Goal: Task Accomplishment & Management: Manage account settings

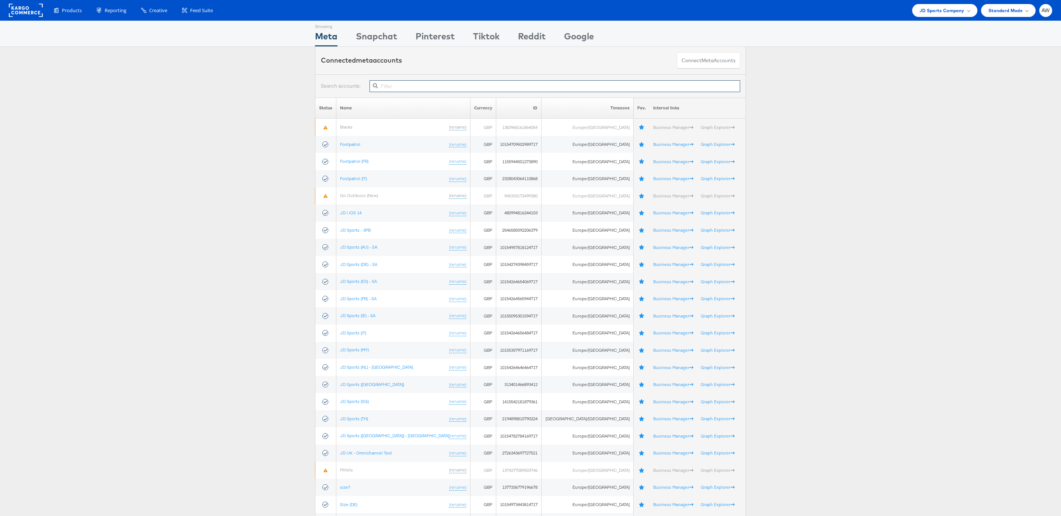
click at [596, 87] on input "text" at bounding box center [555, 86] width 371 height 12
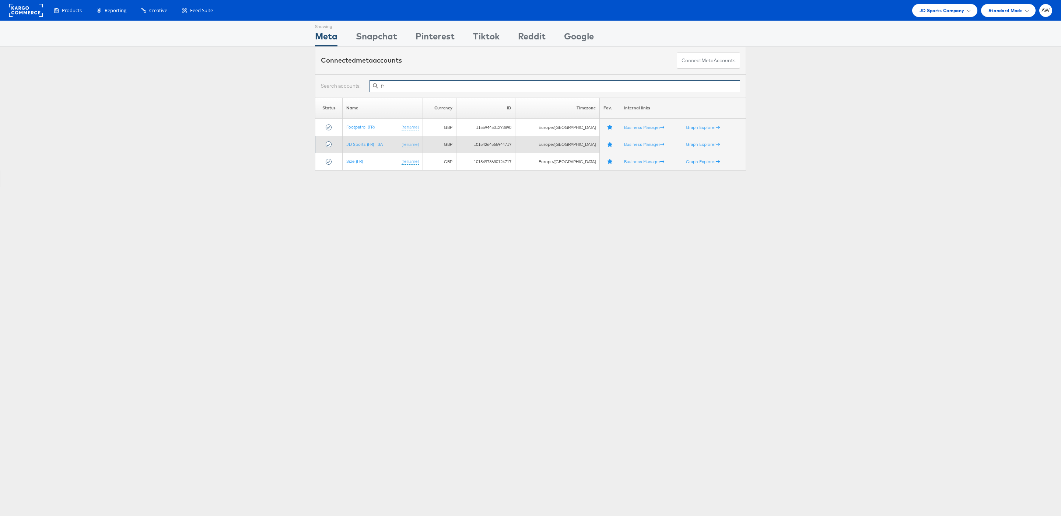
type input "fr"
click at [361, 140] on td "JD Sports (FR) - SA (rename)" at bounding box center [383, 144] width 80 height 17
click at [361, 146] on link "JD Sports (FR) - SA" at bounding box center [364, 145] width 36 height 6
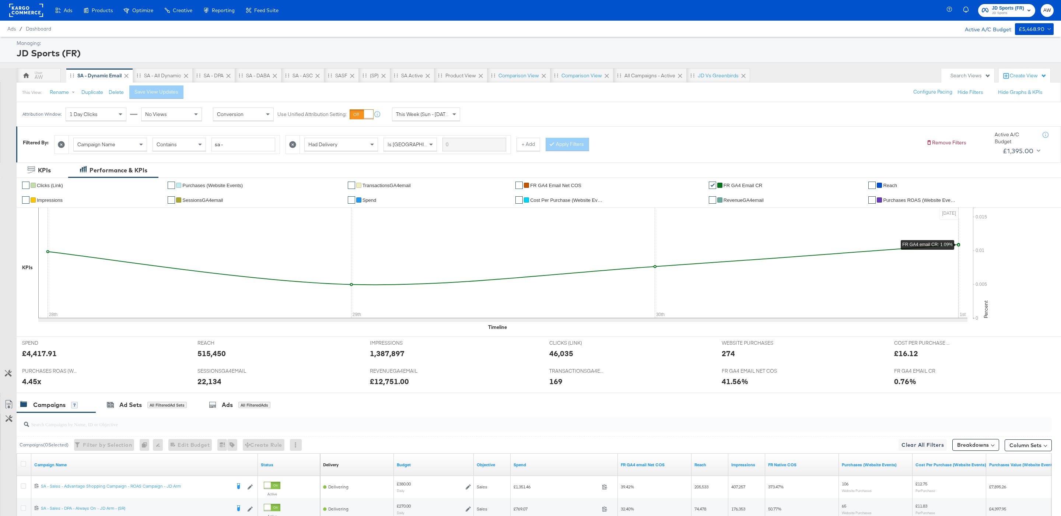
scroll to position [193, 0]
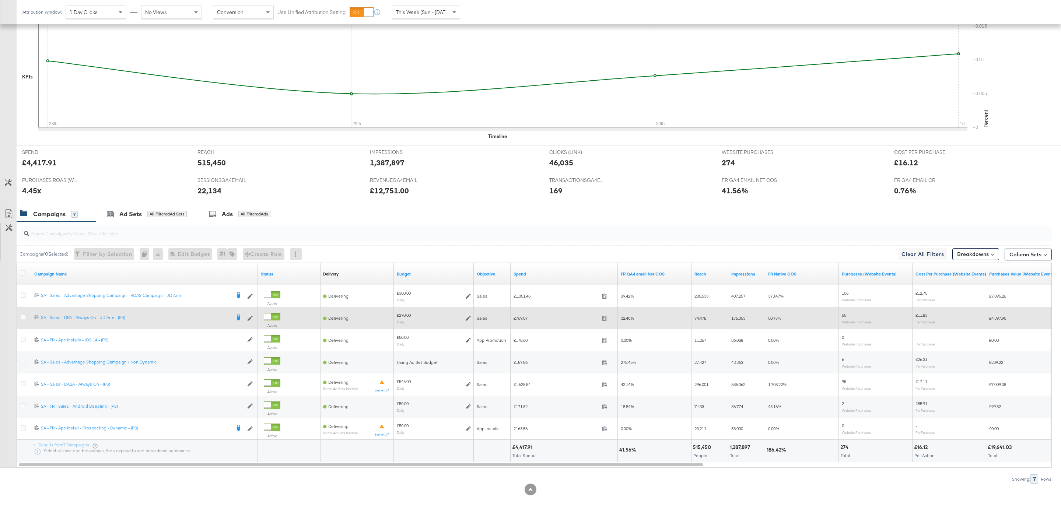
click at [471, 317] on icon at bounding box center [468, 318] width 5 height 5
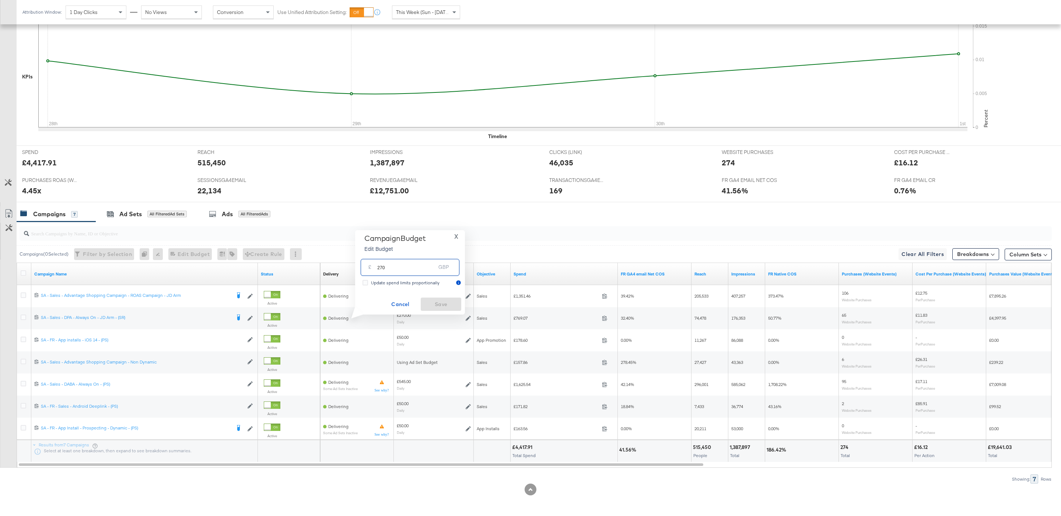
click at [419, 269] on input "270" at bounding box center [406, 264] width 58 height 16
type input "200"
click at [450, 305] on span "Save" at bounding box center [441, 304] width 35 height 9
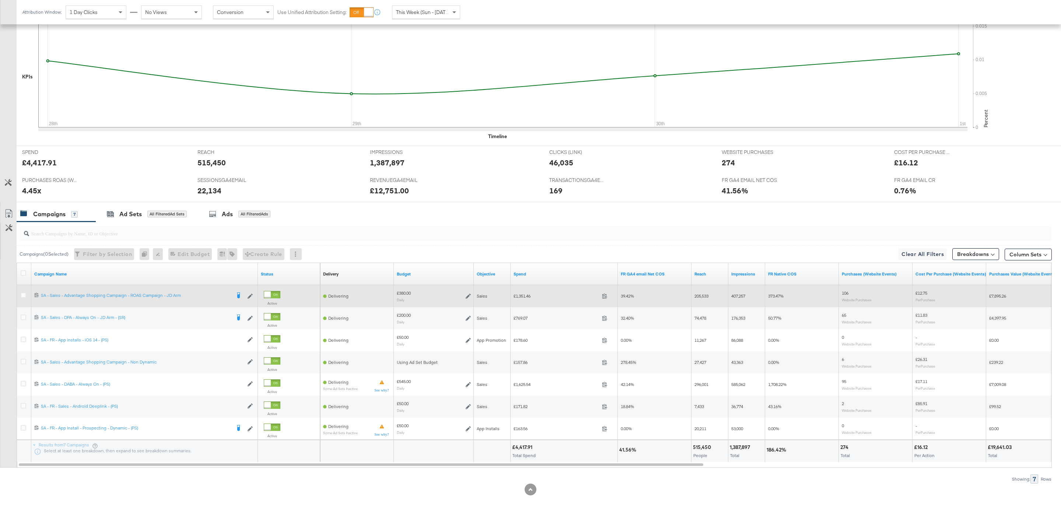
click at [469, 294] on icon at bounding box center [468, 296] width 5 height 5
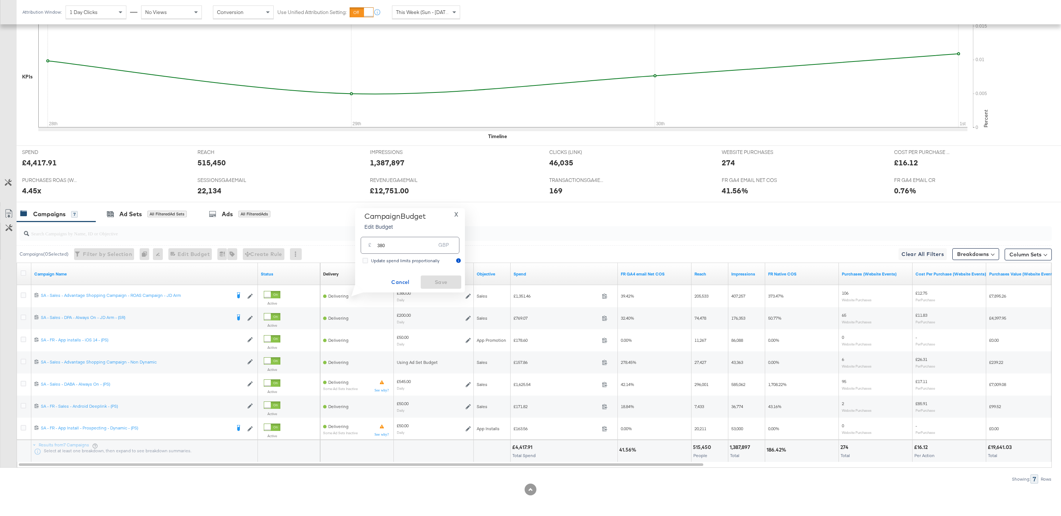
click at [411, 246] on input "380" at bounding box center [406, 242] width 58 height 16
type input "340"
click at [445, 280] on span "Save" at bounding box center [441, 282] width 35 height 9
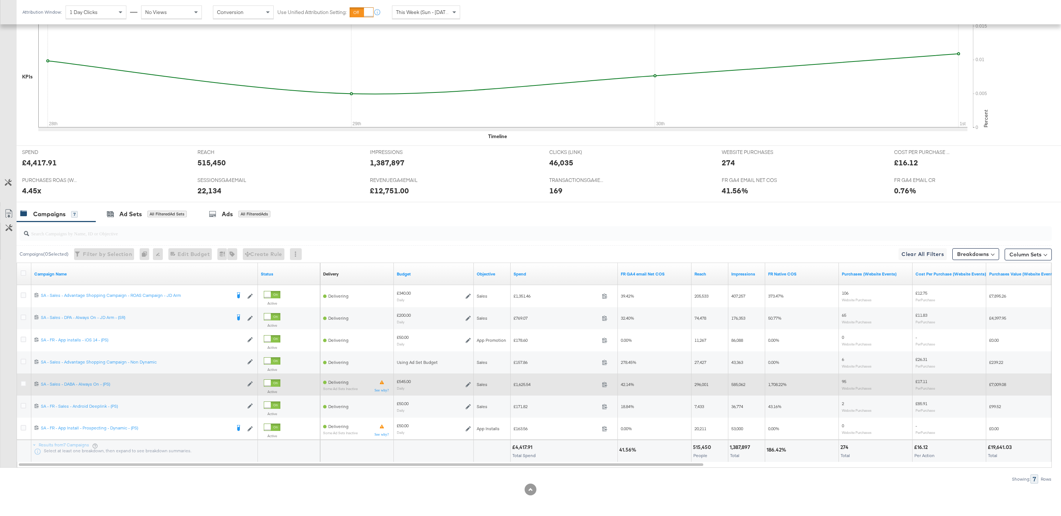
click at [468, 384] on icon at bounding box center [468, 384] width 5 height 5
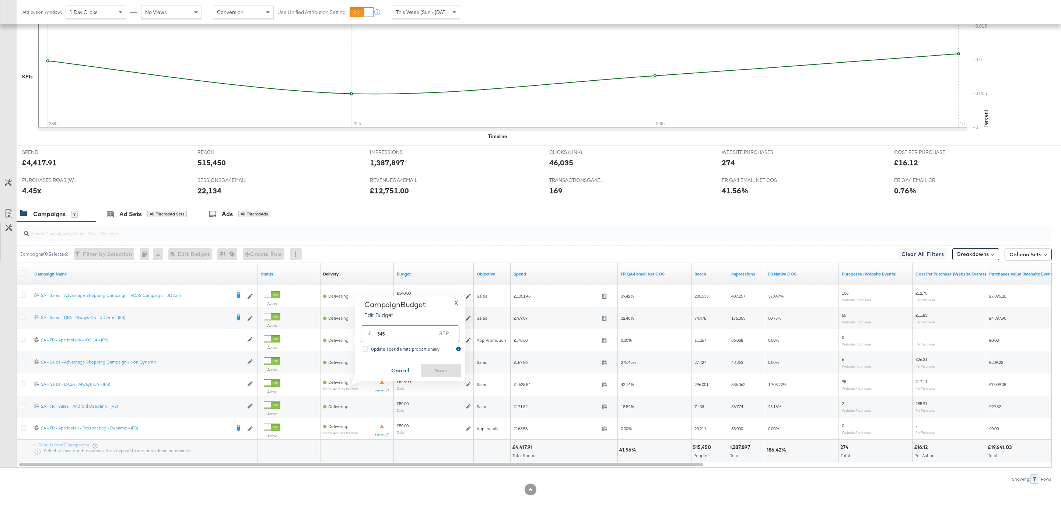
click at [419, 328] on input "545" at bounding box center [406, 331] width 58 height 16
type input "600"
click at [446, 367] on span "Save" at bounding box center [441, 370] width 35 height 9
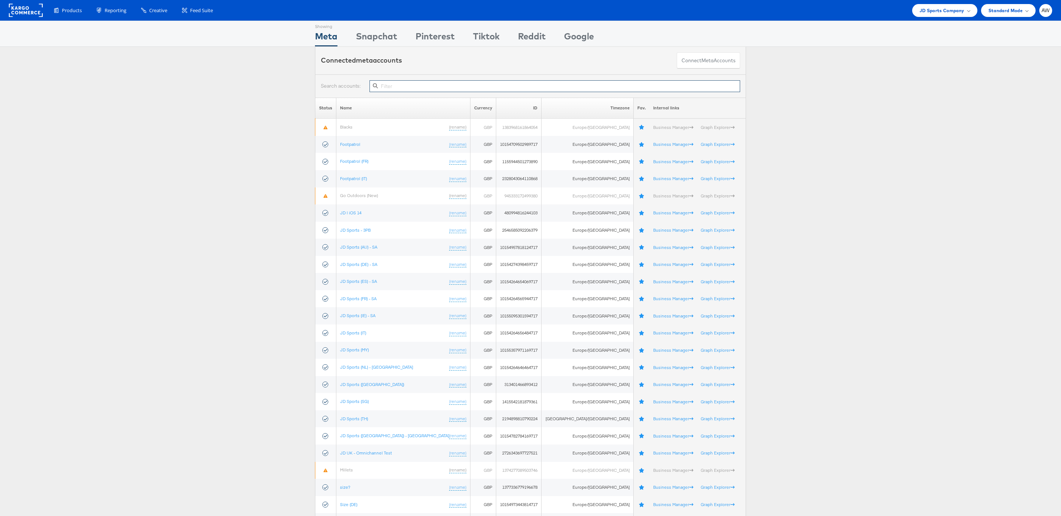
click at [650, 88] on input "text" at bounding box center [555, 86] width 371 height 12
type input "g"
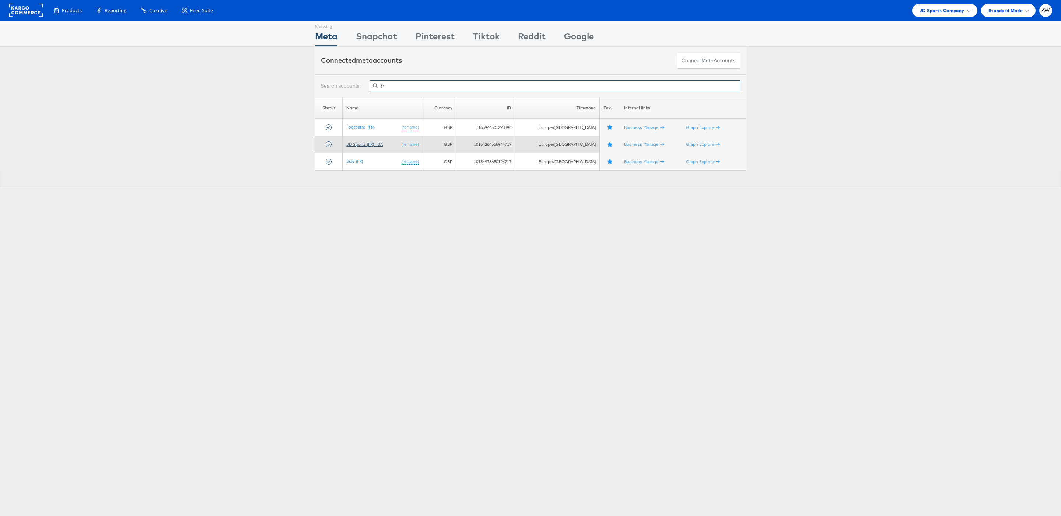
type input "fr"
click at [360, 142] on link "JD Sports (FR) - SA" at bounding box center [364, 145] width 36 height 6
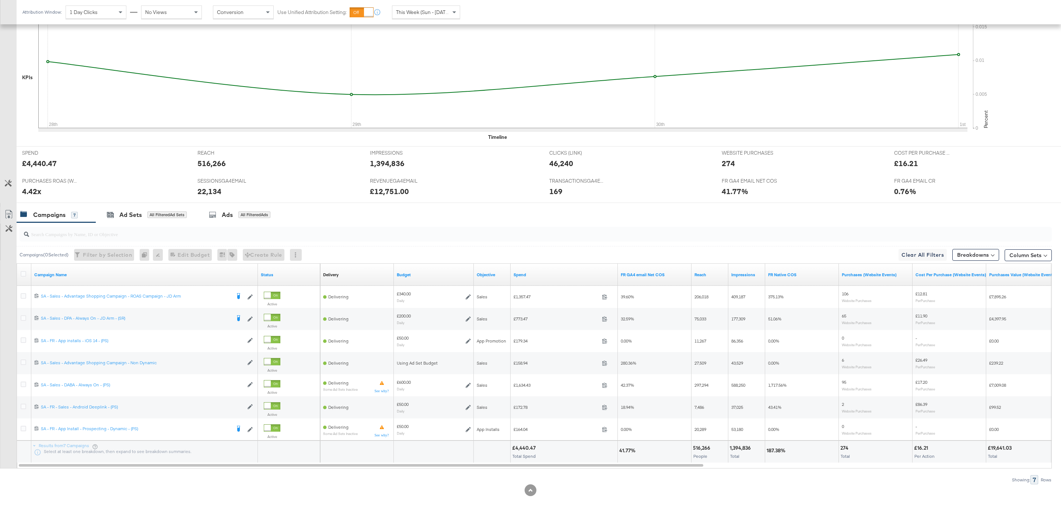
scroll to position [193, 0]
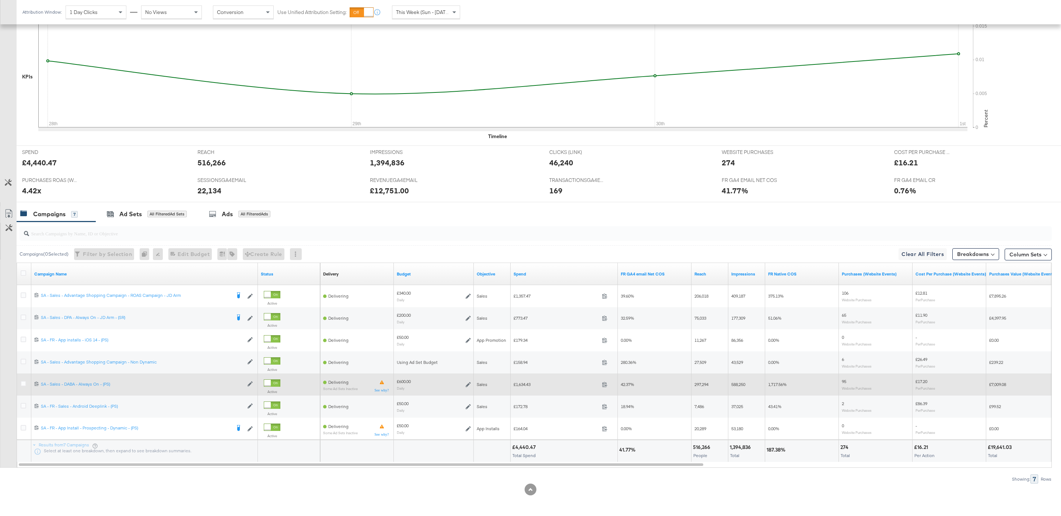
click at [20, 384] on div at bounding box center [25, 384] width 14 height 13
click at [23, 384] on icon at bounding box center [24, 384] width 6 height 6
click at [0, 0] on input "checkbox" at bounding box center [0, 0] width 0 height 0
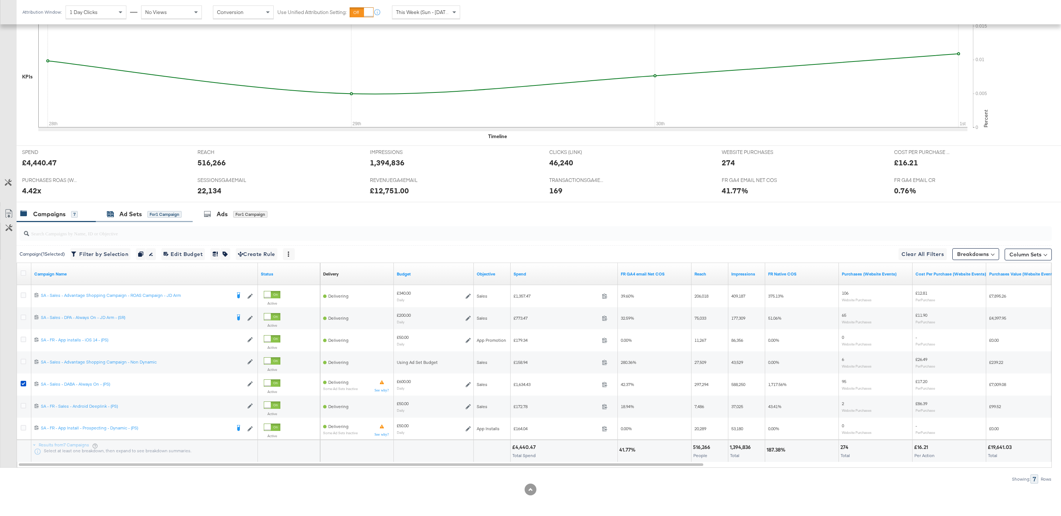
click at [160, 214] on div "for 1 Campaign" at bounding box center [164, 214] width 34 height 7
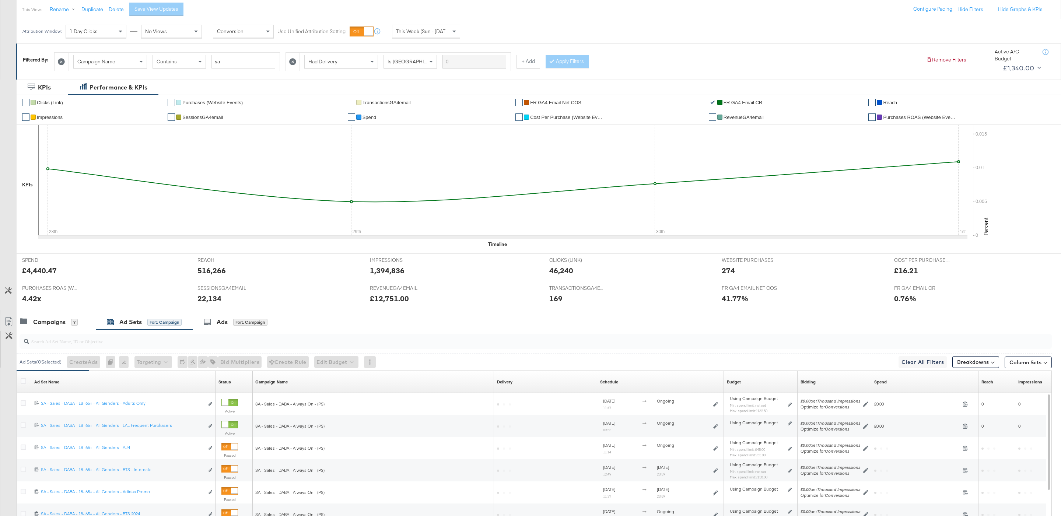
scroll to position [108, 0]
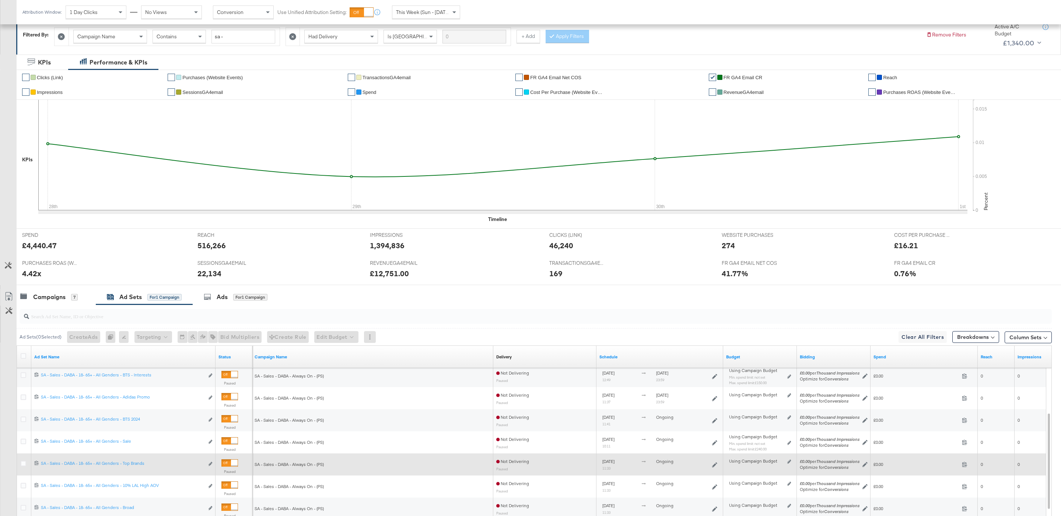
click at [237, 469] on div "Paused" at bounding box center [229, 469] width 17 height 18
click at [233, 467] on div at bounding box center [234, 463] width 7 height 7
click at [25, 463] on icon at bounding box center [24, 464] width 6 height 6
click at [0, 0] on input "checkbox" at bounding box center [0, 0] width 0 height 0
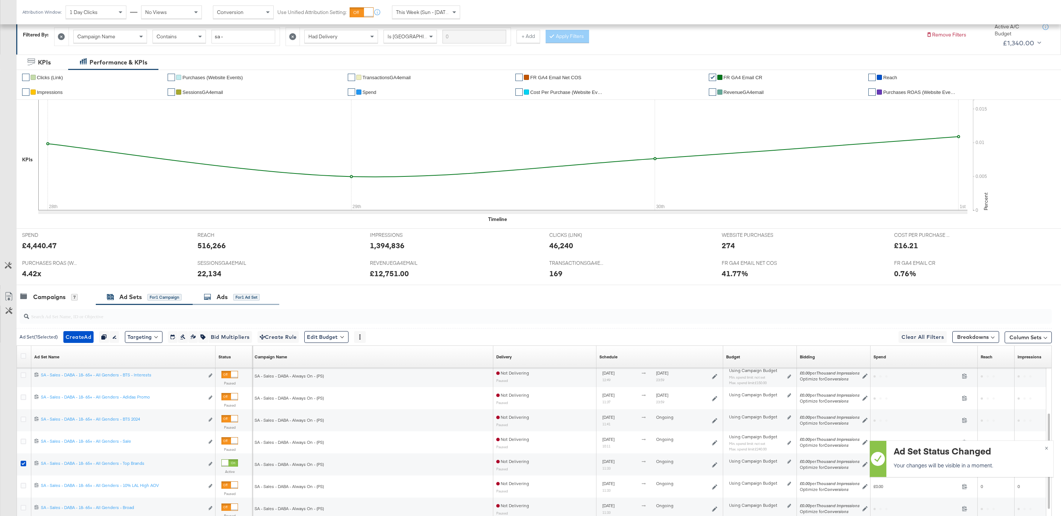
click at [250, 297] on div "for 1 Ad Set" at bounding box center [246, 297] width 27 height 7
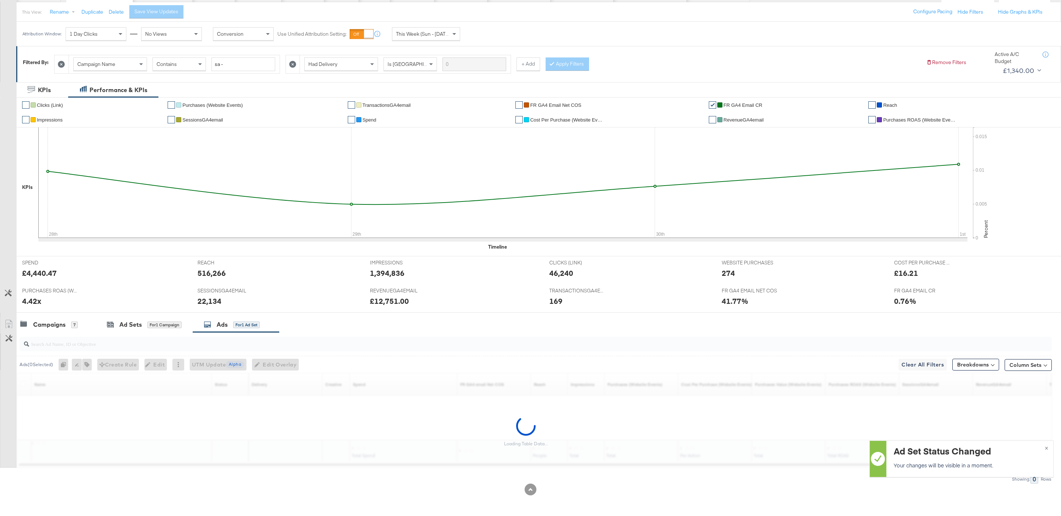
scroll to position [83, 0]
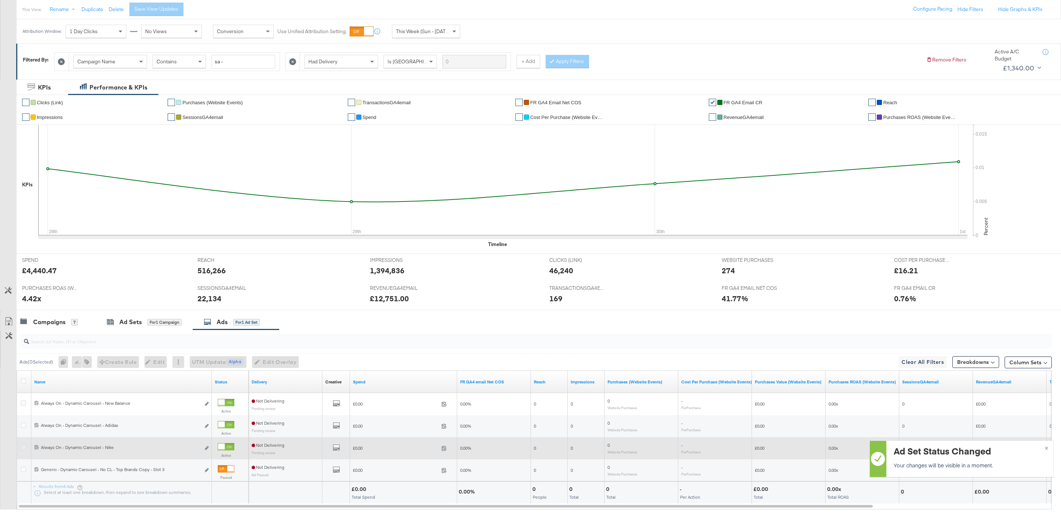
click at [25, 448] on icon at bounding box center [24, 448] width 6 height 6
click at [0, 0] on input "checkbox" at bounding box center [0, 0] width 0 height 0
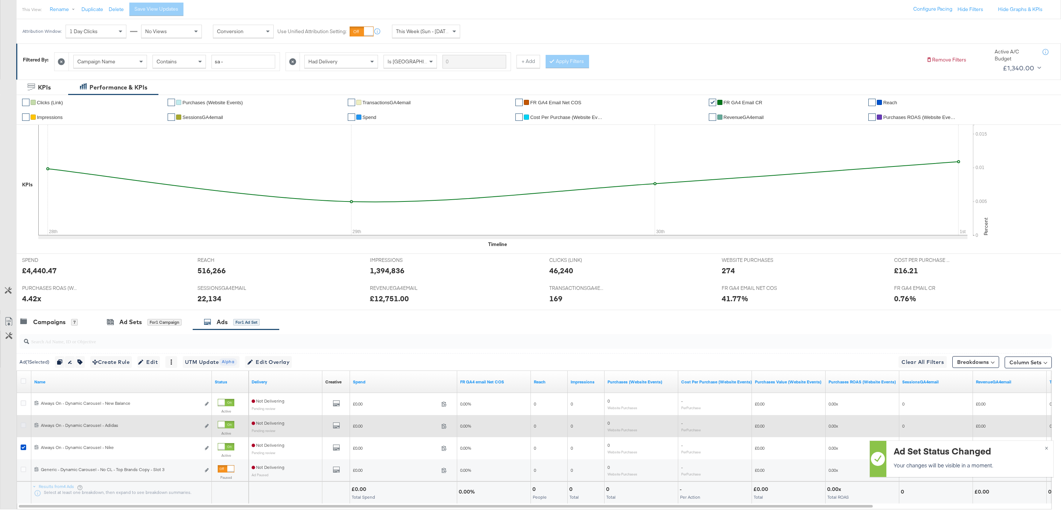
click at [25, 428] on icon at bounding box center [24, 426] width 6 height 6
click at [0, 0] on input "checkbox" at bounding box center [0, 0] width 0 height 0
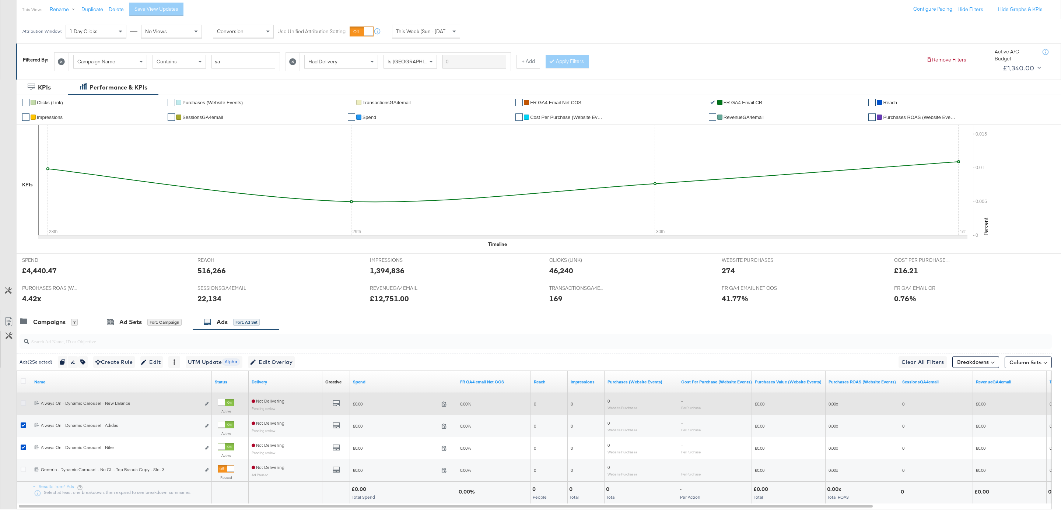
click at [24, 406] on icon at bounding box center [24, 404] width 6 height 6
click at [0, 0] on input "checkbox" at bounding box center [0, 0] width 0 height 0
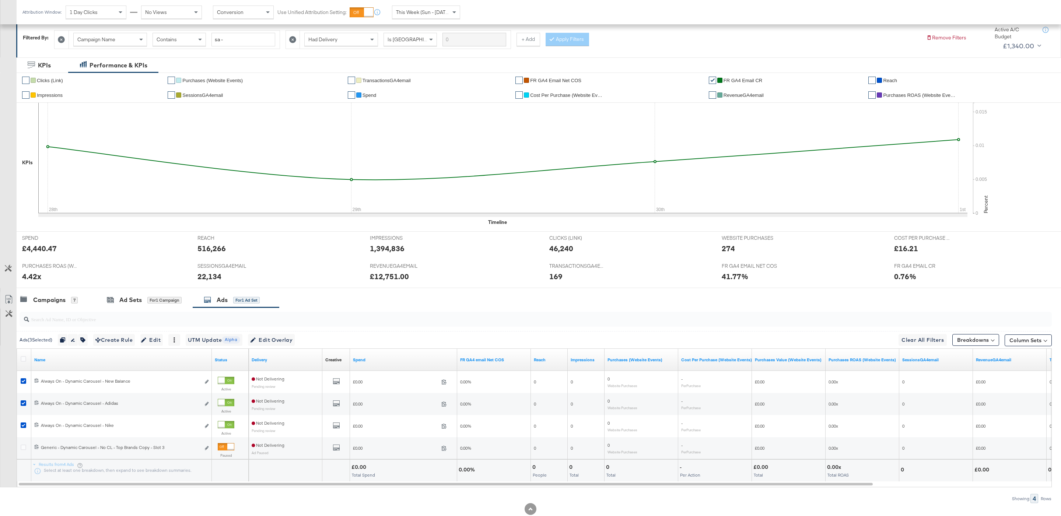
scroll to position [127, 0]
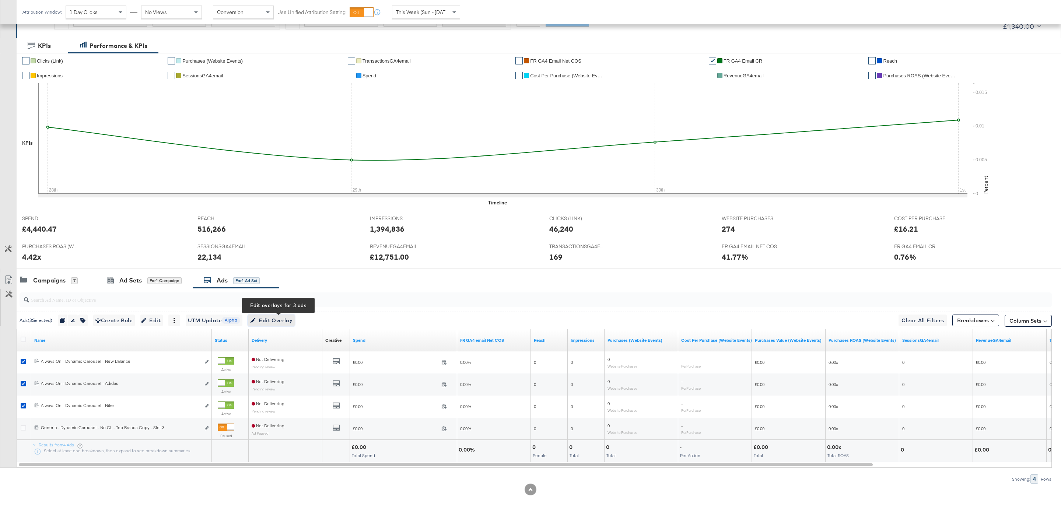
click at [265, 320] on span "Edit Overlay Edit overlays for 3 ads" at bounding box center [271, 320] width 42 height 9
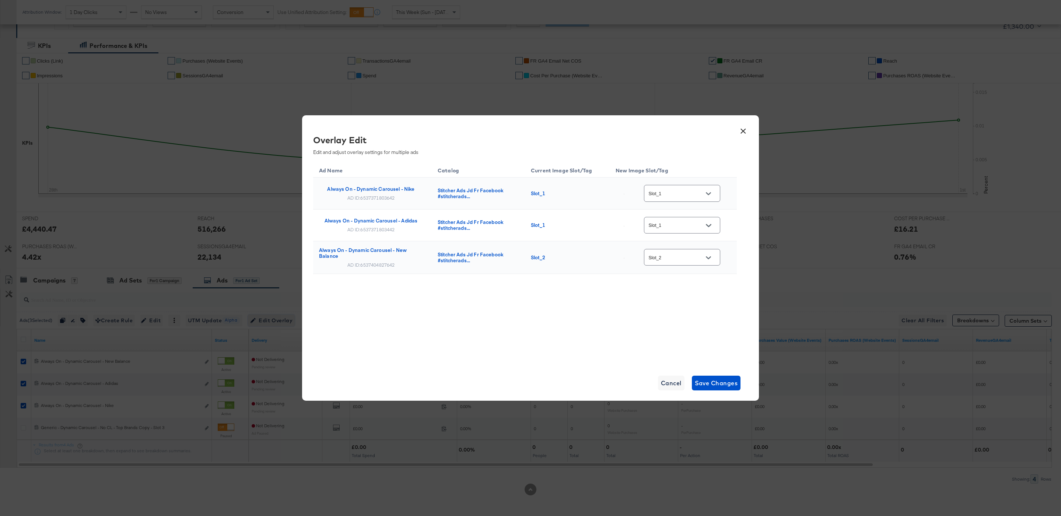
click at [720, 197] on div "Slot_1" at bounding box center [682, 193] width 76 height 17
click at [711, 195] on icon "Open" at bounding box center [708, 193] width 5 height 5
click at [688, 223] on div "supplier_f..." at bounding box center [689, 216] width 54 height 13
type input "supplier_funded"
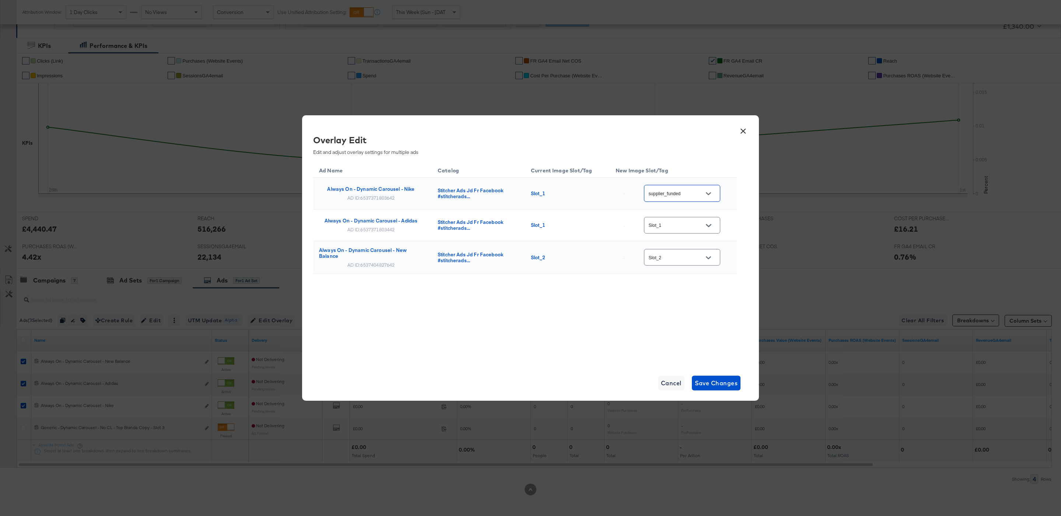
click at [706, 228] on button "Open" at bounding box center [708, 225] width 11 height 11
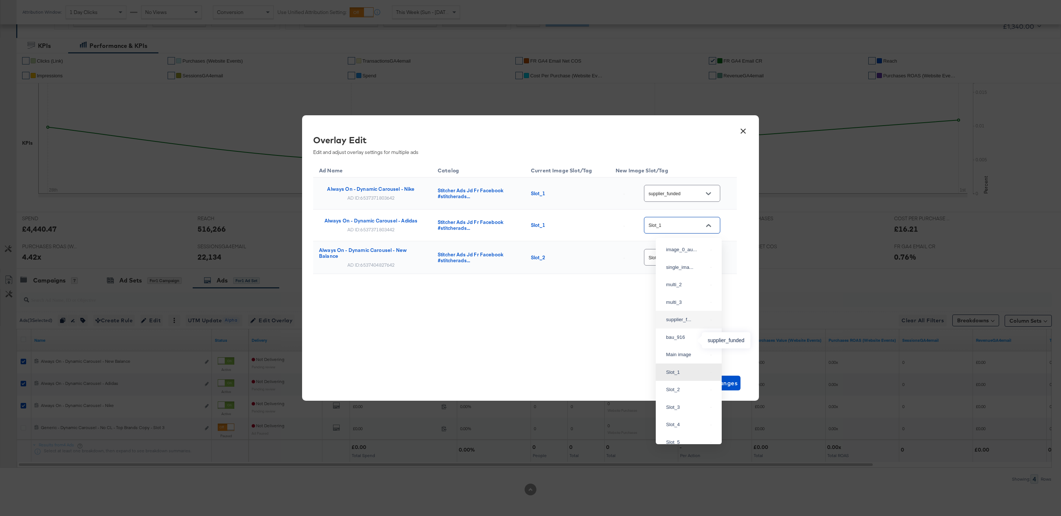
click at [693, 324] on div "supplier_f..." at bounding box center [687, 319] width 42 height 7
type input "supplier_funded"
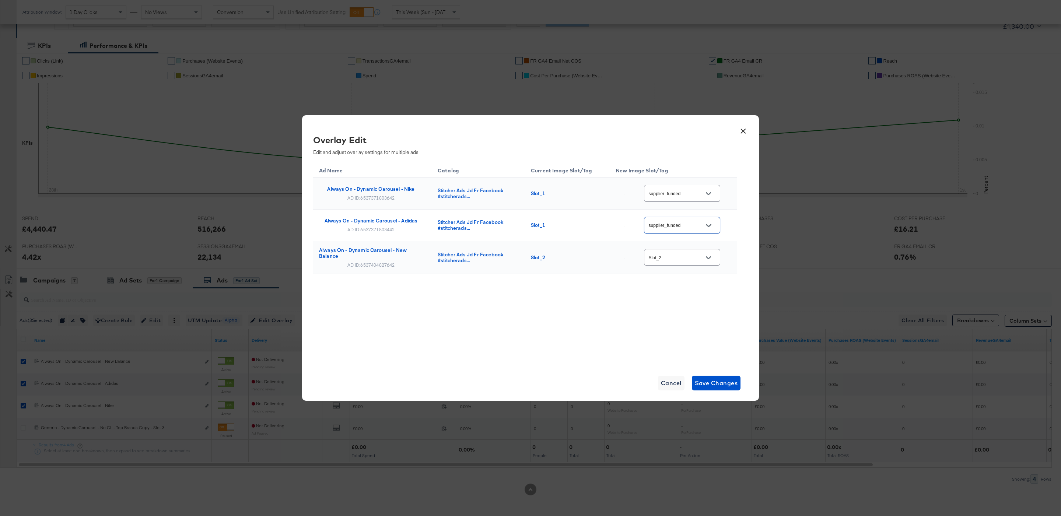
click at [691, 256] on input "Slot_2" at bounding box center [676, 258] width 58 height 8
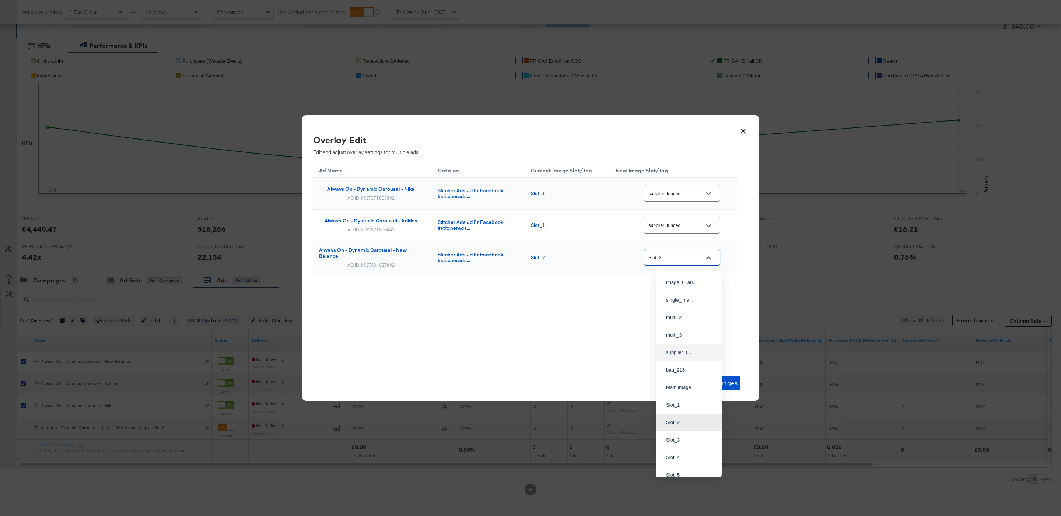
click at [690, 359] on div "supplier_f..." at bounding box center [689, 352] width 54 height 13
type input "supplier_funded"
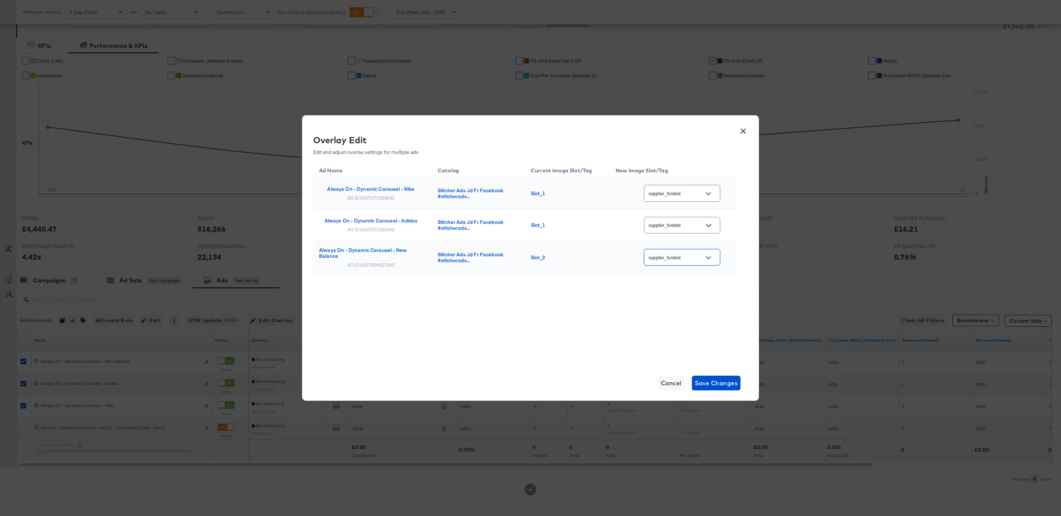
click at [664, 316] on div "Ad Name Catalog Current Image Slot/Tag New Image Slot/Tag Always On - Dynamic C…" at bounding box center [525, 262] width 424 height 203
click at [736, 377] on button "Save Changes" at bounding box center [716, 383] width 49 height 15
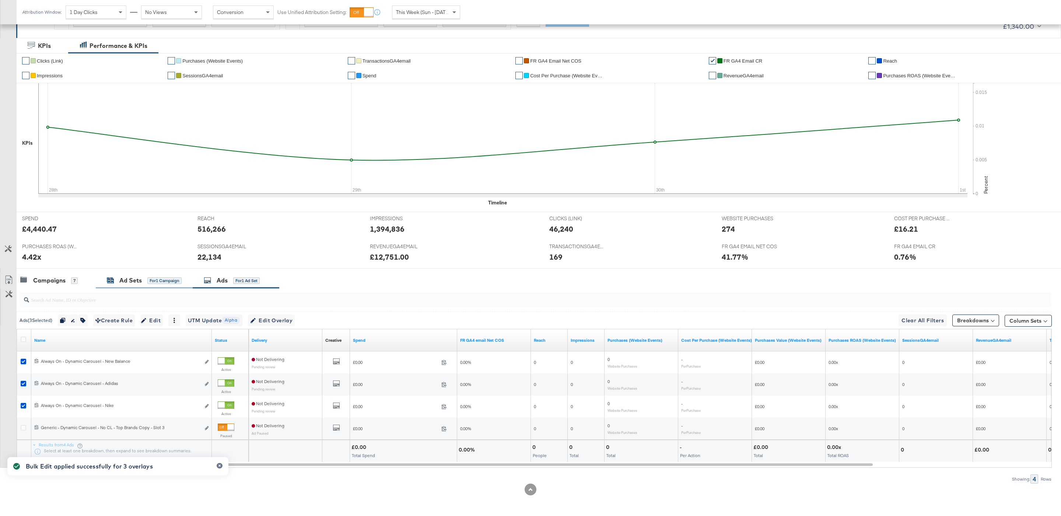
click at [150, 279] on div "for 1 Campaign" at bounding box center [164, 280] width 34 height 7
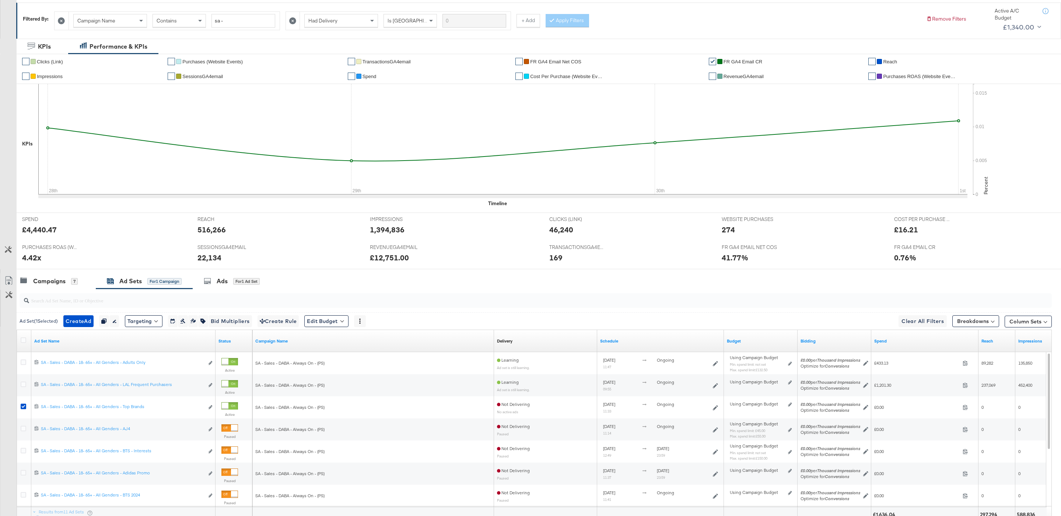
scroll to position [135, 0]
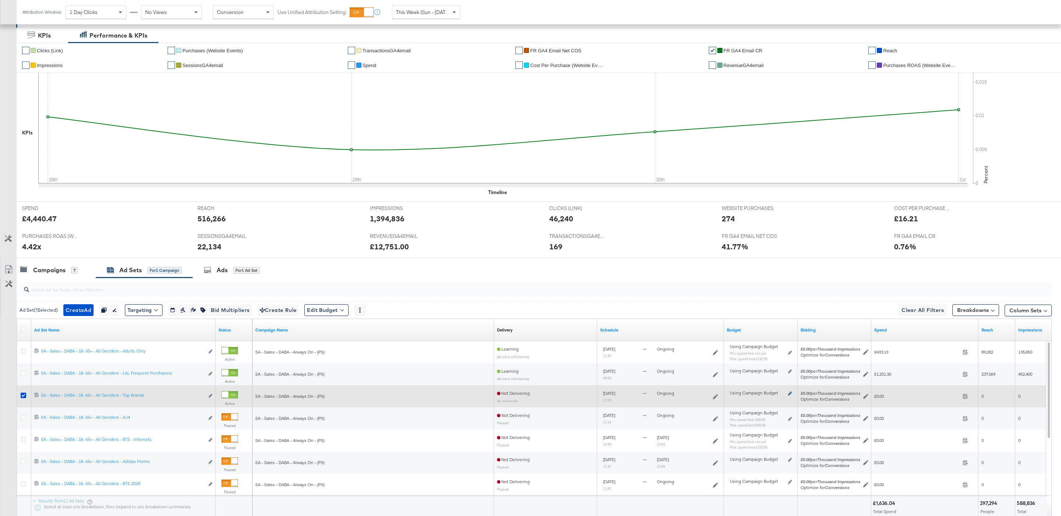
click at [792, 395] on icon at bounding box center [790, 394] width 4 height 4
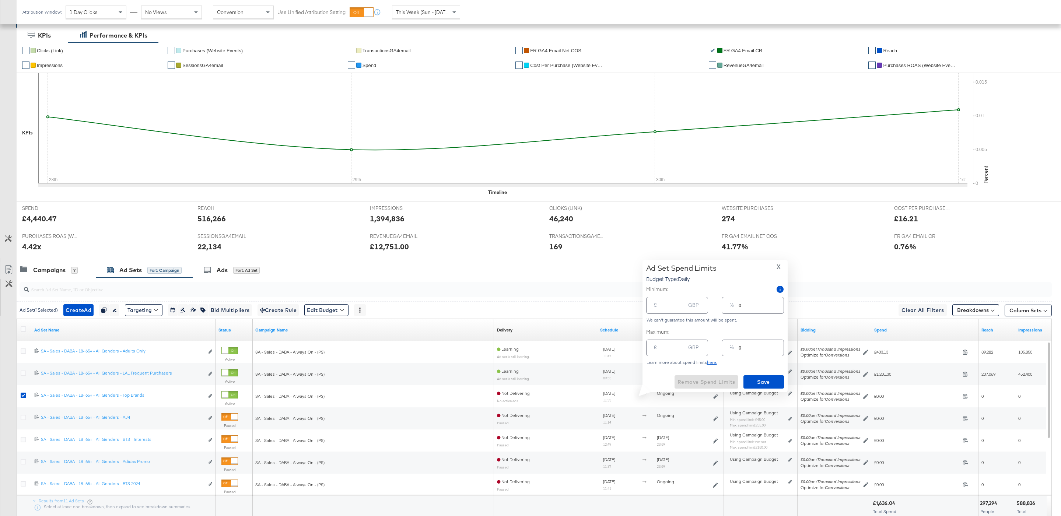
click at [738, 306] on div "% 0" at bounding box center [753, 305] width 62 height 17
type input "10"
type input "60.00"
type input "10"
click at [771, 379] on span "Save" at bounding box center [764, 382] width 35 height 9
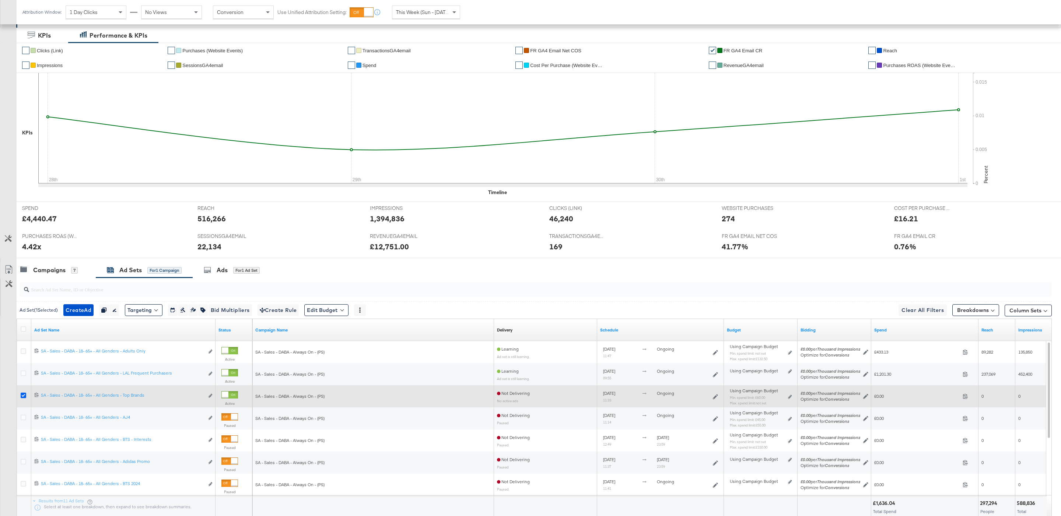
click at [23, 398] on icon at bounding box center [24, 396] width 6 height 6
click at [0, 0] on input "checkbox" at bounding box center [0, 0] width 0 height 0
click at [24, 396] on icon at bounding box center [24, 396] width 6 height 6
click at [0, 0] on input "checkbox" at bounding box center [0, 0] width 0 height 0
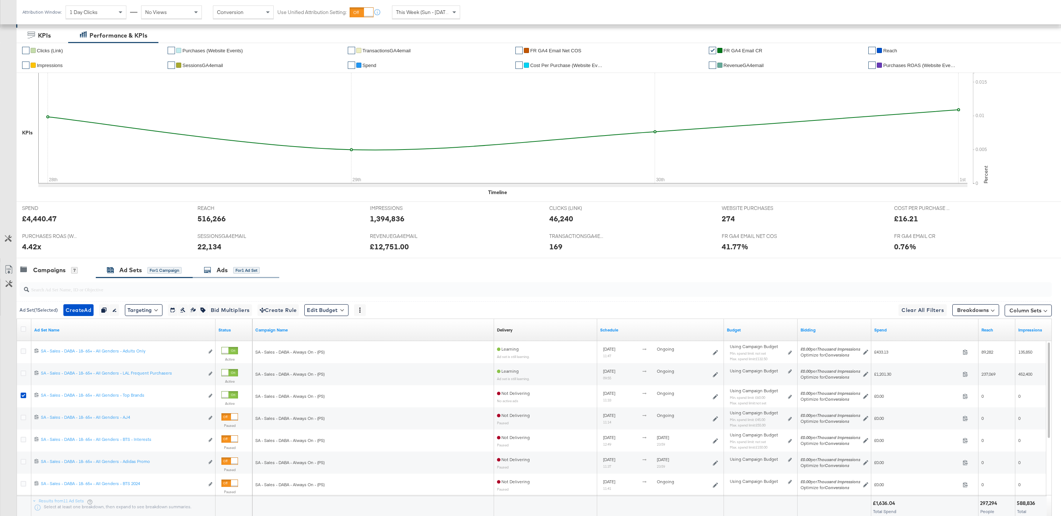
click at [220, 277] on div "Ads for 1 Ad Set" at bounding box center [236, 270] width 87 height 16
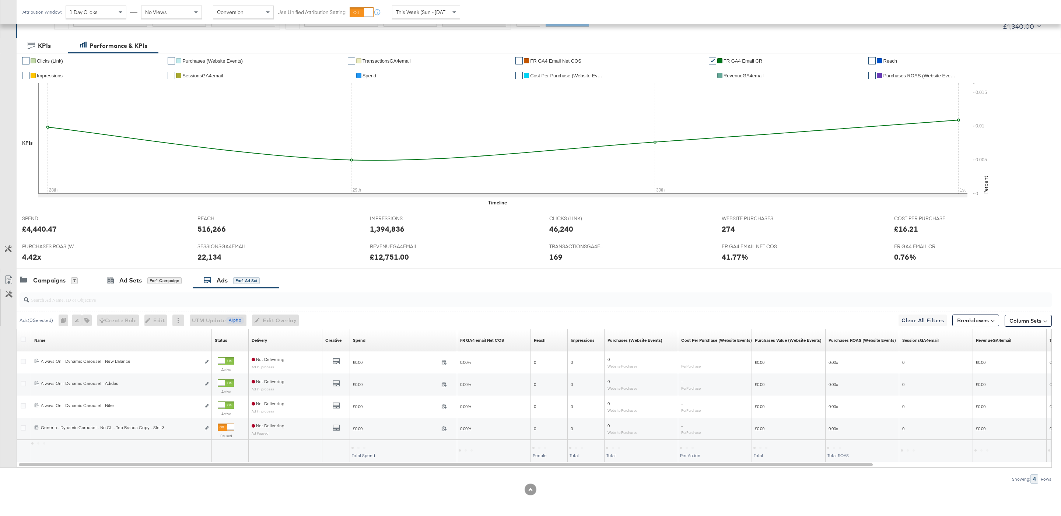
scroll to position [127, 0]
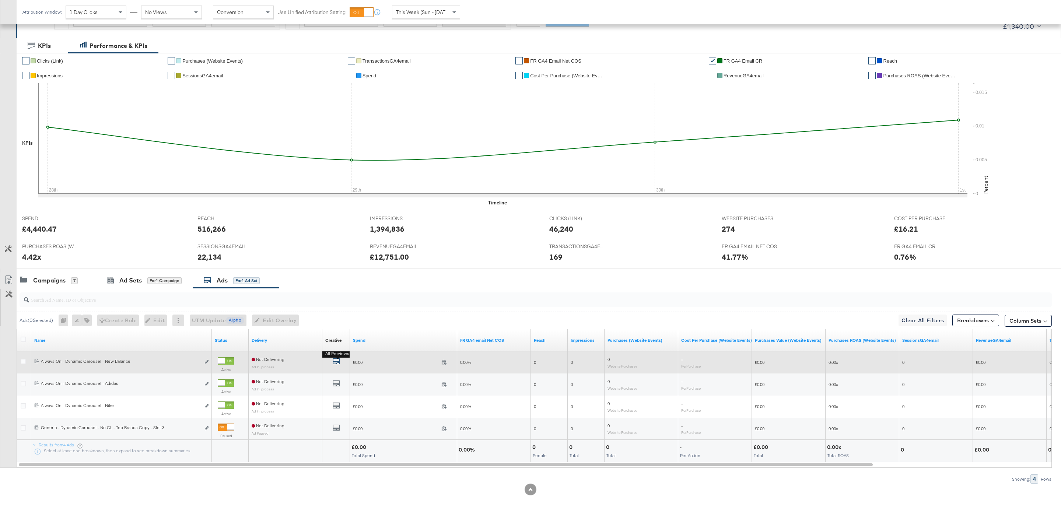
click at [336, 361] on icon "default" at bounding box center [336, 361] width 7 height 7
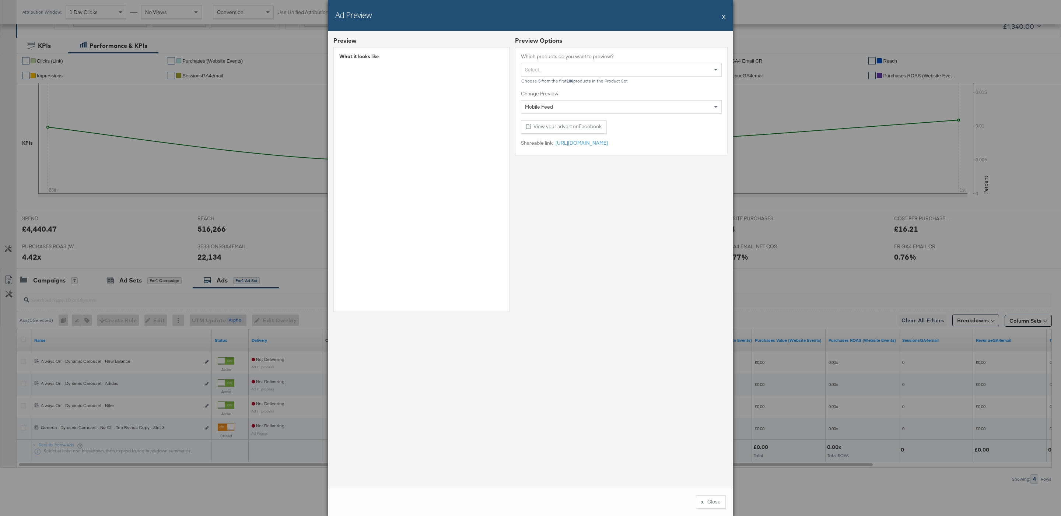
click at [723, 21] on button "X" at bounding box center [724, 16] width 4 height 15
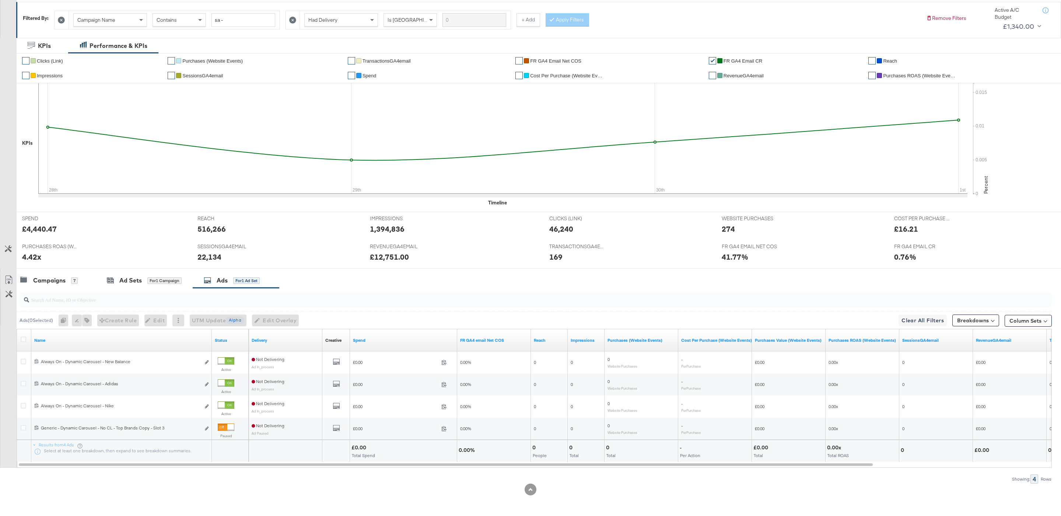
scroll to position [0, 0]
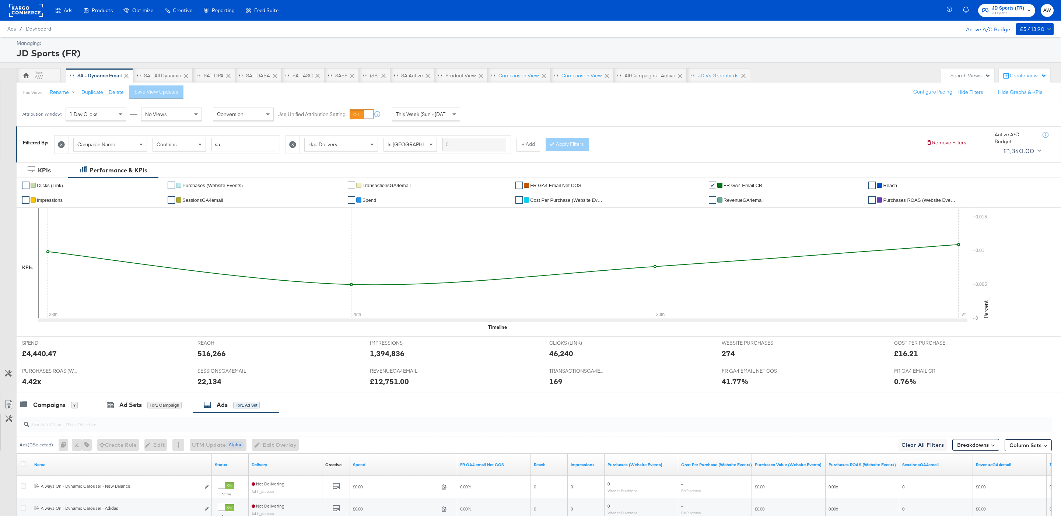
click at [35, 8] on rect at bounding box center [26, 10] width 34 height 13
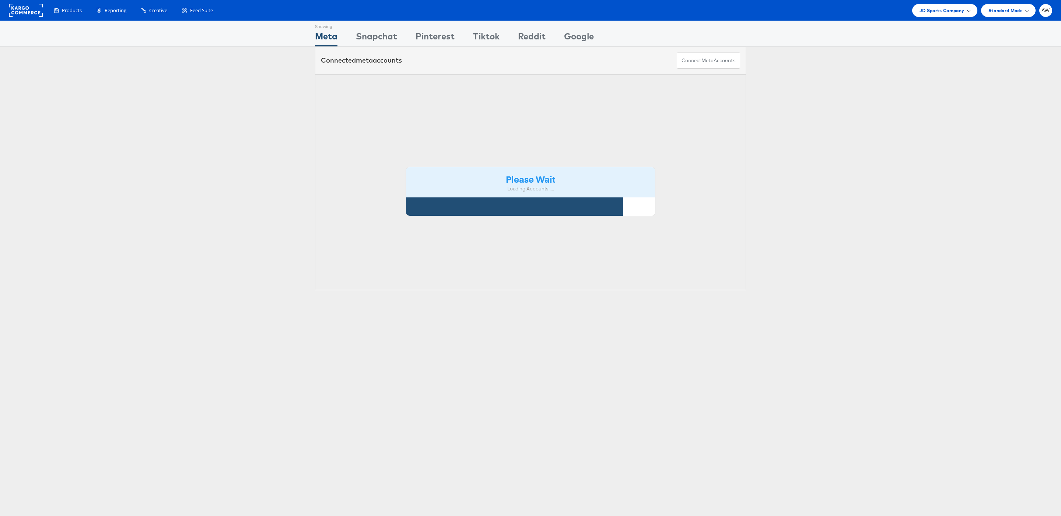
click at [932, 7] on span "JD Sports Company" at bounding box center [942, 11] width 45 height 8
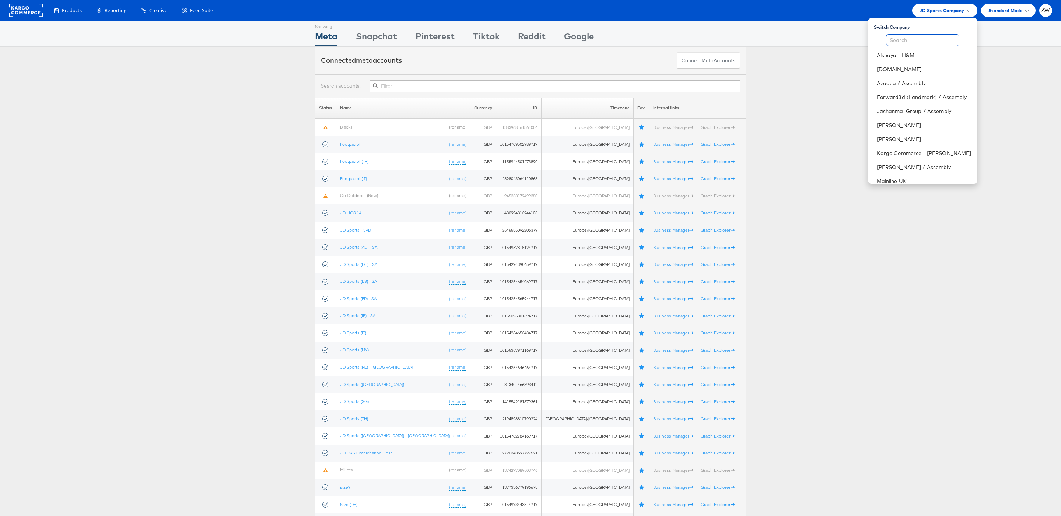
click at [918, 41] on input "text" at bounding box center [922, 40] width 73 height 12
type input "papier"
click at [915, 54] on link "Papier UK" at bounding box center [942, 55] width 59 height 7
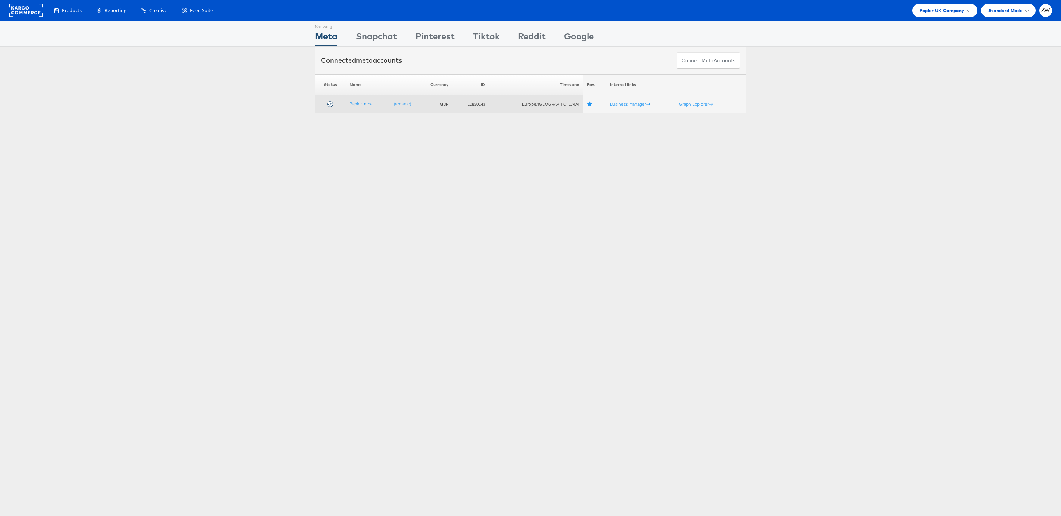
click at [372, 108] on td "Papier_new (rename)" at bounding box center [380, 104] width 69 height 18
click at [370, 107] on link "Papier_new" at bounding box center [361, 104] width 23 height 6
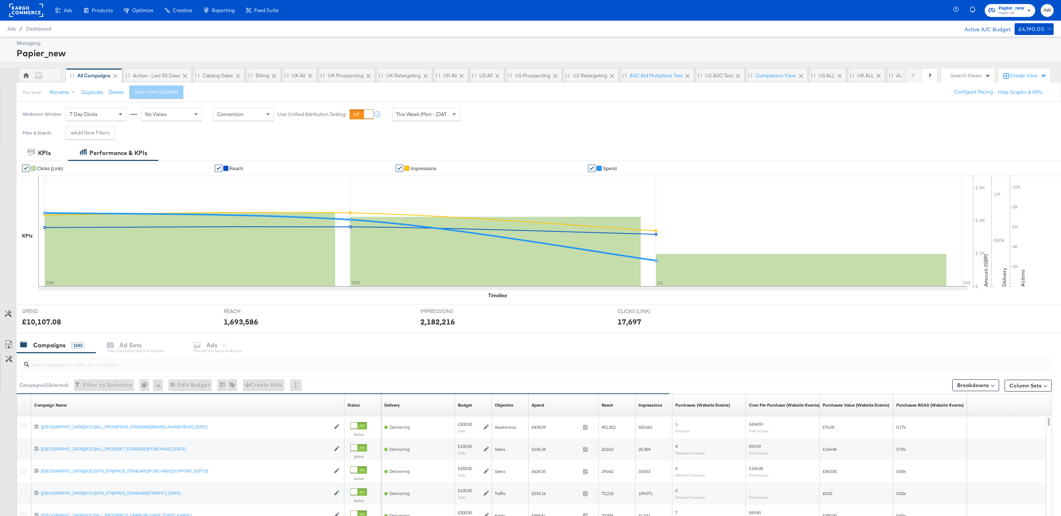
click at [115, 135] on div "Filter & Search: + Add New Filters" at bounding box center [69, 135] width 104 height 19
click at [104, 134] on button "+ Add New Filters" at bounding box center [90, 132] width 49 height 13
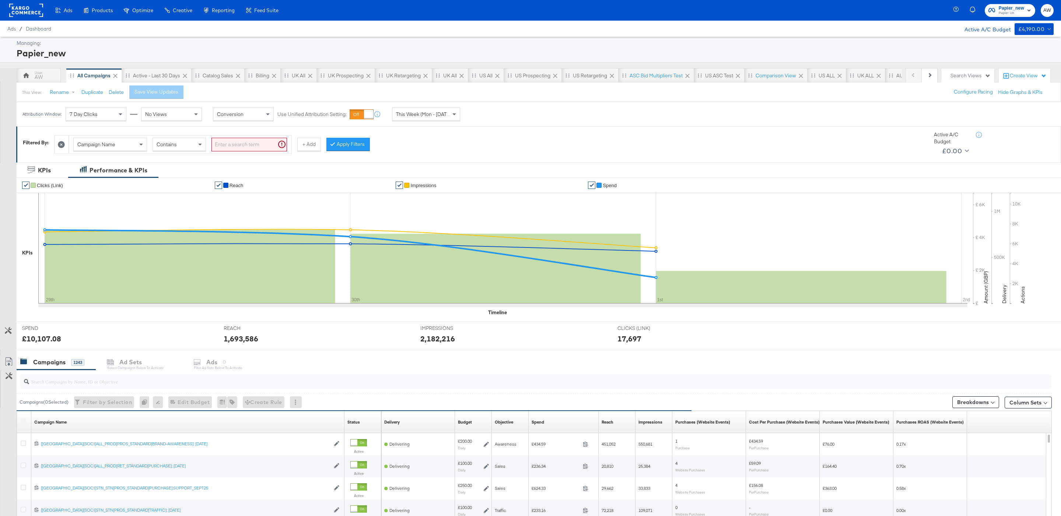
click at [223, 148] on input "search" at bounding box center [250, 145] width 76 height 14
type input "_"
type input "kargo"
click at [339, 150] on button "Apply Filters" at bounding box center [336, 144] width 43 height 13
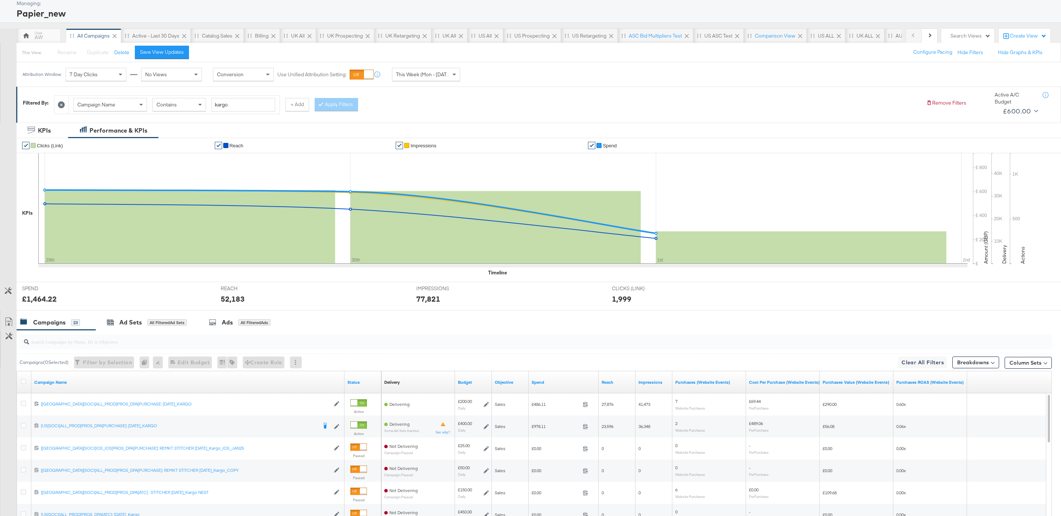
scroll to position [150, 0]
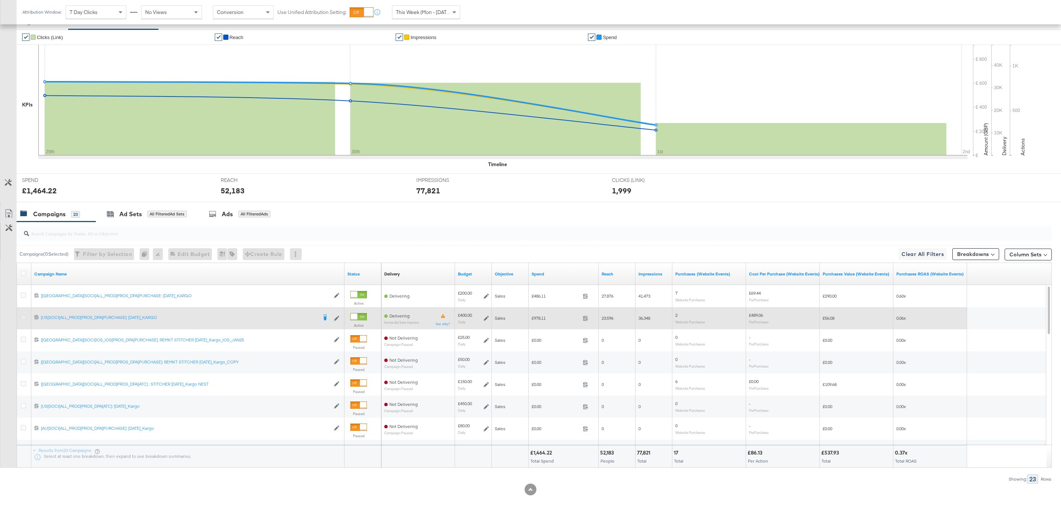
click at [24, 318] on icon at bounding box center [24, 318] width 6 height 6
click at [0, 0] on input "checkbox" at bounding box center [0, 0] width 0 height 0
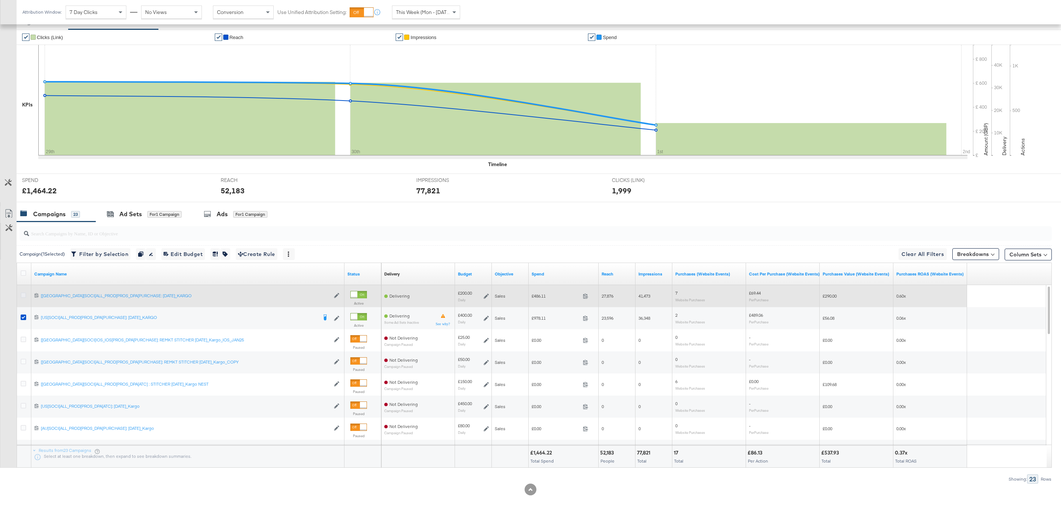
click at [25, 293] on icon at bounding box center [24, 296] width 6 height 6
click at [0, 0] on input "checkbox" at bounding box center [0, 0] width 0 height 0
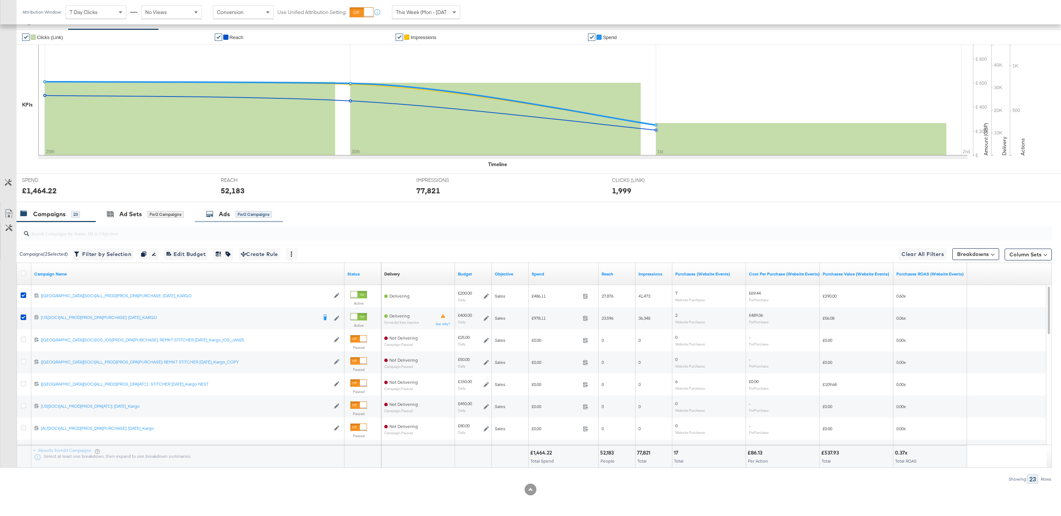
click at [236, 221] on div "Ads for 2 Campaigns" at bounding box center [239, 214] width 88 height 16
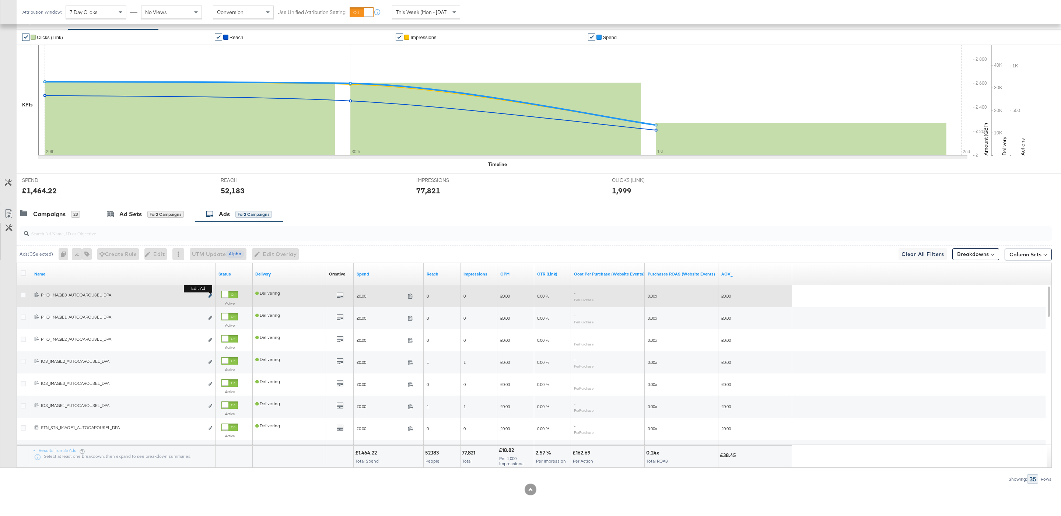
click at [211, 296] on icon "link" at bounding box center [211, 296] width 4 height 4
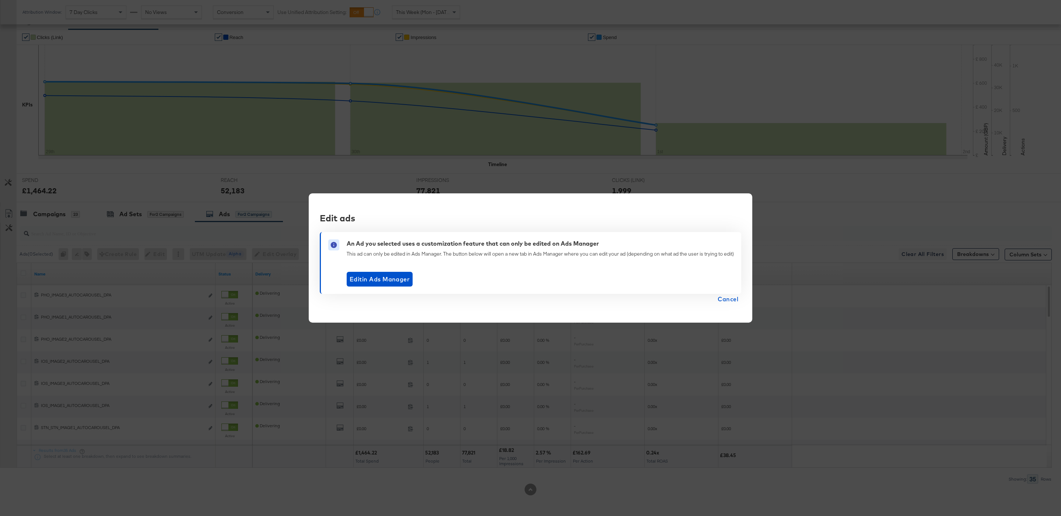
click at [725, 301] on span "Cancel" at bounding box center [728, 299] width 21 height 10
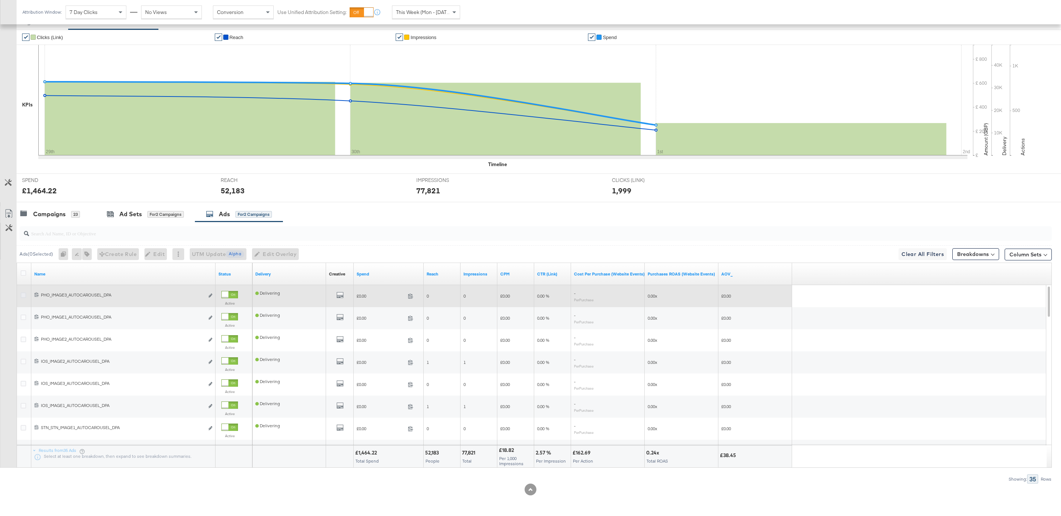
click at [24, 296] on icon at bounding box center [24, 296] width 6 height 6
click at [0, 0] on input "checkbox" at bounding box center [0, 0] width 0 height 0
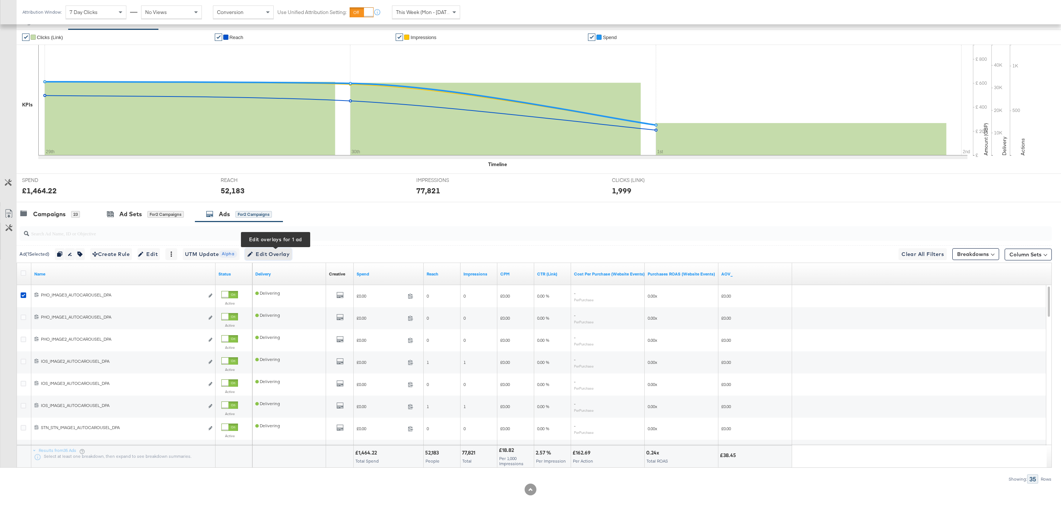
click at [288, 260] on button "Edit Overlay Edit overlays for 1 ad" at bounding box center [268, 254] width 47 height 12
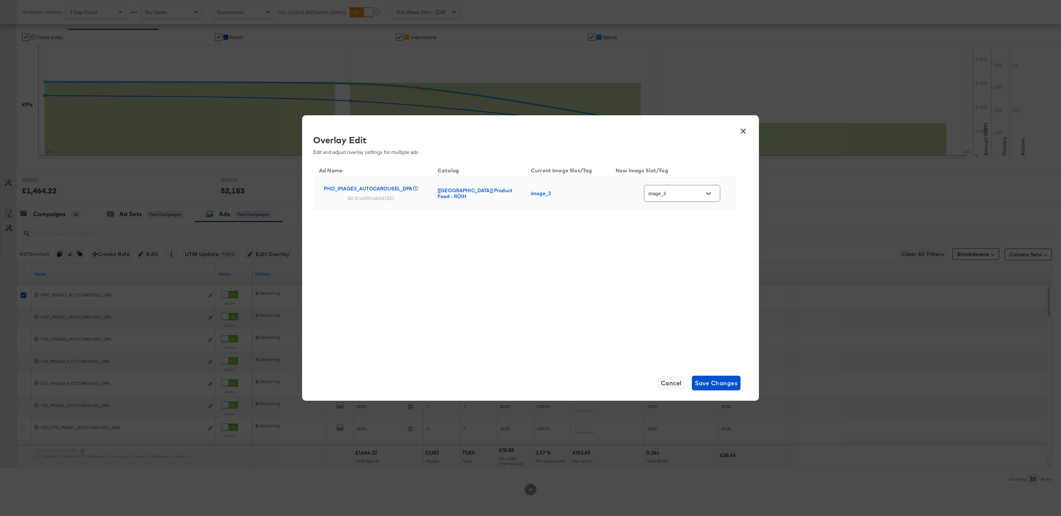
click at [743, 132] on button "×" at bounding box center [743, 129] width 13 height 13
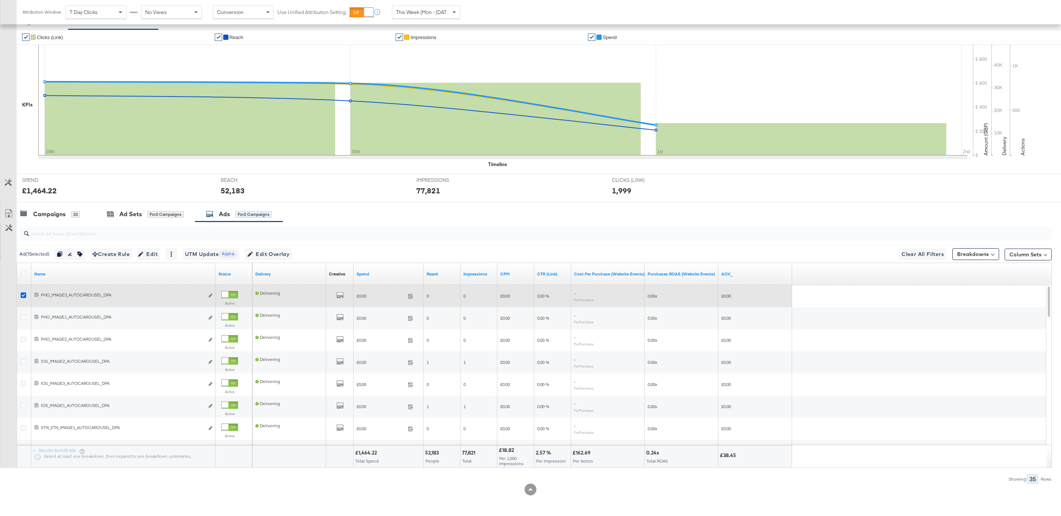
click at [25, 294] on icon at bounding box center [24, 296] width 6 height 6
click at [0, 0] on input "checkbox" at bounding box center [0, 0] width 0 height 0
click at [24, 294] on icon at bounding box center [24, 296] width 6 height 6
click at [0, 0] on input "checkbox" at bounding box center [0, 0] width 0 height 0
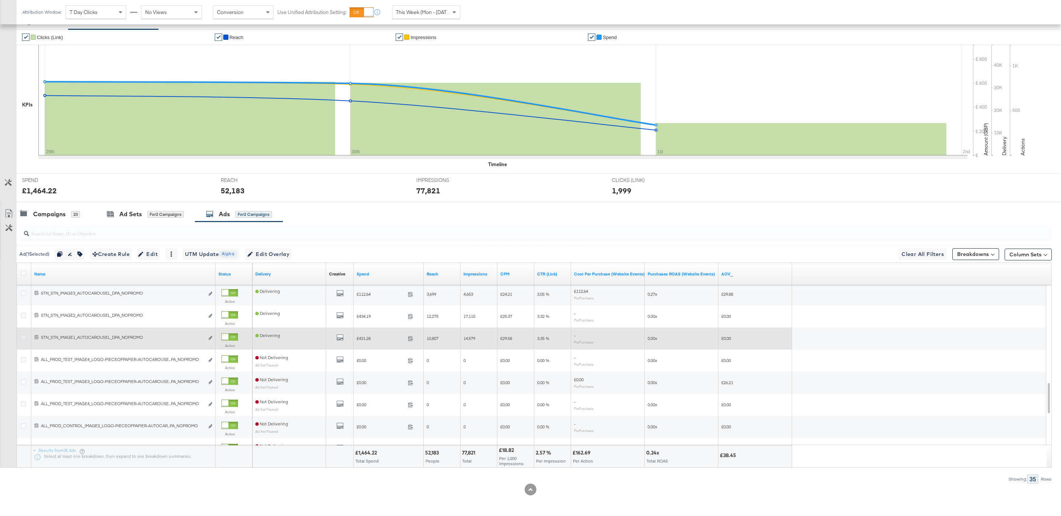
click at [23, 338] on icon at bounding box center [24, 338] width 6 height 6
click at [0, 0] on input "checkbox" at bounding box center [0, 0] width 0 height 0
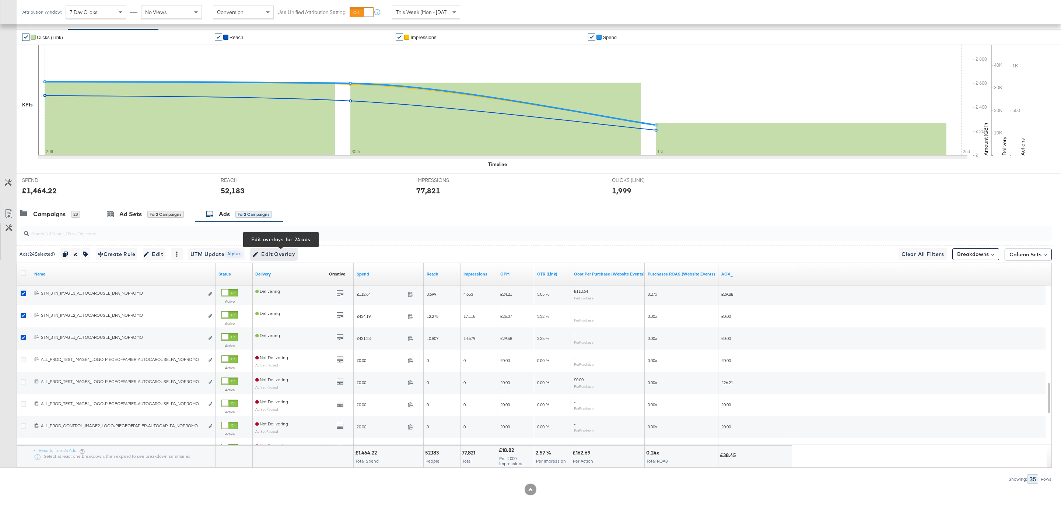
click at [272, 254] on span "Edit Overlay Edit overlays for 24 ads" at bounding box center [274, 254] width 42 height 9
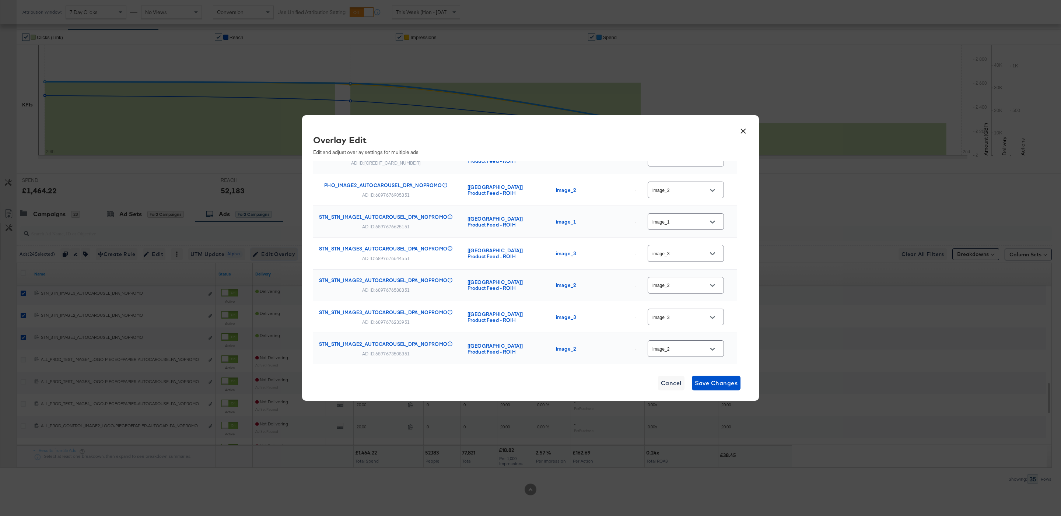
scroll to position [626, 0]
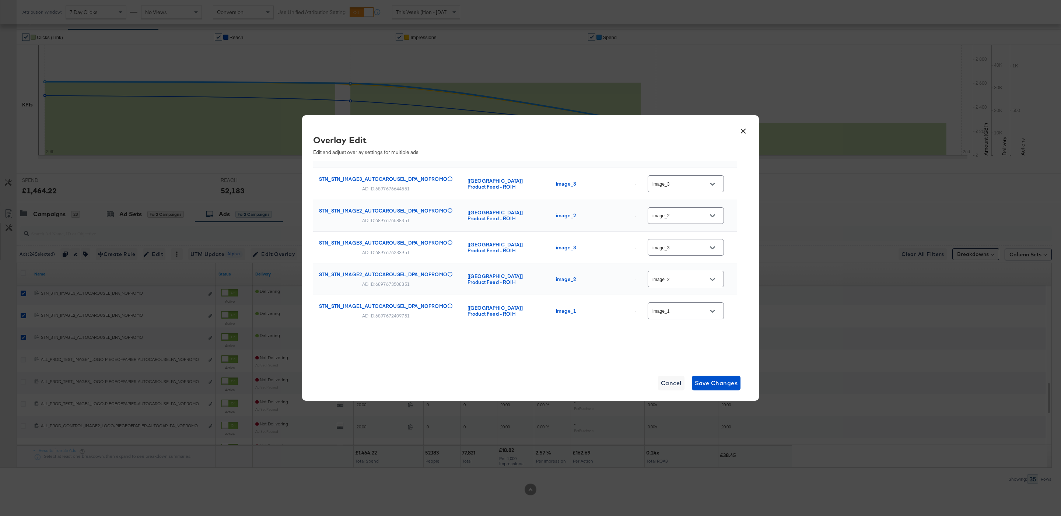
click at [745, 133] on button "×" at bounding box center [743, 129] width 13 height 13
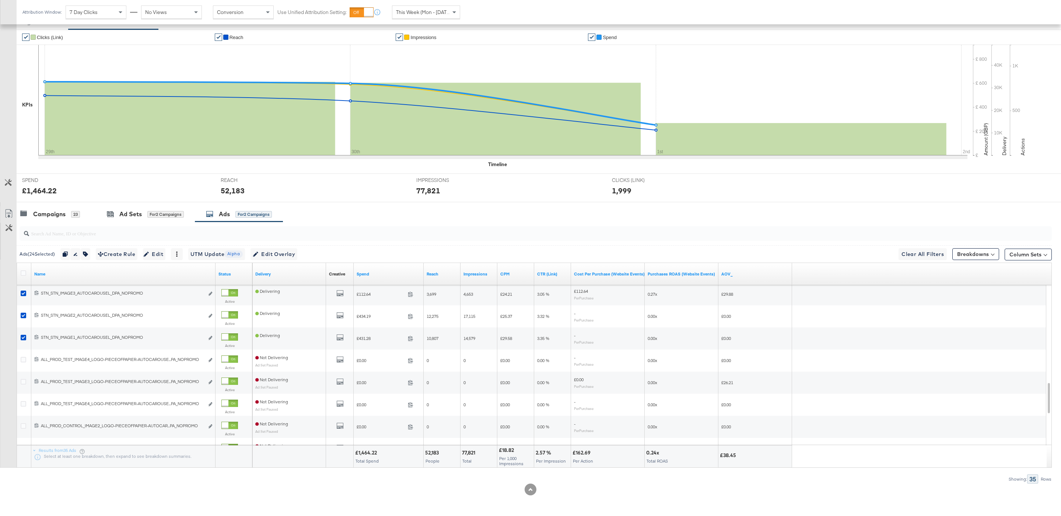
click at [27, 273] on div at bounding box center [25, 273] width 8 height 7
click at [24, 273] on icon at bounding box center [24, 273] width 6 height 6
click at [0, 0] on input "checkbox" at bounding box center [0, 0] width 0 height 0
click at [24, 273] on icon at bounding box center [24, 273] width 6 height 6
click at [0, 0] on input "checkbox" at bounding box center [0, 0] width 0 height 0
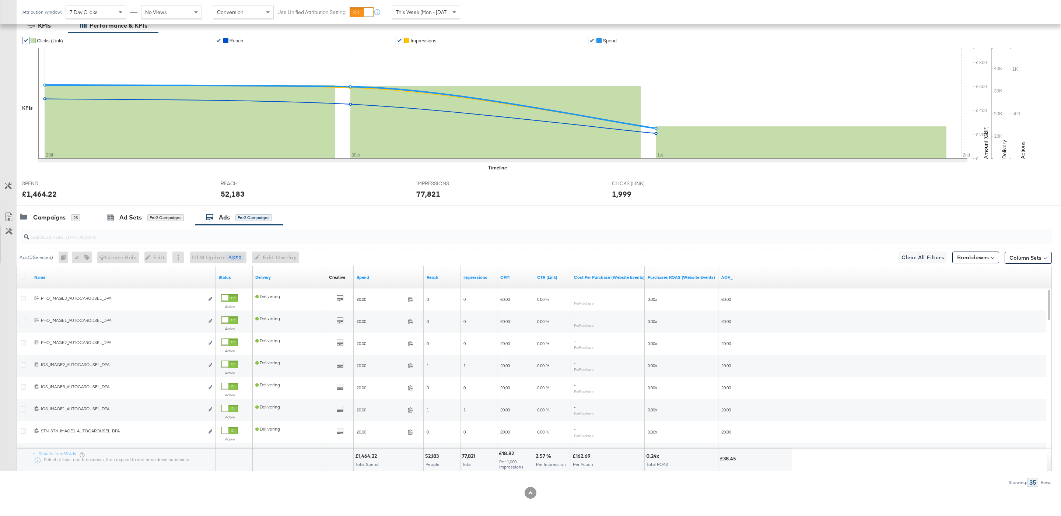
scroll to position [144, 0]
click at [83, 226] on div "Campaigns 23" at bounding box center [56, 219] width 79 height 16
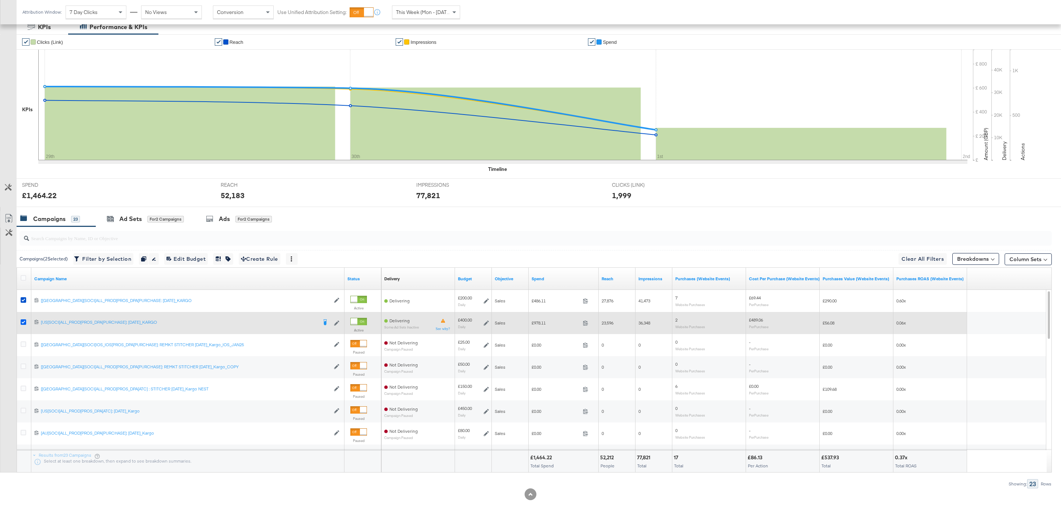
click at [23, 324] on icon at bounding box center [24, 323] width 6 height 6
click at [0, 0] on input "checkbox" at bounding box center [0, 0] width 0 height 0
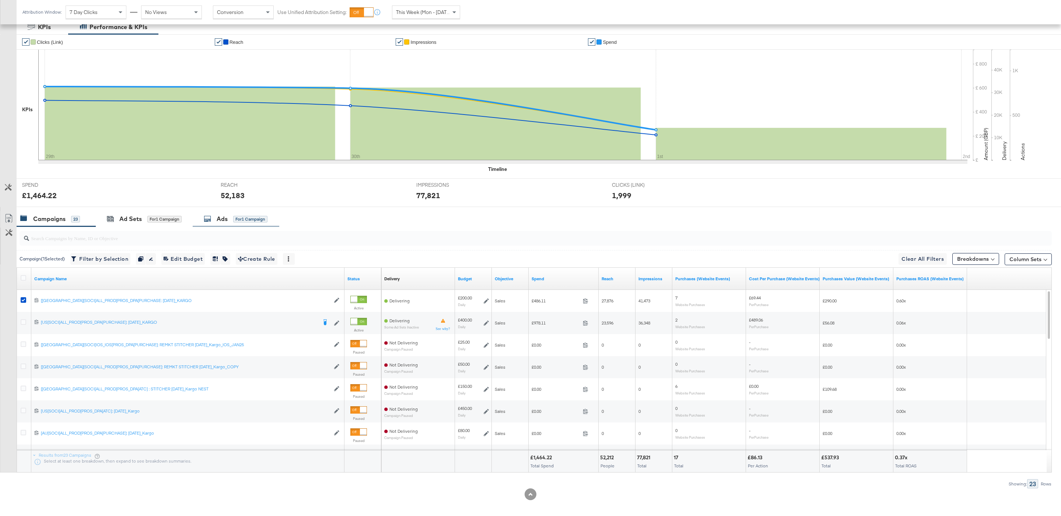
click at [263, 216] on div "Ads for 1 Campaign" at bounding box center [236, 219] width 64 height 8
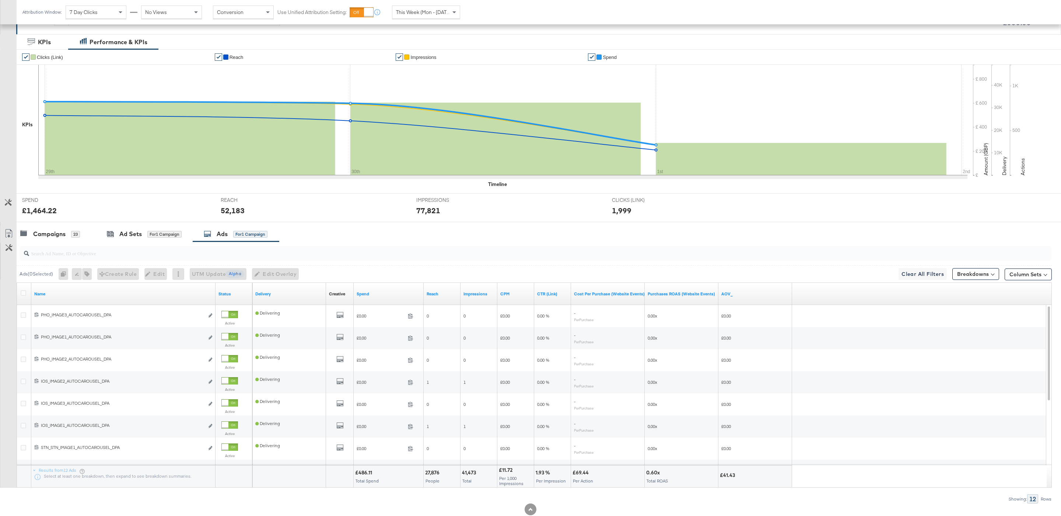
scroll to position [150, 0]
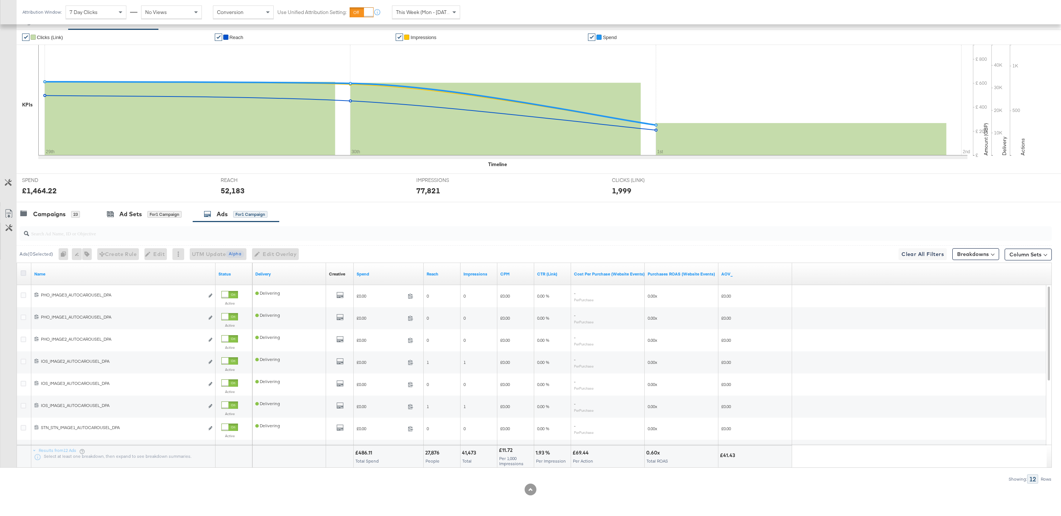
click at [25, 271] on icon at bounding box center [24, 273] width 6 height 6
click at [0, 0] on input "checkbox" at bounding box center [0, 0] width 0 height 0
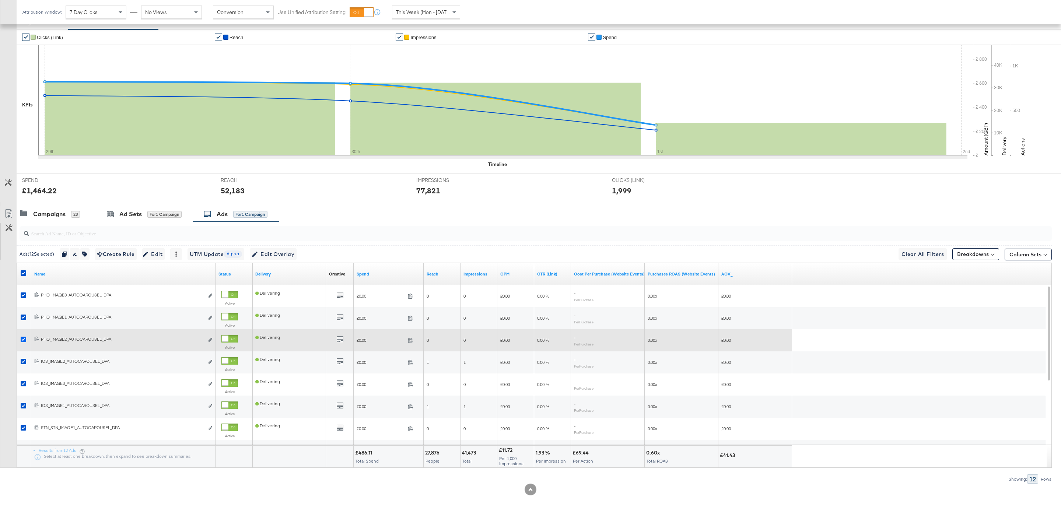
click at [24, 339] on icon at bounding box center [24, 340] width 6 height 6
click at [0, 0] on input "checkbox" at bounding box center [0, 0] width 0 height 0
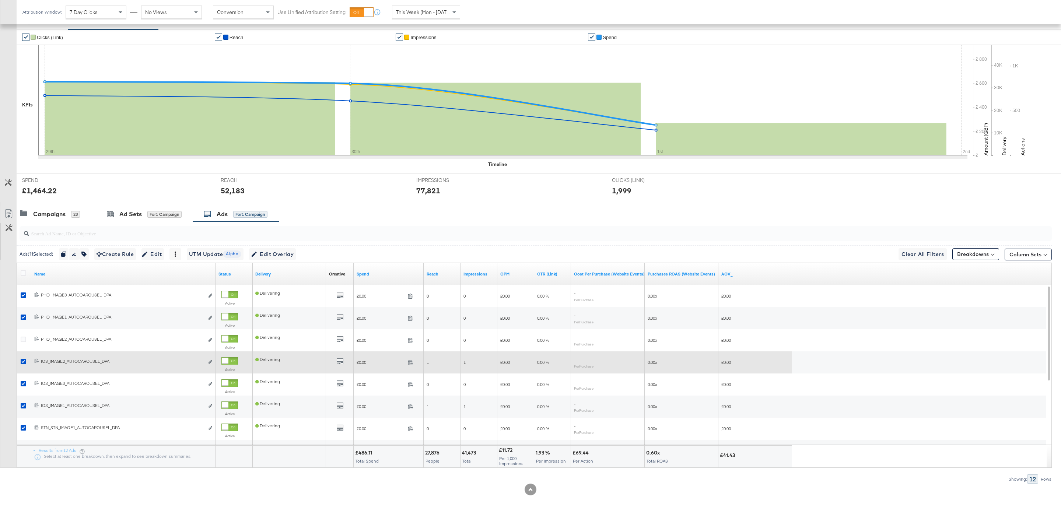
click at [22, 356] on div at bounding box center [25, 362] width 14 height 13
click at [22, 362] on icon at bounding box center [24, 362] width 6 height 6
click at [0, 0] on input "checkbox" at bounding box center [0, 0] width 0 height 0
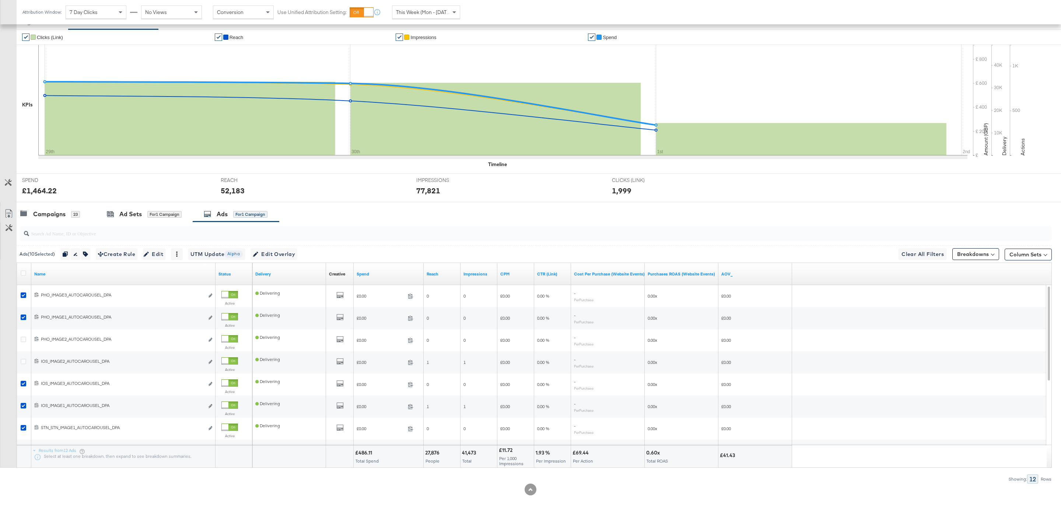
click at [81, 226] on input "search" at bounding box center [491, 230] width 925 height 14
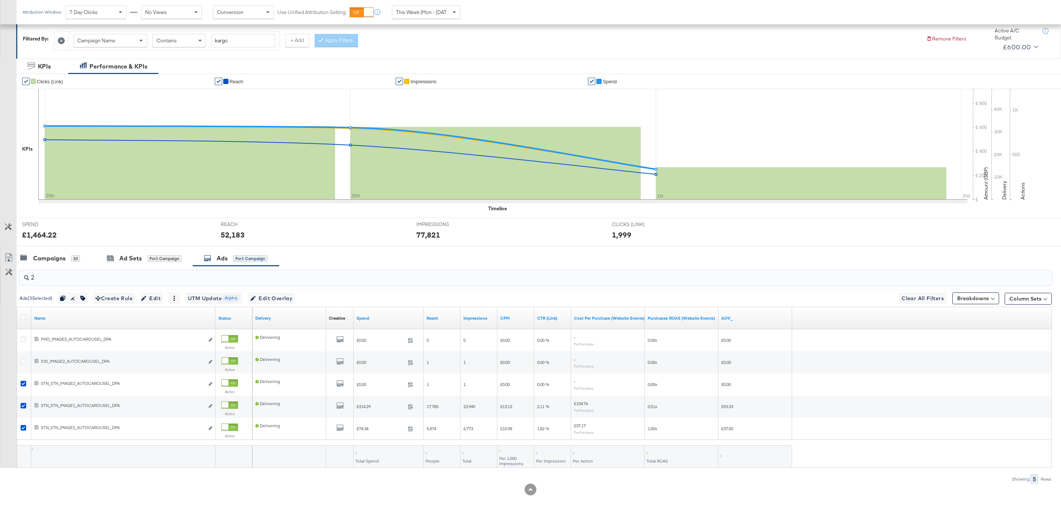
scroll to position [106, 0]
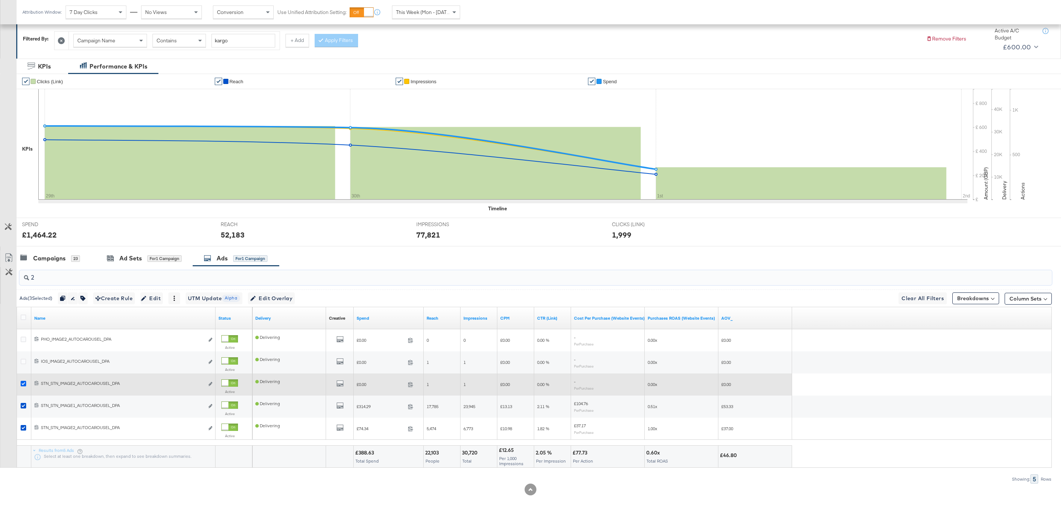
type input "2"
click at [24, 381] on icon at bounding box center [24, 384] width 6 height 6
click at [0, 0] on input "checkbox" at bounding box center [0, 0] width 0 height 0
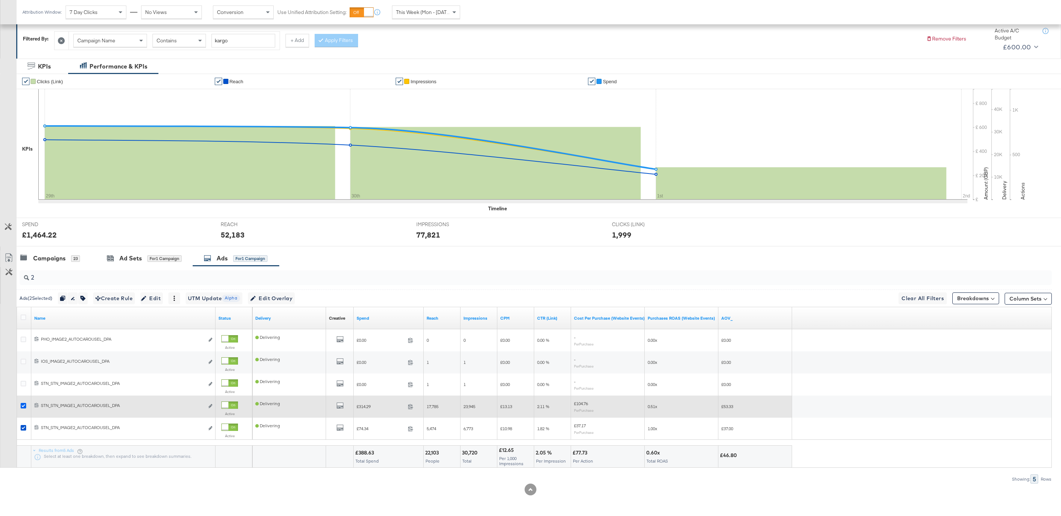
click at [22, 405] on icon at bounding box center [24, 406] width 6 height 6
click at [0, 0] on input "checkbox" at bounding box center [0, 0] width 0 height 0
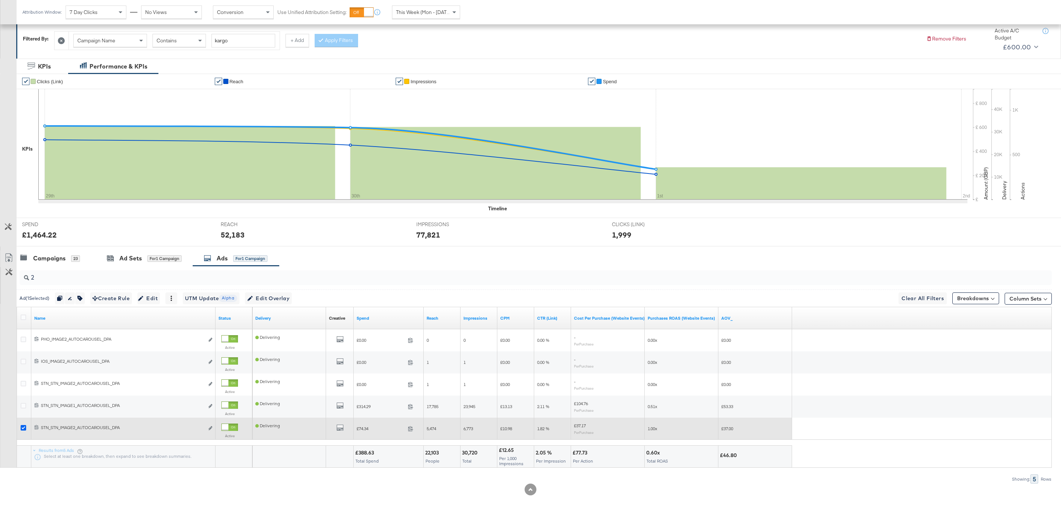
click at [22, 429] on icon at bounding box center [24, 428] width 6 height 6
click at [0, 0] on input "checkbox" at bounding box center [0, 0] width 0 height 0
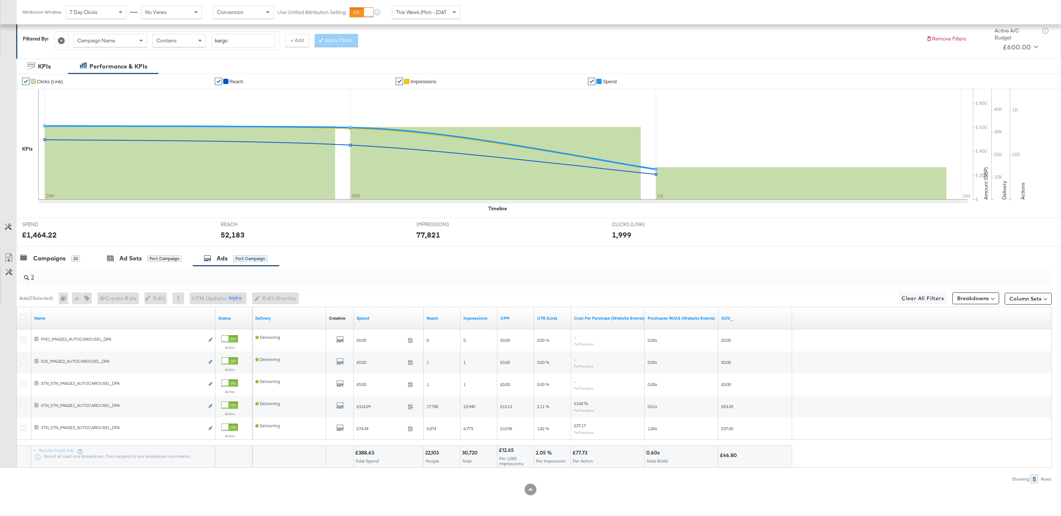
click at [98, 273] on input "2" at bounding box center [491, 275] width 925 height 14
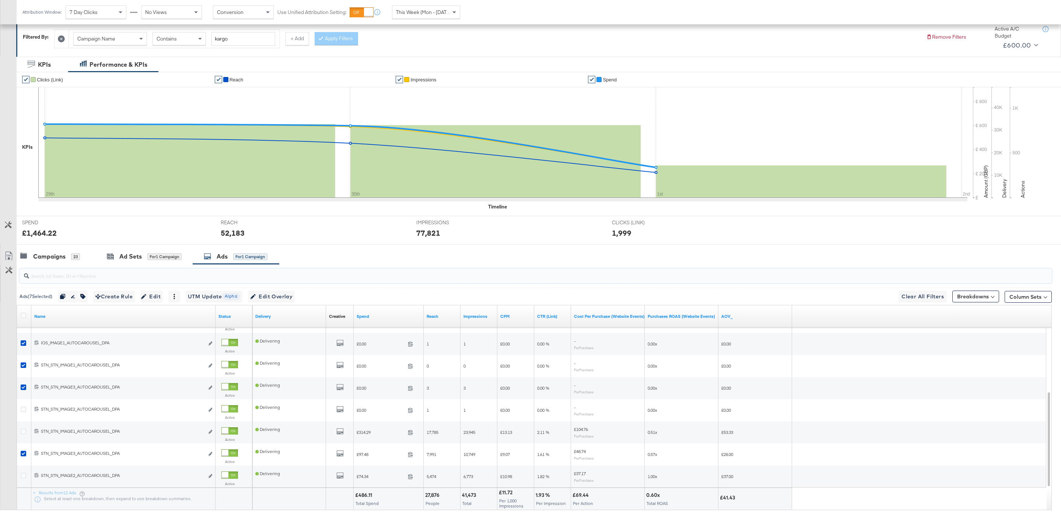
scroll to position [150, 0]
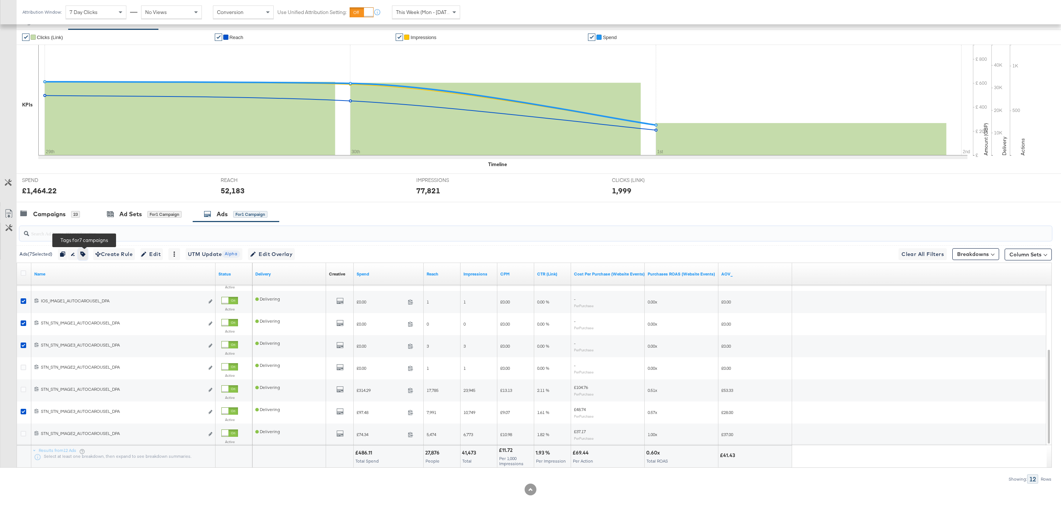
click at [85, 256] on icon "button" at bounding box center [82, 254] width 5 height 5
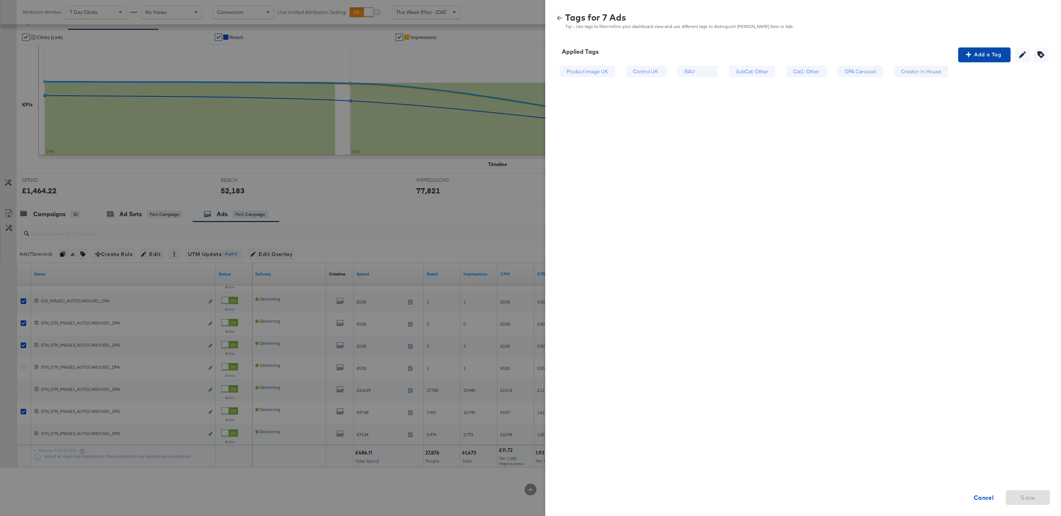
click at [993, 53] on span "Add a Tag" at bounding box center [984, 54] width 46 height 9
click at [979, 103] on div "Search or Add Tag Name" at bounding box center [984, 102] width 75 height 13
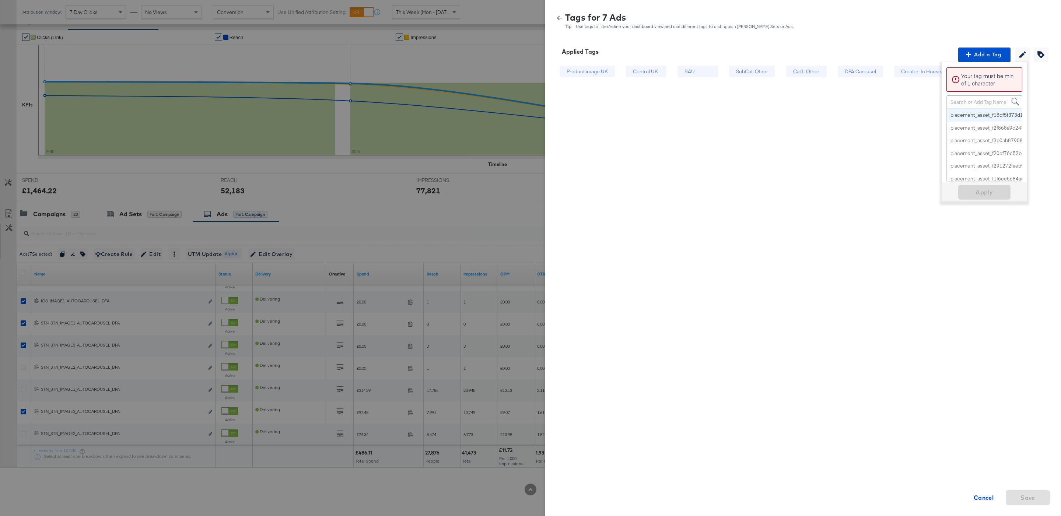
paste input "Logo + Price"
type input "Logo + Price"
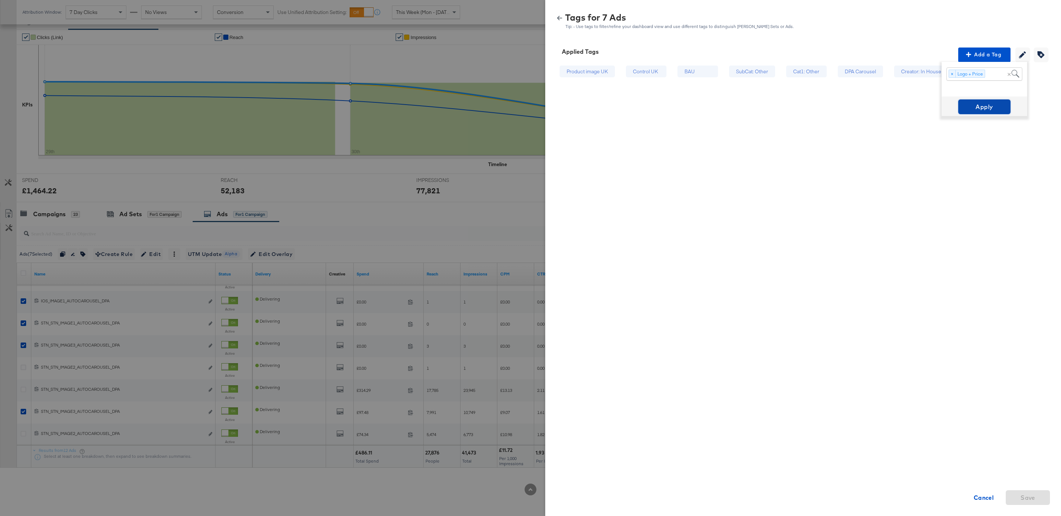
click at [976, 107] on span "Apply" at bounding box center [984, 107] width 46 height 10
click at [563, 18] on button "button" at bounding box center [559, 17] width 11 height 5
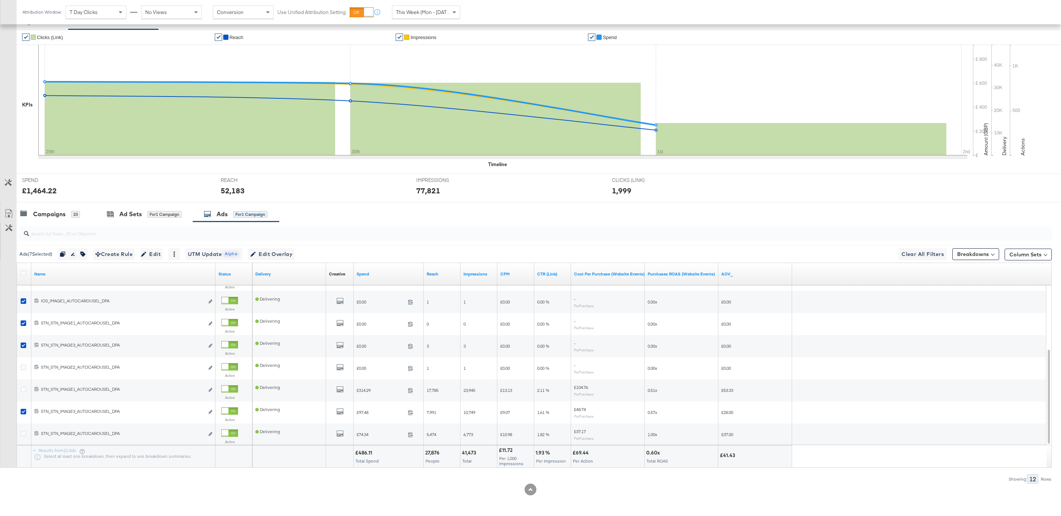
click at [26, 269] on div at bounding box center [25, 274] width 14 height 13
click at [26, 271] on div at bounding box center [25, 273] width 8 height 7
click at [26, 276] on div at bounding box center [25, 273] width 8 height 7
click at [26, 275] on div at bounding box center [25, 273] width 8 height 7
click at [24, 275] on icon at bounding box center [24, 273] width 6 height 6
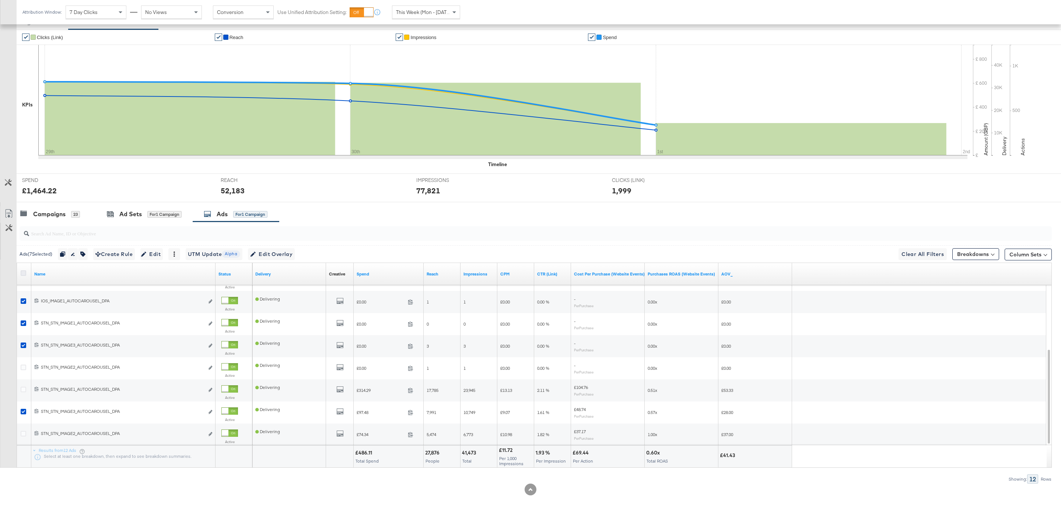
click at [0, 0] on input "checkbox" at bounding box center [0, 0] width 0 height 0
click at [24, 275] on icon at bounding box center [24, 273] width 6 height 6
click at [0, 0] on input "checkbox" at bounding box center [0, 0] width 0 height 0
click at [80, 233] on input "search" at bounding box center [491, 230] width 925 height 14
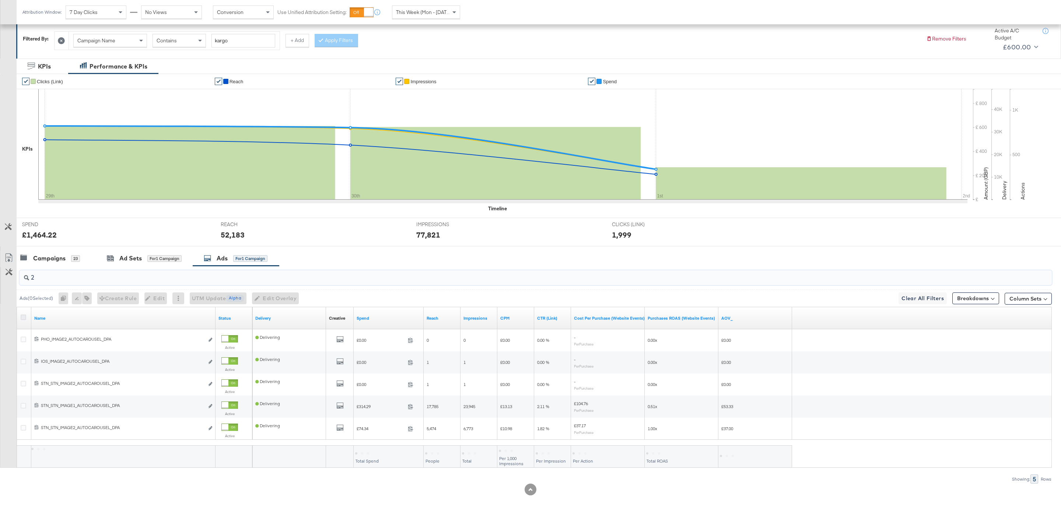
type input "2"
click at [24, 318] on icon at bounding box center [24, 318] width 6 height 6
click at [0, 0] on input "checkbox" at bounding box center [0, 0] width 0 height 0
click at [85, 300] on icon "button" at bounding box center [82, 298] width 5 height 5
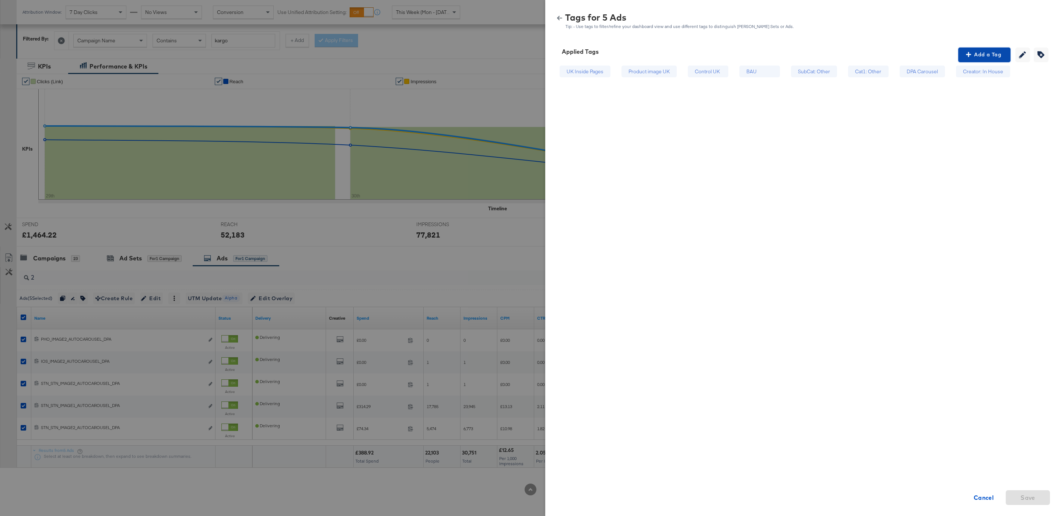
click at [995, 52] on span "Add a Tag" at bounding box center [984, 54] width 46 height 9
click at [960, 103] on div "Search or Add Tag Name" at bounding box center [984, 102] width 75 height 13
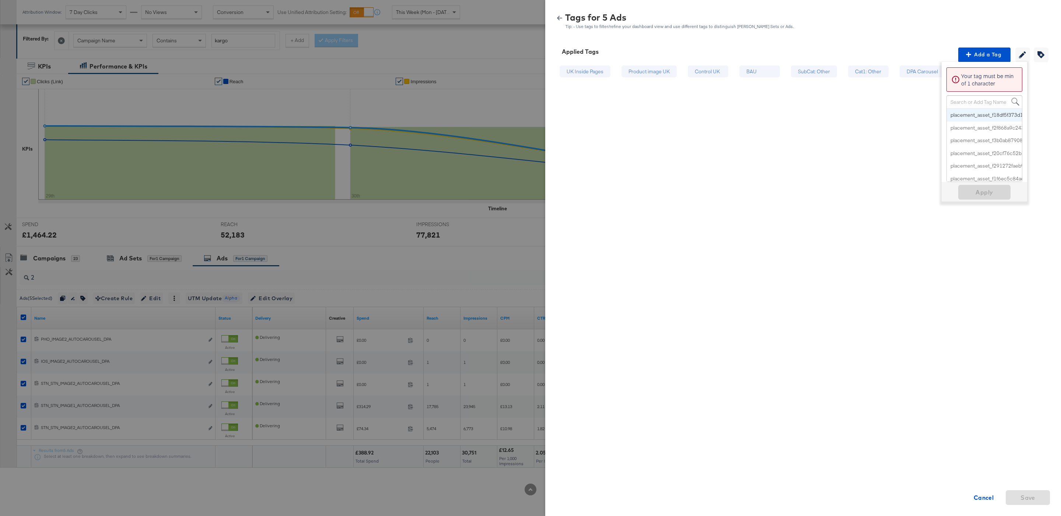
paste input "Multi-Image + Price Strike"
type input "Multi-Image + Price Strike"
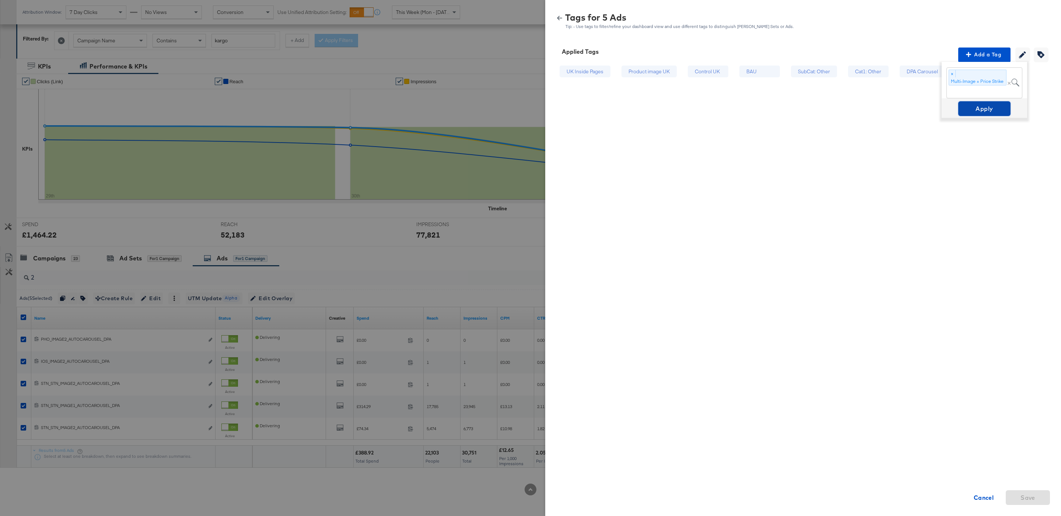
click at [978, 108] on span "Apply" at bounding box center [984, 109] width 46 height 10
click at [563, 16] on button "button" at bounding box center [559, 17] width 11 height 5
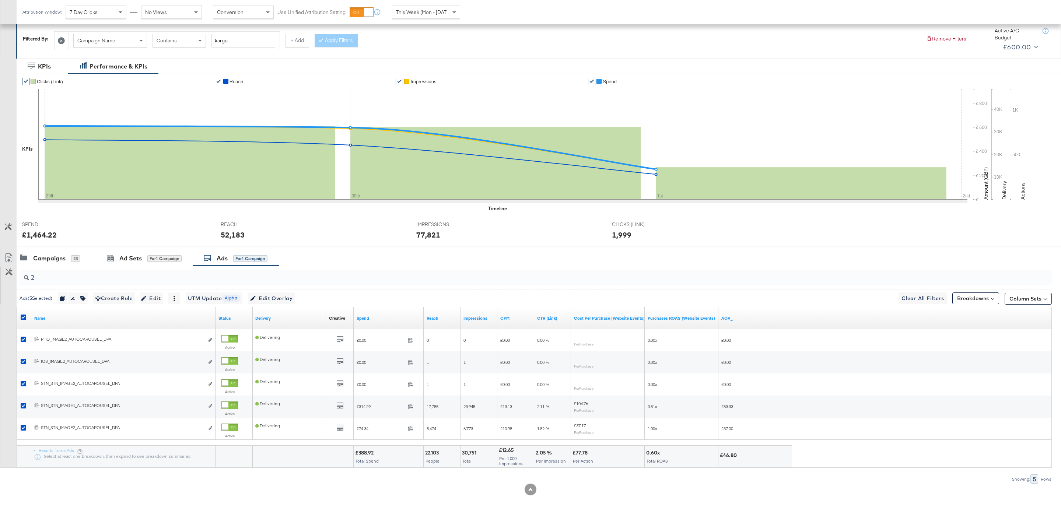
click at [23, 321] on div at bounding box center [25, 318] width 8 height 7
click at [21, 318] on icon at bounding box center [24, 318] width 6 height 6
click at [0, 0] on input "checkbox" at bounding box center [0, 0] width 0 height 0
click at [68, 271] on input "2" at bounding box center [491, 275] width 925 height 14
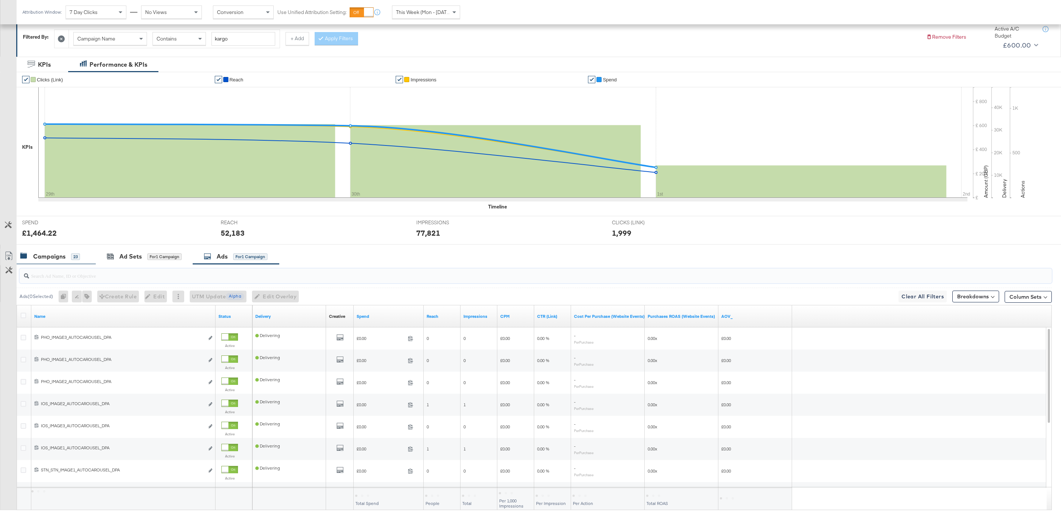
click at [57, 252] on div "Campaigns 23" at bounding box center [56, 257] width 79 height 16
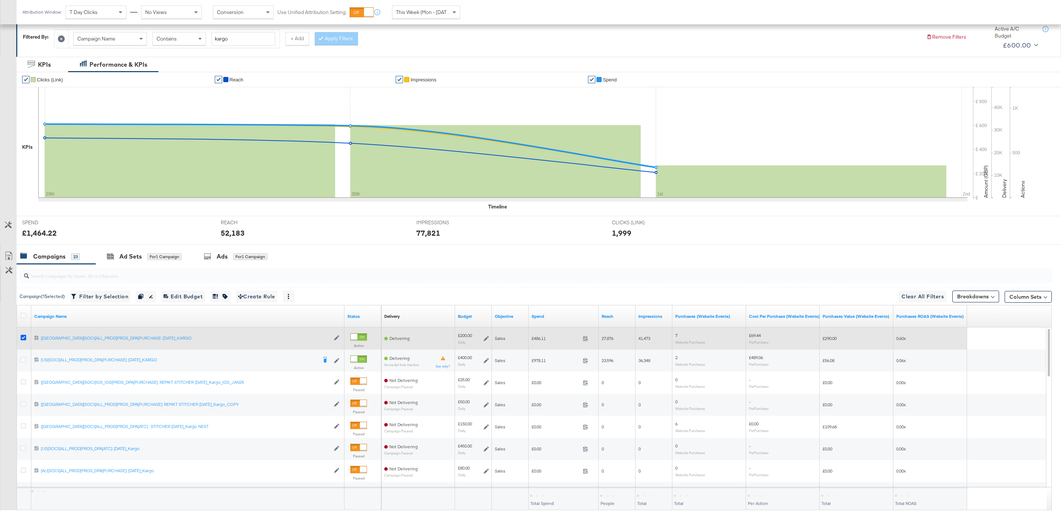
click at [24, 337] on icon at bounding box center [24, 338] width 6 height 6
click at [0, 0] on input "checkbox" at bounding box center [0, 0] width 0 height 0
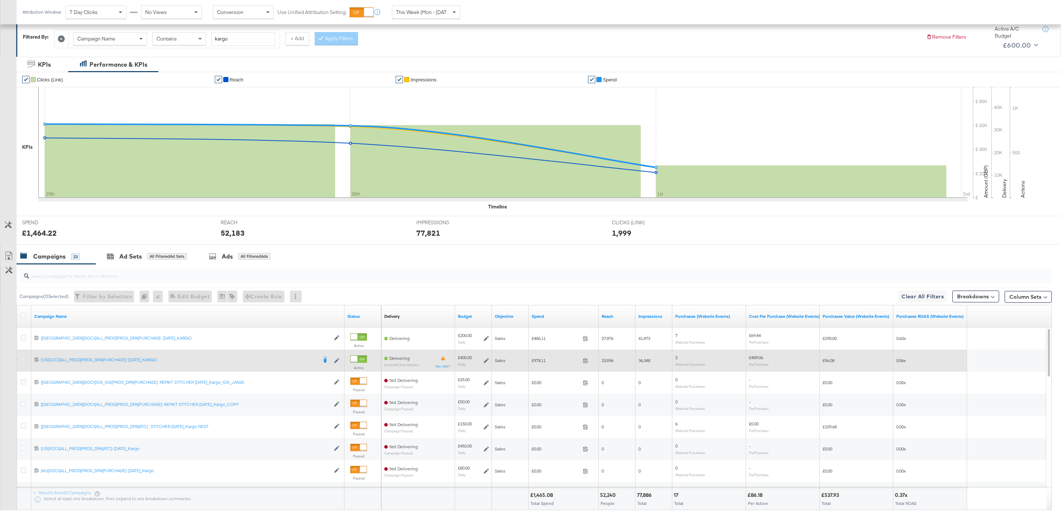
click at [24, 362] on icon at bounding box center [24, 360] width 6 height 6
click at [0, 0] on input "checkbox" at bounding box center [0, 0] width 0 height 0
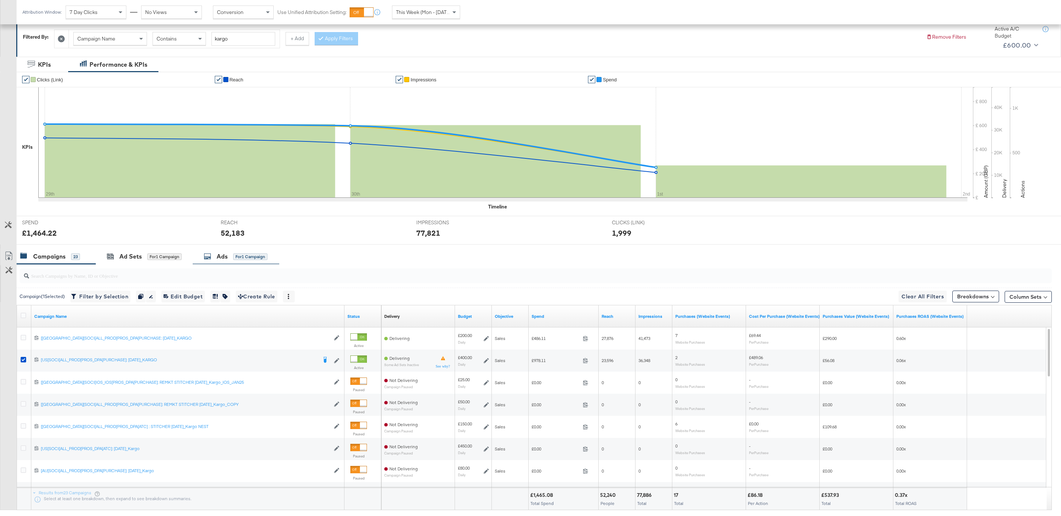
click at [220, 263] on div "Ads for 1 Campaign" at bounding box center [236, 257] width 87 height 16
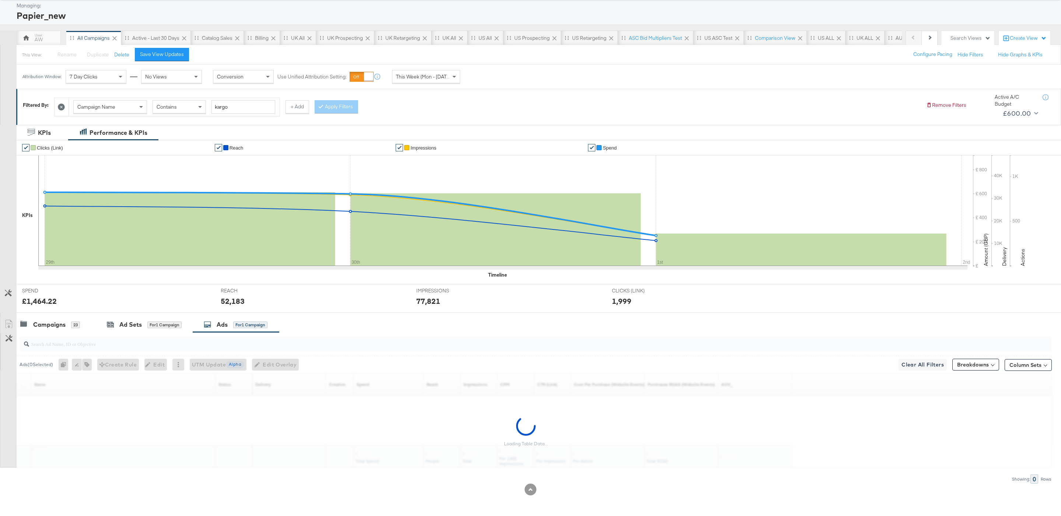
scroll to position [40, 0]
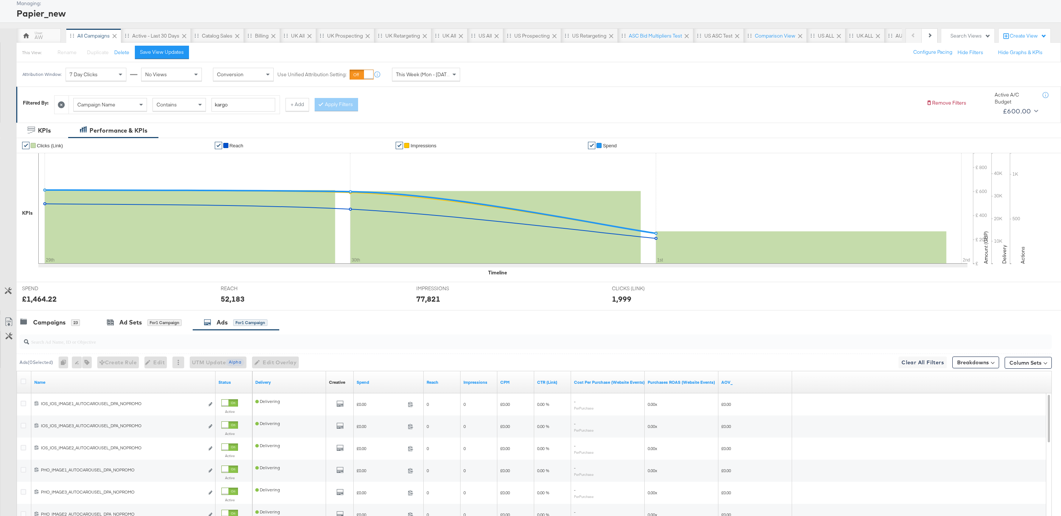
click at [233, 340] on input "search" at bounding box center [491, 339] width 925 height 14
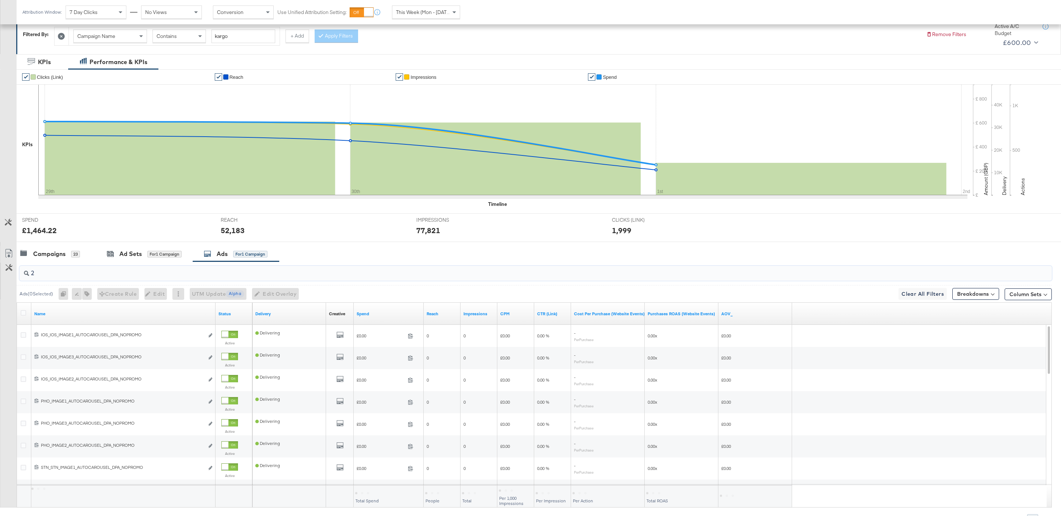
scroll to position [118, 0]
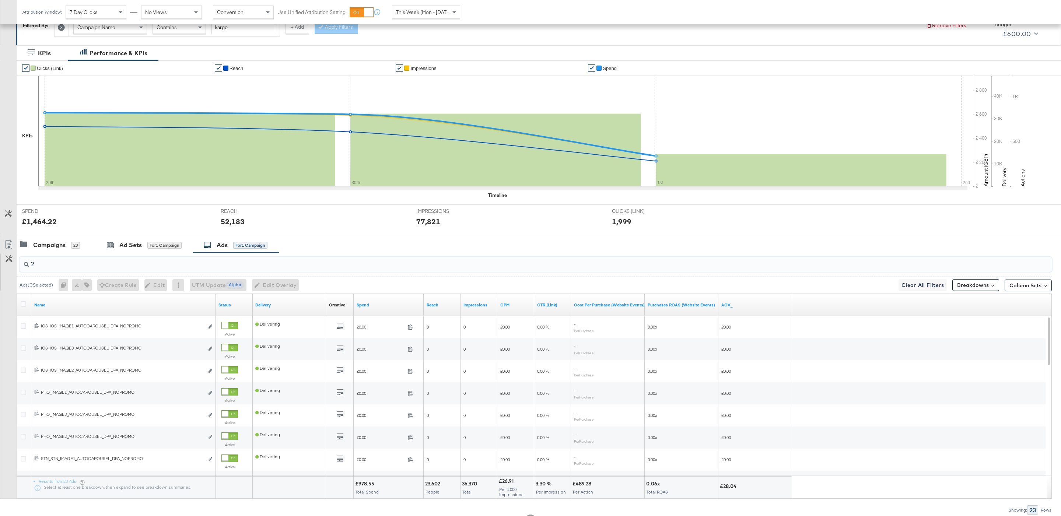
type input "2"
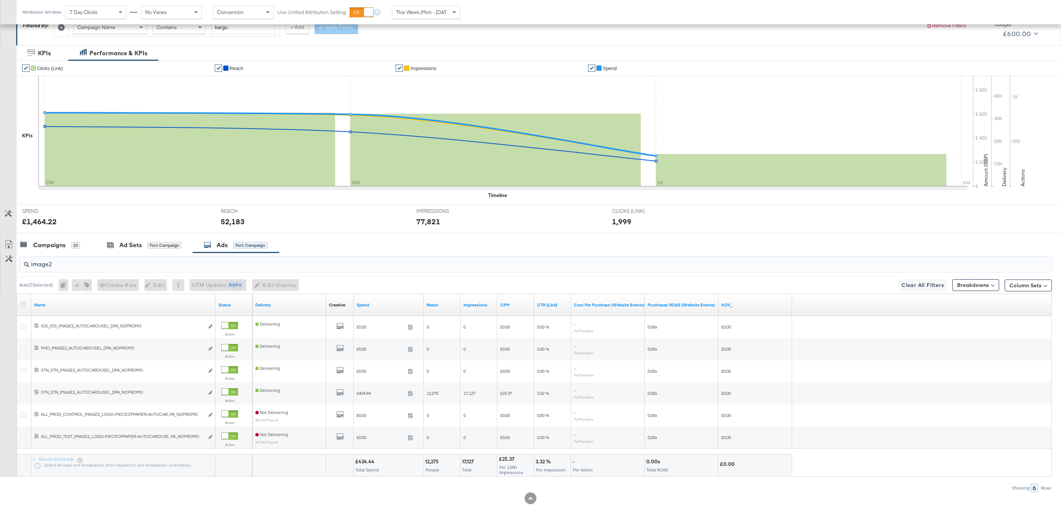
type input "image2"
click at [24, 304] on icon at bounding box center [24, 304] width 6 height 6
click at [0, 0] on input "checkbox" at bounding box center [0, 0] width 0 height 0
click at [85, 284] on icon "button" at bounding box center [82, 285] width 5 height 5
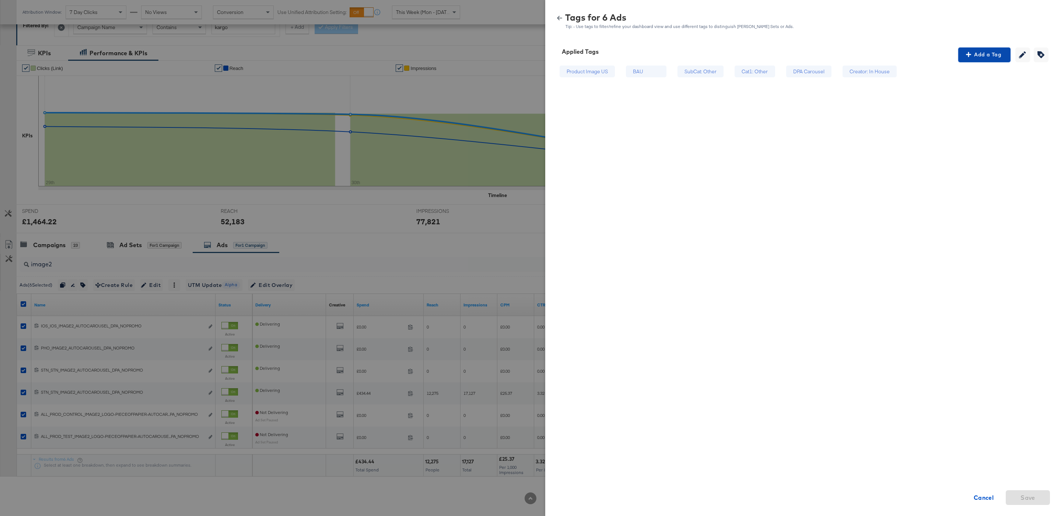
click at [987, 54] on span "Add a Tag" at bounding box center [984, 54] width 46 height 9
click at [977, 100] on div "Search or Add Tag Name" at bounding box center [984, 102] width 75 height 13
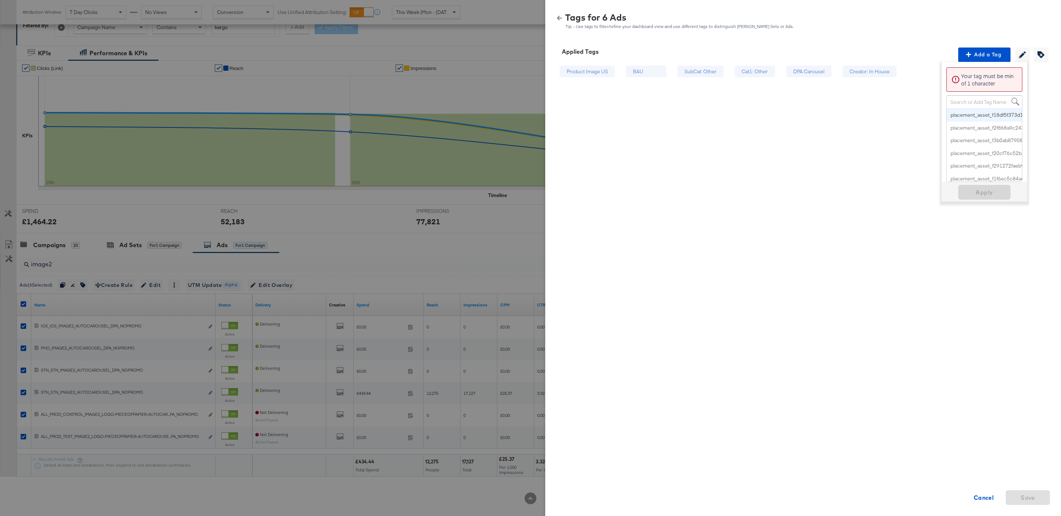
paste input "Multi-Image"
type input "Multi-Image"
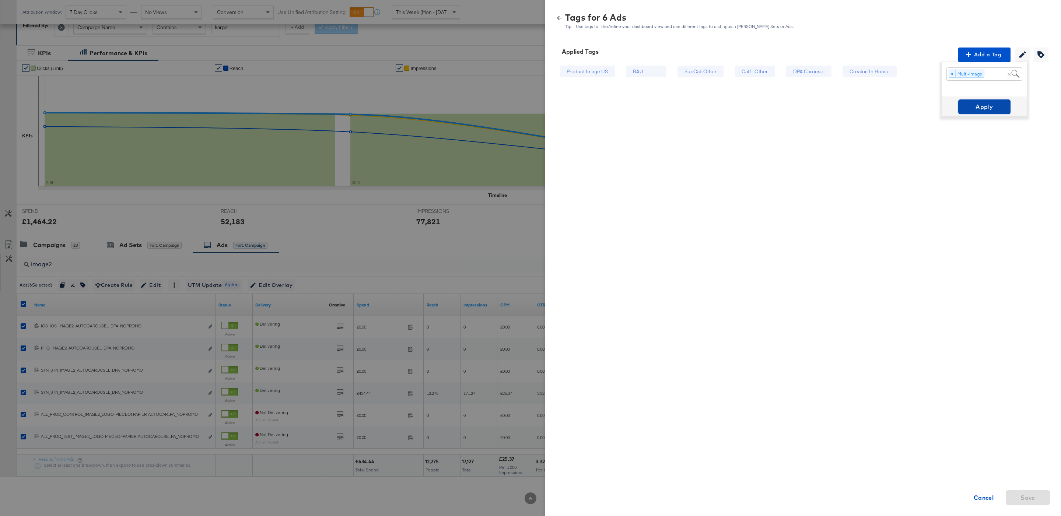
click at [986, 112] on button "Apply" at bounding box center [985, 107] width 52 height 15
click at [558, 18] on icon "button" at bounding box center [559, 18] width 5 height 4
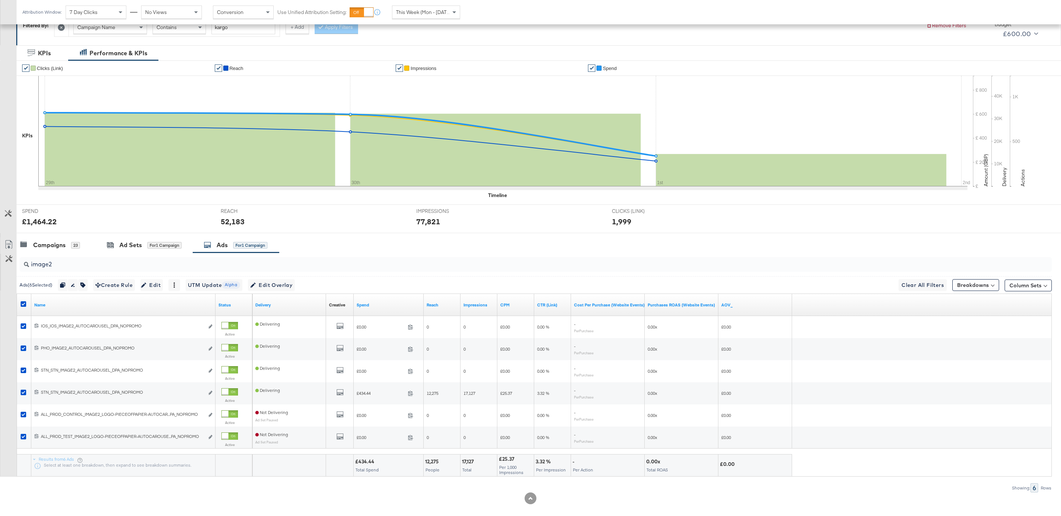
click at [24, 301] on div at bounding box center [25, 305] width 14 height 13
click at [24, 304] on icon at bounding box center [24, 304] width 6 height 6
click at [0, 0] on input "checkbox" at bounding box center [0, 0] width 0 height 0
click at [90, 265] on input "image2" at bounding box center [491, 261] width 925 height 14
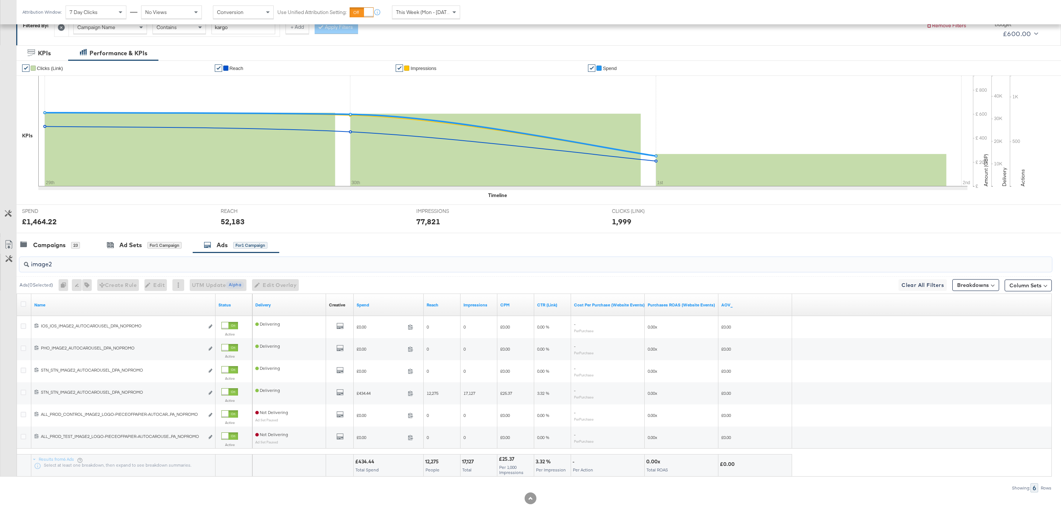
click at [90, 265] on input "image2" at bounding box center [491, 261] width 925 height 14
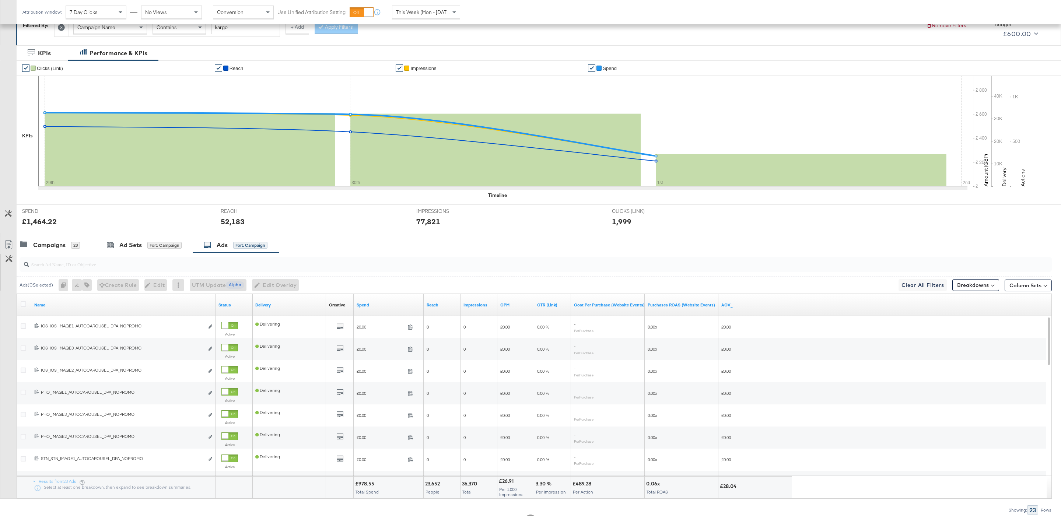
click at [21, 303] on div at bounding box center [25, 305] width 14 height 13
click at [24, 305] on icon at bounding box center [24, 304] width 6 height 6
click at [0, 0] on input "checkbox" at bounding box center [0, 0] width 0 height 0
click at [66, 263] on input "search" at bounding box center [491, 261] width 925 height 14
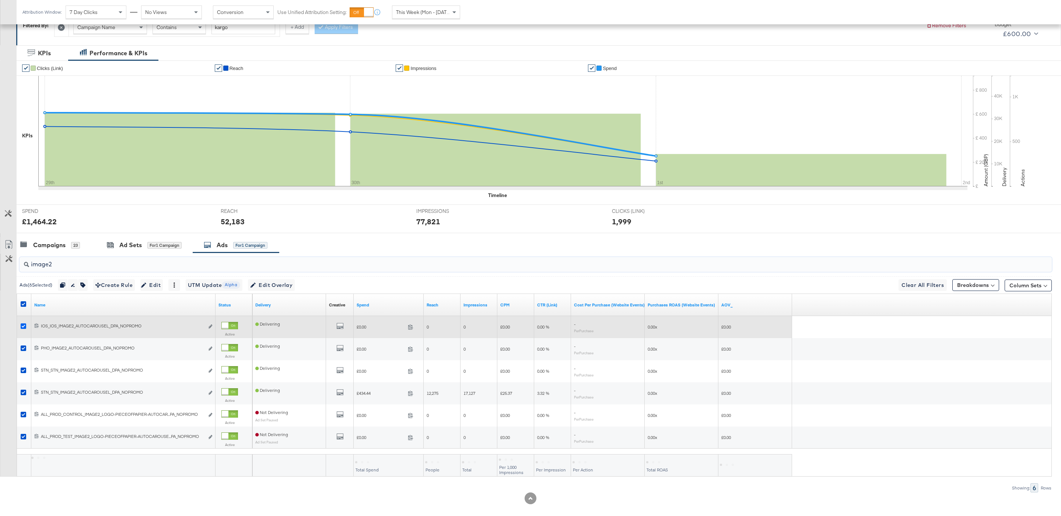
type input "image2"
click at [26, 327] on icon at bounding box center [24, 327] width 6 height 6
click at [0, 0] on input "checkbox" at bounding box center [0, 0] width 0 height 0
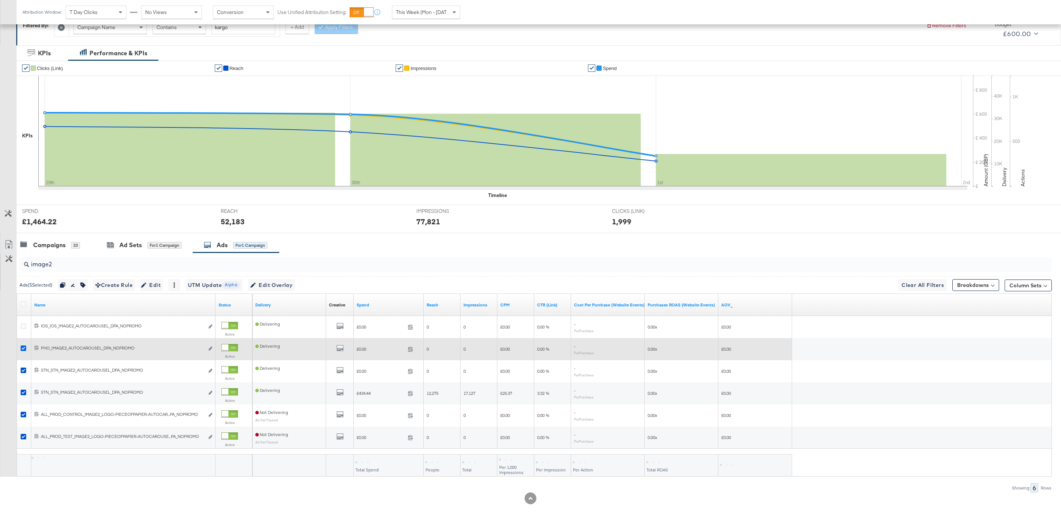
click at [24, 349] on icon at bounding box center [24, 349] width 6 height 6
click at [0, 0] on input "checkbox" at bounding box center [0, 0] width 0 height 0
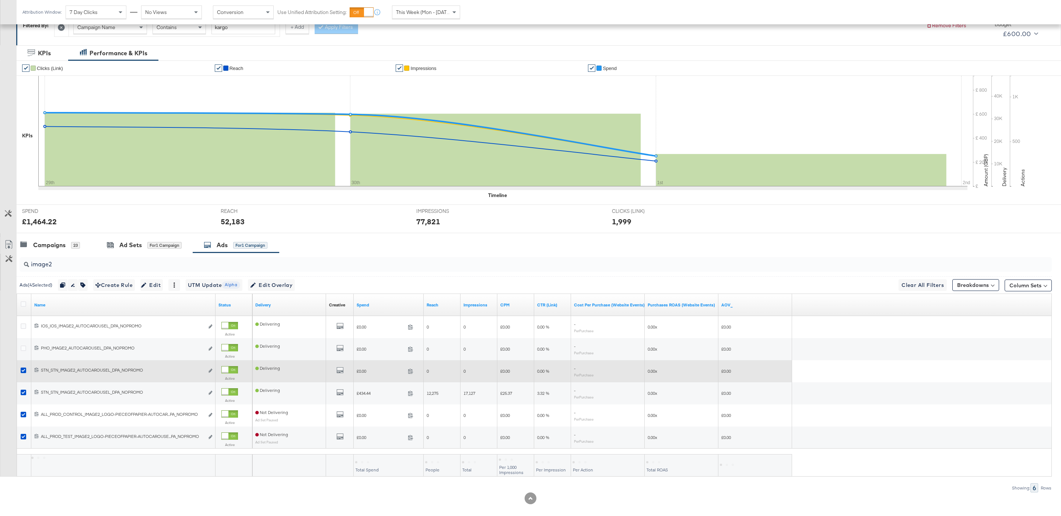
click at [24, 367] on div at bounding box center [25, 371] width 14 height 13
click at [24, 369] on div at bounding box center [25, 371] width 14 height 13
click at [25, 373] on icon at bounding box center [24, 371] width 6 height 6
click at [0, 0] on input "checkbox" at bounding box center [0, 0] width 0 height 0
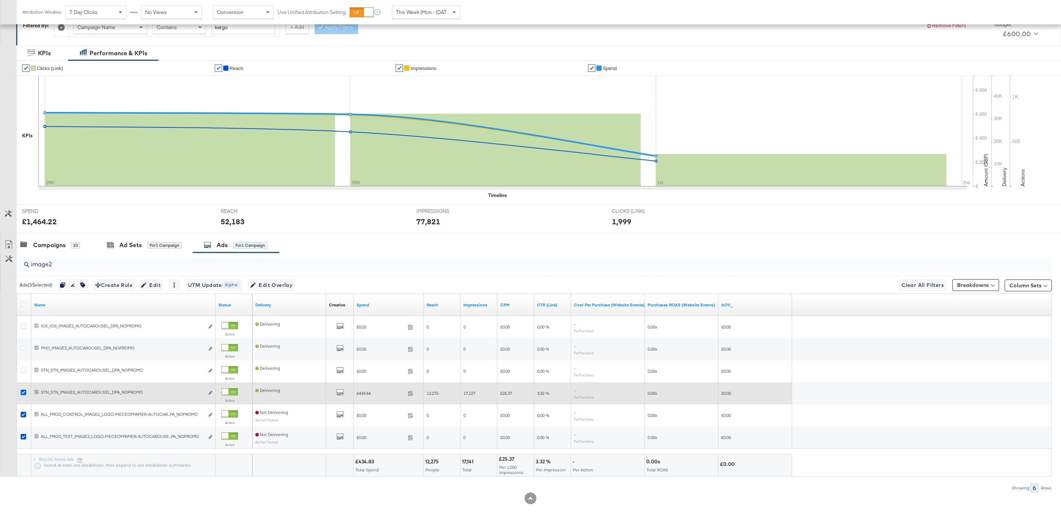
click at [25, 395] on icon at bounding box center [24, 393] width 6 height 6
click at [0, 0] on input "checkbox" at bounding box center [0, 0] width 0 height 0
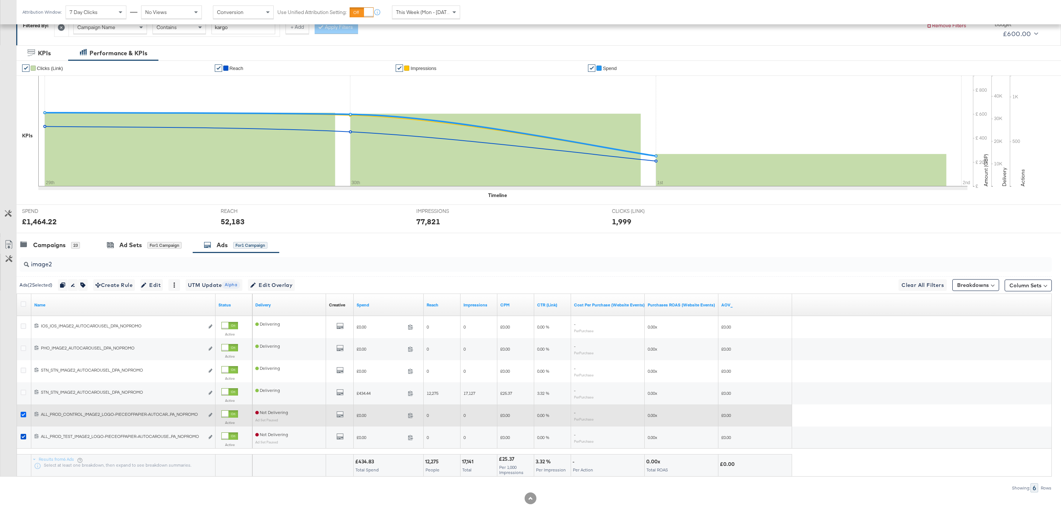
click at [24, 416] on icon at bounding box center [24, 415] width 6 height 6
click at [0, 0] on input "checkbox" at bounding box center [0, 0] width 0 height 0
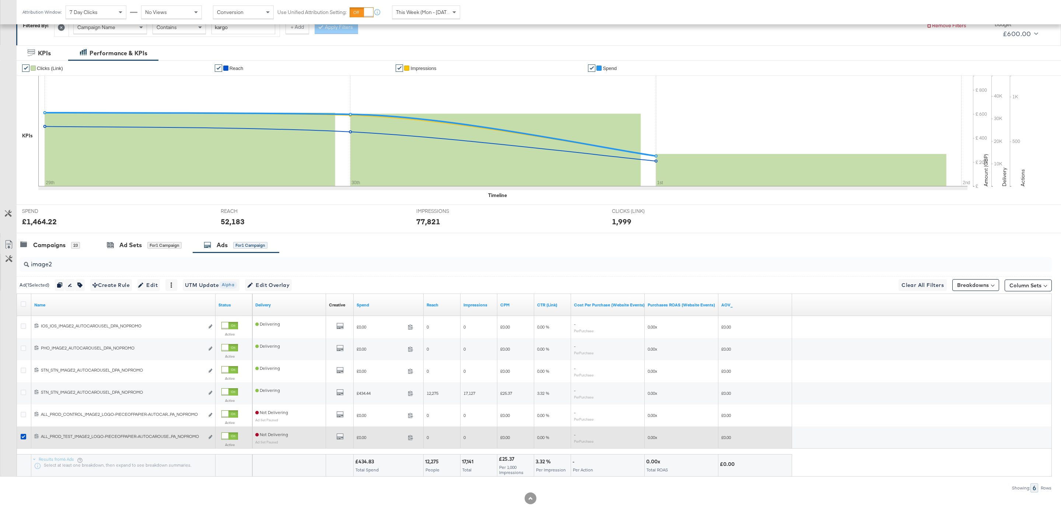
click at [25, 435] on div at bounding box center [25, 437] width 14 height 13
click at [25, 438] on icon at bounding box center [24, 437] width 6 height 6
click at [0, 0] on input "checkbox" at bounding box center [0, 0] width 0 height 0
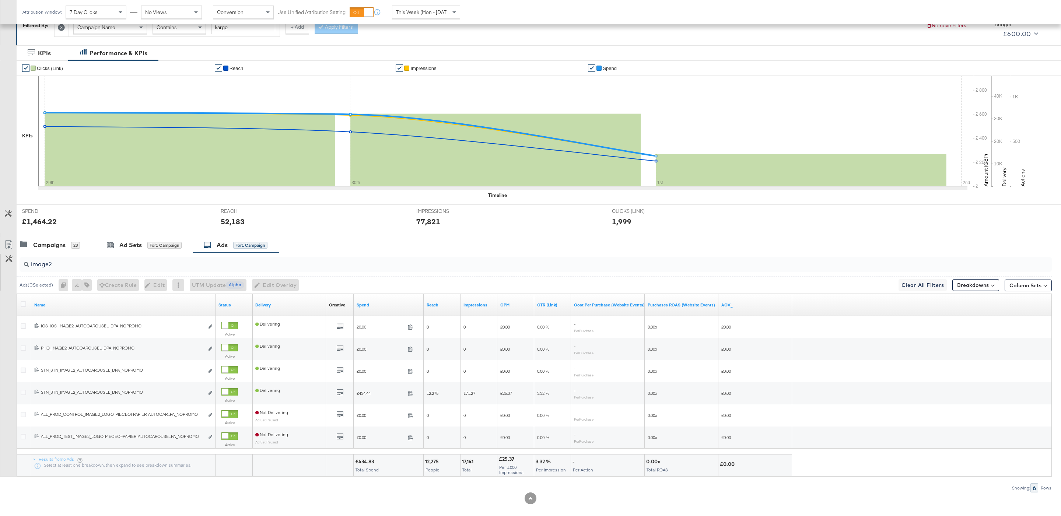
click at [66, 267] on input "image2" at bounding box center [491, 261] width 925 height 14
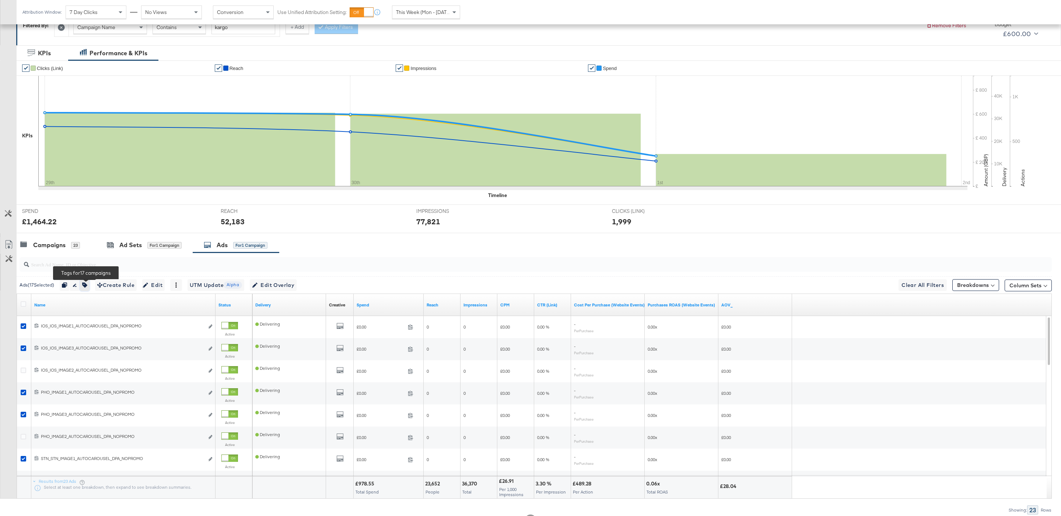
click at [88, 290] on button "button" at bounding box center [85, 285] width 10 height 12
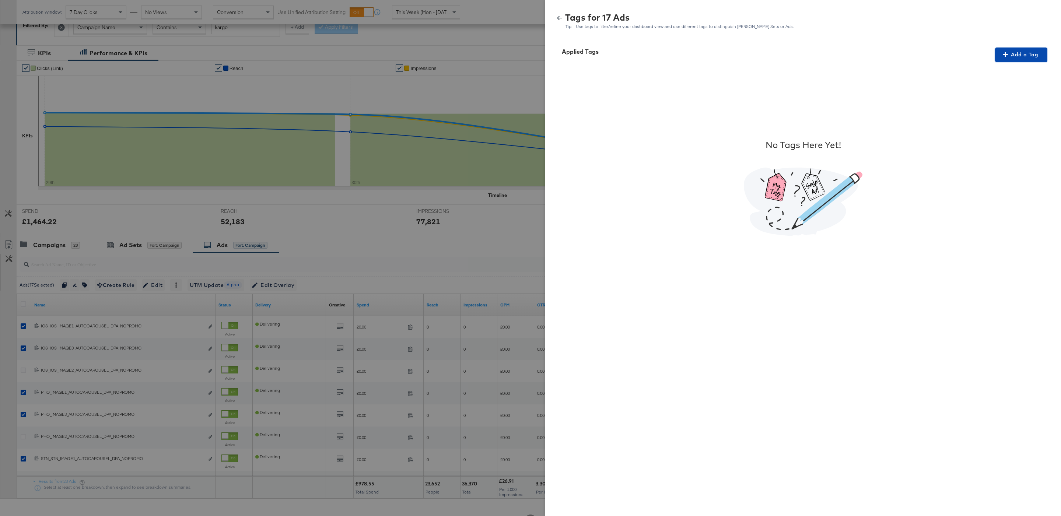
click at [1016, 60] on button "Add a Tag" at bounding box center [1021, 55] width 52 height 15
click at [1017, 104] on div "Search or Add Tag Name" at bounding box center [1016, 102] width 75 height 13
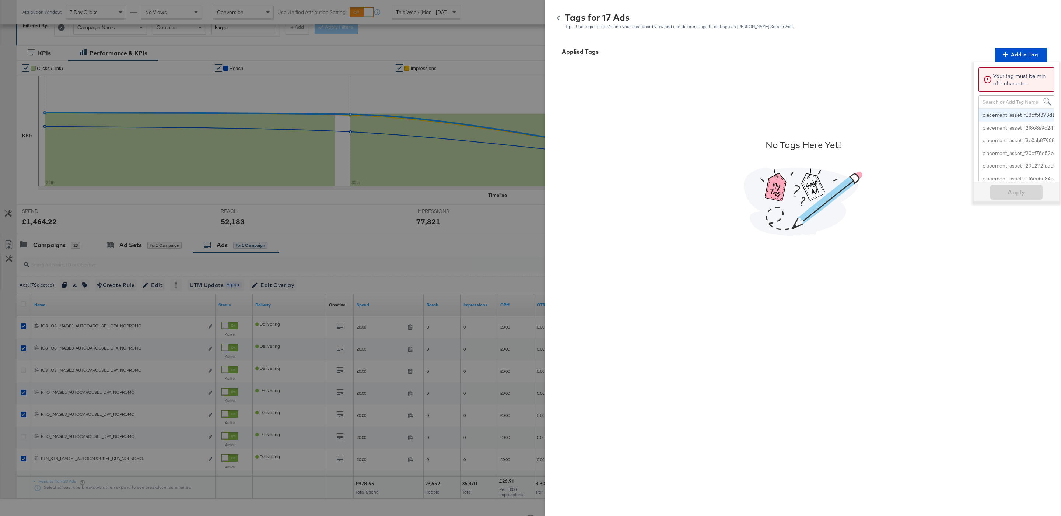
paste input "Logo + Border"
type input "Logo + Border"
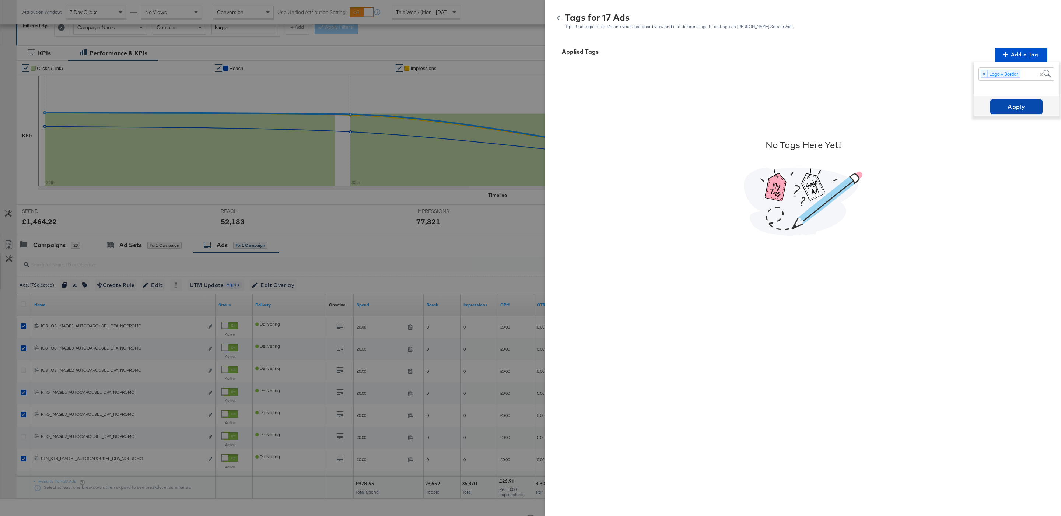
click at [1019, 114] on button "Apply" at bounding box center [1017, 107] width 52 height 15
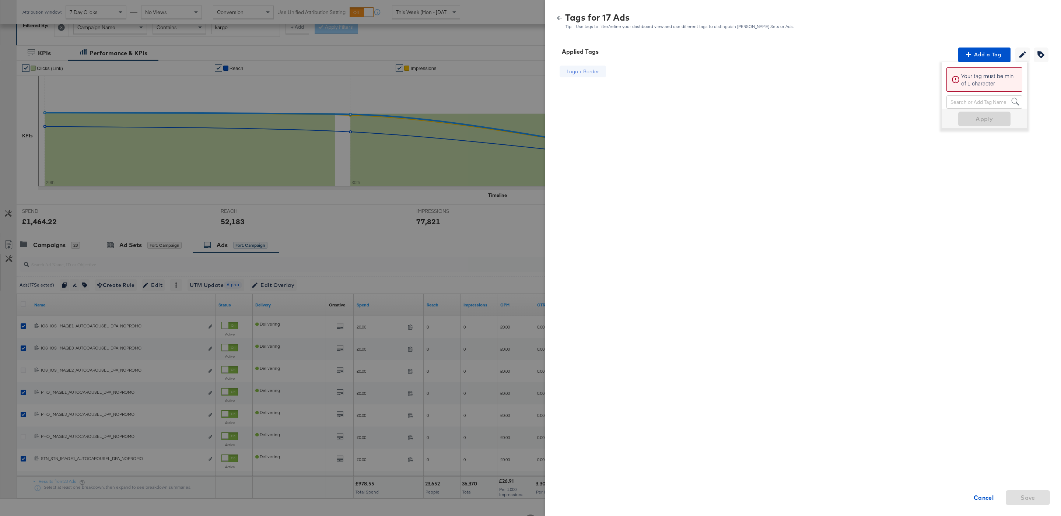
click at [560, 15] on icon "button" at bounding box center [559, 17] width 5 height 5
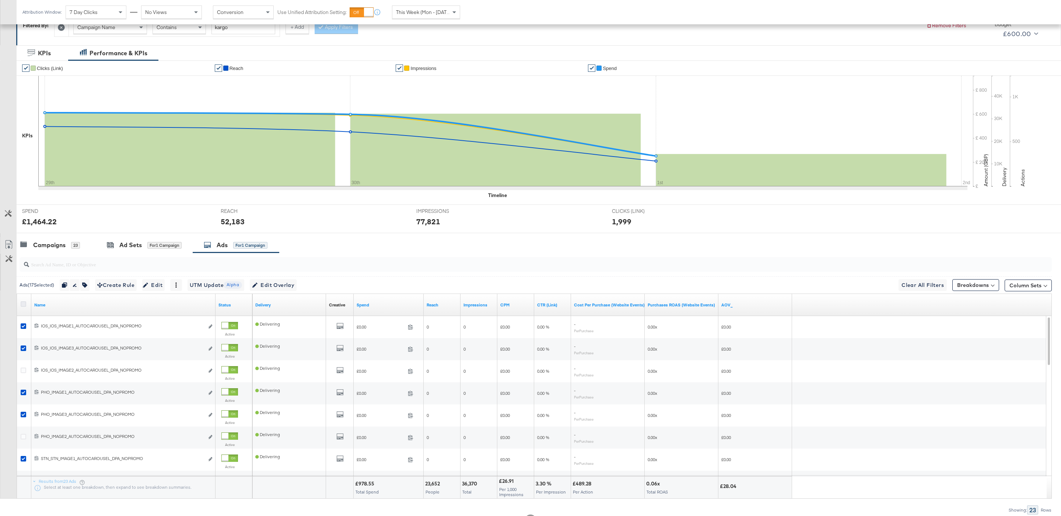
click at [25, 307] on icon at bounding box center [24, 304] width 6 height 6
click at [0, 0] on input "checkbox" at bounding box center [0, 0] width 0 height 0
click at [25, 307] on icon at bounding box center [24, 304] width 6 height 6
click at [0, 0] on input "checkbox" at bounding box center [0, 0] width 0 height 0
click at [108, 255] on div at bounding box center [535, 265] width 1036 height 24
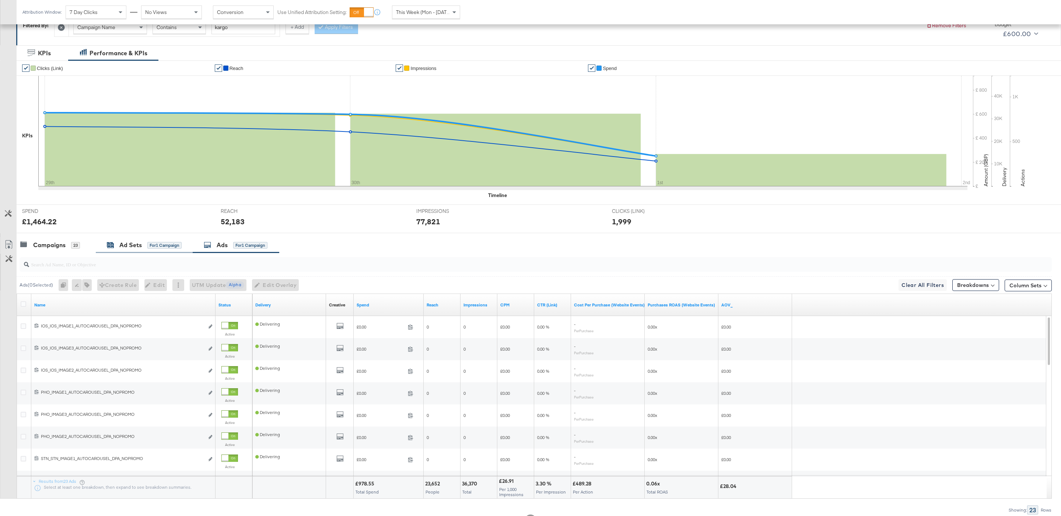
click at [127, 246] on div "Ad Sets" at bounding box center [130, 245] width 22 height 8
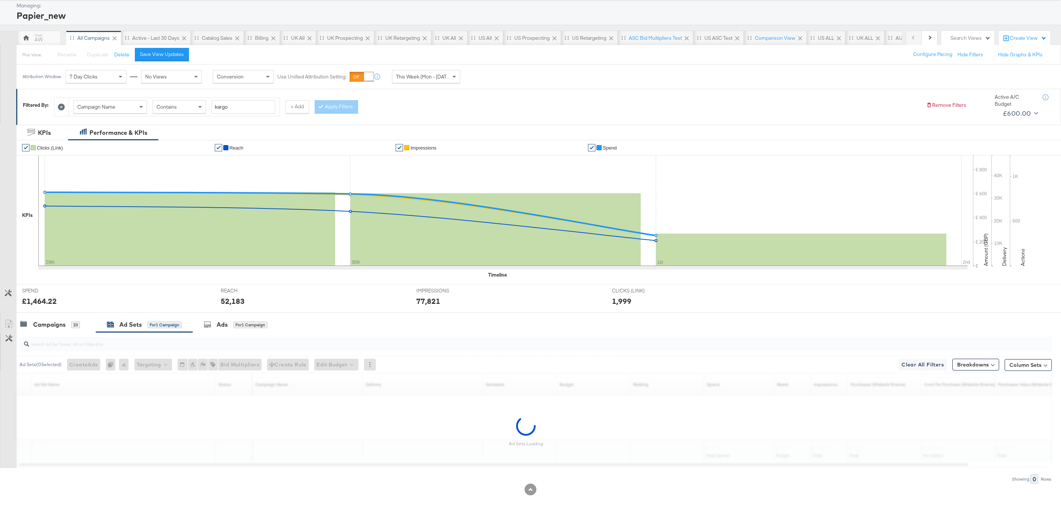
scroll to position [40, 0]
click at [67, 321] on div "Campaigns 23" at bounding box center [50, 325] width 60 height 8
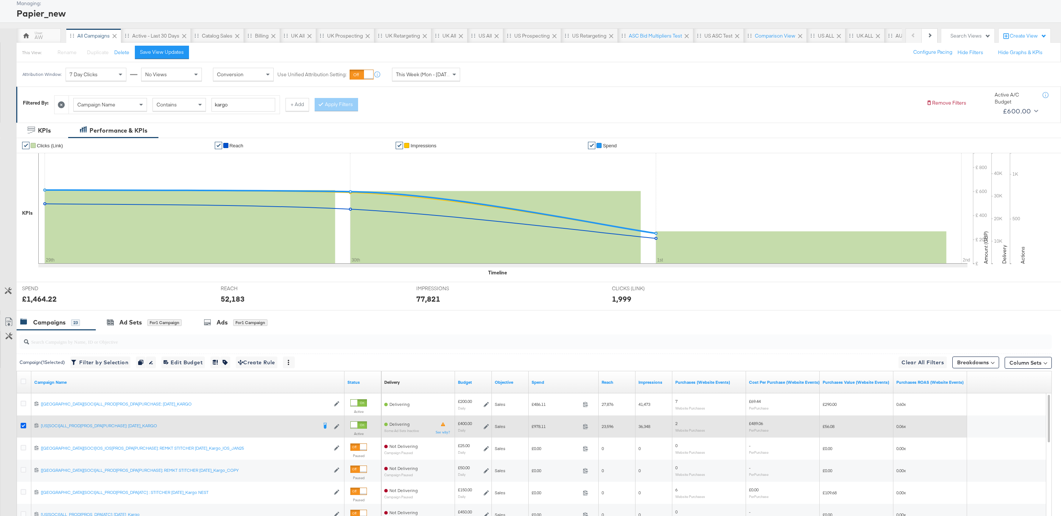
click at [24, 428] on icon at bounding box center [24, 426] width 6 height 6
click at [0, 0] on input "checkbox" at bounding box center [0, 0] width 0 height 0
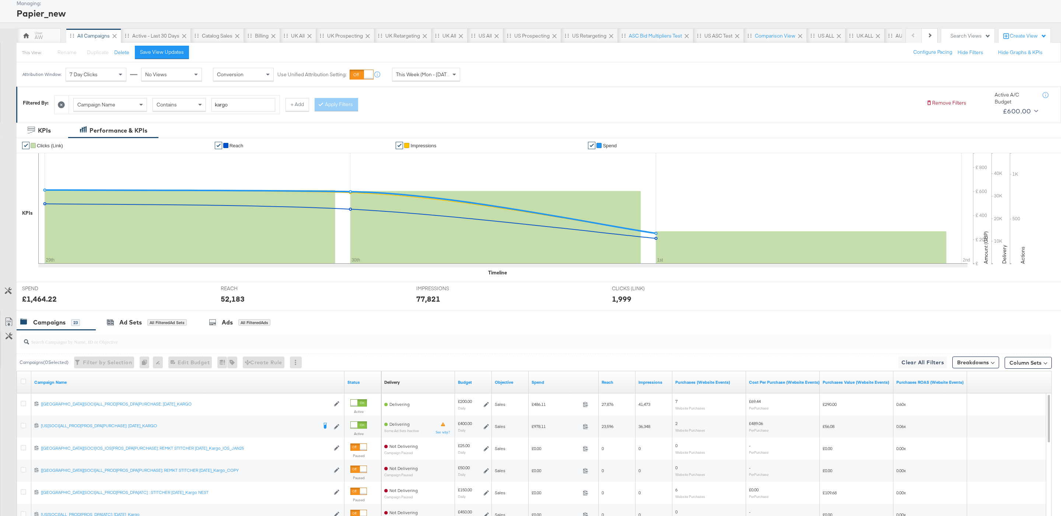
click at [188, 106] on div "Contains" at bounding box center [179, 104] width 53 height 13
click at [347, 108] on button "Apply Filters" at bounding box center [336, 104] width 43 height 13
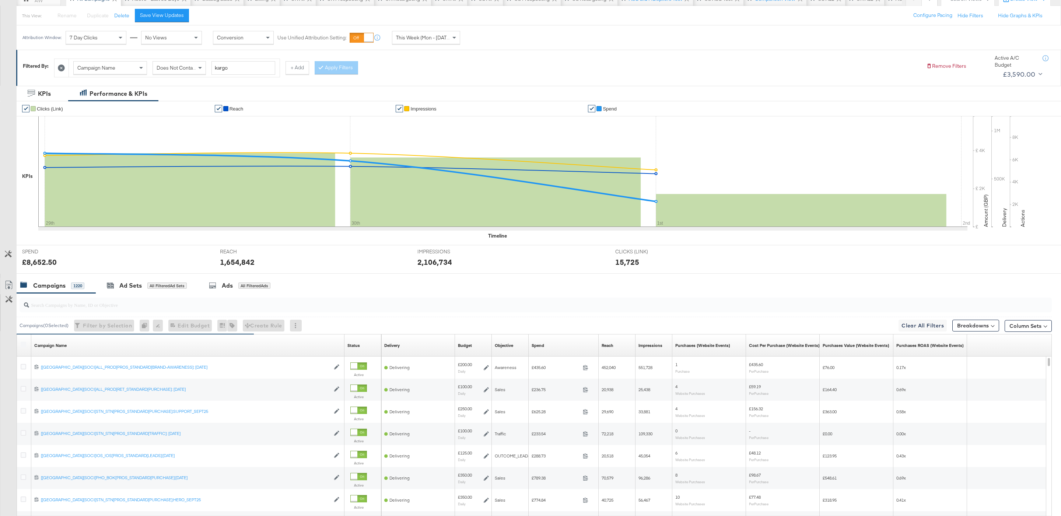
scroll to position [0, 0]
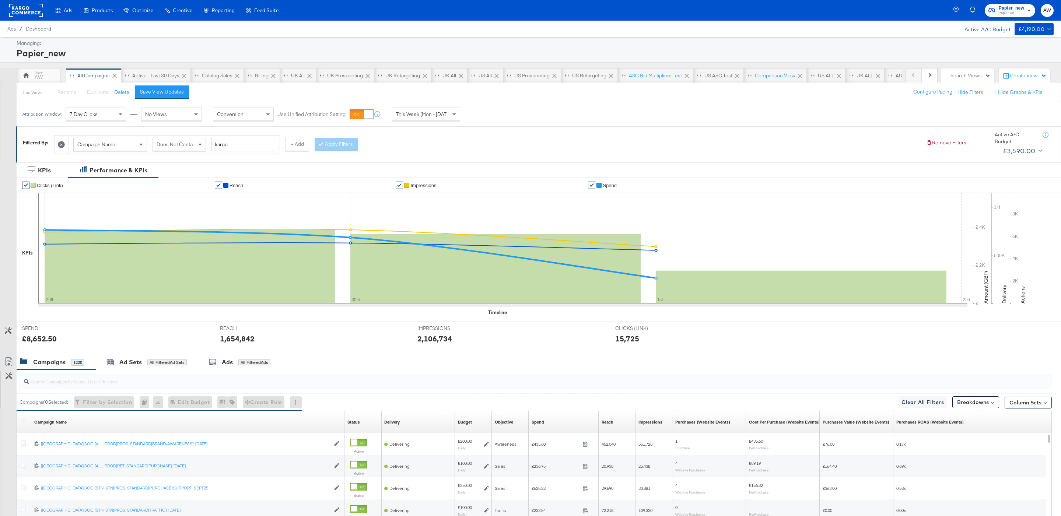
click at [24, 426] on div at bounding box center [25, 422] width 8 height 7
click at [24, 424] on label at bounding box center [24, 422] width 6 height 6
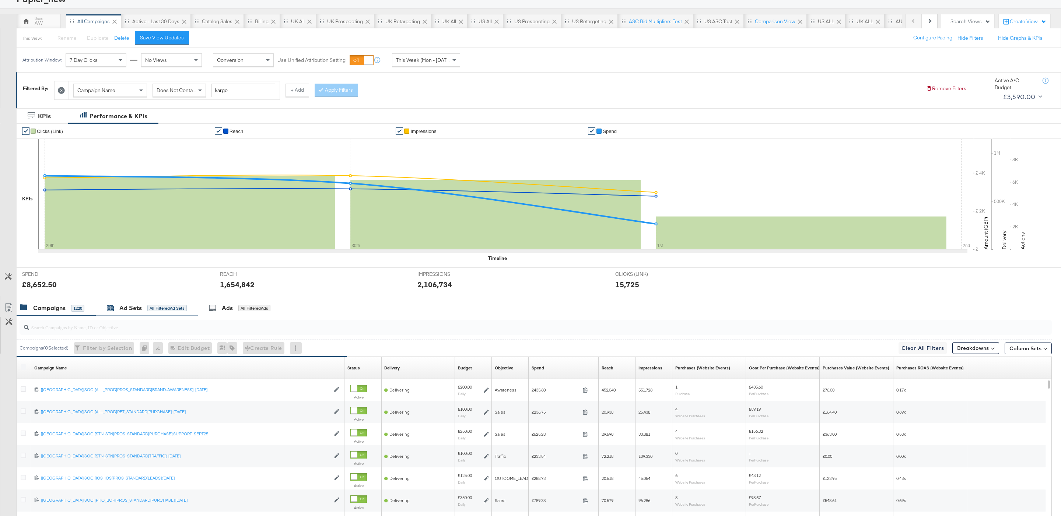
scroll to position [67, 0]
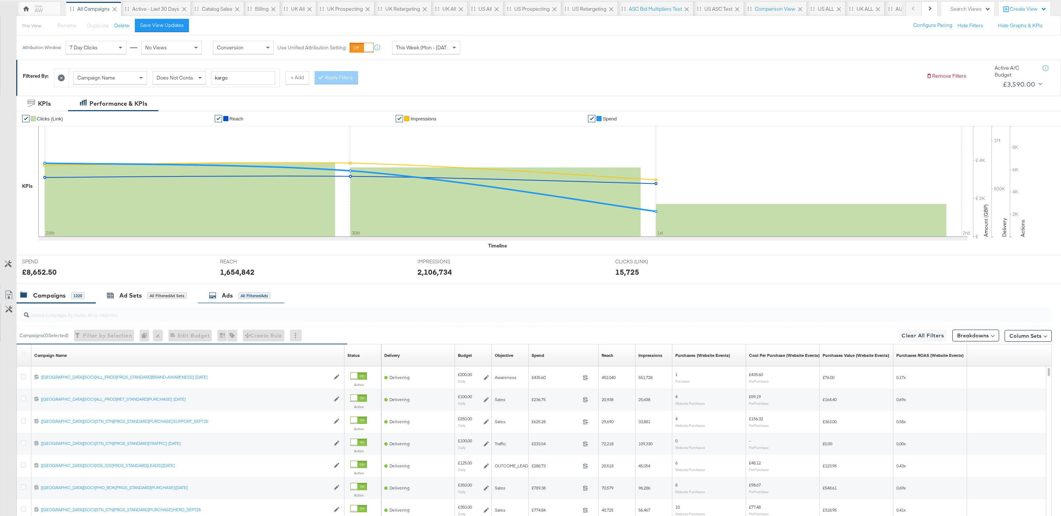
click at [249, 299] on div "All Filtered Ads" at bounding box center [254, 296] width 32 height 7
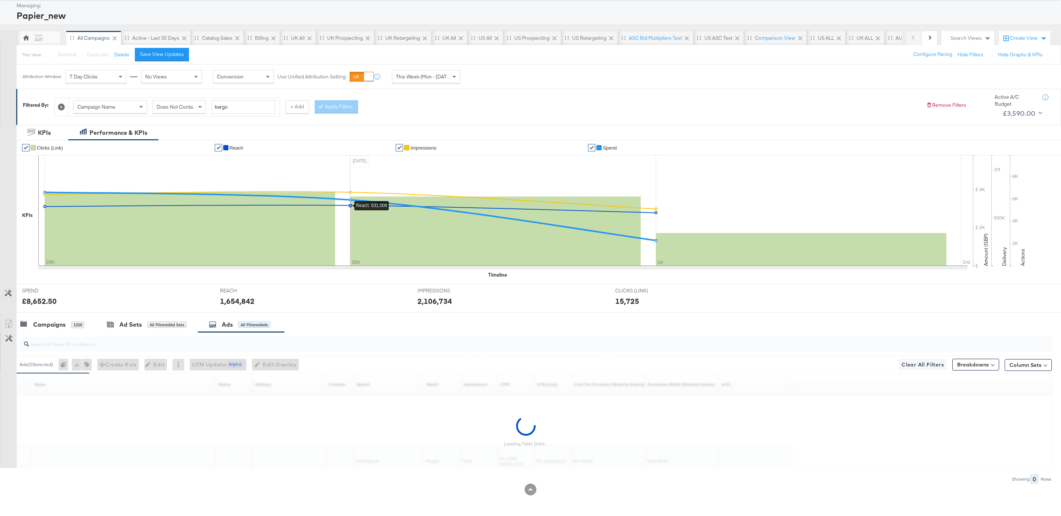
scroll to position [40, 0]
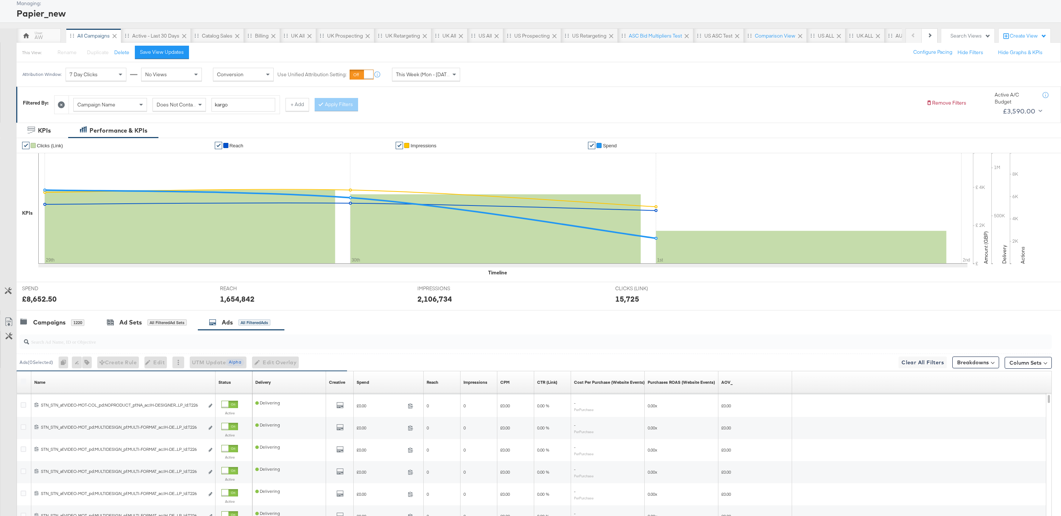
click at [62, 315] on div at bounding box center [530, 314] width 1061 height 6
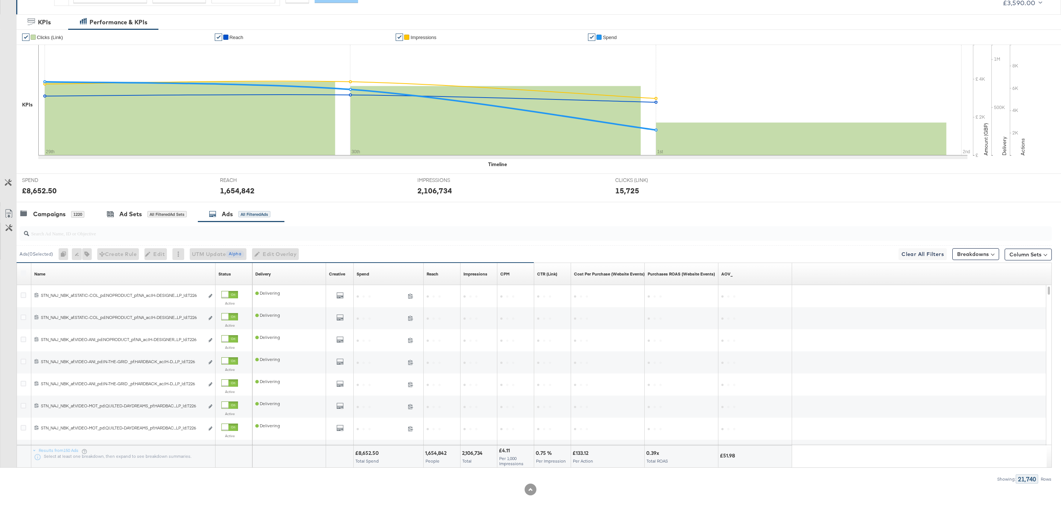
scroll to position [0, 0]
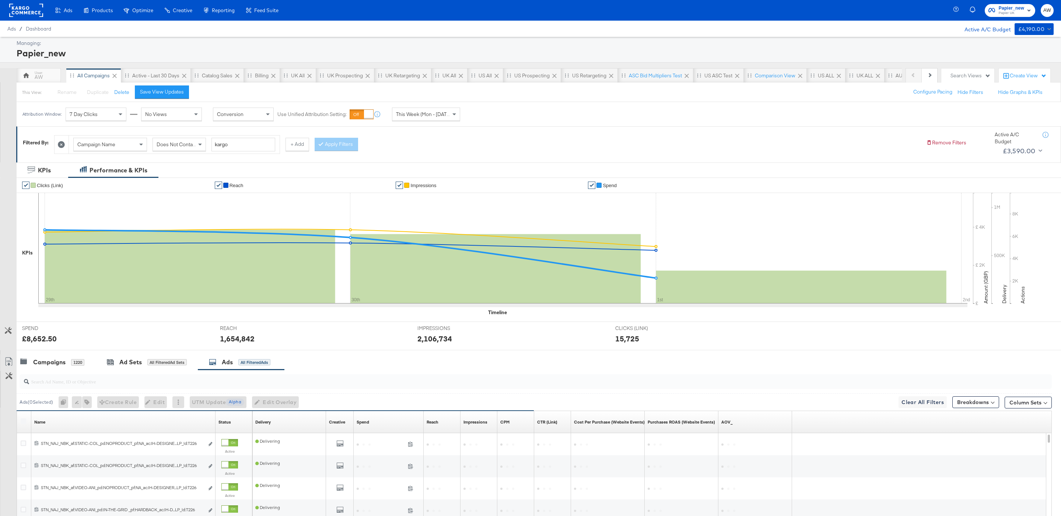
click at [173, 141] on div "Does Not Contain" at bounding box center [179, 144] width 53 height 13
click at [344, 150] on button "Apply Filters" at bounding box center [336, 144] width 43 height 13
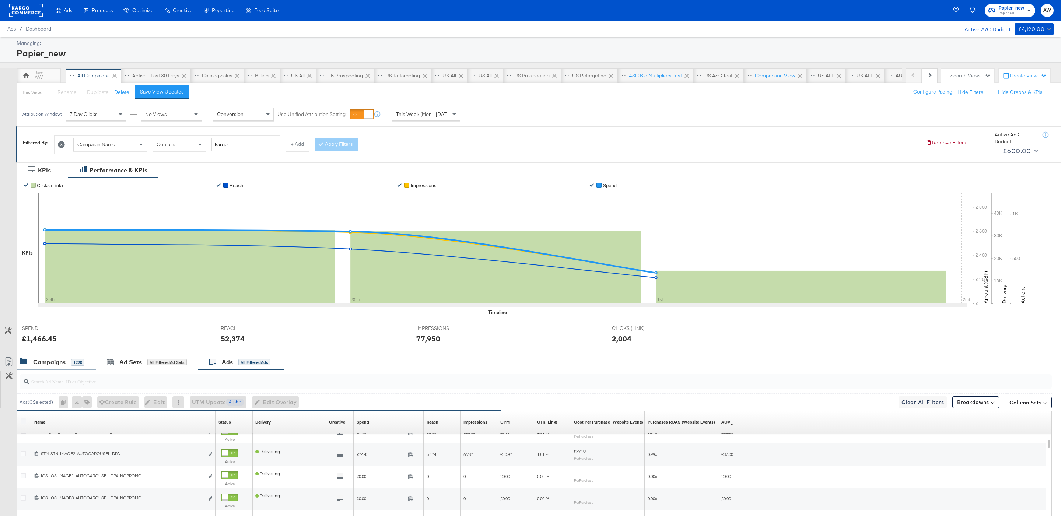
click at [86, 362] on div "Campaigns 1220" at bounding box center [56, 363] width 79 height 16
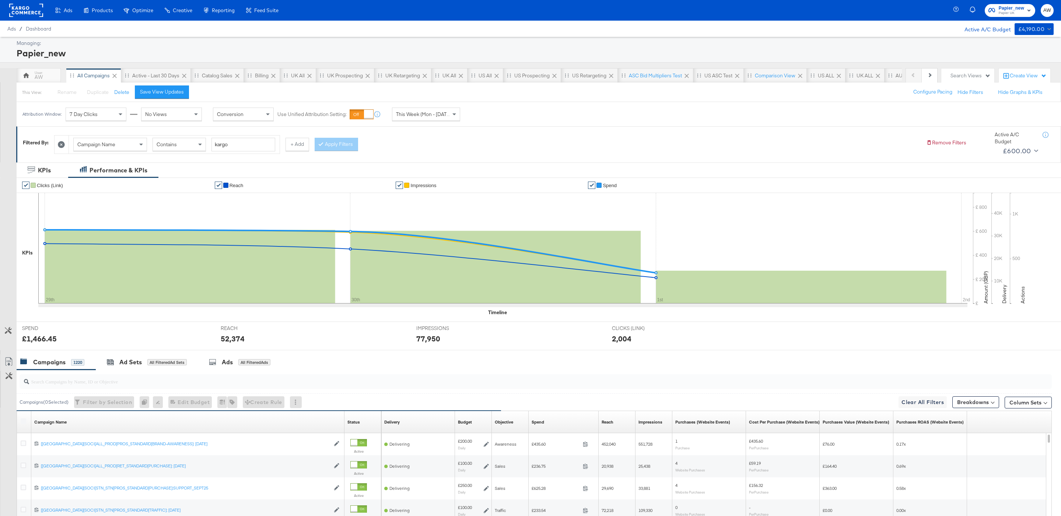
click at [191, 143] on div "Contains" at bounding box center [179, 144] width 53 height 13
click at [347, 151] on button "Apply Filters" at bounding box center [336, 144] width 43 height 13
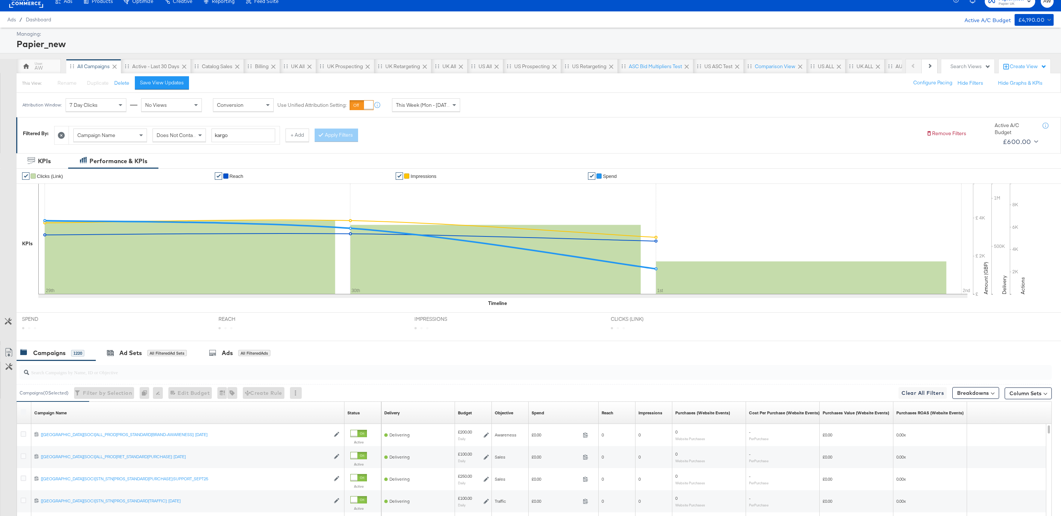
scroll to position [73, 0]
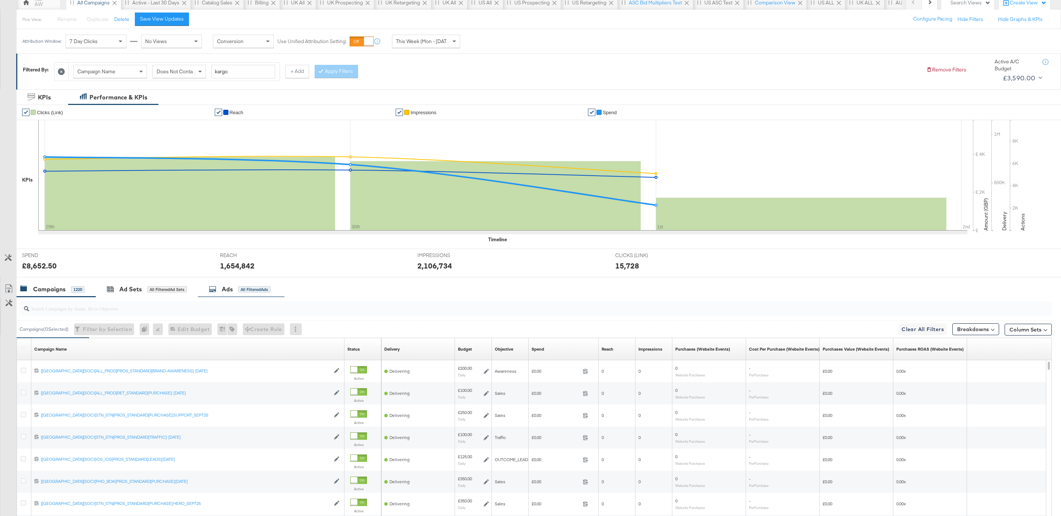
click at [248, 287] on div "Ads All Filtered Ads" at bounding box center [240, 289] width 62 height 8
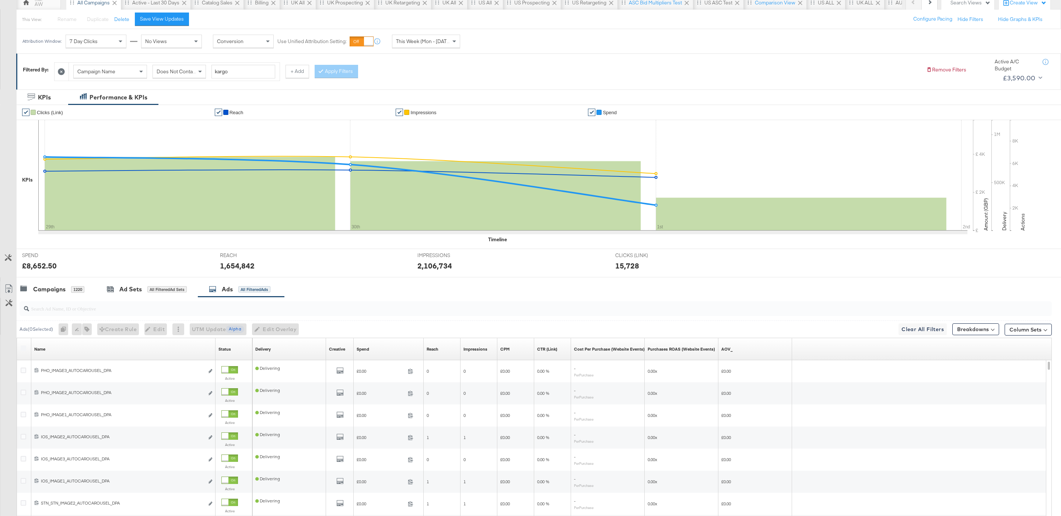
click at [246, 311] on input "search" at bounding box center [491, 306] width 925 height 14
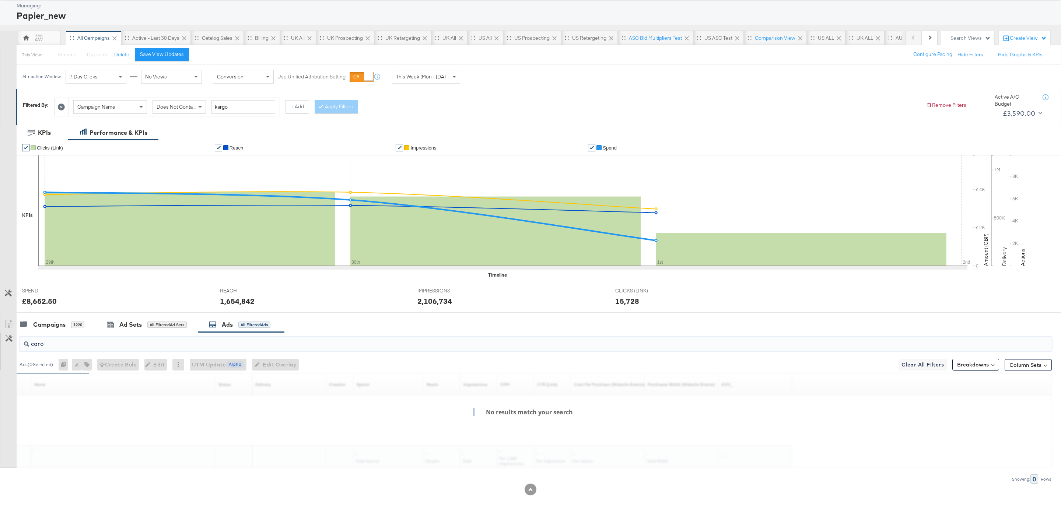
scroll to position [40, 0]
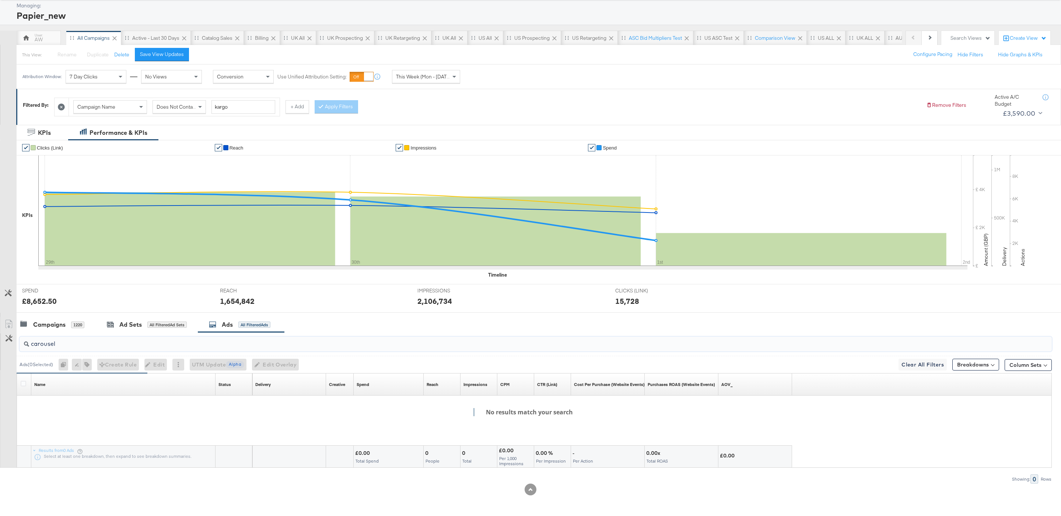
click at [246, 311] on div "REACH REACH 1,654,842" at bounding box center [313, 299] width 198 height 28
click at [259, 346] on input "carousel" at bounding box center [491, 341] width 925 height 14
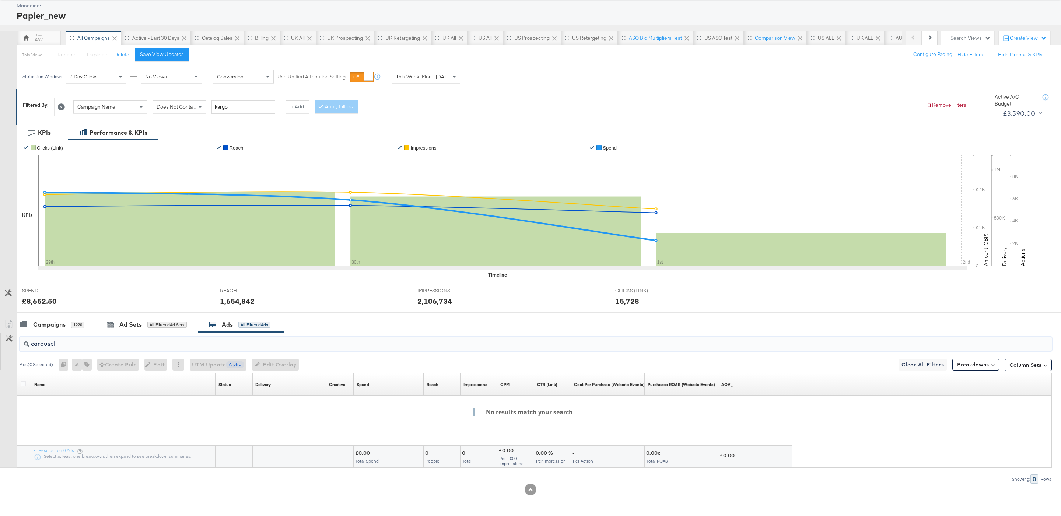
click at [259, 346] on input "carousel" at bounding box center [491, 341] width 925 height 14
type input "c"
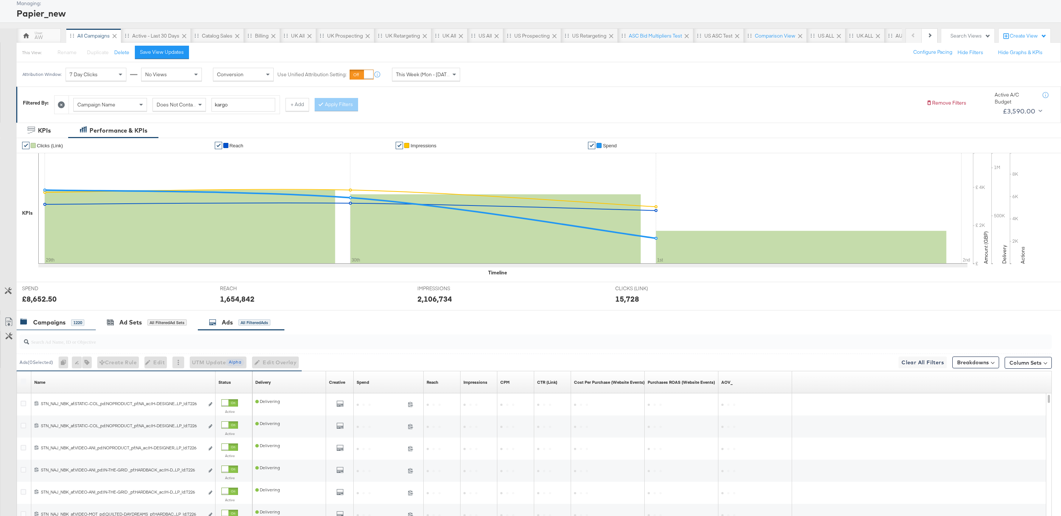
click at [75, 329] on div "Campaigns 1220" at bounding box center [56, 323] width 79 height 16
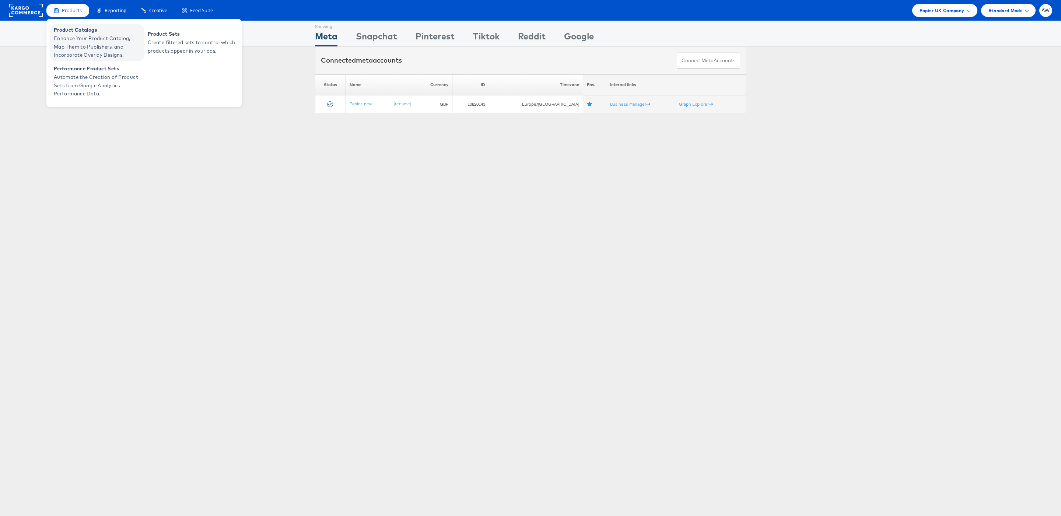
click at [83, 33] on span "Product Catalogs" at bounding box center [98, 30] width 88 height 8
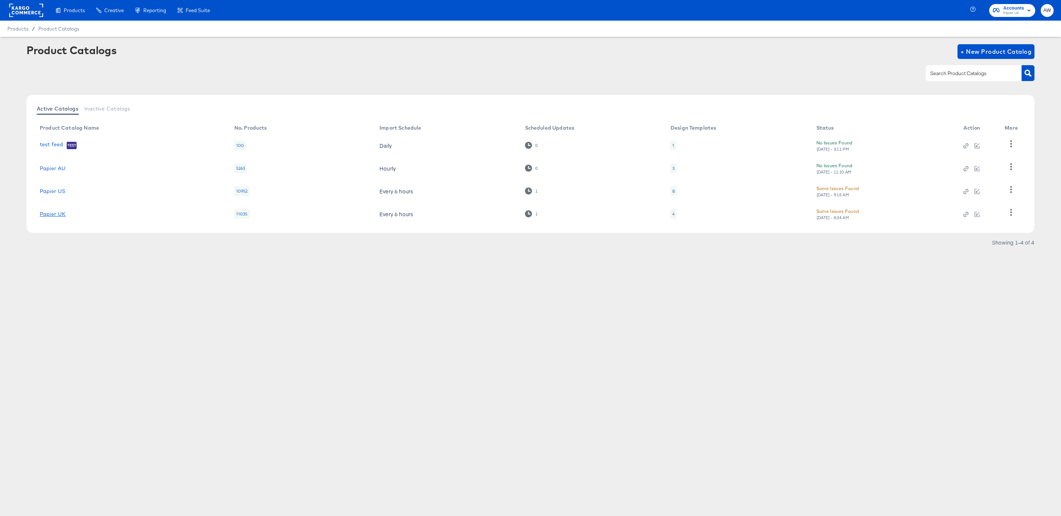
click at [64, 212] on link "Papier UK" at bounding box center [53, 214] width 26 height 6
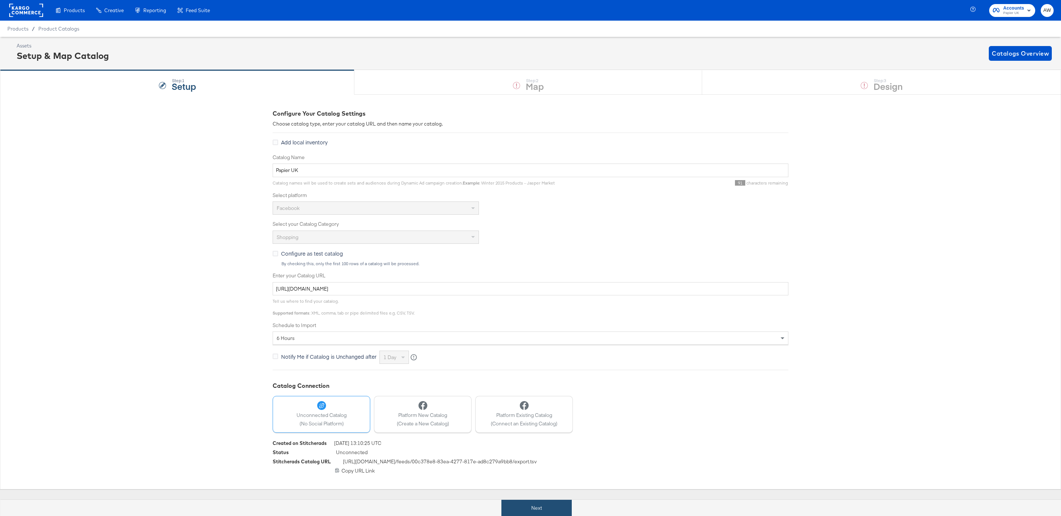
click at [551, 505] on button "Next" at bounding box center [537, 508] width 70 height 17
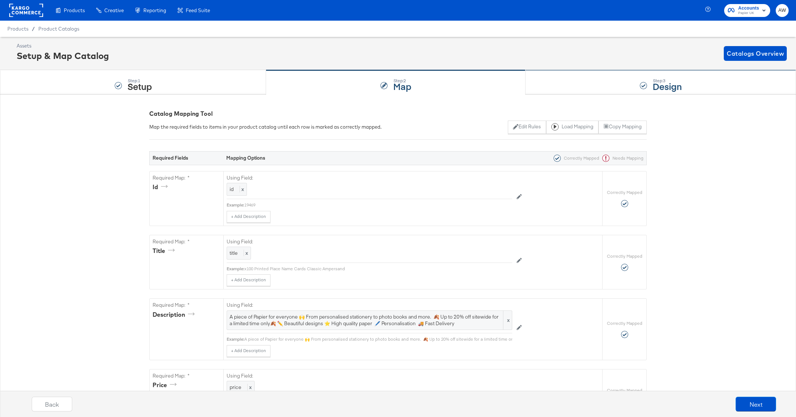
click at [644, 86] on div at bounding box center [643, 85] width 7 height 7
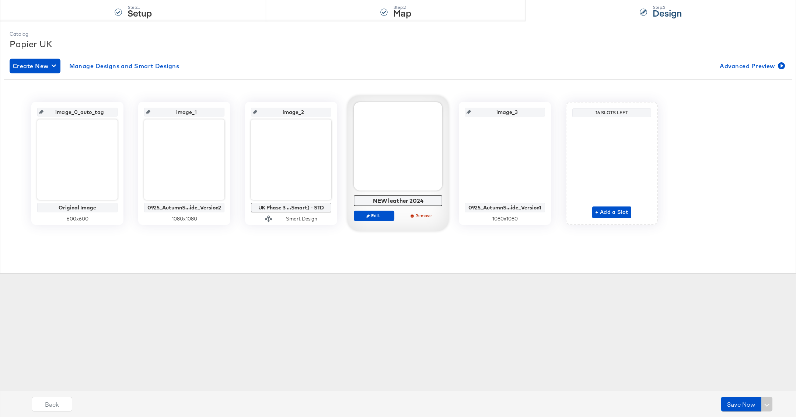
scroll to position [81, 0]
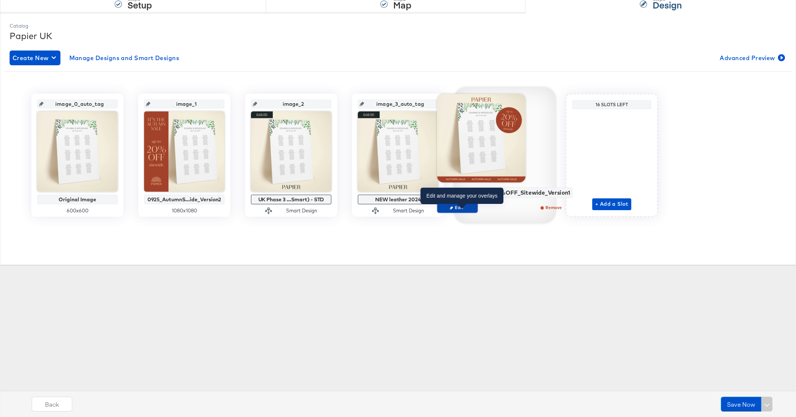
click at [474, 210] on button "Edit" at bounding box center [457, 207] width 41 height 10
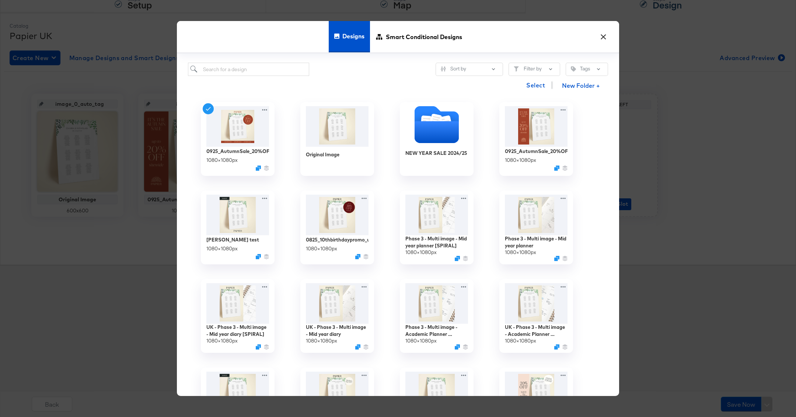
click at [602, 41] on button "×" at bounding box center [603, 34] width 13 height 13
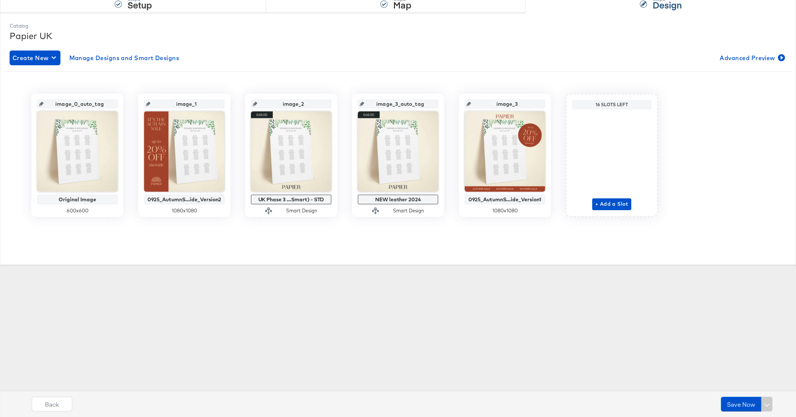
scroll to position [0, 0]
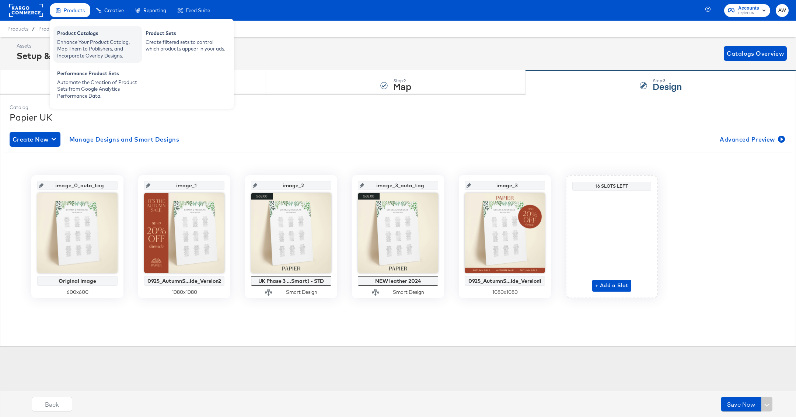
click at [81, 40] on div "Enhance Your Product Catalog, Map Them to Publishers, and Incorporate Overlay D…" at bounding box center [97, 49] width 81 height 21
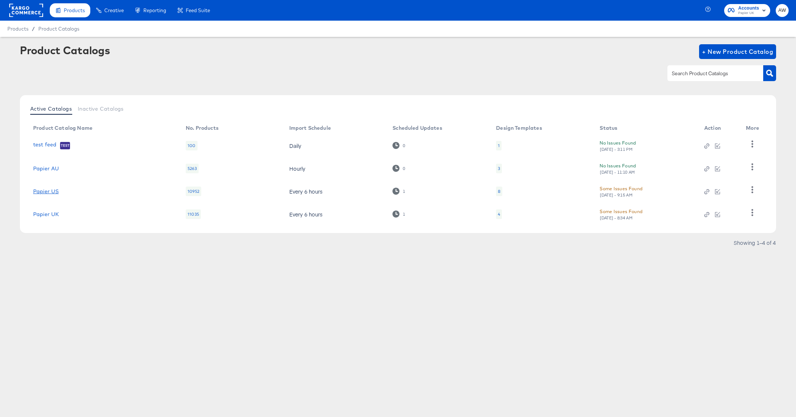
click at [50, 189] on link "Papier US" at bounding box center [45, 191] width 25 height 6
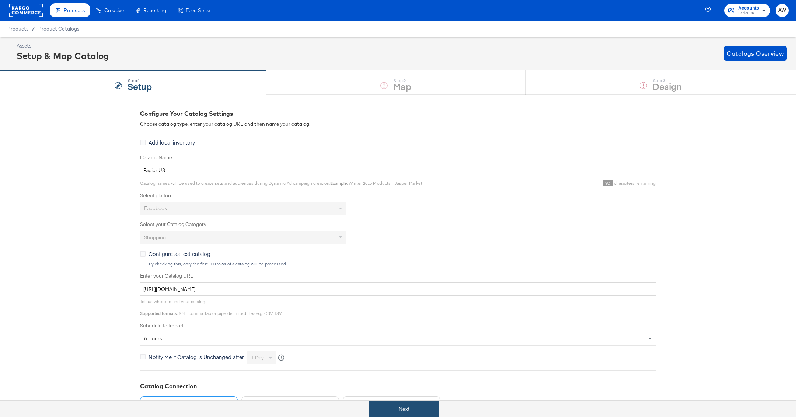
click at [422, 404] on button "Next" at bounding box center [404, 409] width 70 height 17
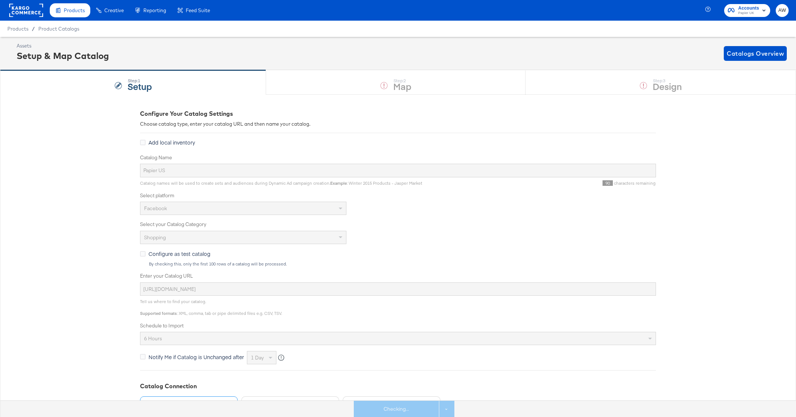
click at [596, 92] on div "Step: 1 Setup Step: 2 Map Step: 3 Design" at bounding box center [398, 82] width 796 height 24
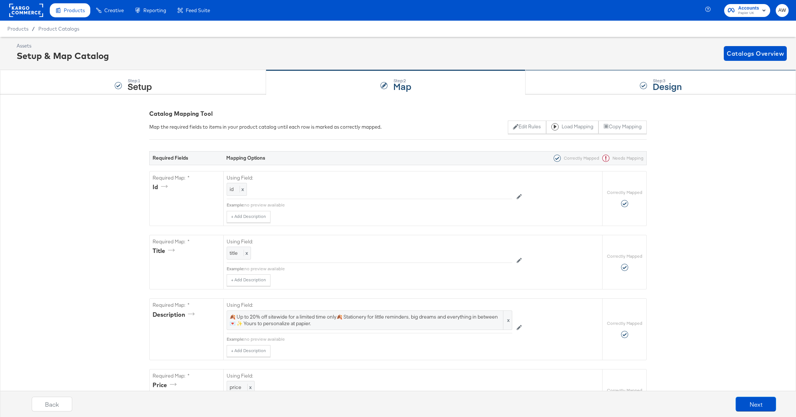
click at [586, 86] on div "Step: 3 Design" at bounding box center [661, 82] width 270 height 24
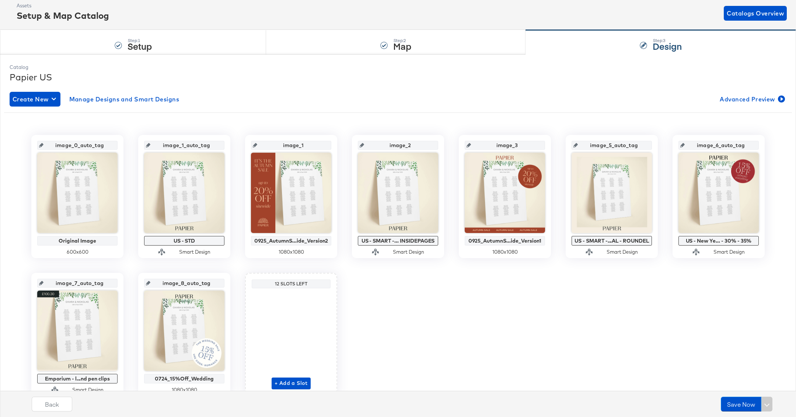
scroll to position [81, 0]
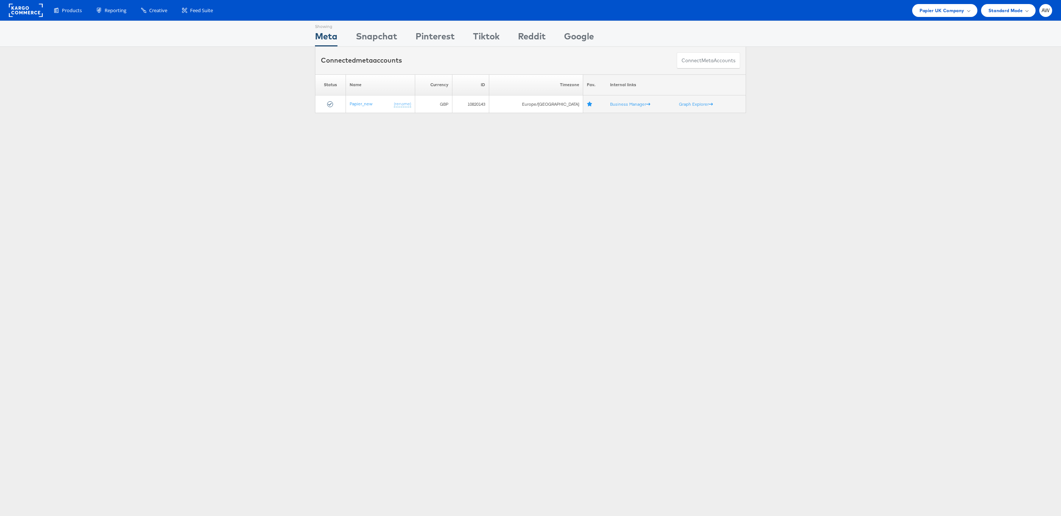
click at [452, 91] on th "Currency" at bounding box center [433, 84] width 37 height 21
click at [365, 101] on td "Papier_new (rename)" at bounding box center [380, 104] width 69 height 18
click at [366, 103] on link "Papier_new" at bounding box center [361, 104] width 23 height 6
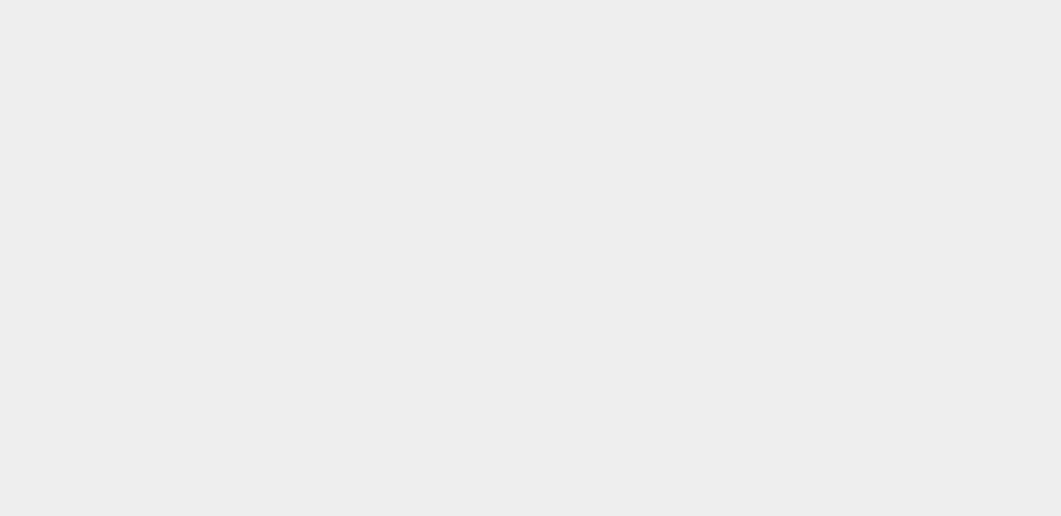
click at [366, 103] on body at bounding box center [530, 249] width 1061 height 498
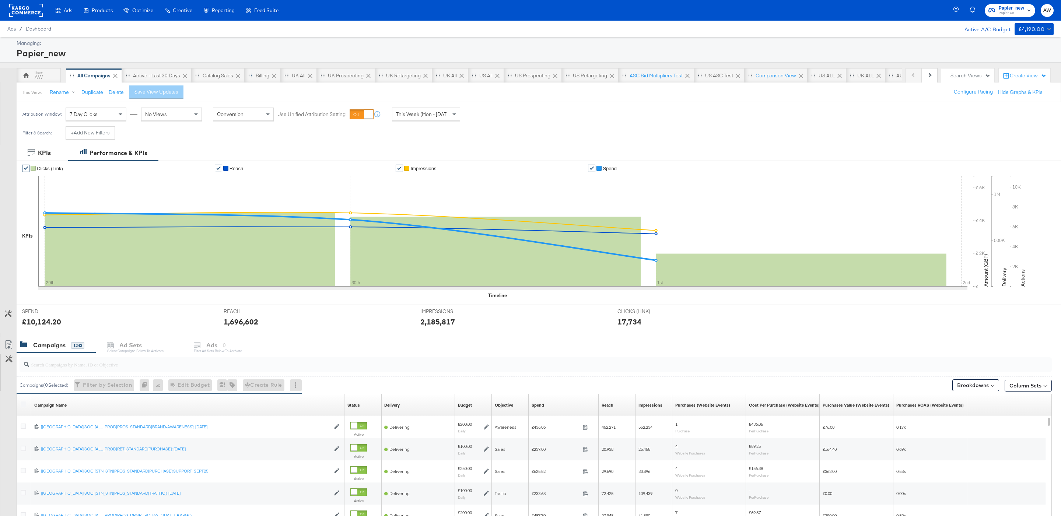
click at [249, 75] on div "Drag to reorder tab" at bounding box center [250, 75] width 4 height 4
click at [259, 77] on div "Billing" at bounding box center [263, 75] width 14 height 7
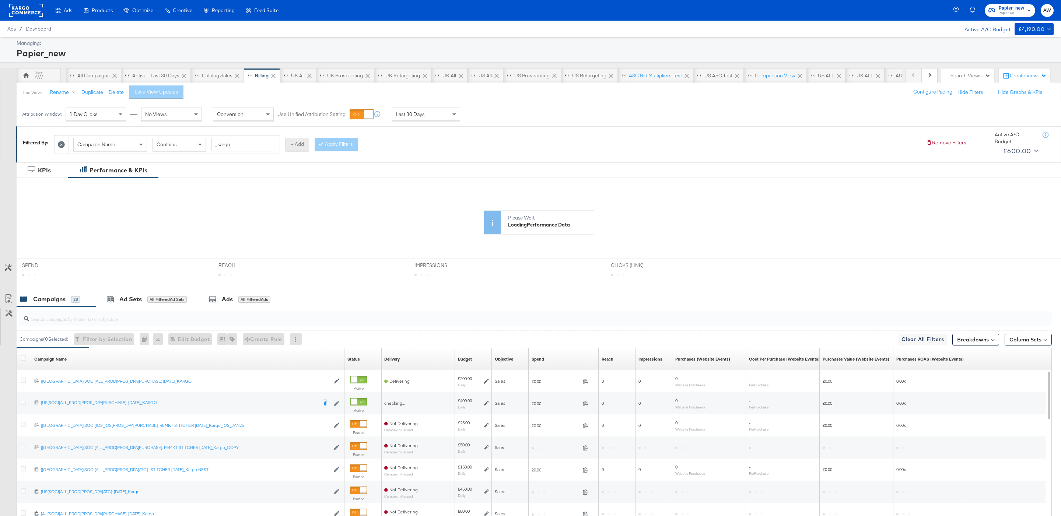
click at [304, 149] on button "+ Add" at bounding box center [298, 144] width 24 height 13
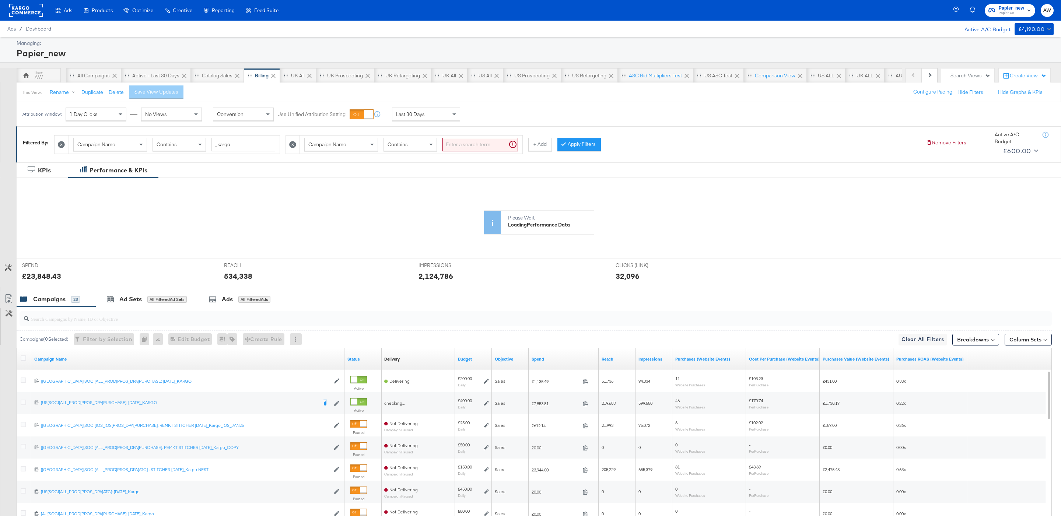
click at [384, 148] on div "Campaign Name Contains" at bounding box center [411, 145] width 214 height 14
click at [370, 148] on div "Campaign Name" at bounding box center [341, 144] width 73 height 13
type input "had"
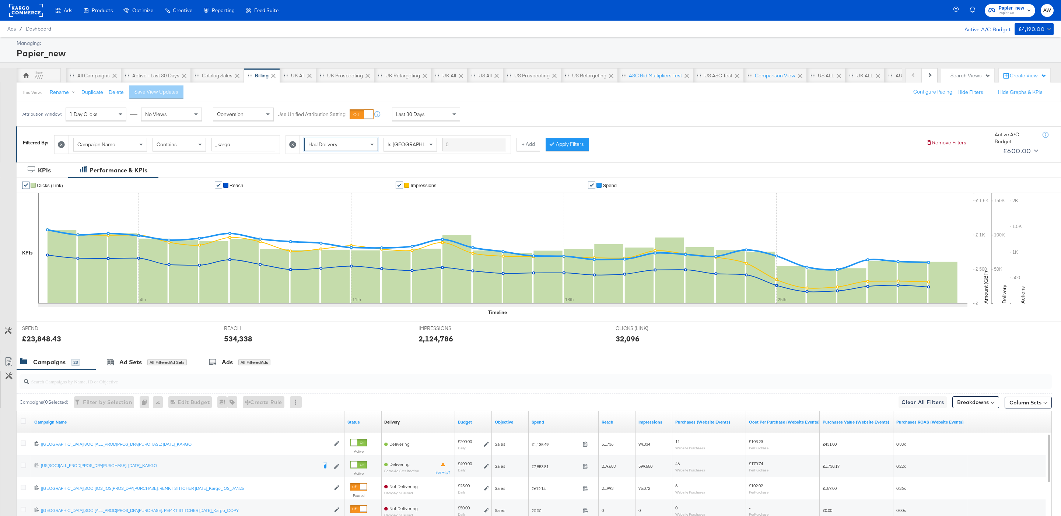
click at [562, 151] on button "Apply Filters" at bounding box center [567, 144] width 43 height 13
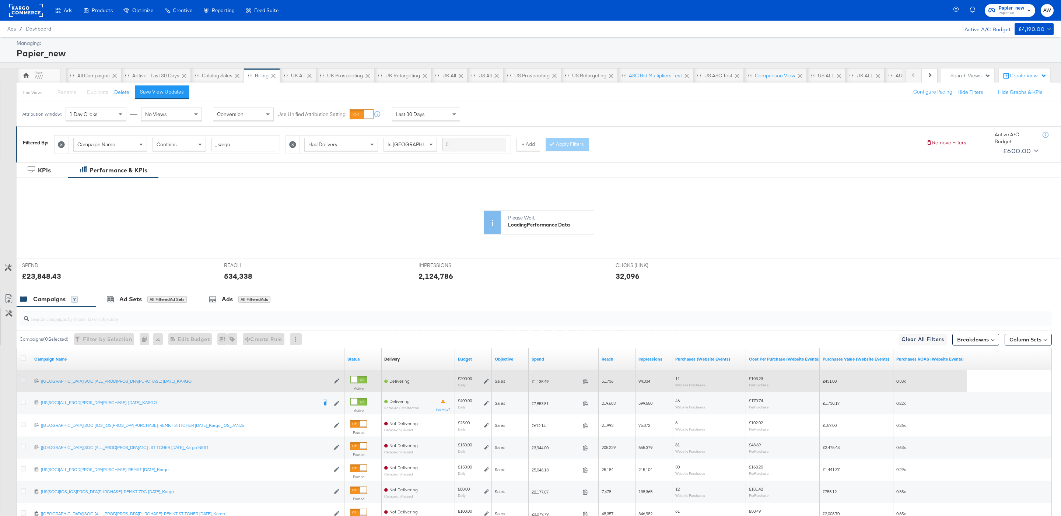
click at [22, 383] on icon at bounding box center [24, 381] width 6 height 6
click at [0, 0] on input "checkbox" at bounding box center [0, 0] width 0 height 0
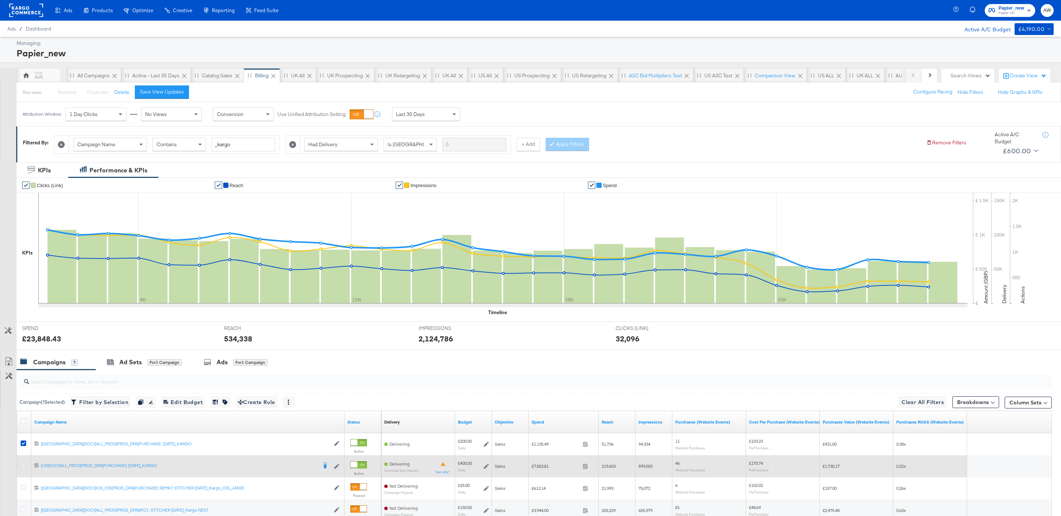
click at [24, 466] on icon at bounding box center [24, 466] width 6 height 6
click at [0, 0] on input "checkbox" at bounding box center [0, 0] width 0 height 0
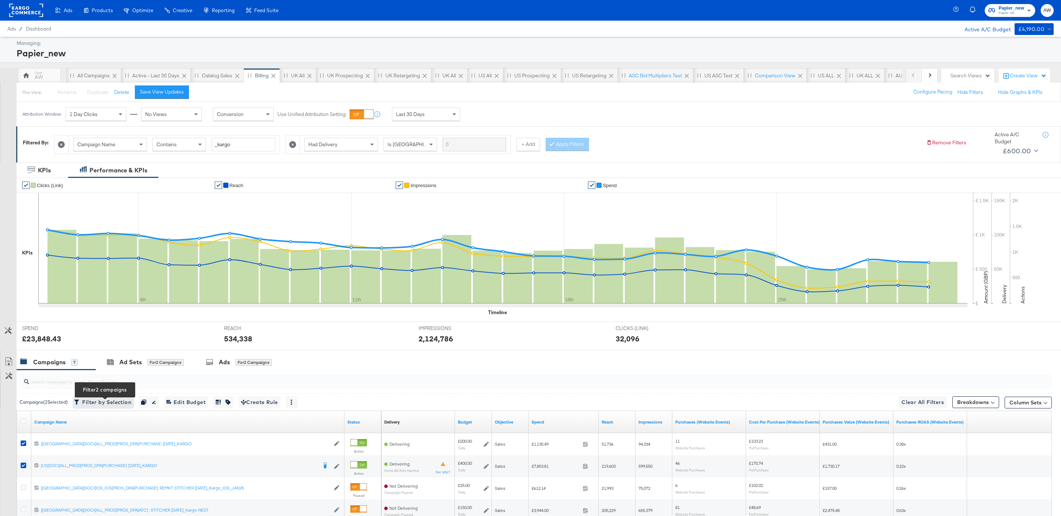
click at [113, 401] on span "Filter by Selection Filter 2 campaigns" at bounding box center [104, 402] width 56 height 9
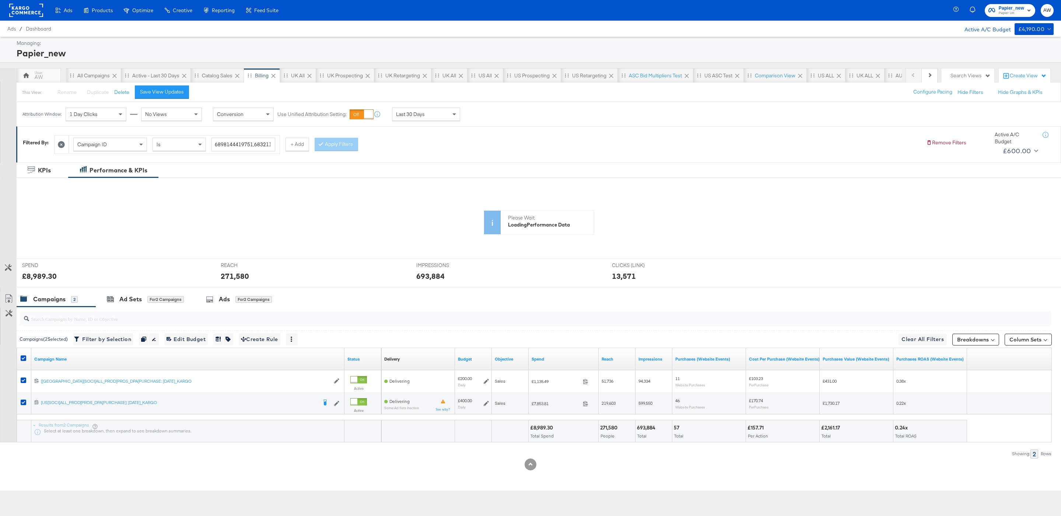
click at [172, 191] on div "Please Wait Loading Performance Data" at bounding box center [539, 199] width 1045 height 70
click at [168, 92] on div "Save View Updates" at bounding box center [162, 91] width 44 height 7
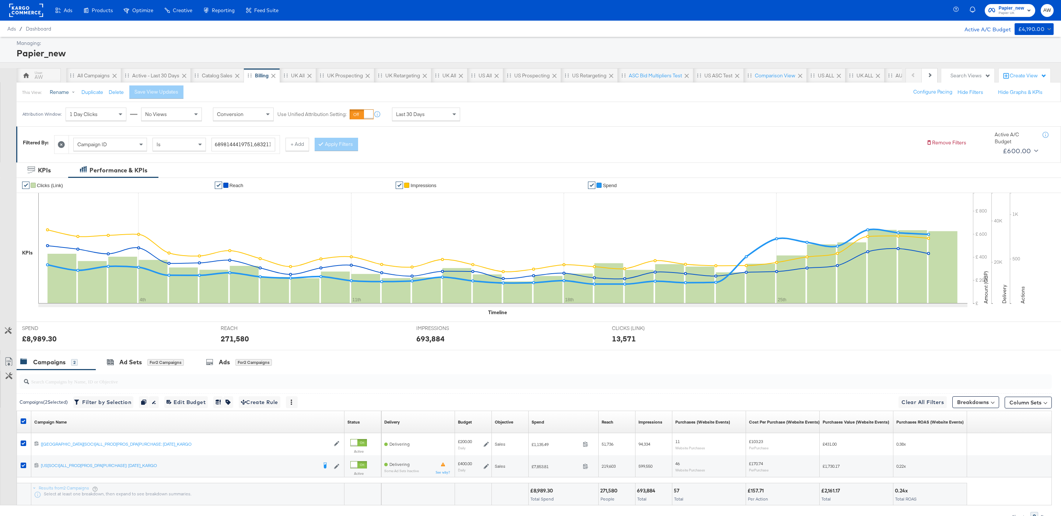
click at [54, 95] on button "Rename" at bounding box center [64, 92] width 38 height 13
click at [96, 121] on input "Billing" at bounding box center [120, 124] width 144 height 14
type input "kARGO 2025"
click at [55, 125] on input "kARGO 2025" at bounding box center [120, 124] width 144 height 14
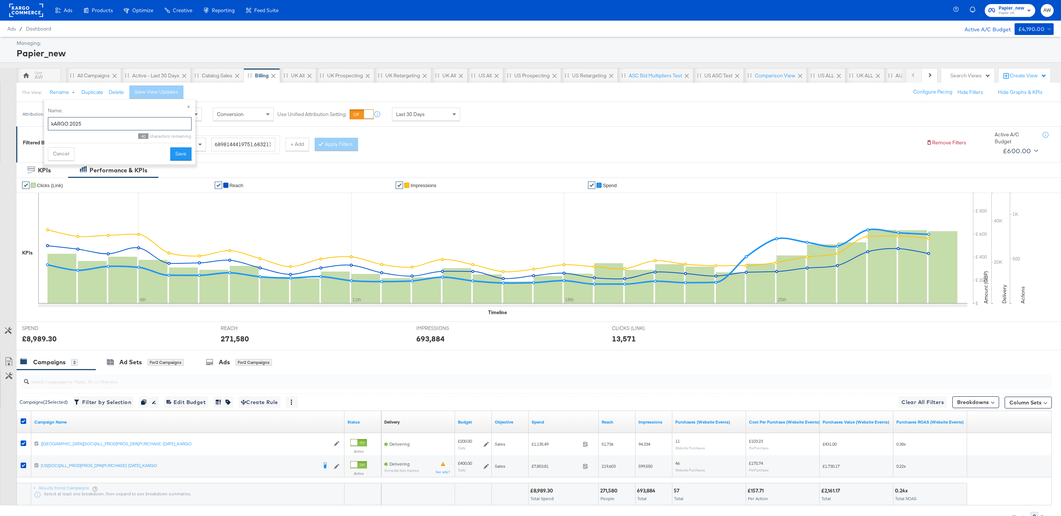
click at [55, 125] on input "kARGO 2025" at bounding box center [120, 124] width 144 height 14
type input "Kargo 2025"
click at [175, 156] on button "Save" at bounding box center [180, 153] width 21 height 13
click at [1000, 13] on span "Papier UK" at bounding box center [1011, 13] width 25 height 6
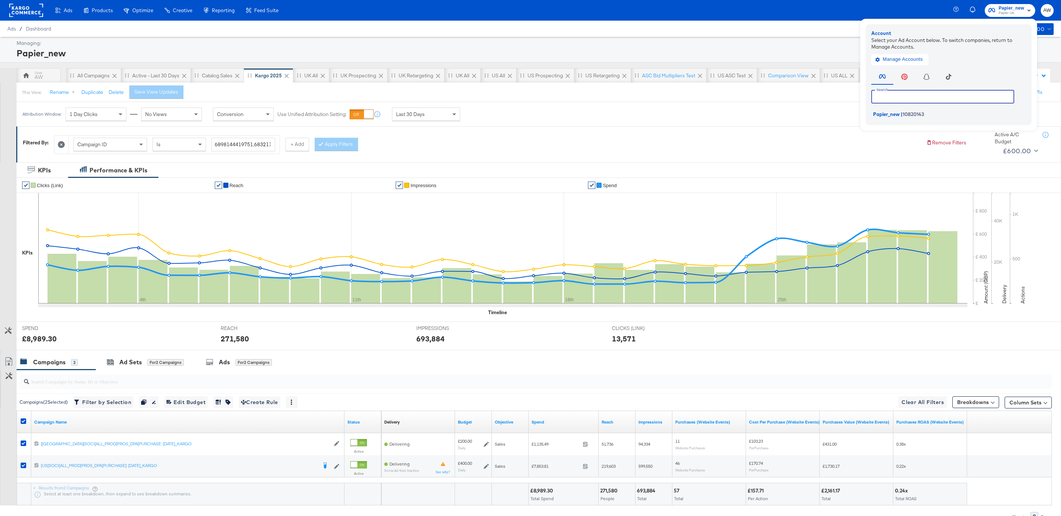
click at [961, 97] on input "text" at bounding box center [943, 96] width 143 height 13
click at [36, 3] on div at bounding box center [26, 10] width 34 height 21
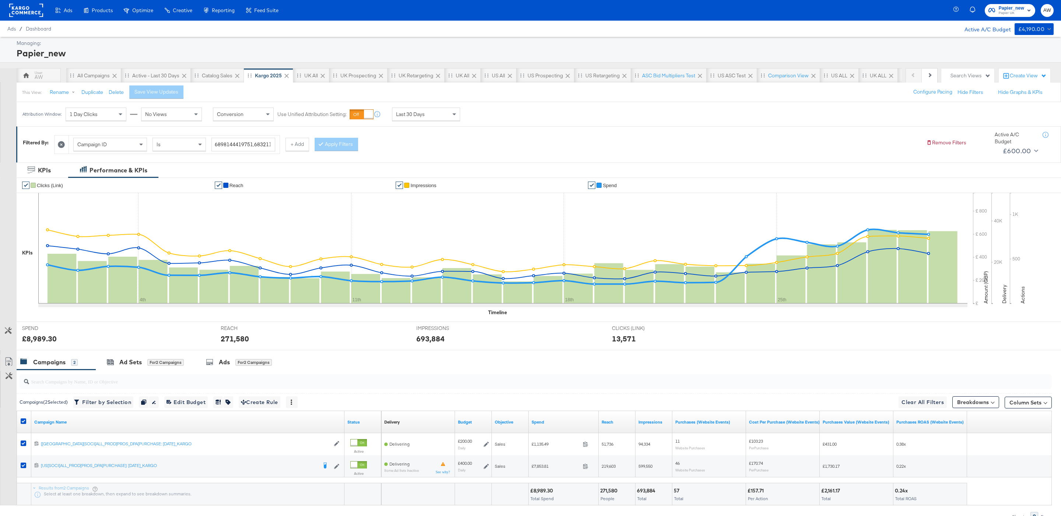
click at [38, 14] on rect at bounding box center [26, 10] width 34 height 13
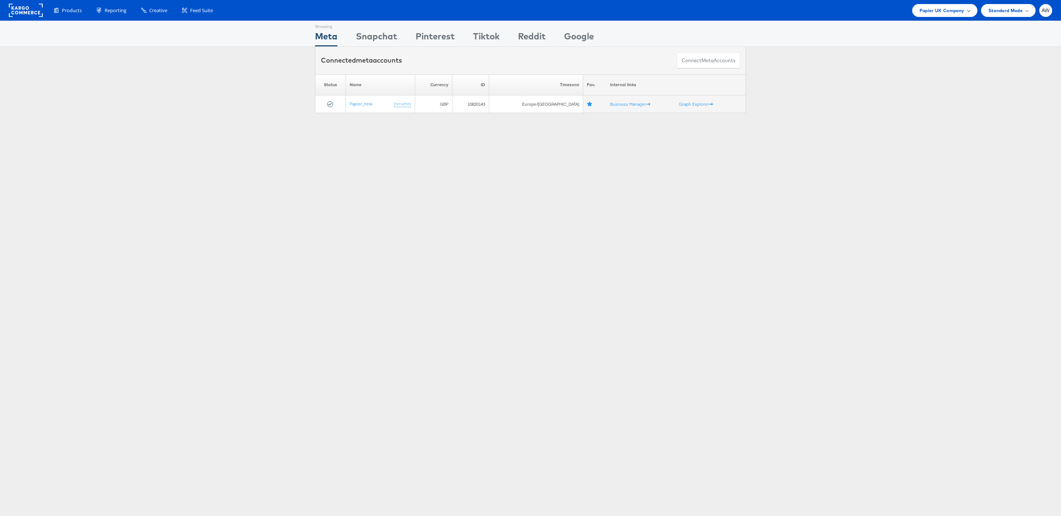
click at [933, 13] on span "Papier UK Company" at bounding box center [942, 11] width 45 height 8
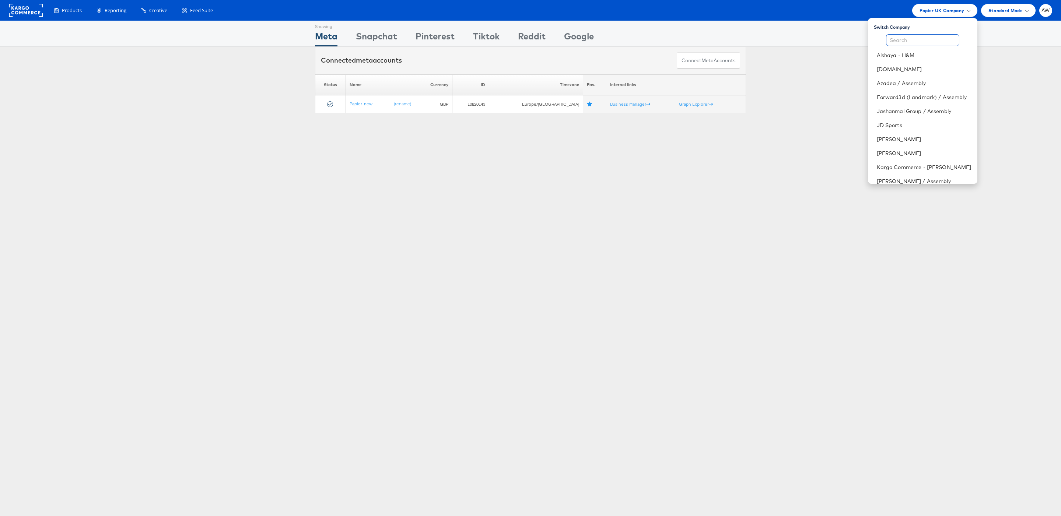
click at [915, 43] on input "text" at bounding box center [922, 40] width 73 height 12
type input "s"
type input "jd"
click at [929, 58] on link "JD Sports" at bounding box center [942, 55] width 59 height 7
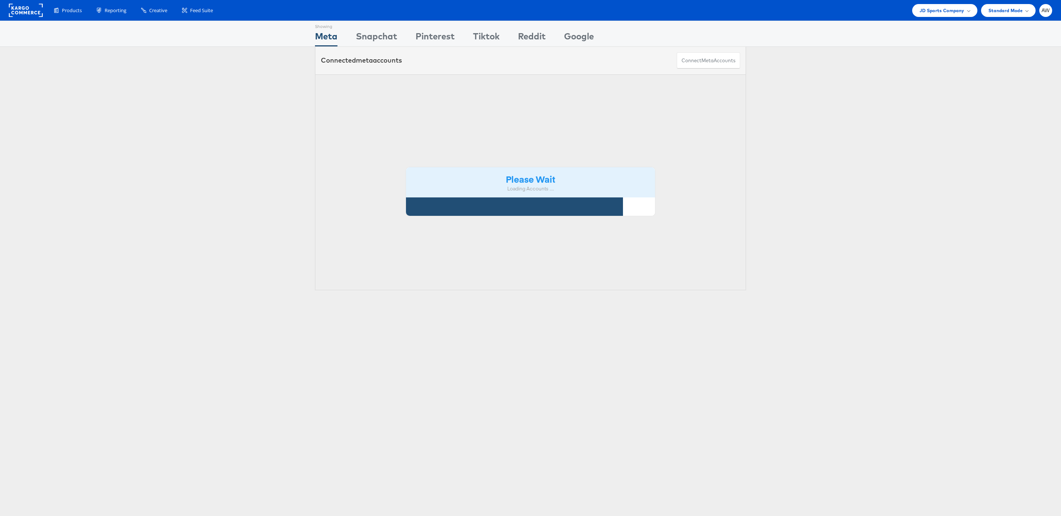
click at [592, 87] on div "Please Wait Loading Accounts ...." at bounding box center [530, 182] width 431 height 216
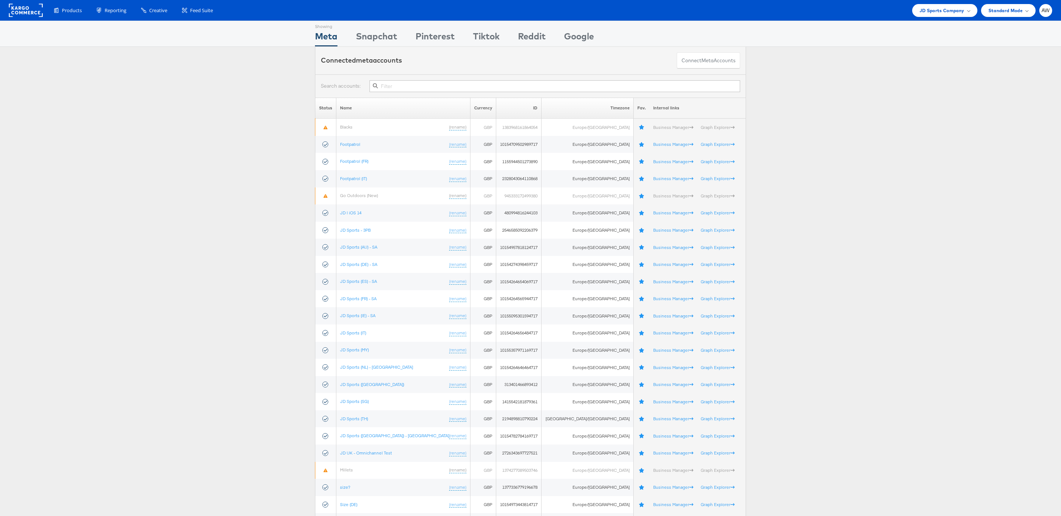
click at [572, 84] on input "text" at bounding box center [555, 86] width 371 height 12
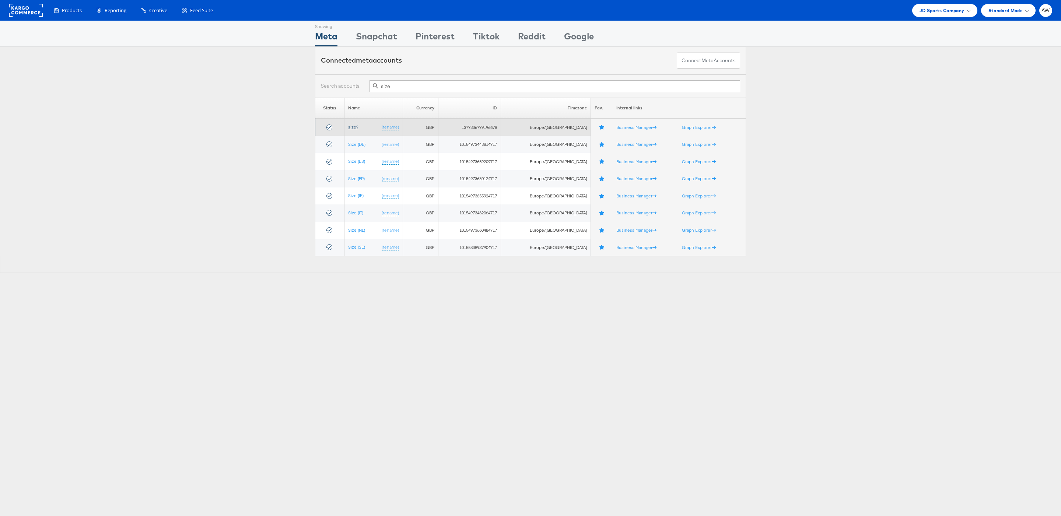
type input "size"
click at [359, 128] on link "size?" at bounding box center [353, 127] width 10 height 6
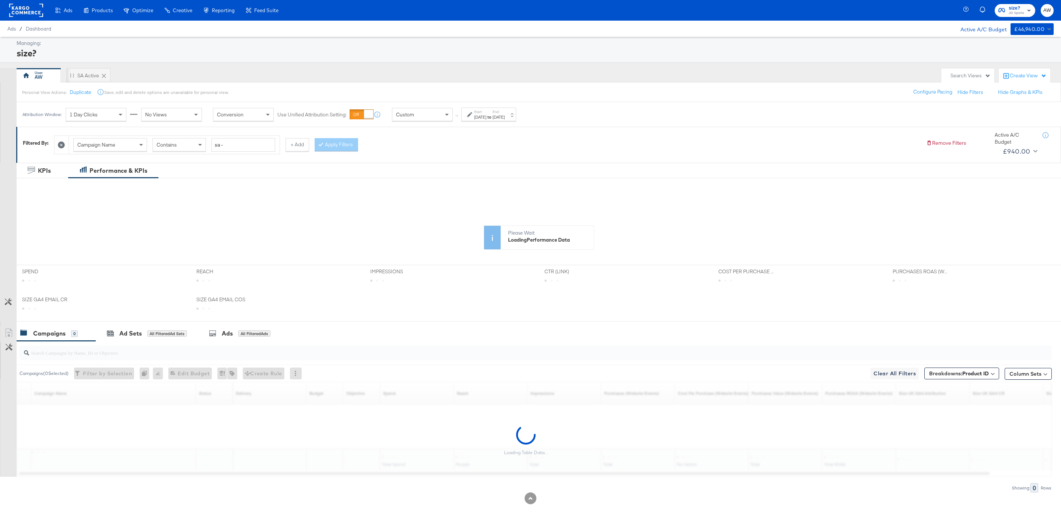
scroll to position [11, 0]
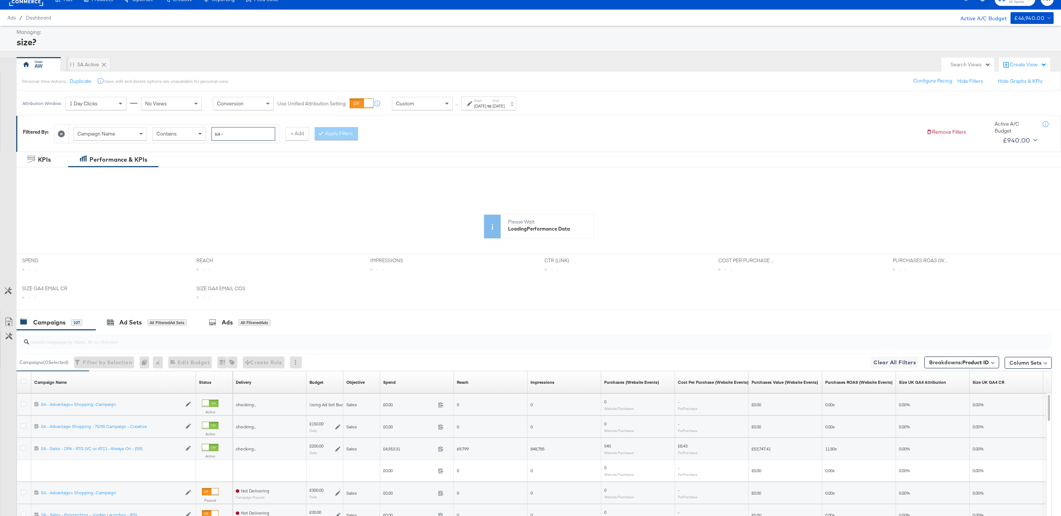
click at [234, 137] on input "sa -" at bounding box center [244, 134] width 64 height 14
click at [62, 137] on icon at bounding box center [61, 133] width 7 height 7
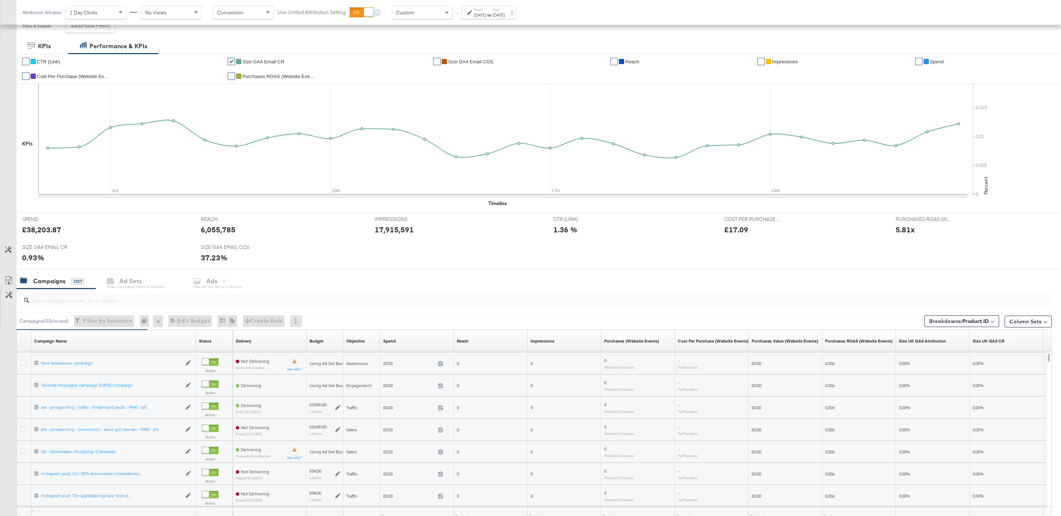
scroll to position [176, 0]
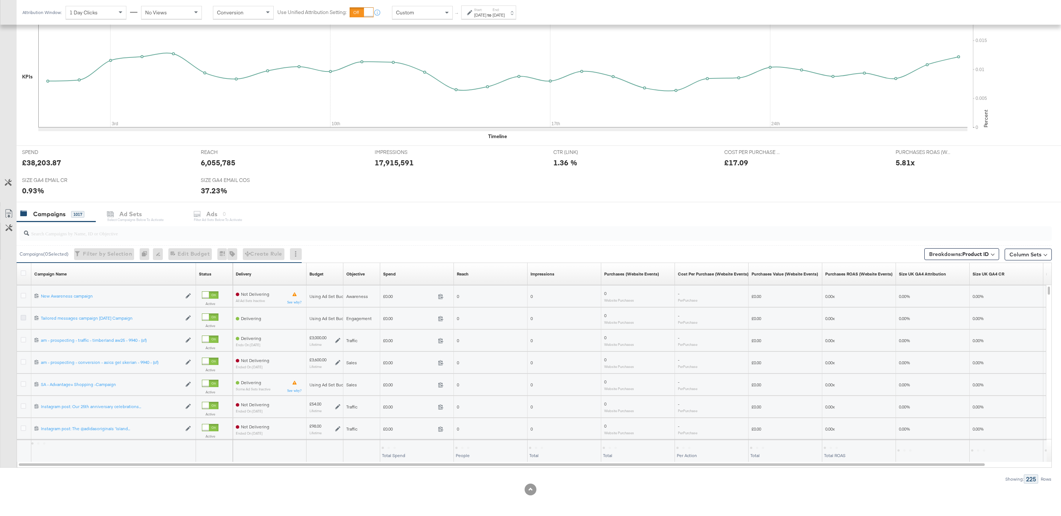
click at [24, 318] on icon at bounding box center [24, 318] width 6 height 6
click at [0, 0] on input "checkbox" at bounding box center [0, 0] width 0 height 0
click at [238, 217] on div "for 1 Campaign" at bounding box center [250, 214] width 34 height 7
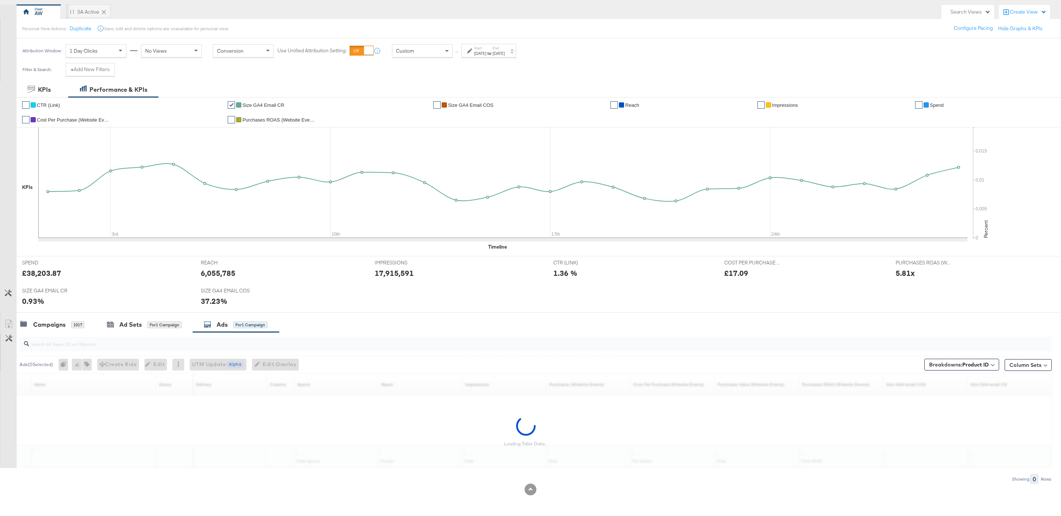
scroll to position [65, 0]
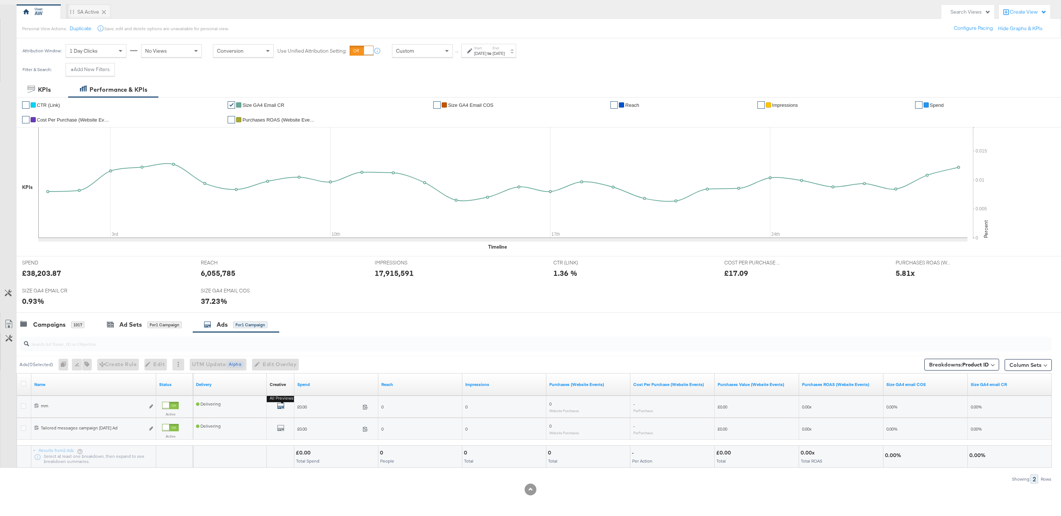
click at [282, 405] on icon "default" at bounding box center [280, 405] width 7 height 7
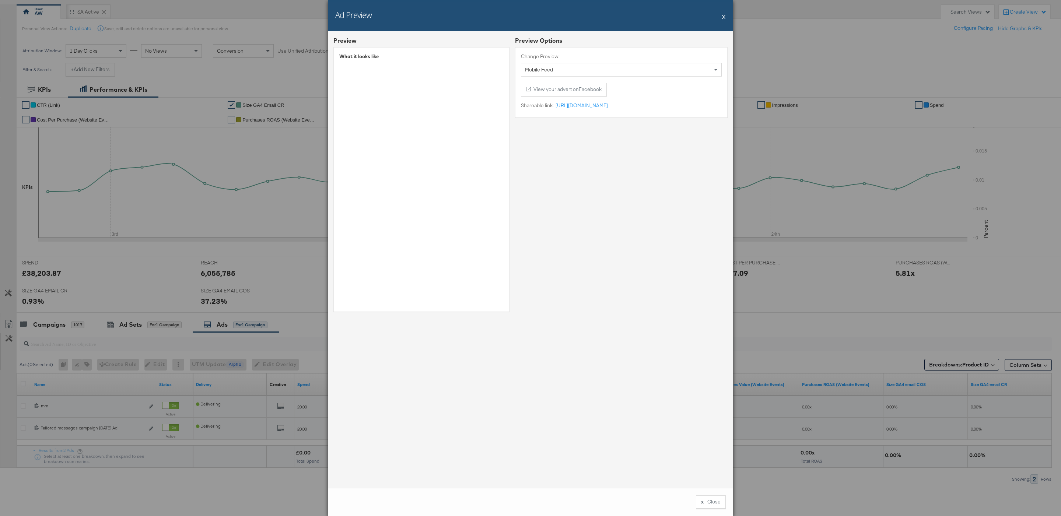
click at [725, 17] on button "X" at bounding box center [724, 16] width 4 height 15
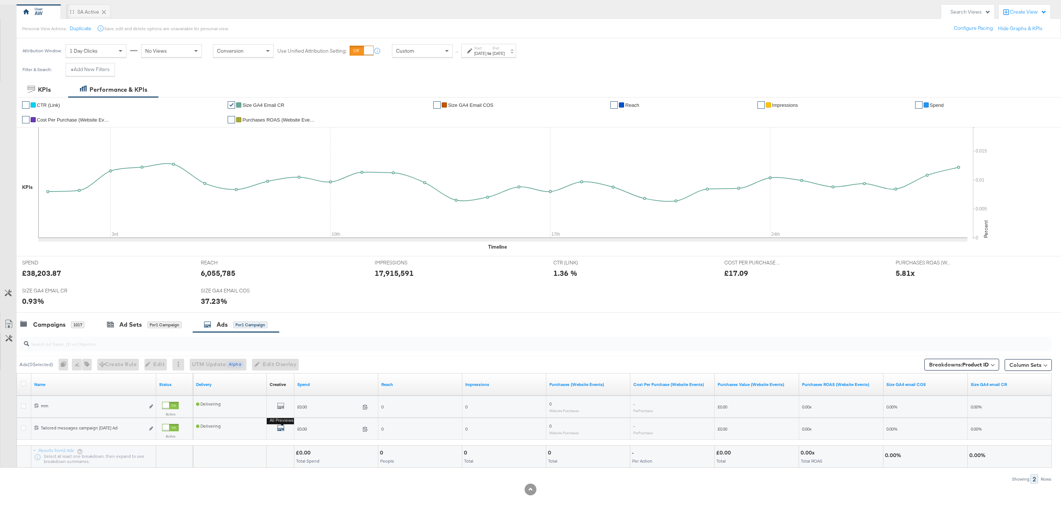
click at [278, 426] on icon "default" at bounding box center [280, 428] width 7 height 7
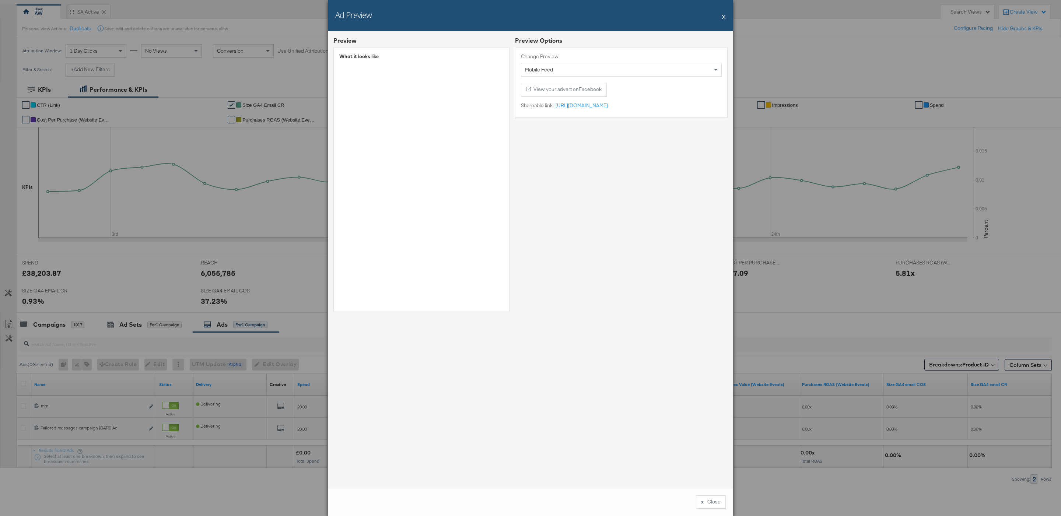
click at [724, 17] on button "X" at bounding box center [724, 16] width 4 height 15
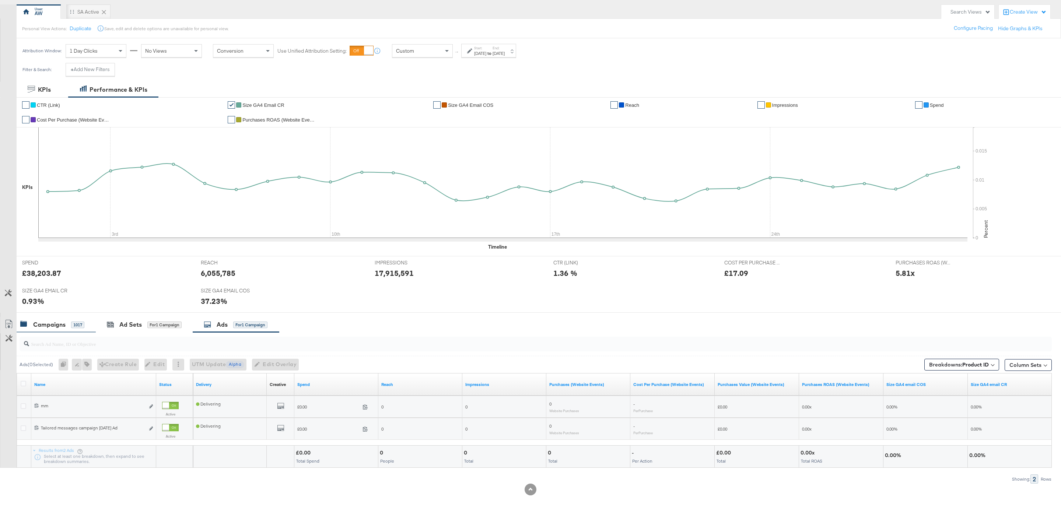
click at [64, 324] on div "Campaigns" at bounding box center [49, 325] width 32 height 8
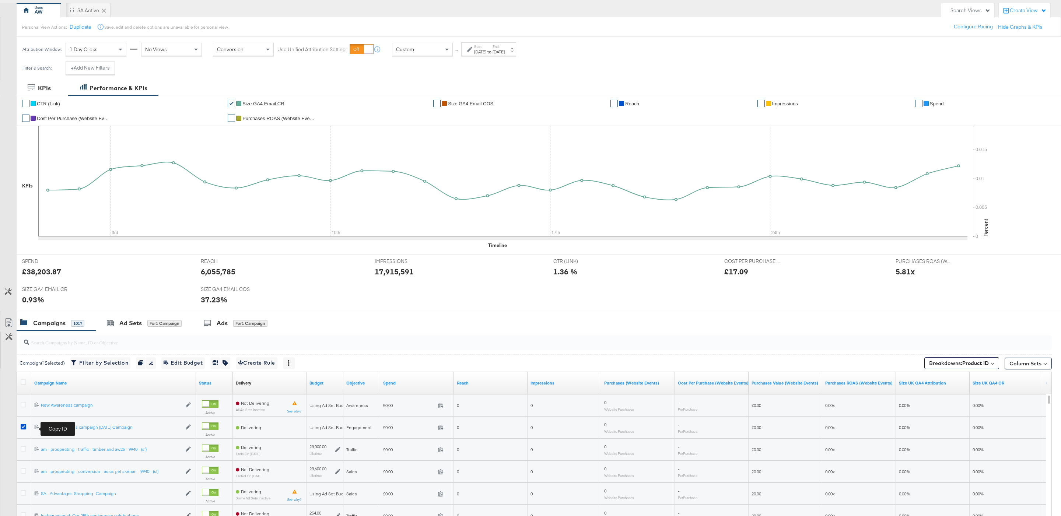
click at [37, 429] on icon at bounding box center [36, 427] width 5 height 5
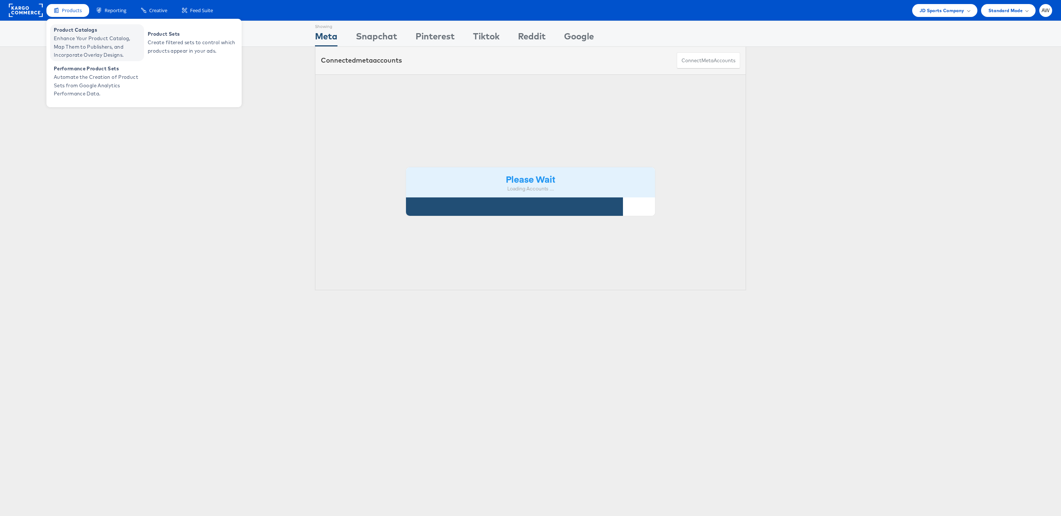
click at [83, 30] on span "Product Catalogs" at bounding box center [98, 30] width 88 height 8
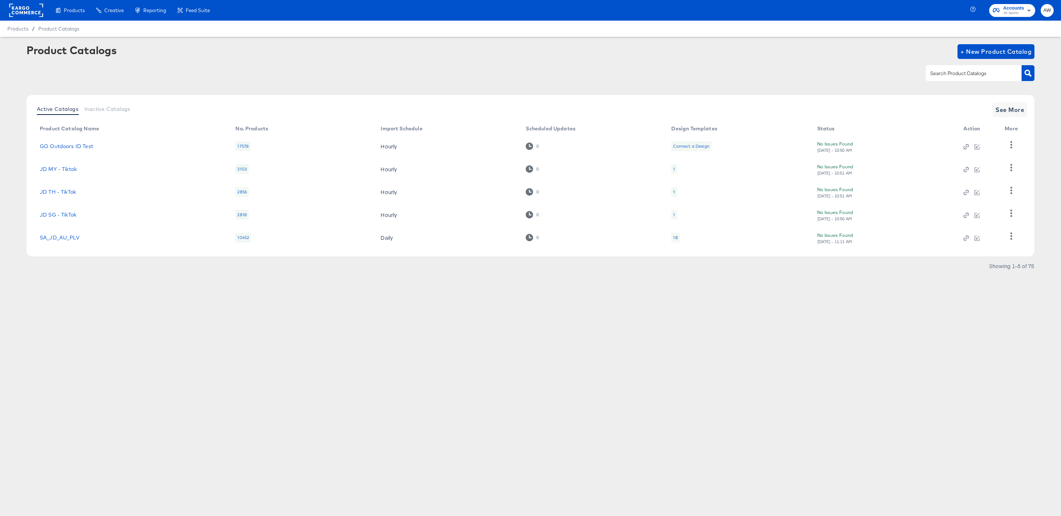
click at [952, 71] on input "text" at bounding box center [968, 73] width 78 height 8
type input "fr"
click at [58, 237] on link "StitcherAds - JD FR" at bounding box center [65, 237] width 50 height 6
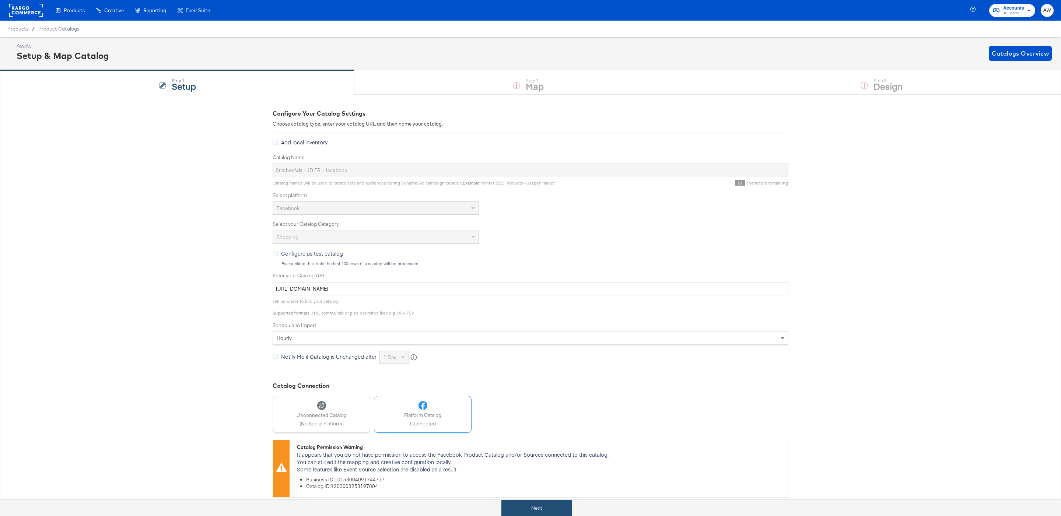
click at [549, 503] on button "Next" at bounding box center [537, 508] width 70 height 17
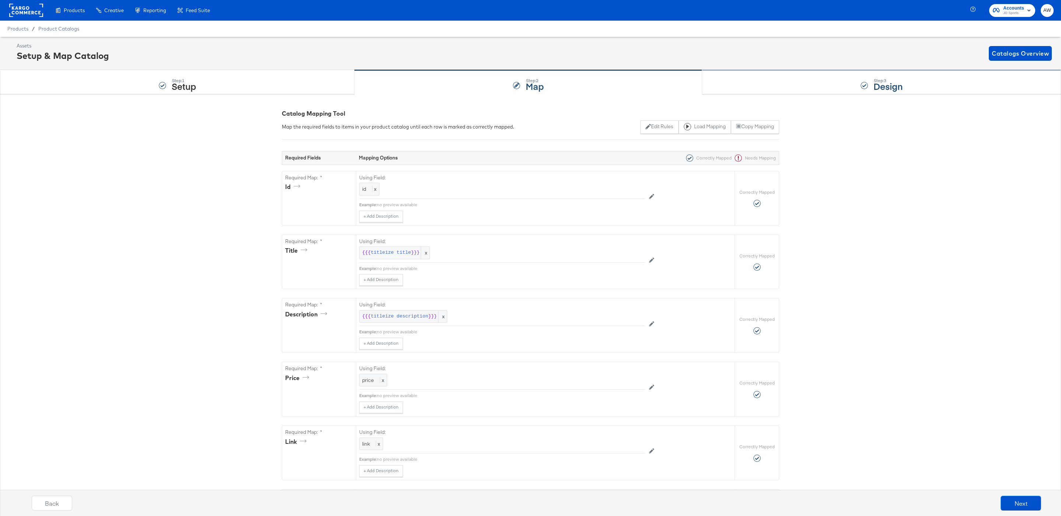
click at [757, 77] on div "Step: 3 Design" at bounding box center [881, 82] width 359 height 24
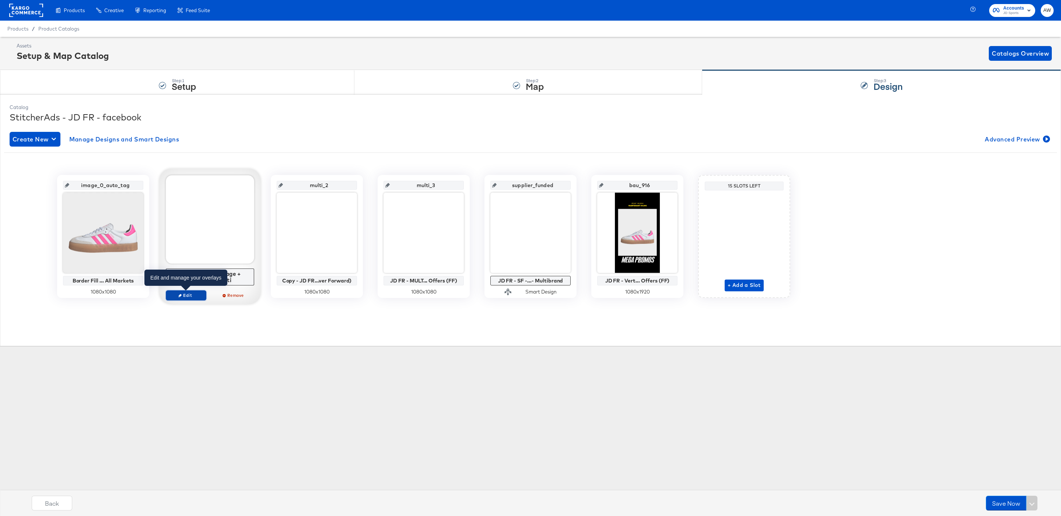
click at [184, 298] on span "Edit" at bounding box center [186, 296] width 34 height 6
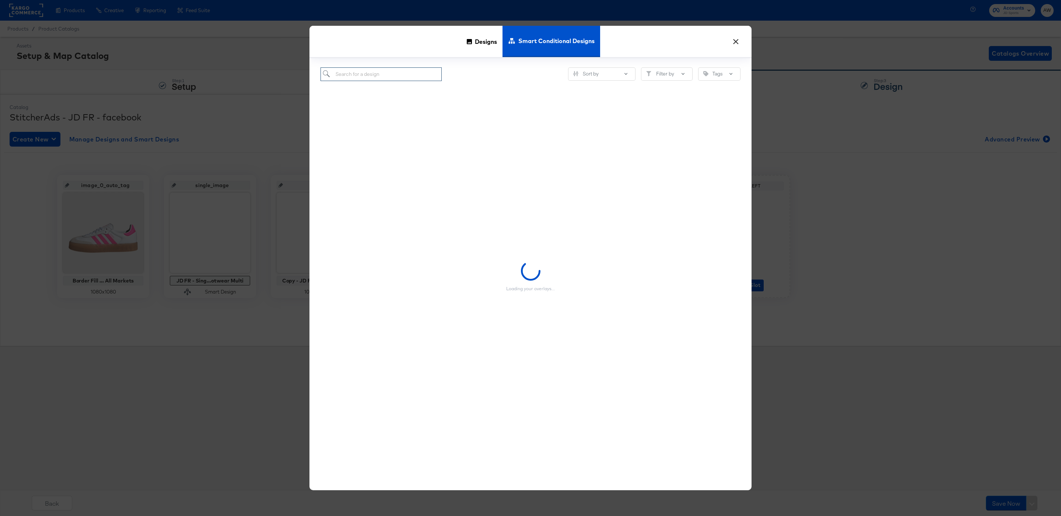
click at [387, 74] on input "search" at bounding box center [381, 74] width 121 height 14
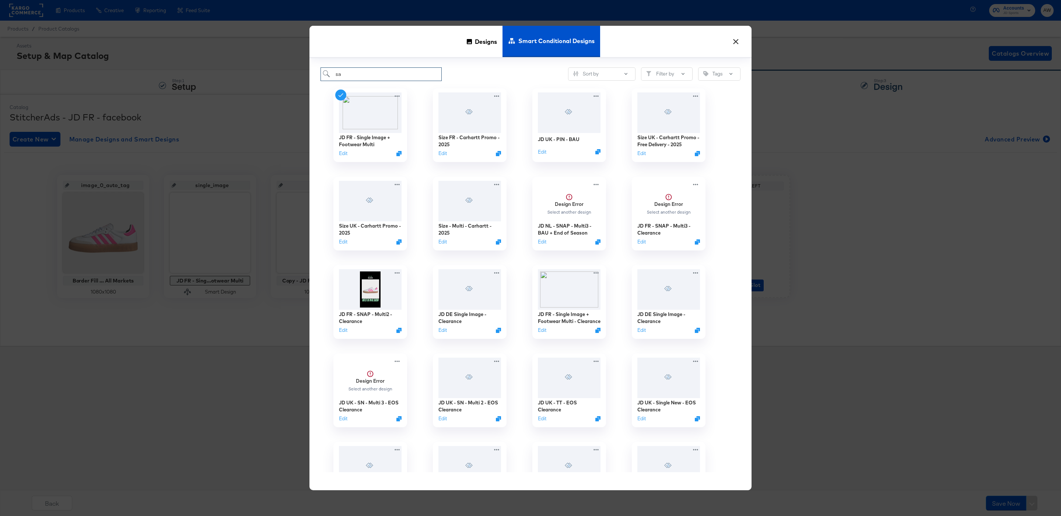
type input "s"
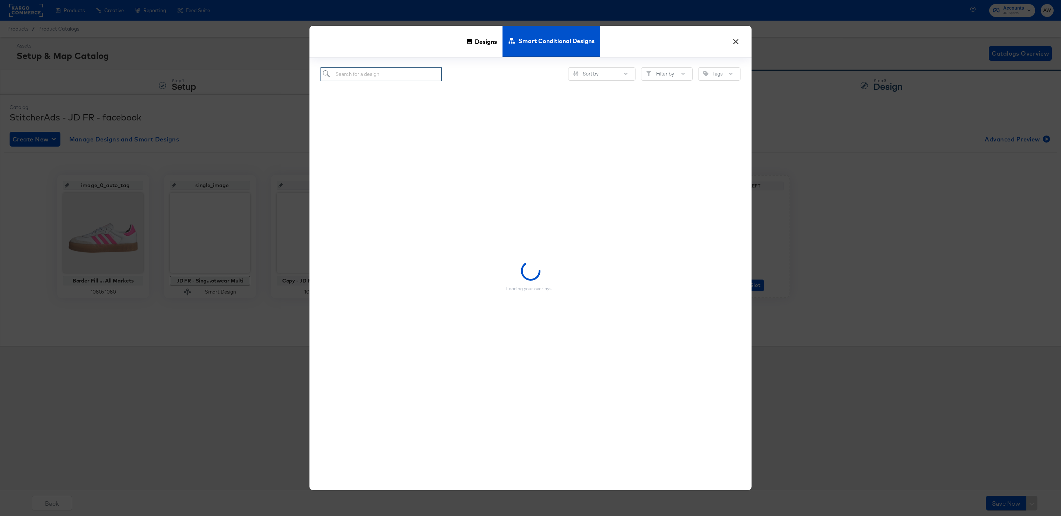
type input "d"
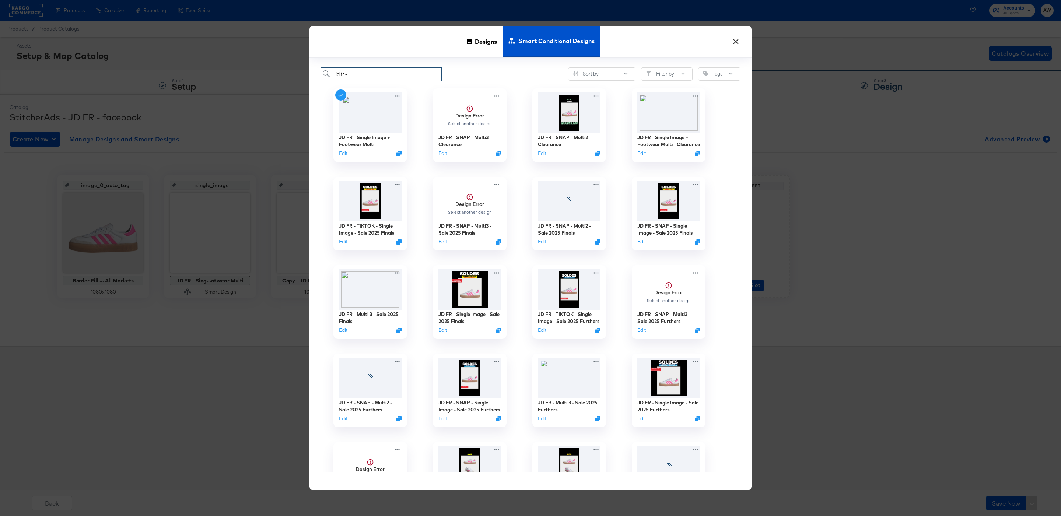
scroll to position [147, 0]
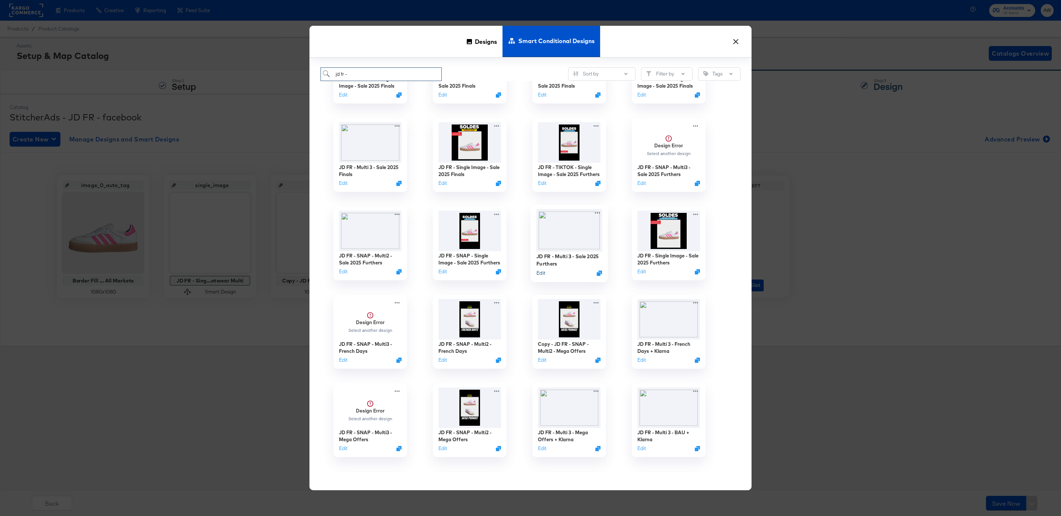
type input "jd fr -"
click at [538, 273] on button "Edit" at bounding box center [541, 272] width 9 height 7
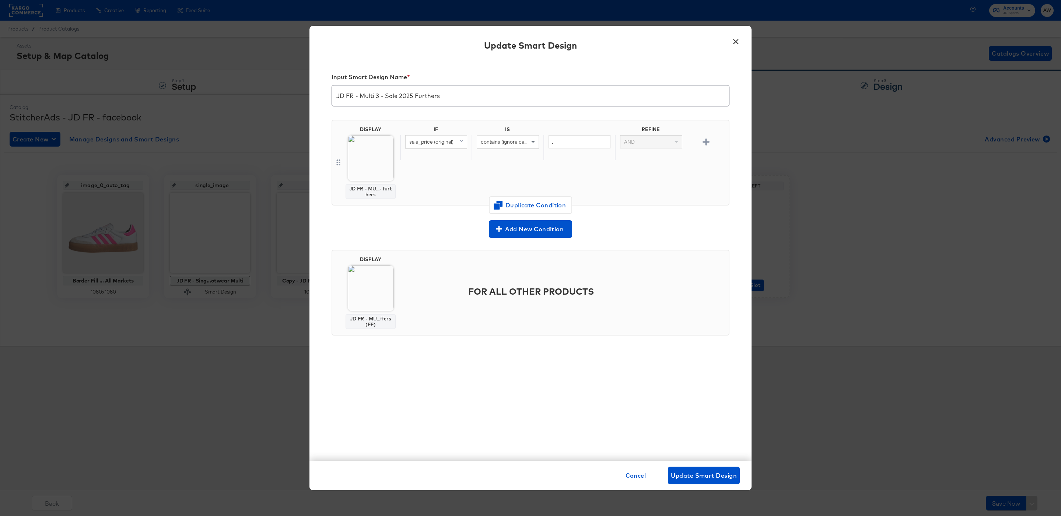
click at [740, 37] on button "×" at bounding box center [735, 39] width 13 height 13
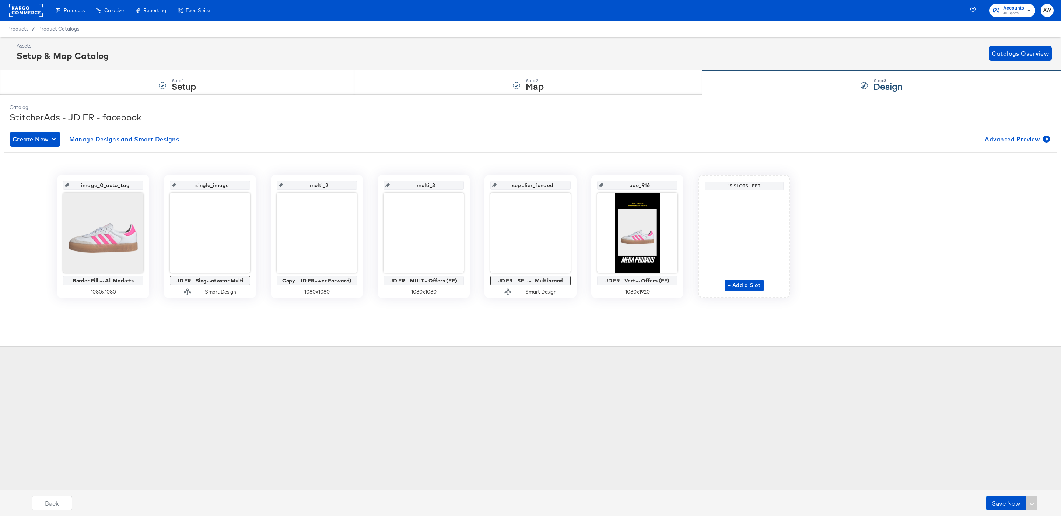
click at [22, 8] on rect at bounding box center [26, 10] width 34 height 13
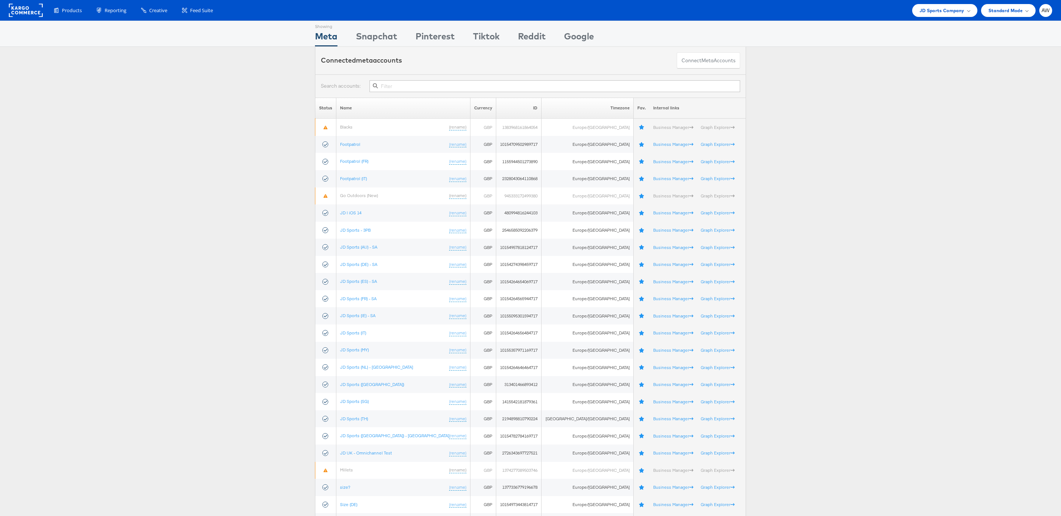
click at [488, 94] on div at bounding box center [530, 85] width 431 height 23
click at [480, 85] on input "text" at bounding box center [555, 86] width 371 height 12
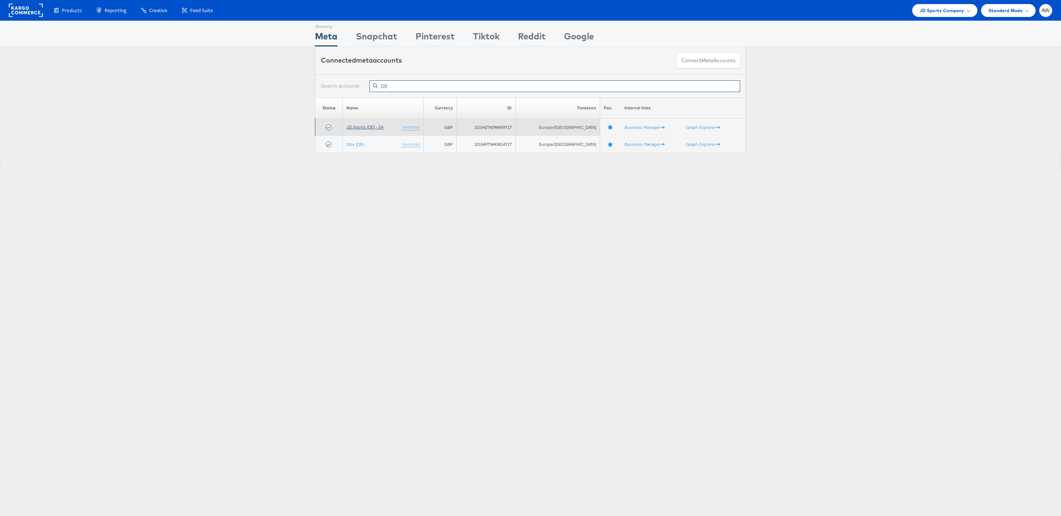
type input "DE"
click at [381, 128] on link "JD Sports (DE) - SA" at bounding box center [364, 127] width 37 height 6
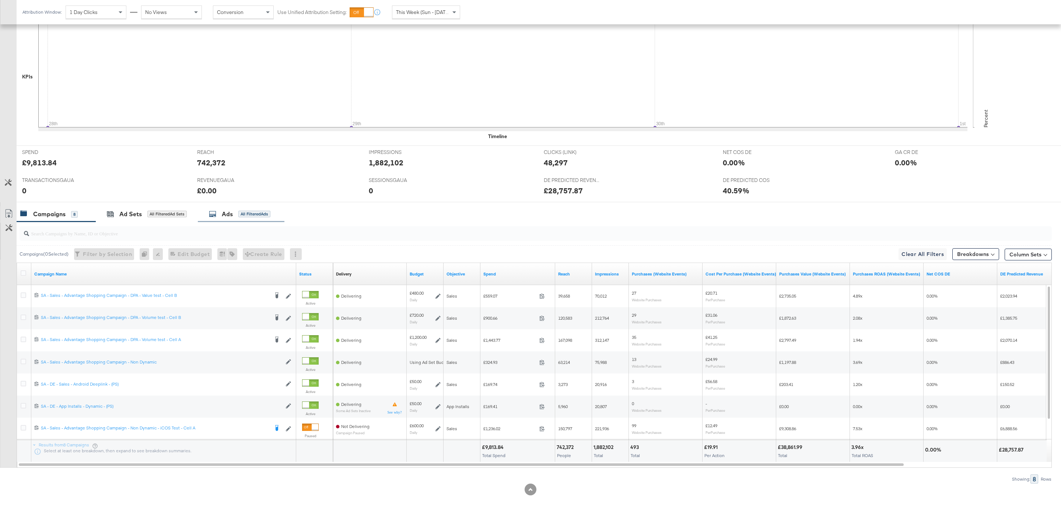
click at [236, 217] on div "Ads All Filtered Ads" at bounding box center [240, 214] width 62 height 8
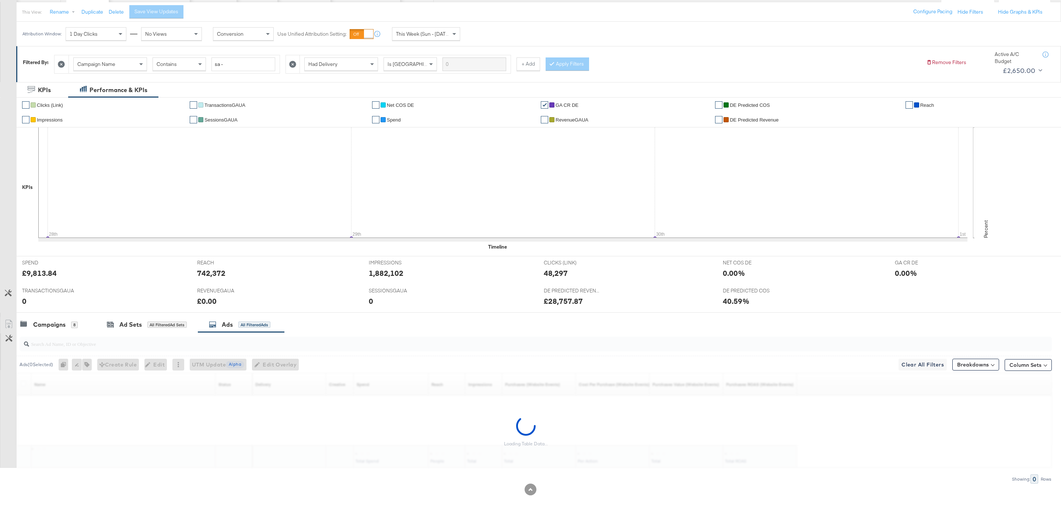
click at [256, 344] on input "search" at bounding box center [491, 341] width 925 height 14
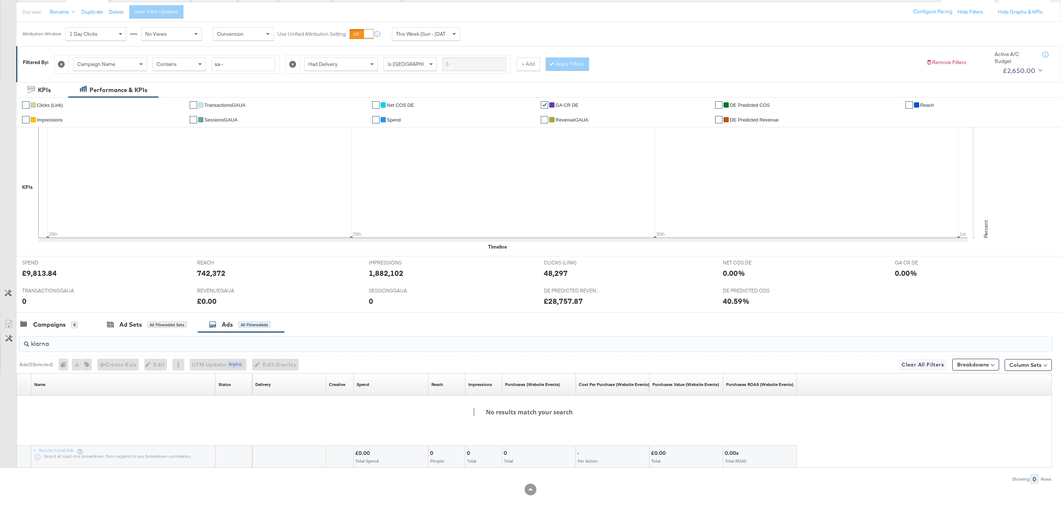
type input "klarna"
click at [394, 348] on div "klarna" at bounding box center [536, 344] width 1033 height 15
click at [419, 328] on div "Campaigns 8 Ad Sets All Filtered Ad Sets Ads All Filtered Ads" at bounding box center [539, 325] width 1045 height 16
click at [427, 342] on input "klarna" at bounding box center [491, 341] width 925 height 14
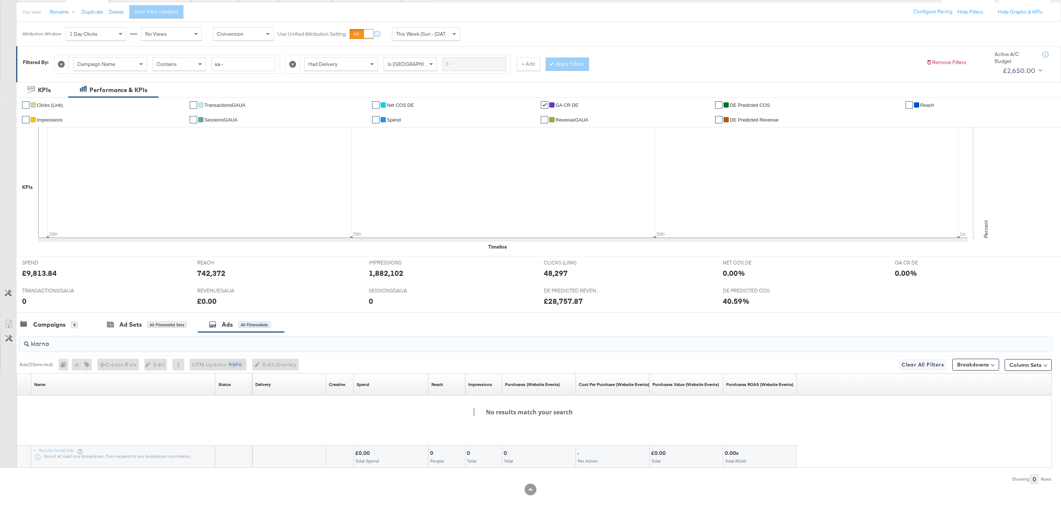
click at [427, 342] on input "klarna" at bounding box center [491, 341] width 925 height 14
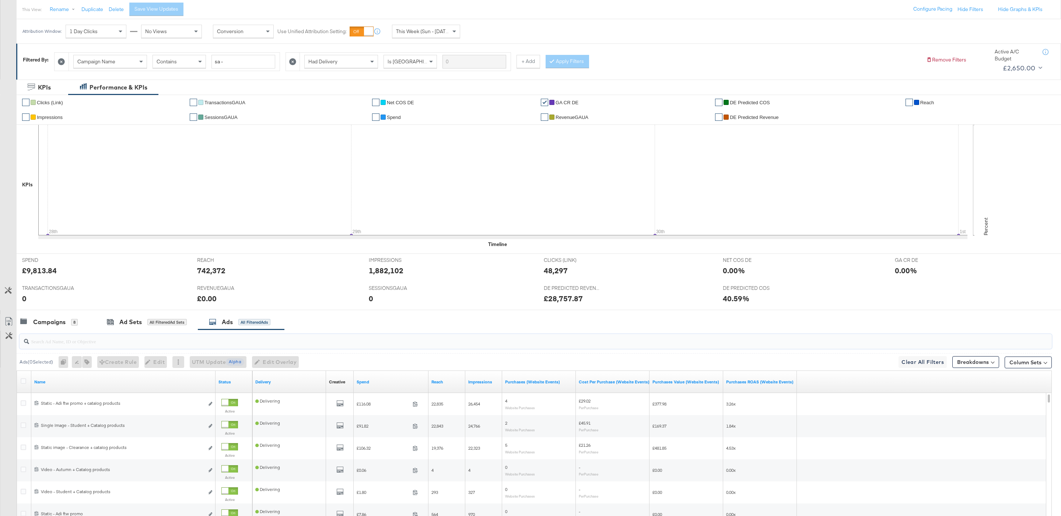
click at [491, 345] on input "search" at bounding box center [491, 338] width 925 height 14
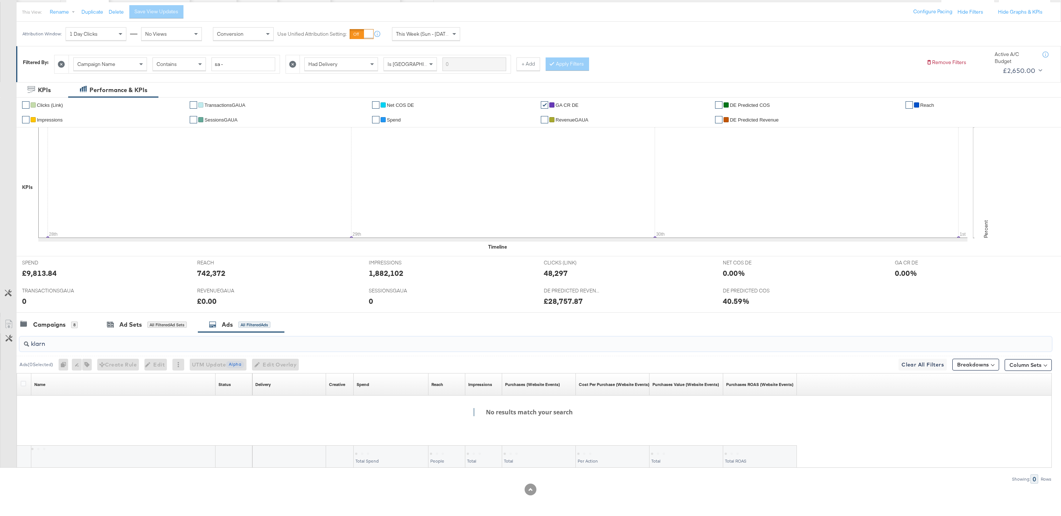
type input "klarna"
click at [558, 352] on div "klarna" at bounding box center [535, 344] width 1036 height 24
click at [547, 345] on input "klarna" at bounding box center [491, 341] width 925 height 14
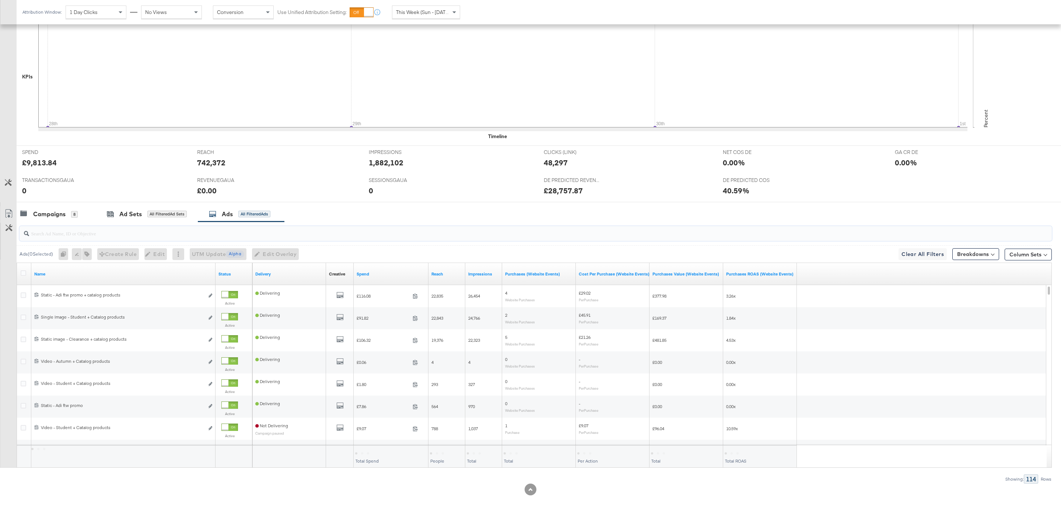
scroll to position [0, 0]
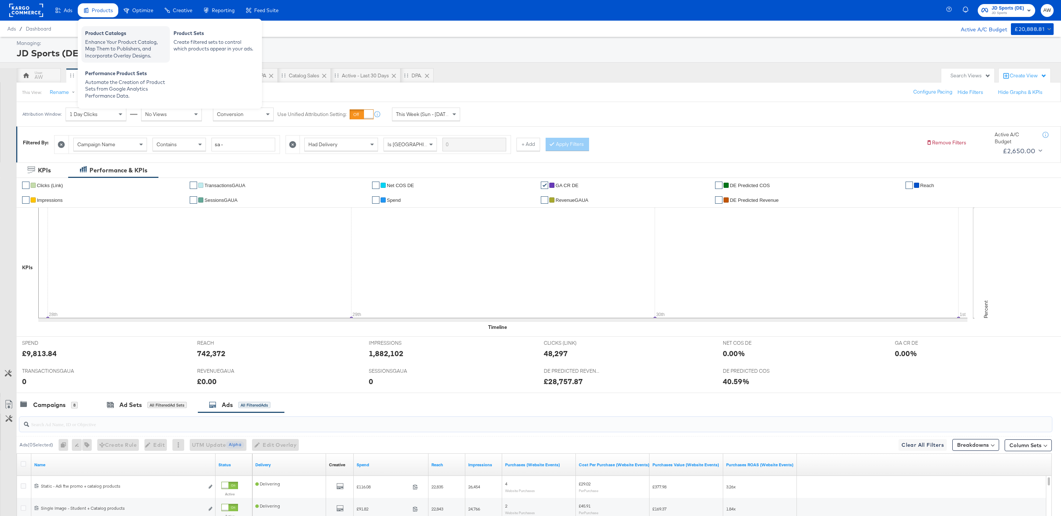
click at [114, 48] on div "Enhance Your Product Catalog, Map Them to Publishers, and Incorporate Overlay D…" at bounding box center [125, 49] width 81 height 21
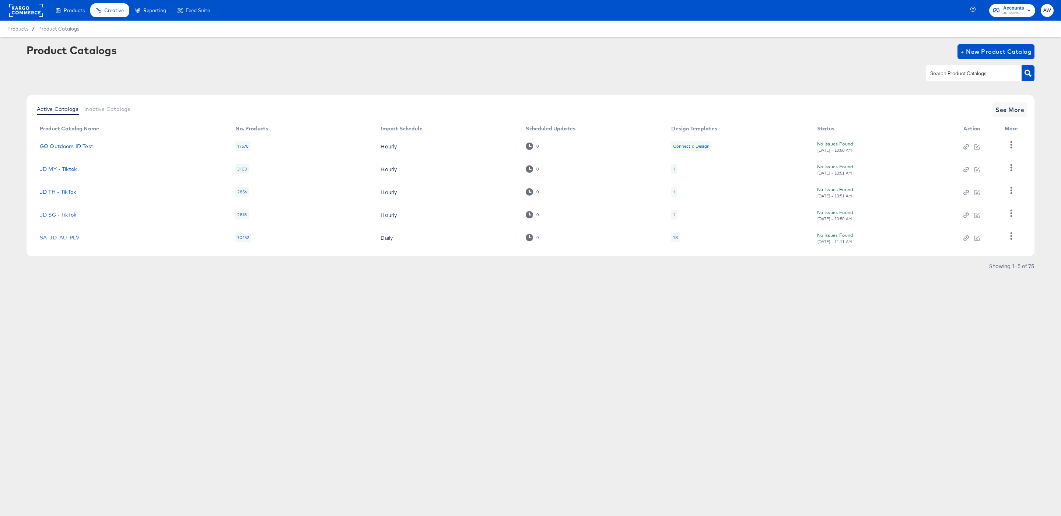
click at [944, 69] on input "text" at bounding box center [968, 73] width 78 height 8
type input "DE"
click at [1009, 114] on span "See More" at bounding box center [1010, 110] width 29 height 10
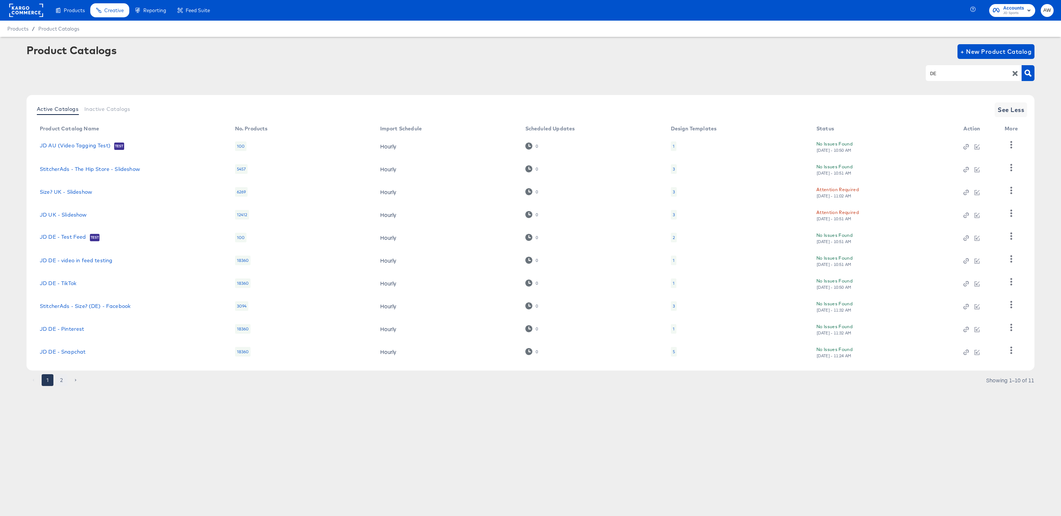
click at [60, 378] on button "2" at bounding box center [62, 380] width 12 height 12
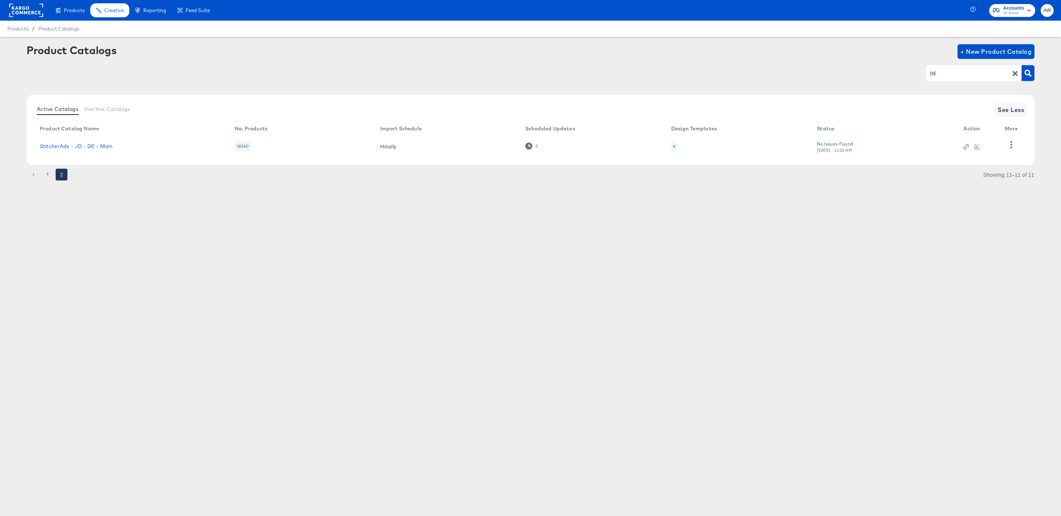
click at [104, 150] on td "StitcherAds - JD - DE - Main" at bounding box center [131, 146] width 195 height 23
click at [101, 146] on link "StitcherAds - JD - DE - Main" at bounding box center [76, 146] width 73 height 6
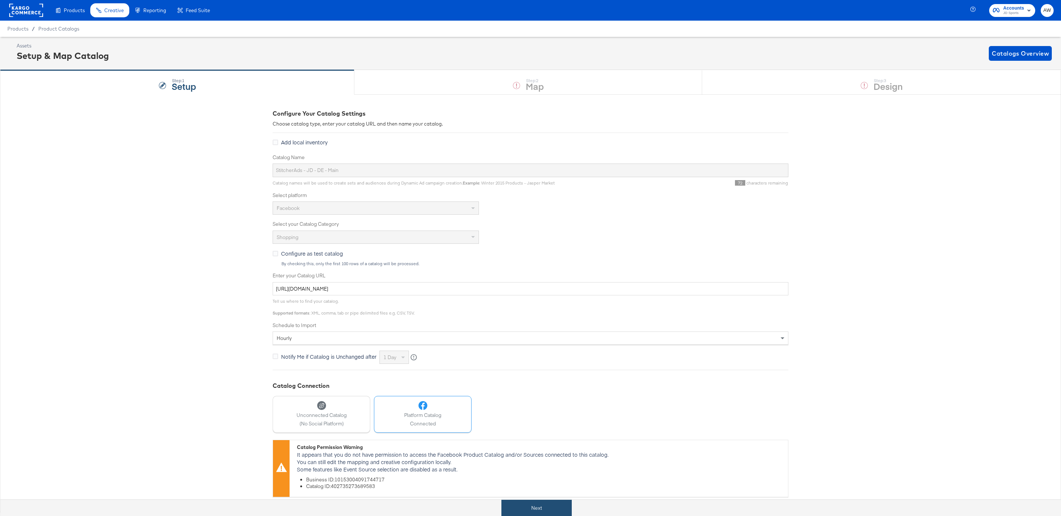
click at [552, 502] on button "Next" at bounding box center [537, 508] width 70 height 17
click at [846, 69] on div "Assets Setup & Map Catalog Catalogs Overview" at bounding box center [530, 53] width 1061 height 33
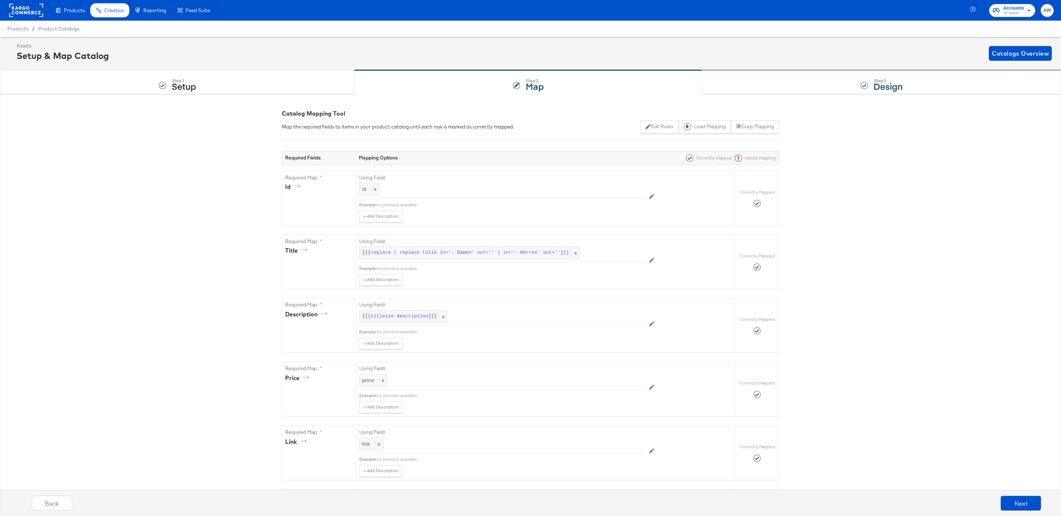
click at [846, 80] on div "Step: 3 Design" at bounding box center [881, 82] width 359 height 24
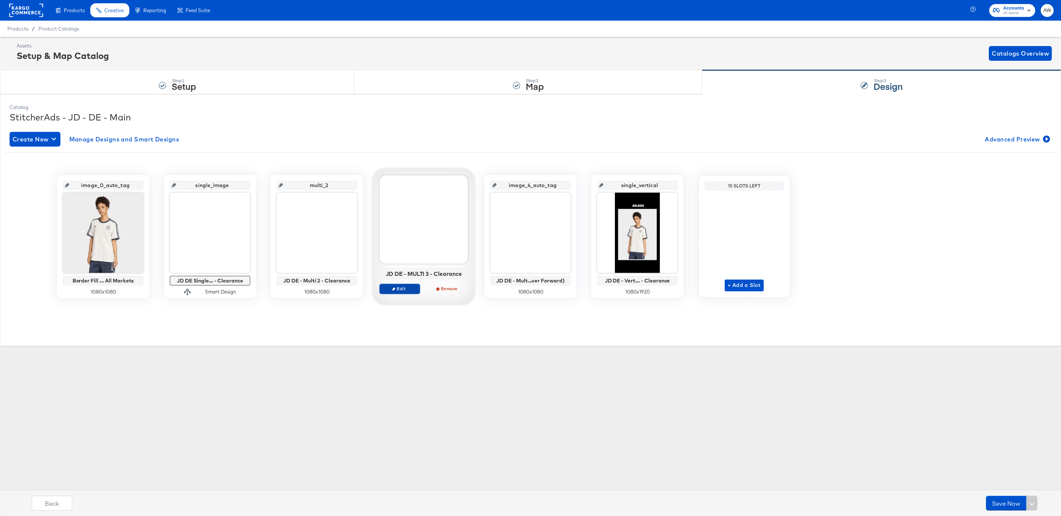
click at [401, 290] on span "Edit" at bounding box center [400, 289] width 34 height 6
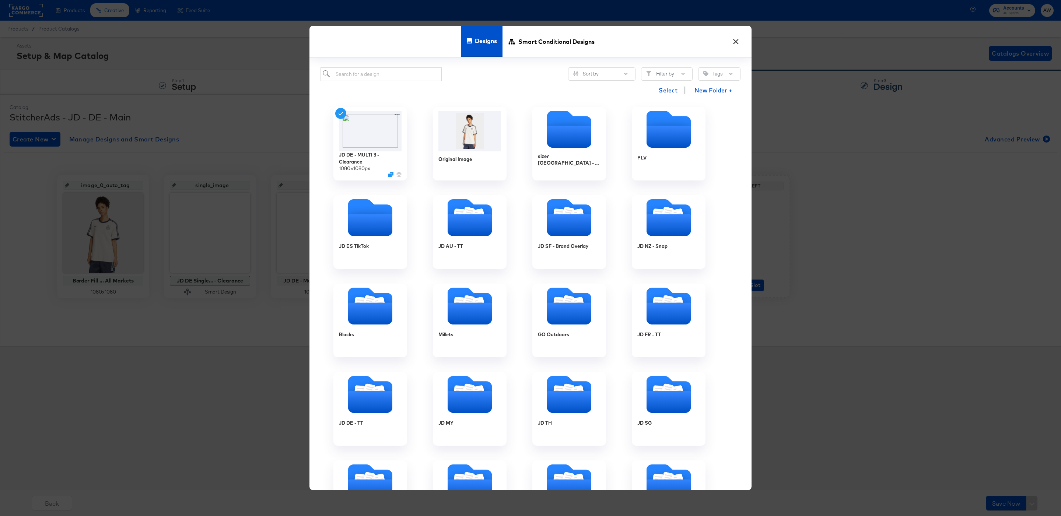
click at [739, 37] on button "×" at bounding box center [735, 39] width 13 height 13
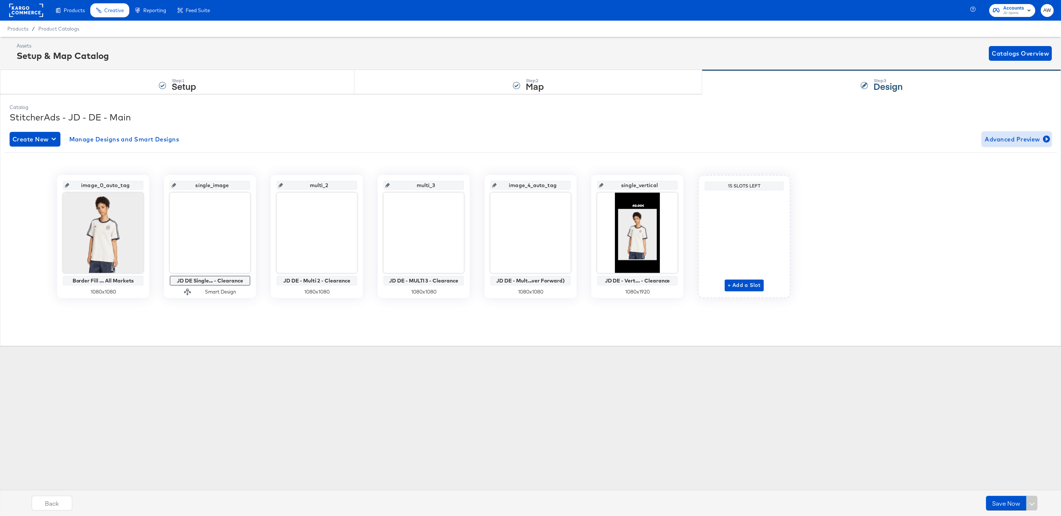
click at [1032, 138] on span "Advanced Preview" at bounding box center [1017, 139] width 64 height 10
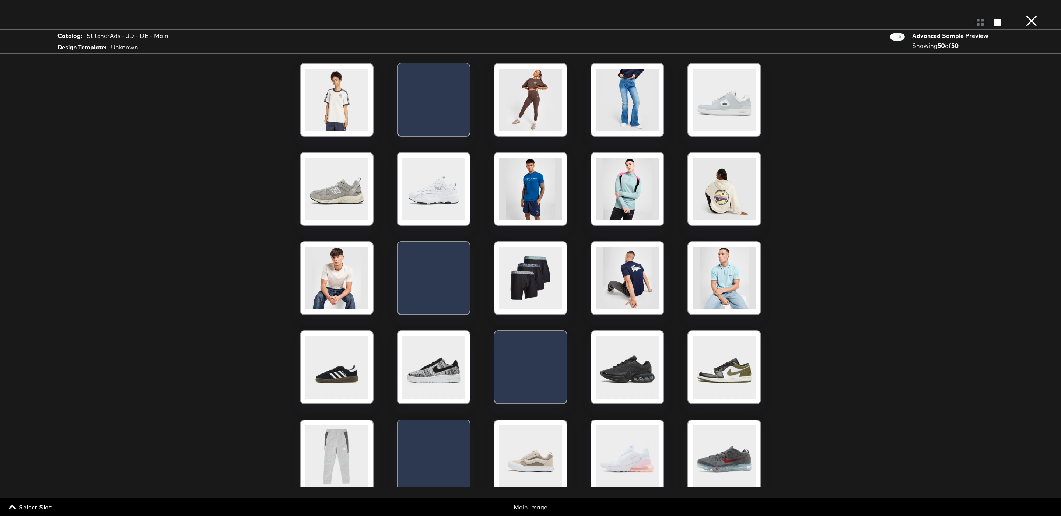
click at [43, 507] on span "Select Slot" at bounding box center [30, 507] width 41 height 10
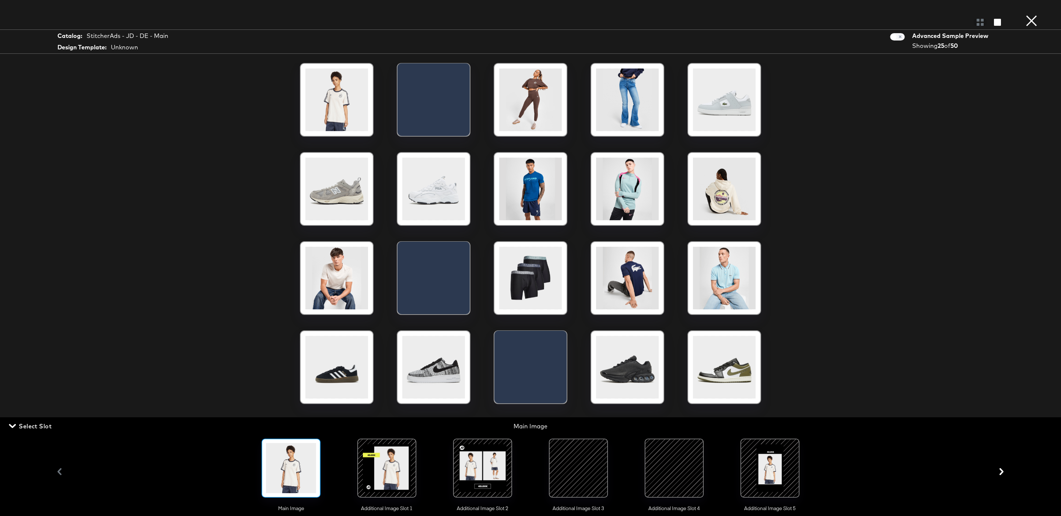
click at [580, 479] on div at bounding box center [579, 468] width 50 height 50
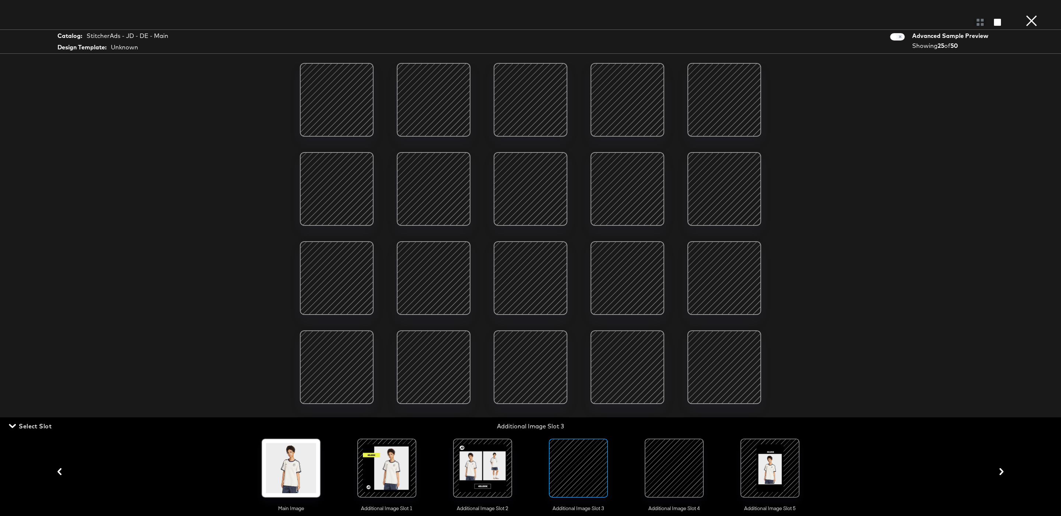
click at [1030, 15] on button "×" at bounding box center [1031, 7] width 15 height 15
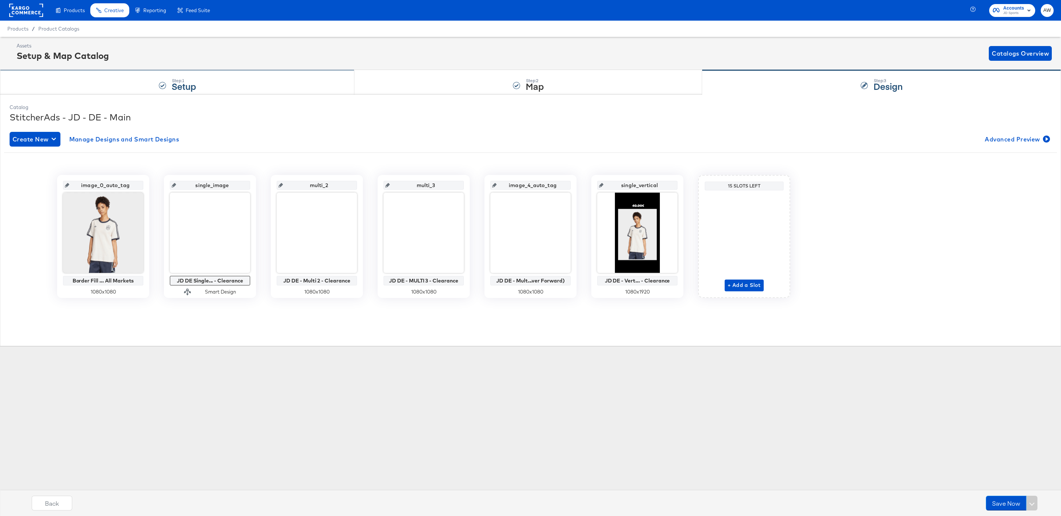
click at [223, 90] on div "Step: 1 Setup" at bounding box center [177, 82] width 355 height 24
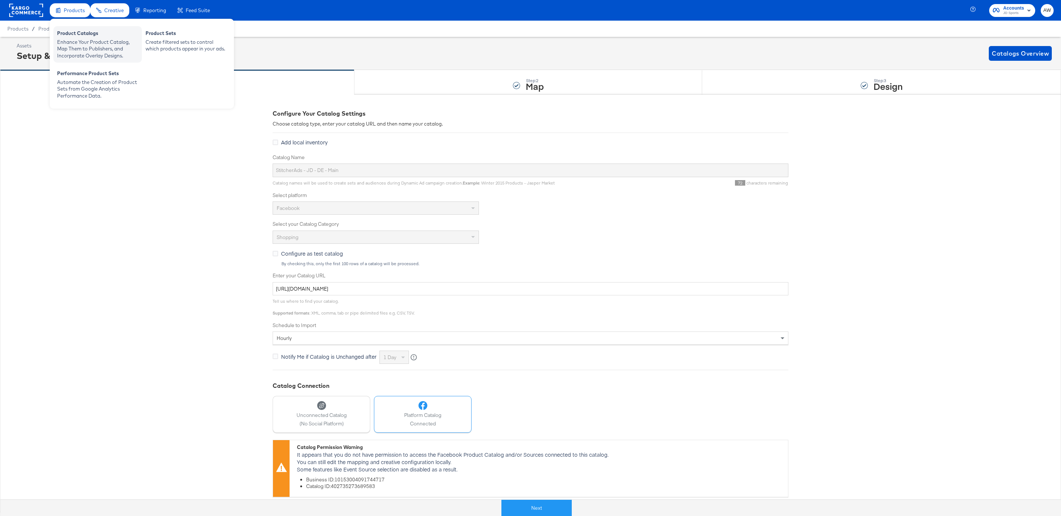
click at [89, 39] on div "Enhance Your Product Catalog, Map Them to Publishers, and Incorporate Overlay D…" at bounding box center [97, 49] width 81 height 21
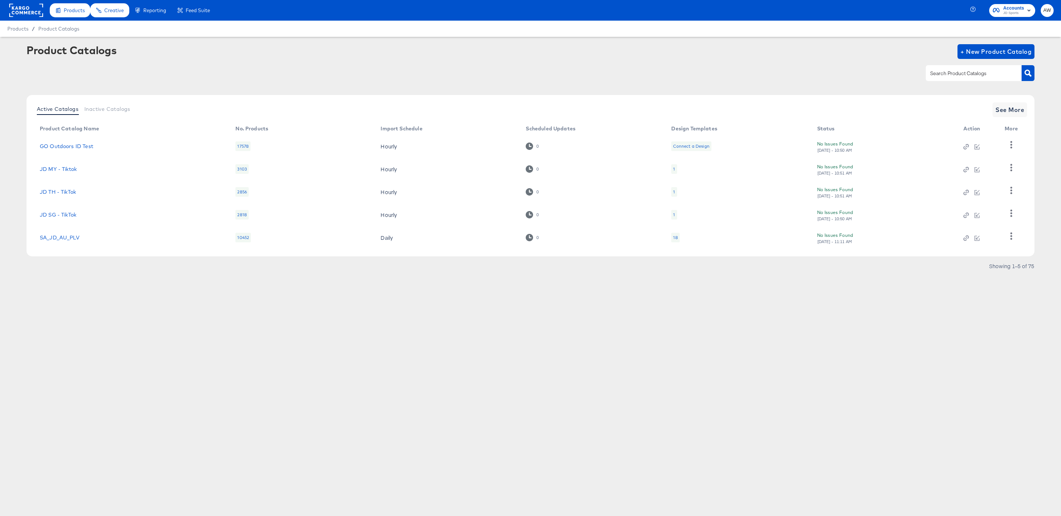
click at [968, 75] on input "text" at bounding box center [968, 73] width 78 height 8
type input "DE"
click at [1009, 108] on span "See More" at bounding box center [1010, 110] width 29 height 10
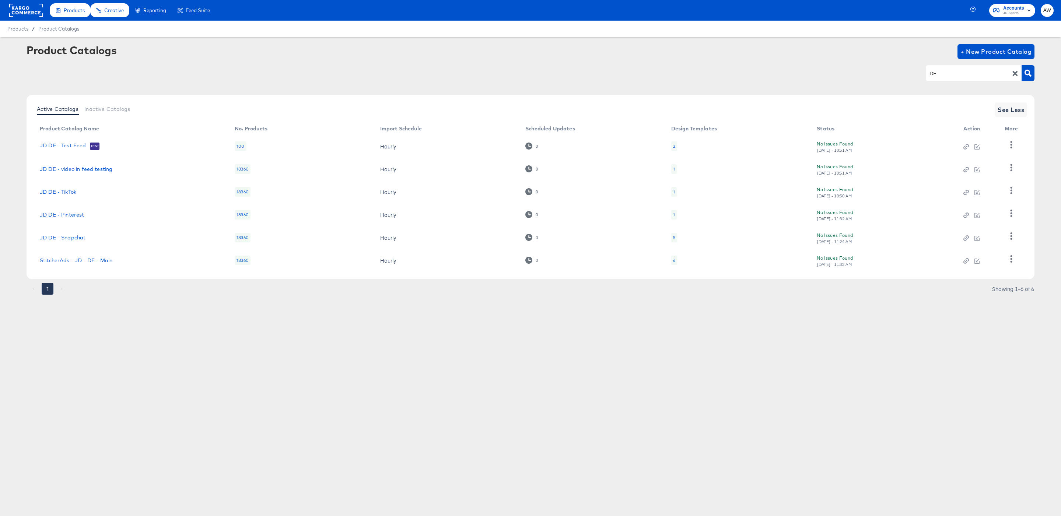
click at [77, 251] on td "StitcherAds - JD - DE - Main" at bounding box center [131, 260] width 195 height 23
click at [84, 258] on link "StitcherAds - JD - DE - Main" at bounding box center [76, 261] width 73 height 6
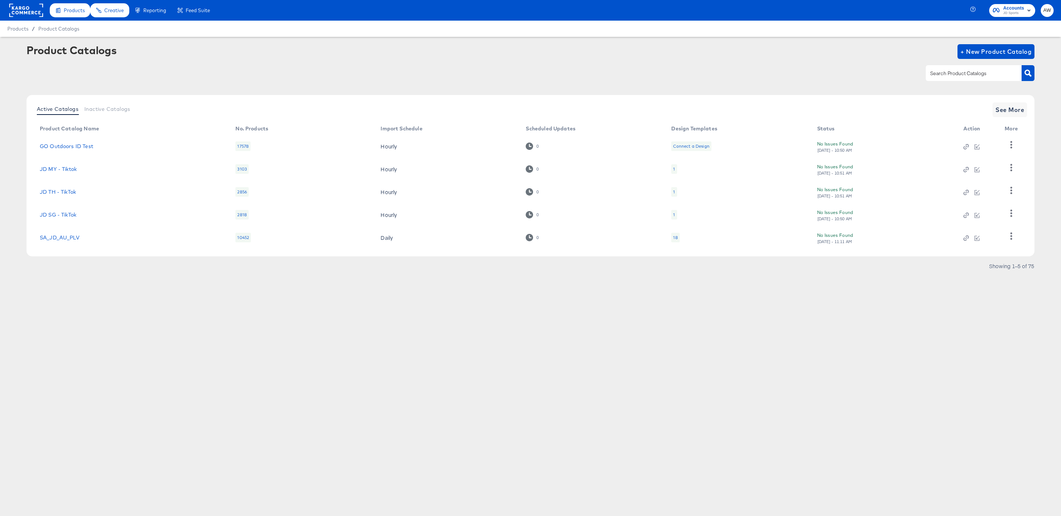
click at [988, 70] on input "text" at bounding box center [968, 73] width 78 height 8
type input "de"
click at [1010, 113] on span "See More" at bounding box center [1010, 110] width 29 height 10
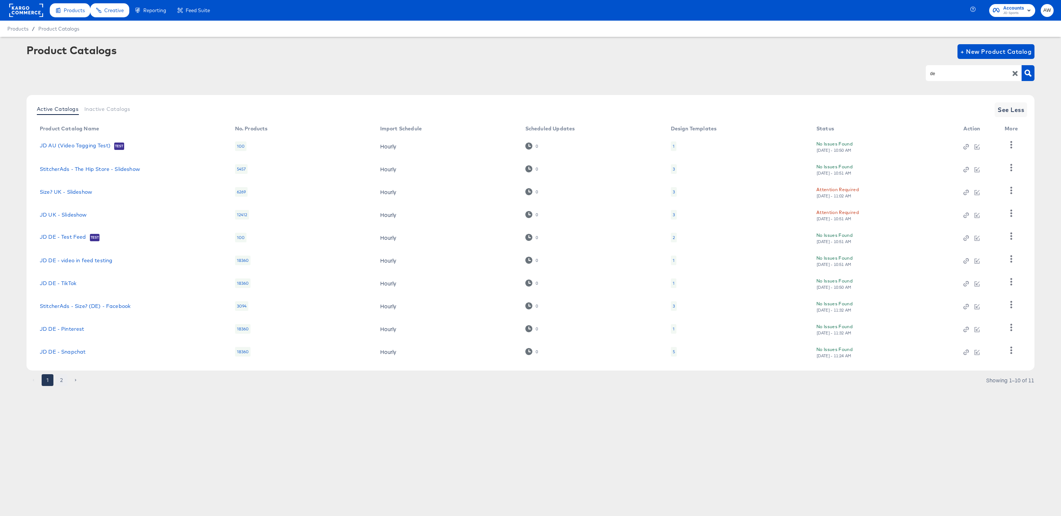
click at [62, 381] on button "2" at bounding box center [62, 380] width 12 height 12
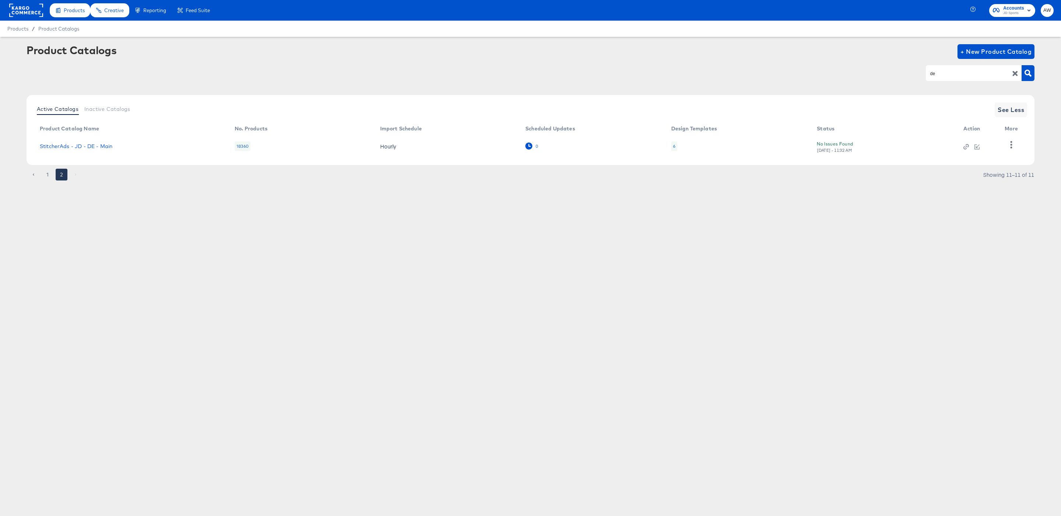
click at [526, 146] on icon at bounding box center [529, 146] width 7 height 7
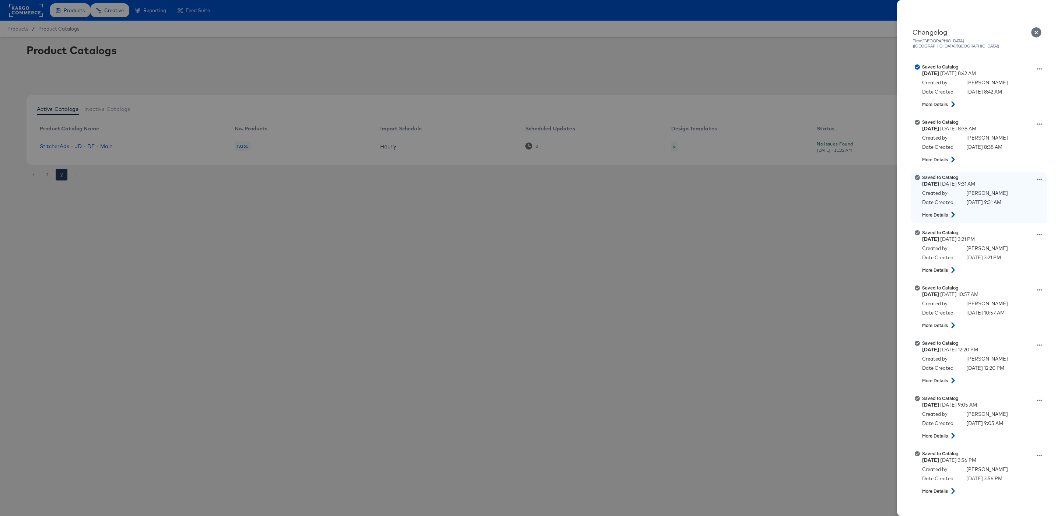
click at [950, 212] on icon at bounding box center [953, 215] width 9 height 6
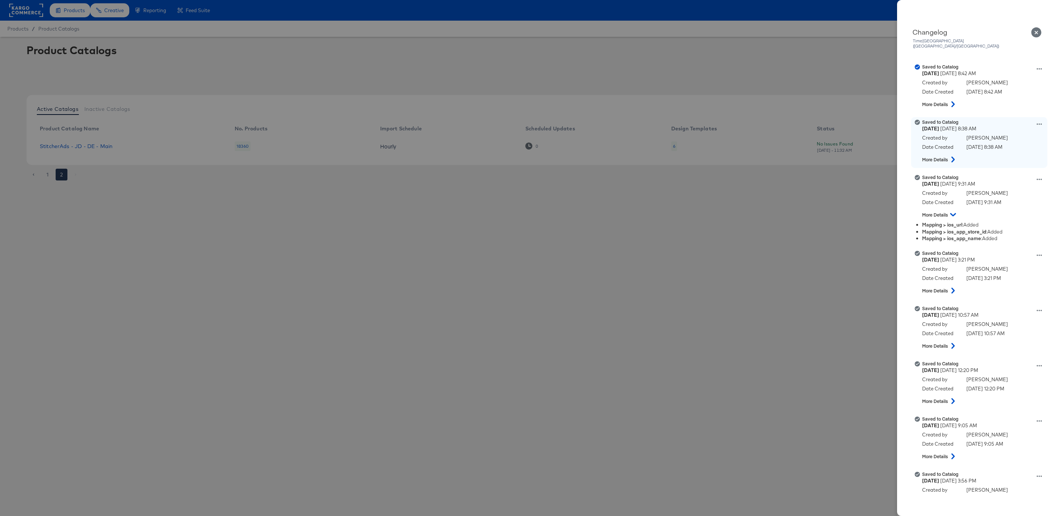
click at [1000, 128] on div "Saved to Catalog [DATE] 8:38 AM Created by [PERSON_NAME] Date Created [DATE] 8:…" at bounding box center [988, 142] width 133 height 47
click at [954, 153] on button at bounding box center [954, 159] width 10 height 13
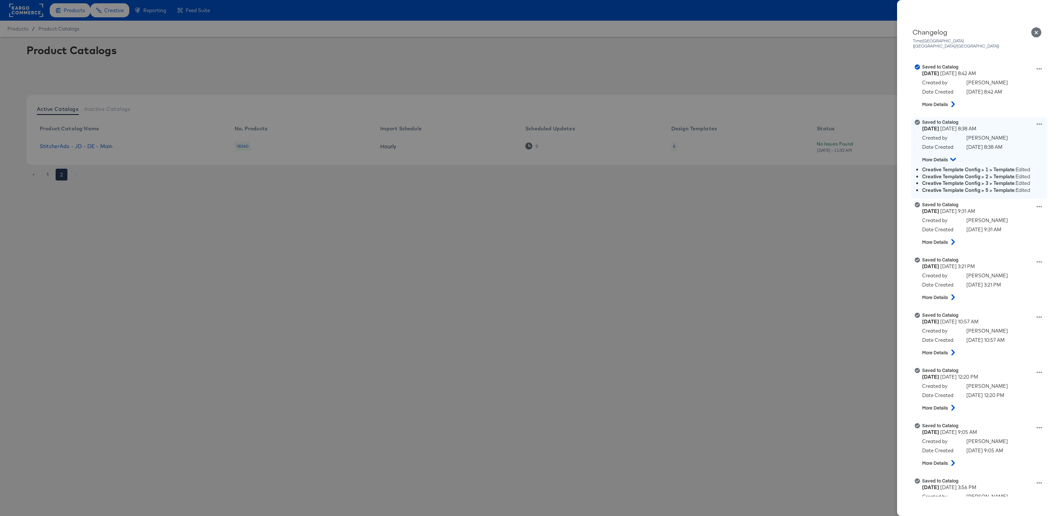
click at [954, 155] on icon at bounding box center [953, 159] width 6 height 9
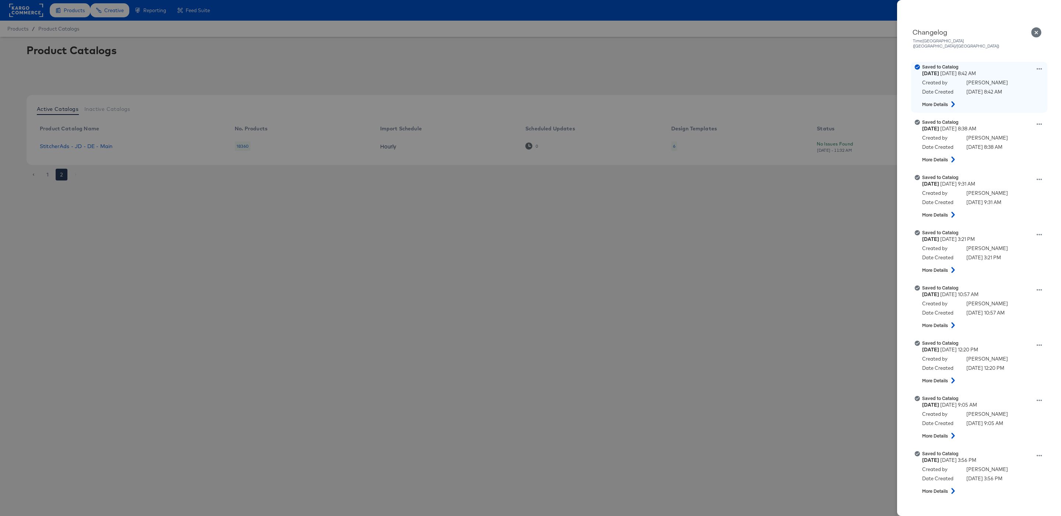
click at [952, 102] on icon at bounding box center [953, 104] width 9 height 6
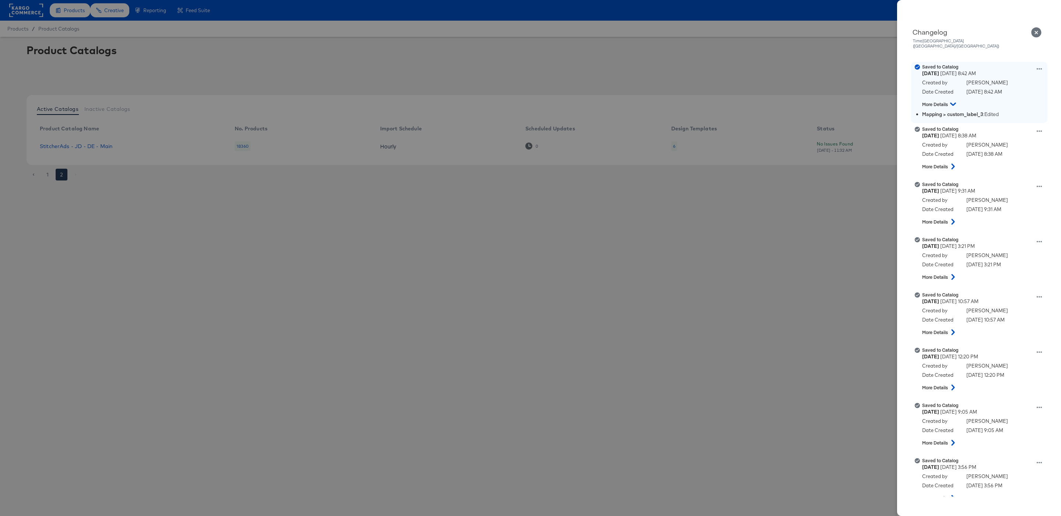
click at [952, 102] on icon at bounding box center [953, 104] width 6 height 9
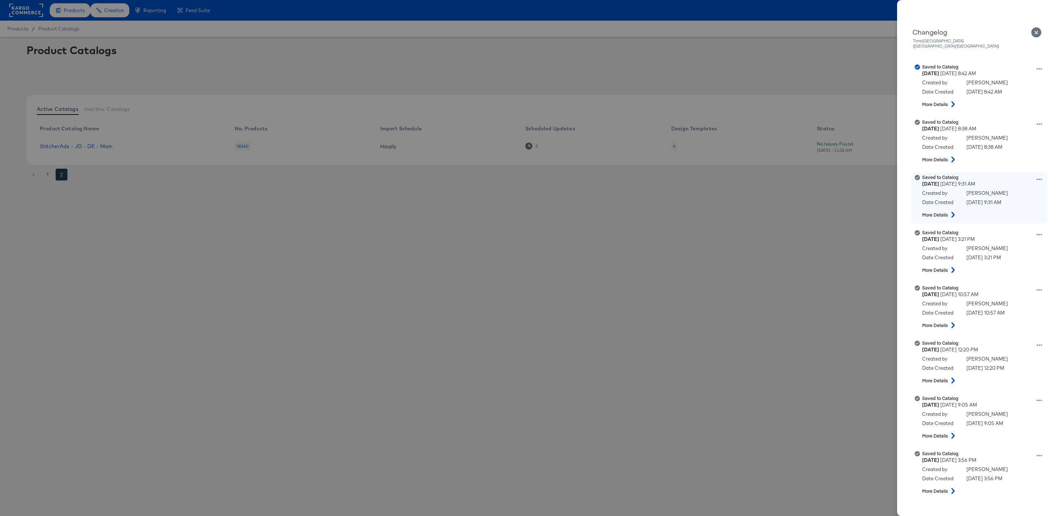
click at [1042, 179] on icon at bounding box center [1039, 179] width 5 height 1
click at [1024, 166] on button "View this version" at bounding box center [1005, 171] width 74 height 11
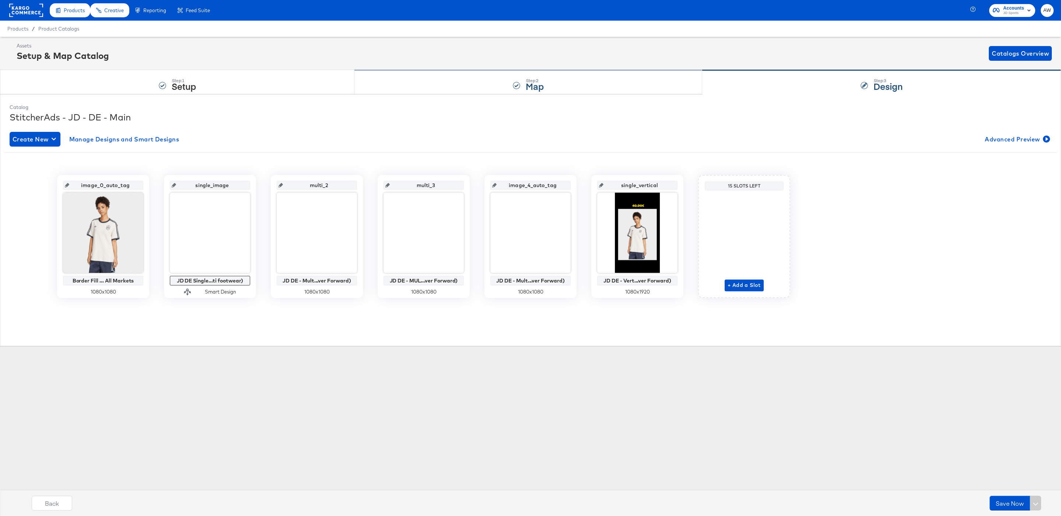
click at [444, 82] on div "Step: 2 Map" at bounding box center [529, 82] width 348 height 24
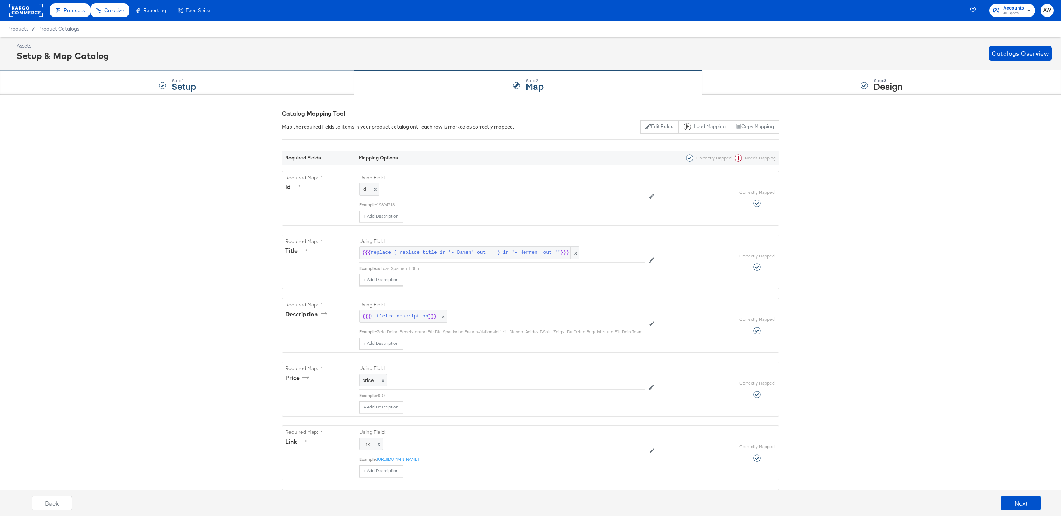
click at [283, 81] on div "Step: 1 Setup" at bounding box center [177, 82] width 355 height 24
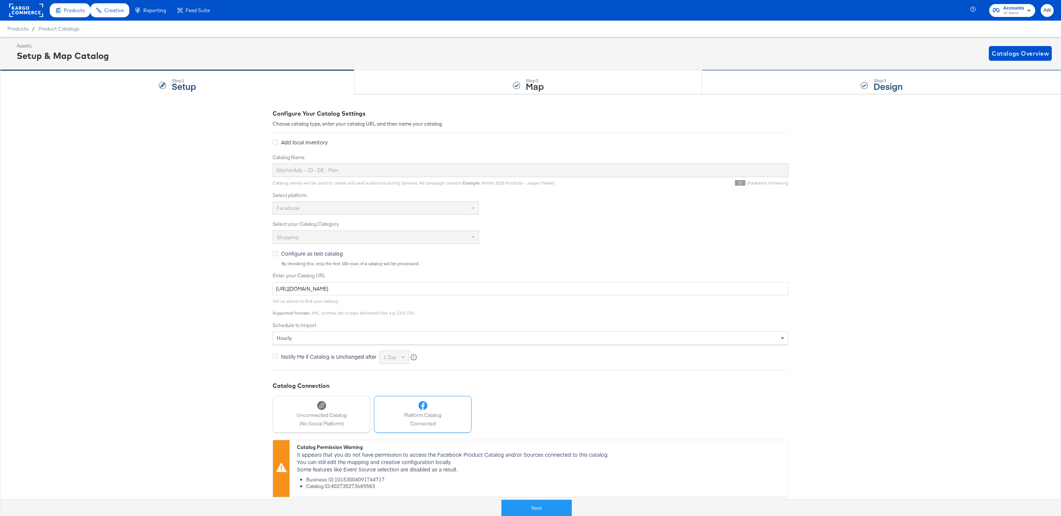
click at [761, 88] on div "Step: 3 Design" at bounding box center [881, 82] width 359 height 24
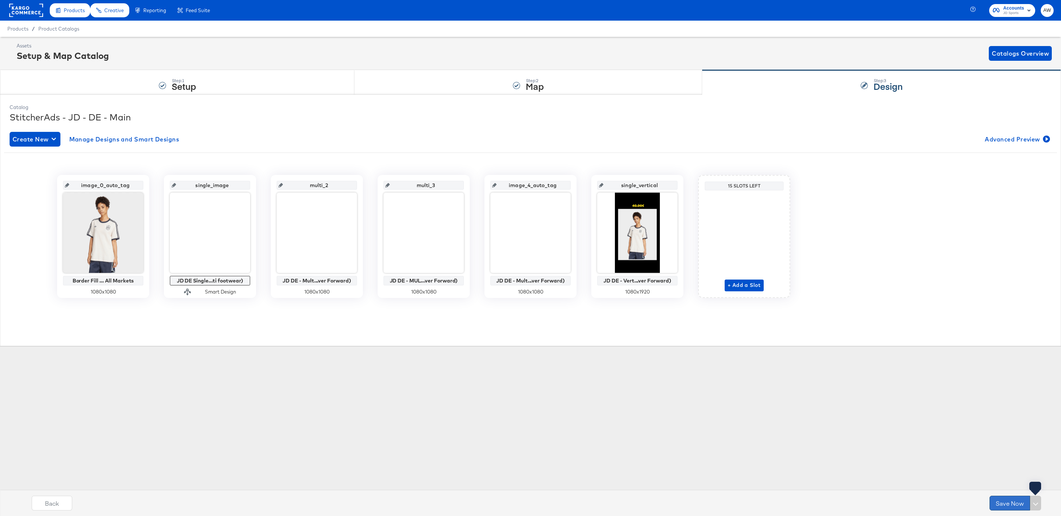
click at [1006, 502] on button "Save Now" at bounding box center [1010, 503] width 41 height 15
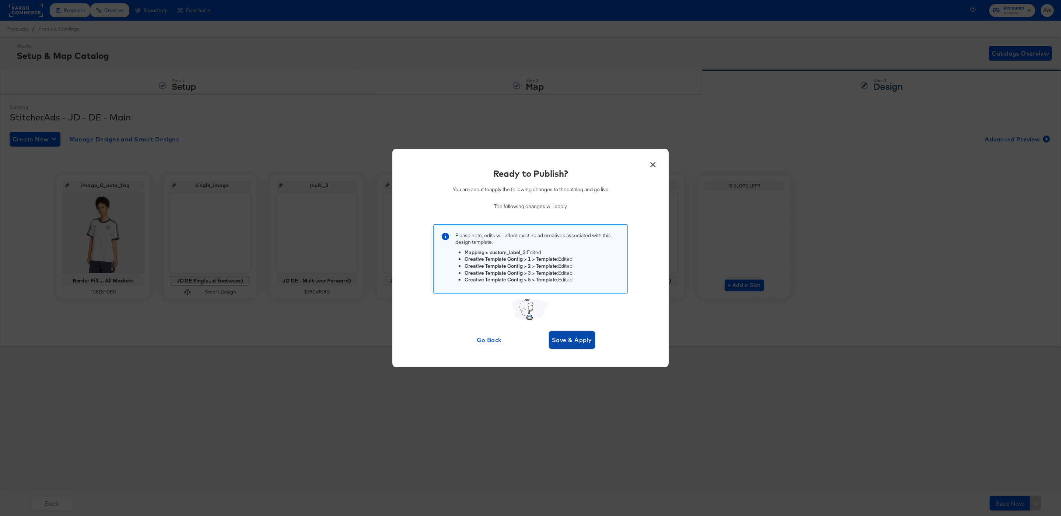
click at [575, 346] on button "Save & Apply" at bounding box center [572, 340] width 46 height 18
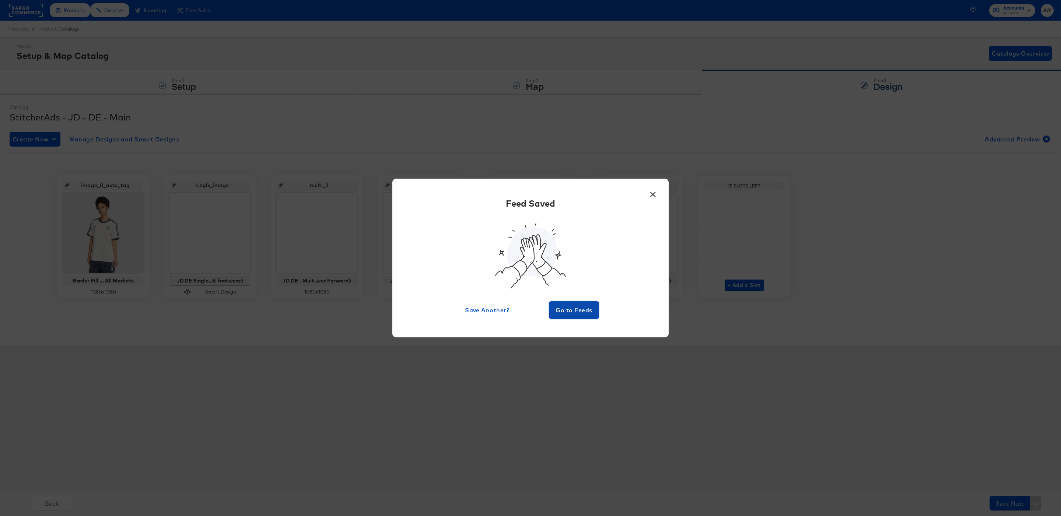
click at [554, 307] on span "Go to Feeds" at bounding box center [574, 310] width 44 height 10
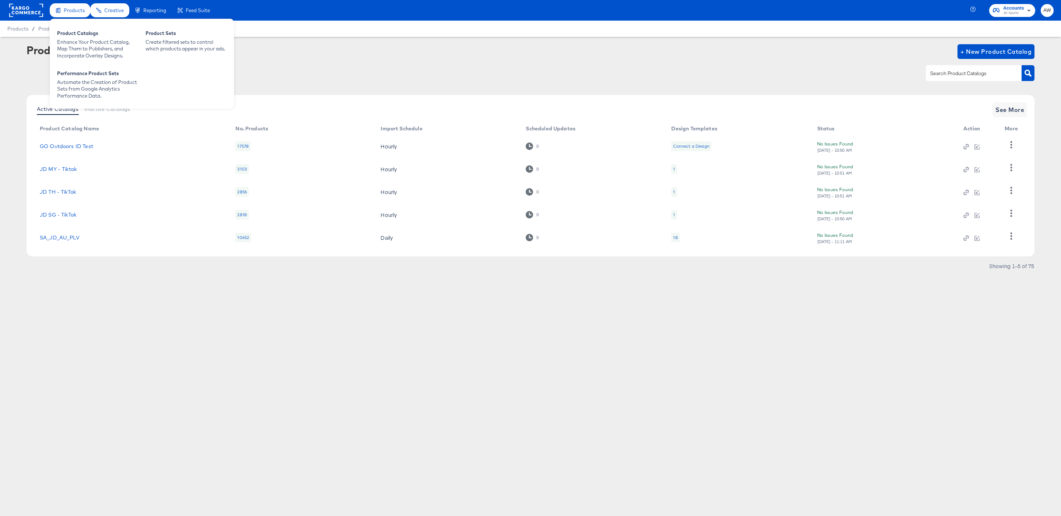
click at [71, 12] on span "Products" at bounding box center [74, 10] width 21 height 6
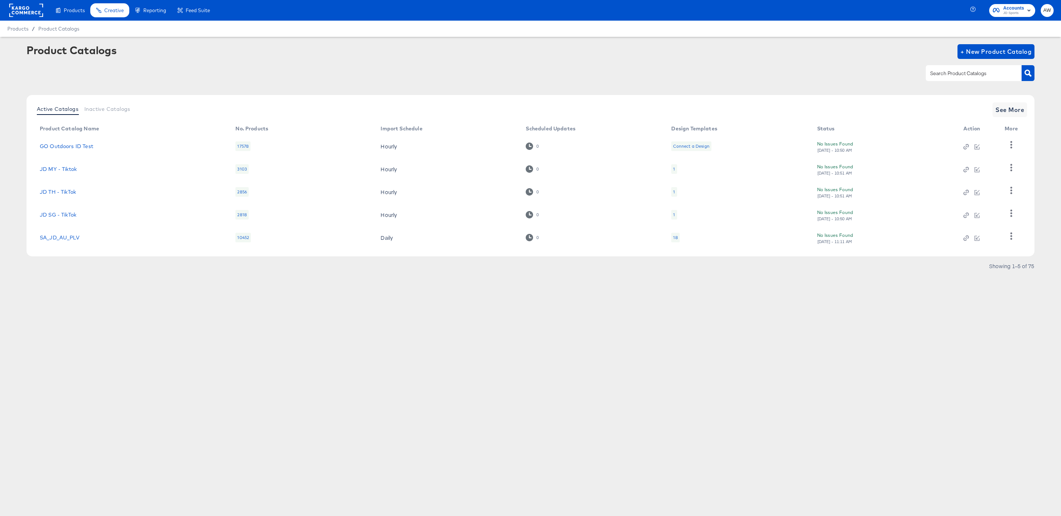
click at [345, 90] on div "Product Catalogs + New Product Catalog Active Catalogs Inactive Catalogs See Mo…" at bounding box center [531, 159] width 1008 height 231
click at [936, 74] on input "text" at bounding box center [968, 73] width 78 height 8
type input "de"
click at [1024, 113] on button "See More" at bounding box center [1010, 109] width 35 height 15
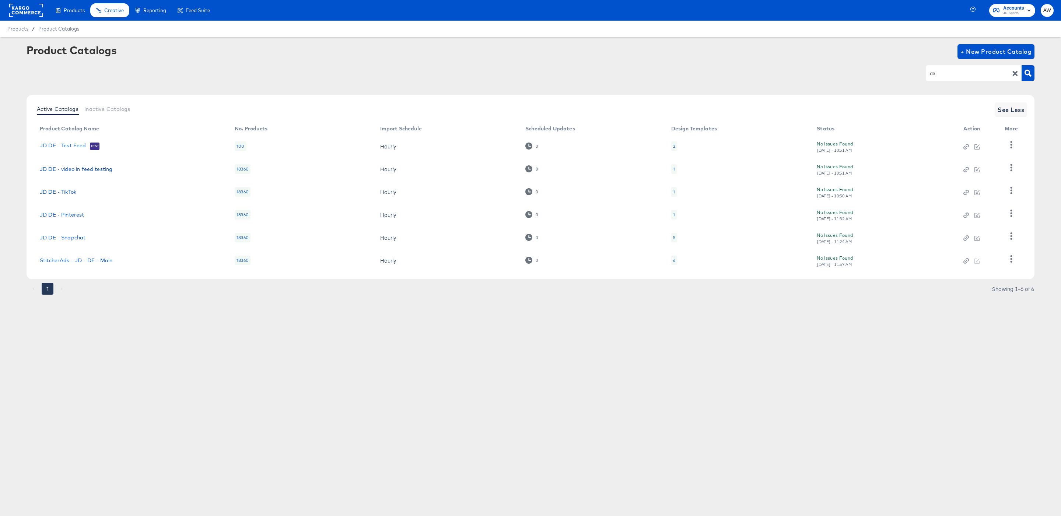
click at [75, 256] on td "StitcherAds - JD - DE - Main" at bounding box center [131, 260] width 195 height 23
click at [82, 263] on link "StitcherAds - JD - DE - Main" at bounding box center [76, 261] width 73 height 6
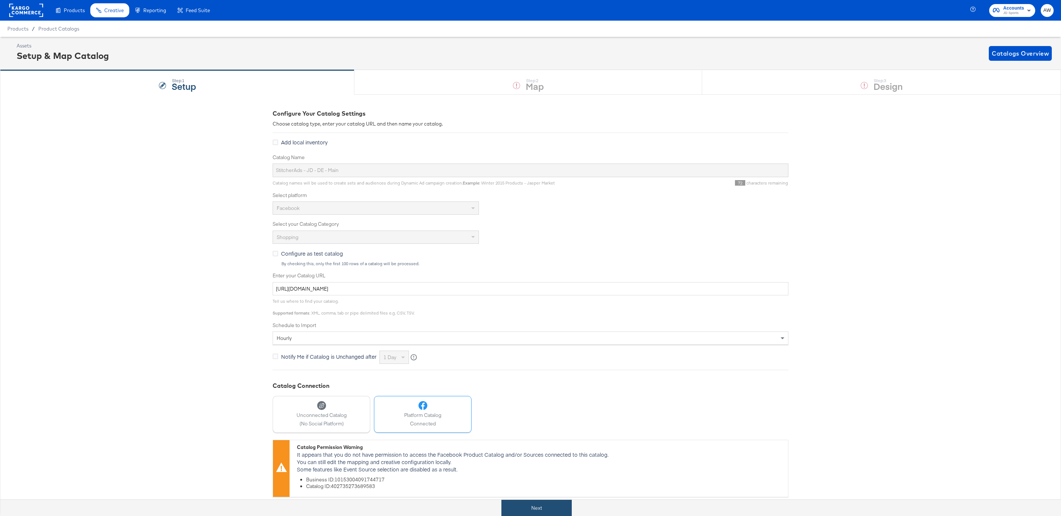
click at [551, 510] on button "Next" at bounding box center [537, 508] width 70 height 17
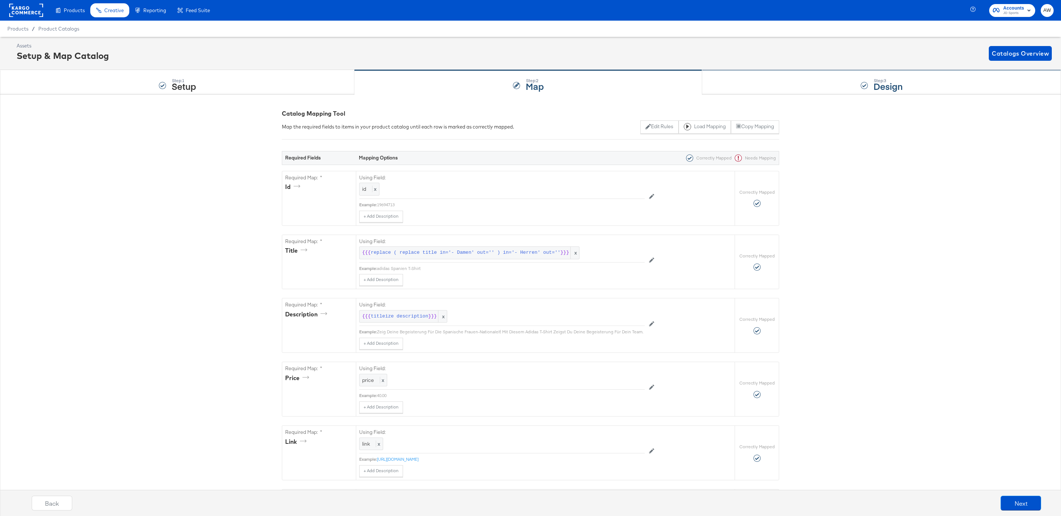
click at [771, 85] on div "Step: 3 Design" at bounding box center [881, 82] width 359 height 24
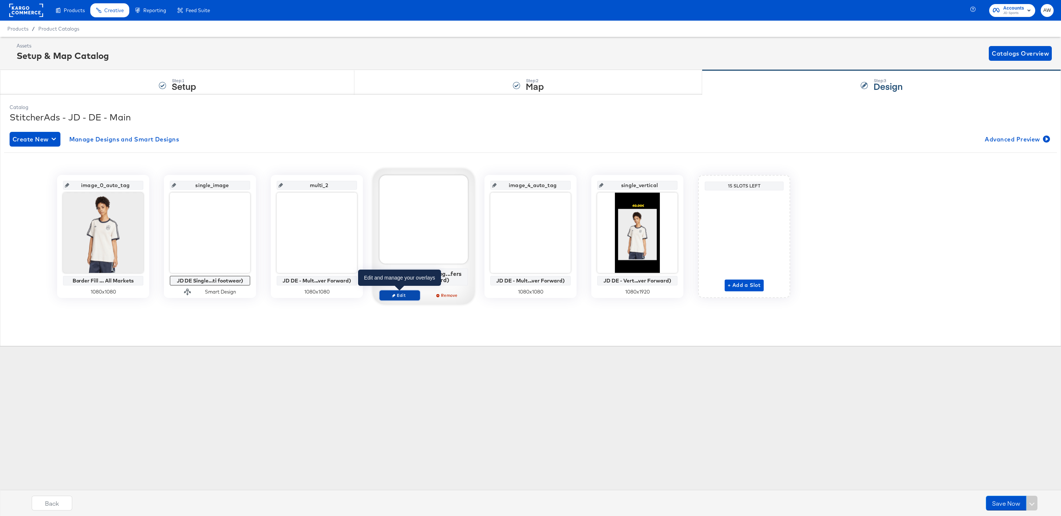
click at [393, 294] on icon "button" at bounding box center [393, 295] width 3 height 3
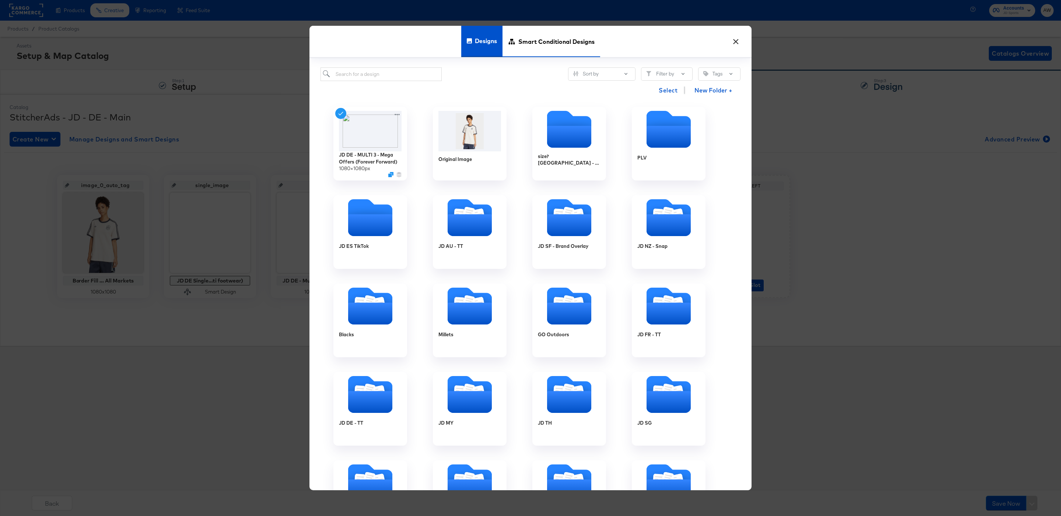
click at [576, 41] on span "Smart Conditional Designs" at bounding box center [557, 41] width 76 height 32
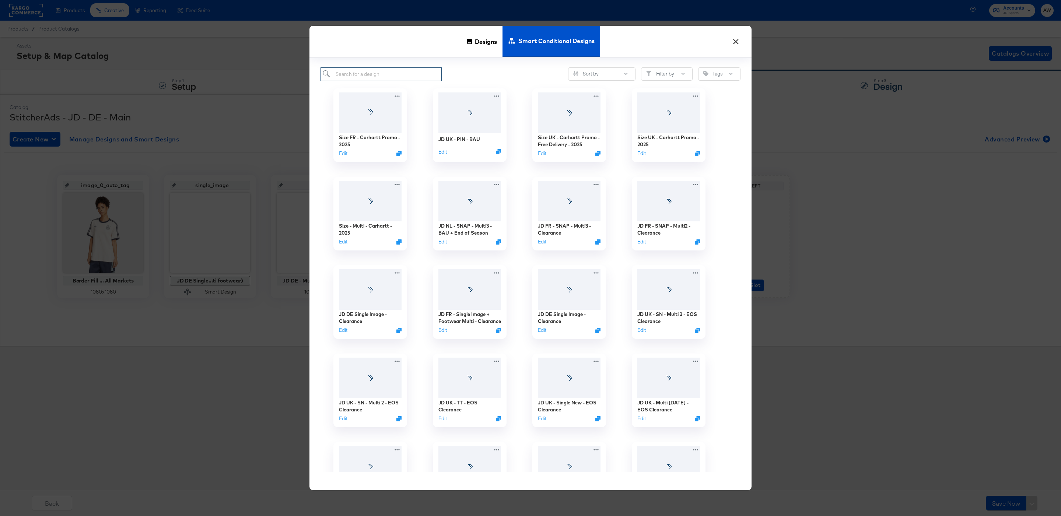
click at [430, 73] on input "search" at bounding box center [381, 74] width 121 height 14
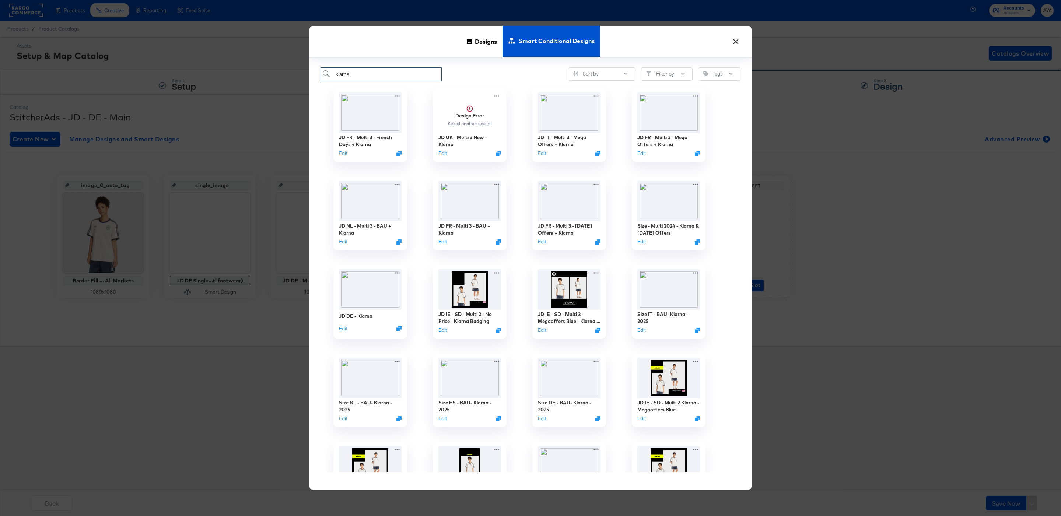
type input "klarna"
click at [739, 45] on button "×" at bounding box center [735, 39] width 13 height 13
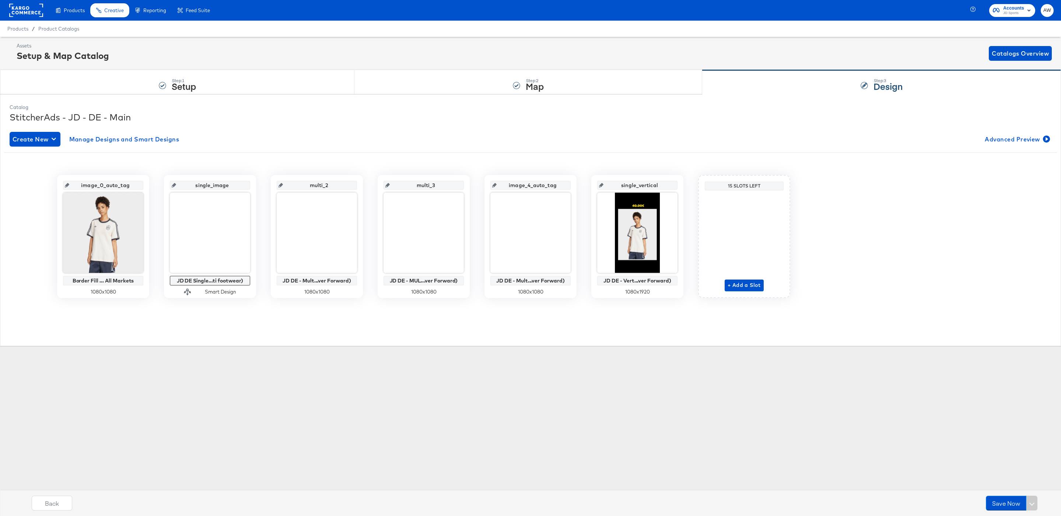
click at [22, 9] on rect at bounding box center [26, 10] width 34 height 13
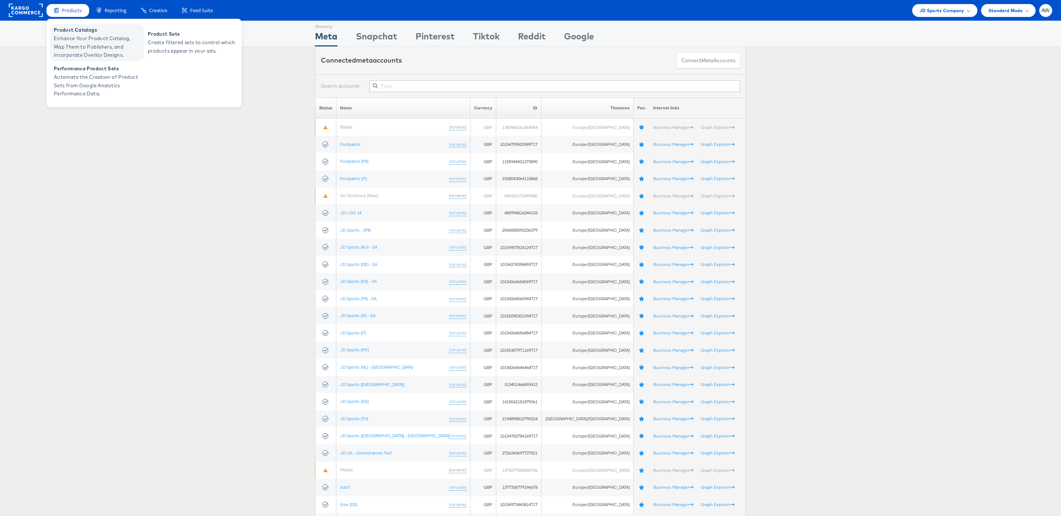
click at [100, 41] on span "Enhance Your Product Catalog, Map Them to Publishers, and Incorporate Overlay D…" at bounding box center [98, 46] width 88 height 25
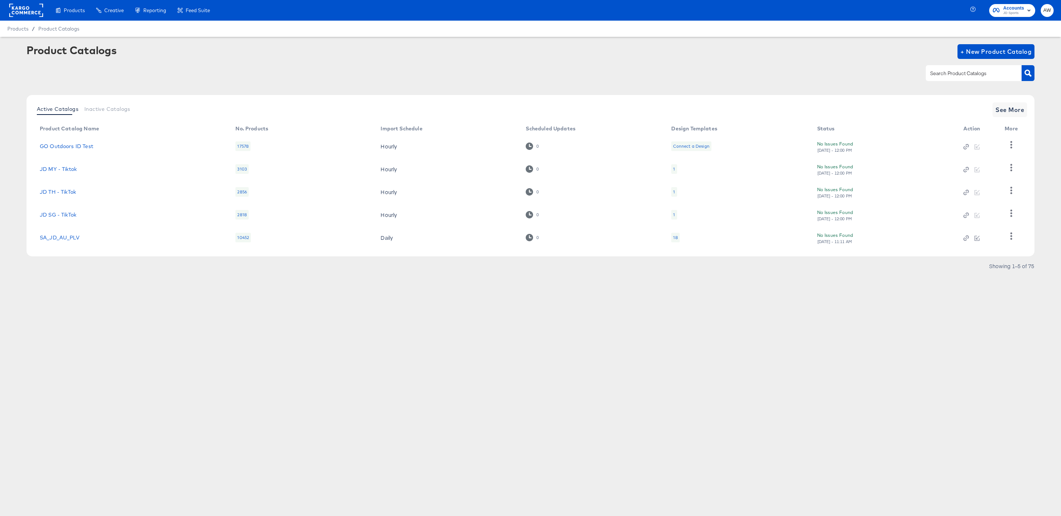
click at [962, 78] on div at bounding box center [974, 72] width 96 height 15
type input "de"
click at [1006, 111] on span "See More" at bounding box center [1010, 110] width 29 height 10
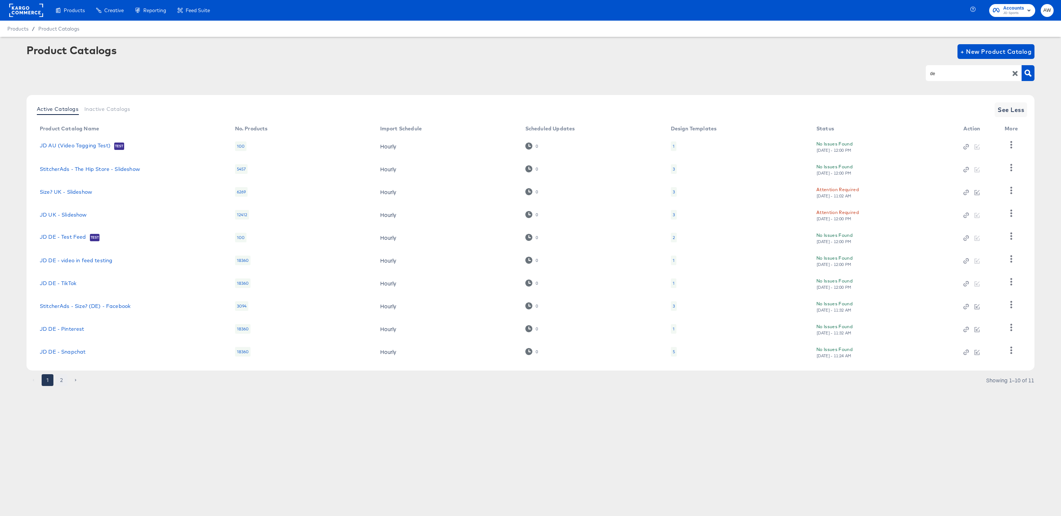
click at [57, 379] on button "2" at bounding box center [62, 380] width 12 height 12
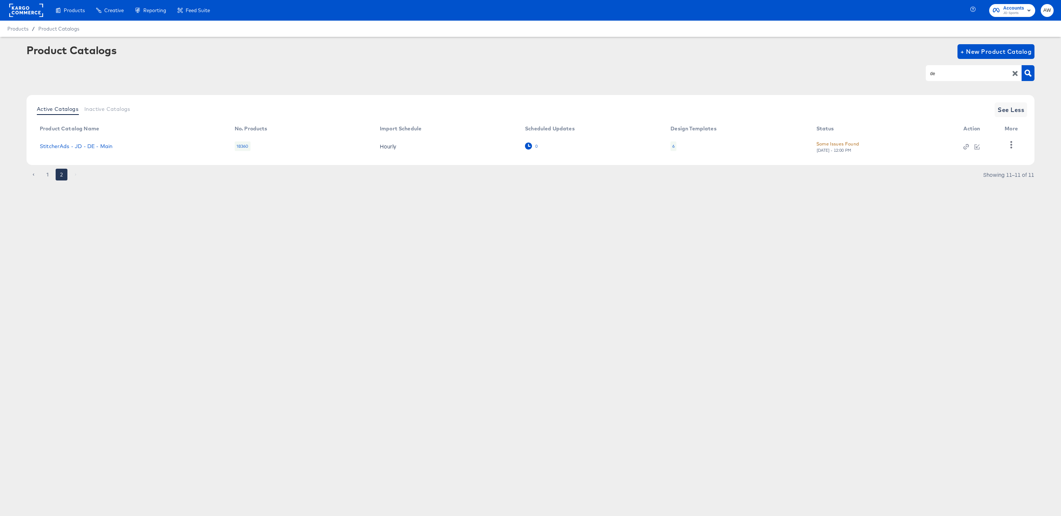
click at [529, 146] on icon at bounding box center [528, 146] width 7 height 7
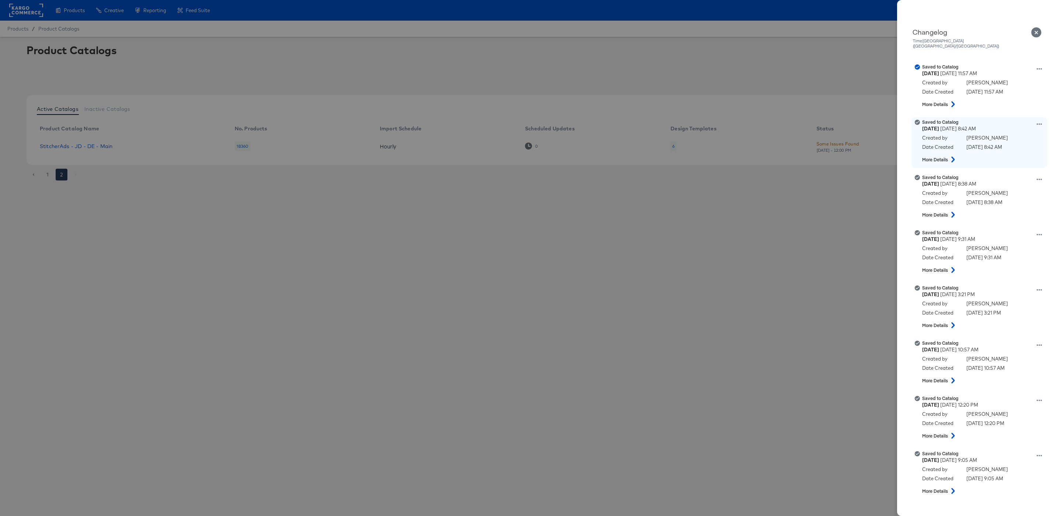
click at [1040, 123] on icon at bounding box center [1039, 123] width 5 height 1
click at [1023, 111] on button "View this version" at bounding box center [1005, 116] width 74 height 11
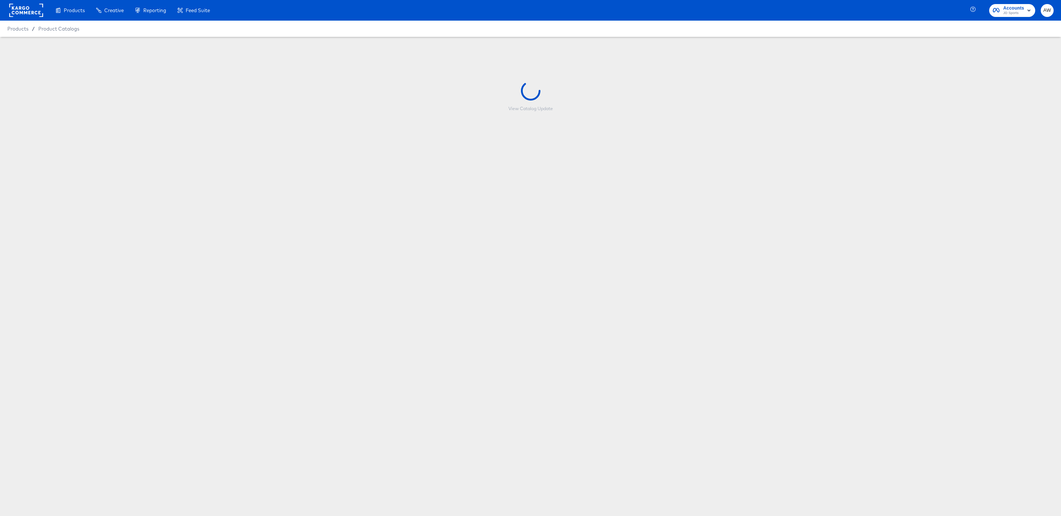
click at [836, 507] on div "Products Creative Reporting Feed Suite Accounts JD Sports AW Products / Product…" at bounding box center [530, 258] width 1061 height 516
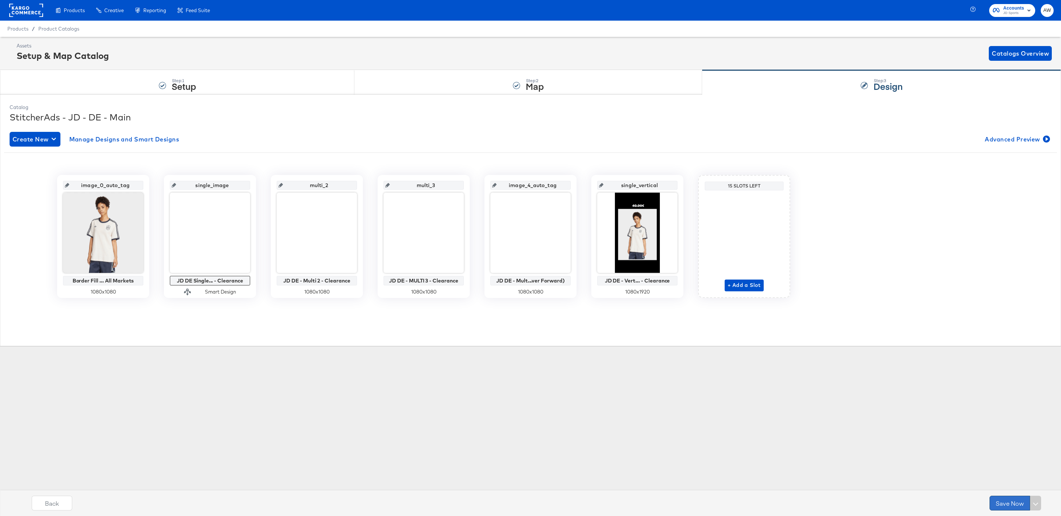
click at [1012, 498] on button "Save Now" at bounding box center [1010, 503] width 41 height 15
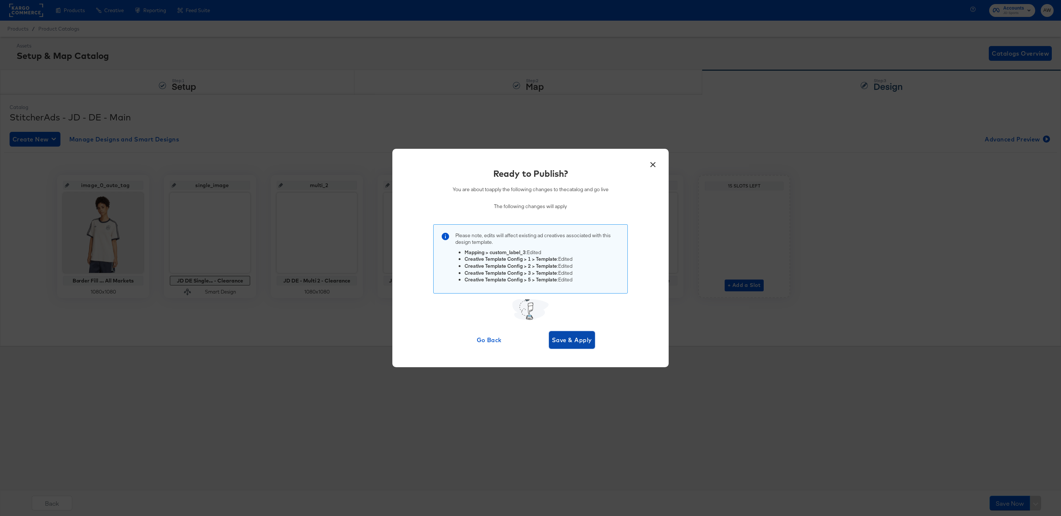
click at [570, 338] on span "Save & Apply" at bounding box center [572, 340] width 40 height 10
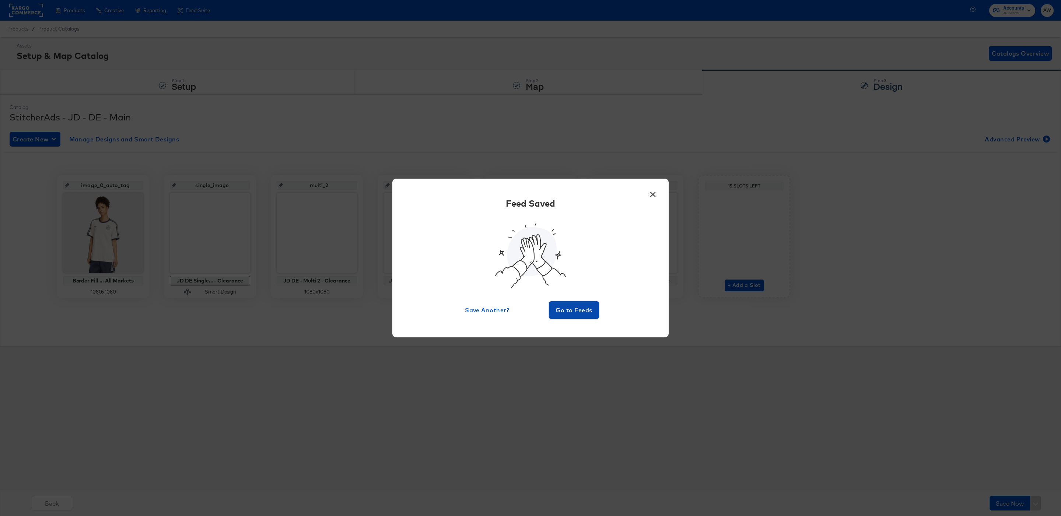
click at [567, 315] on button "Go to Feeds" at bounding box center [574, 310] width 50 height 18
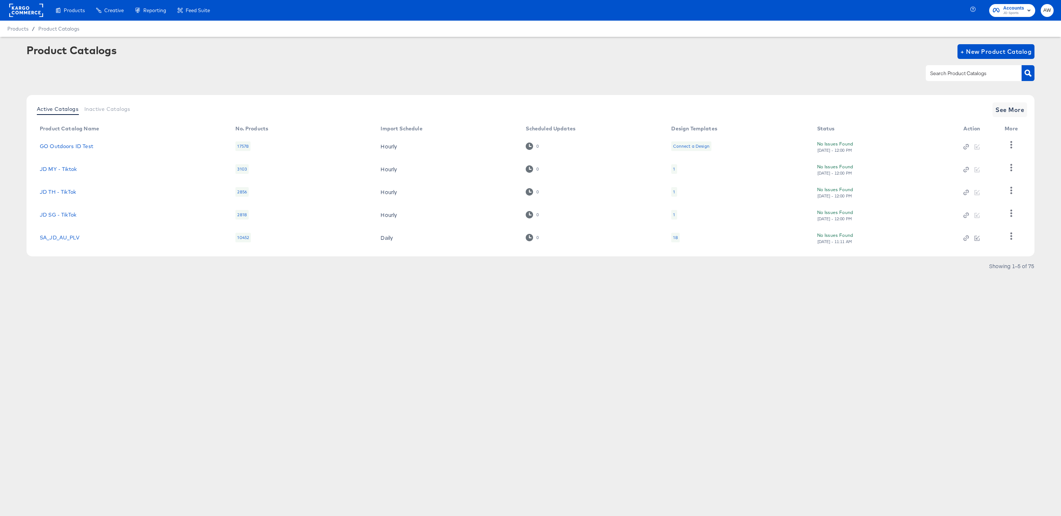
click at [949, 73] on input "text" at bounding box center [968, 73] width 78 height 8
type input "fr"
click at [527, 240] on td "0" at bounding box center [593, 237] width 146 height 23
click at [529, 240] on td "0" at bounding box center [593, 237] width 146 height 23
click at [528, 235] on icon at bounding box center [529, 236] width 7 height 7
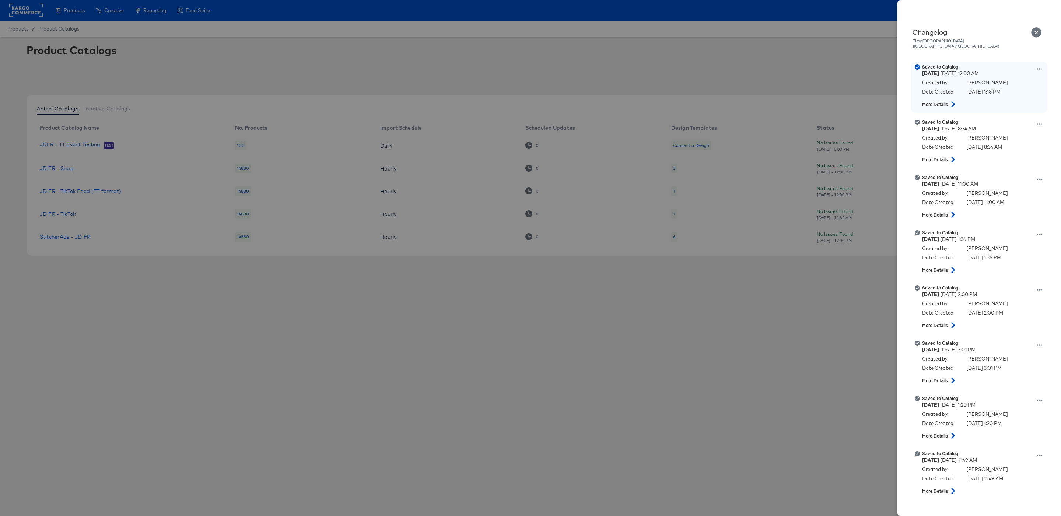
click at [956, 102] on button at bounding box center [954, 104] width 10 height 13
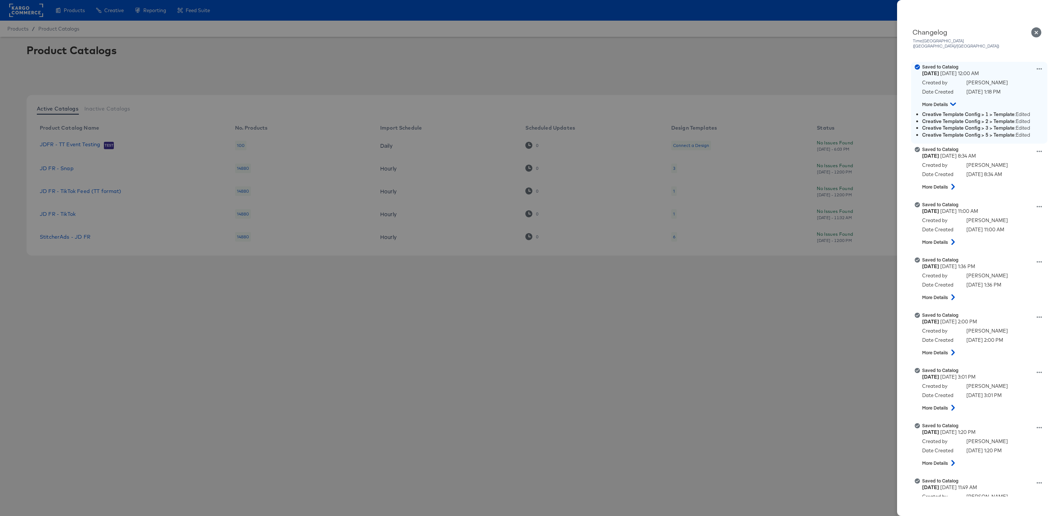
click at [954, 100] on icon at bounding box center [953, 104] width 6 height 9
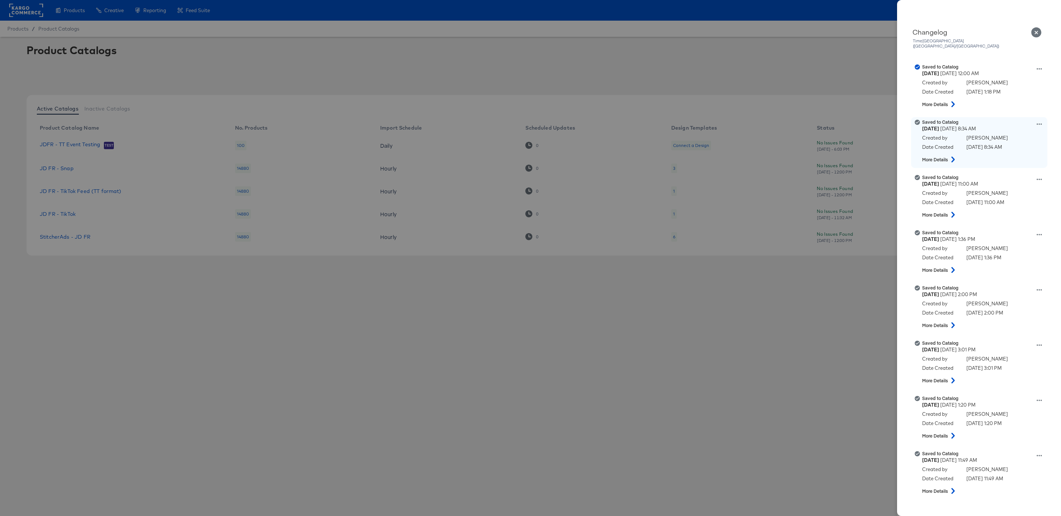
click at [958, 153] on button at bounding box center [954, 159] width 10 height 13
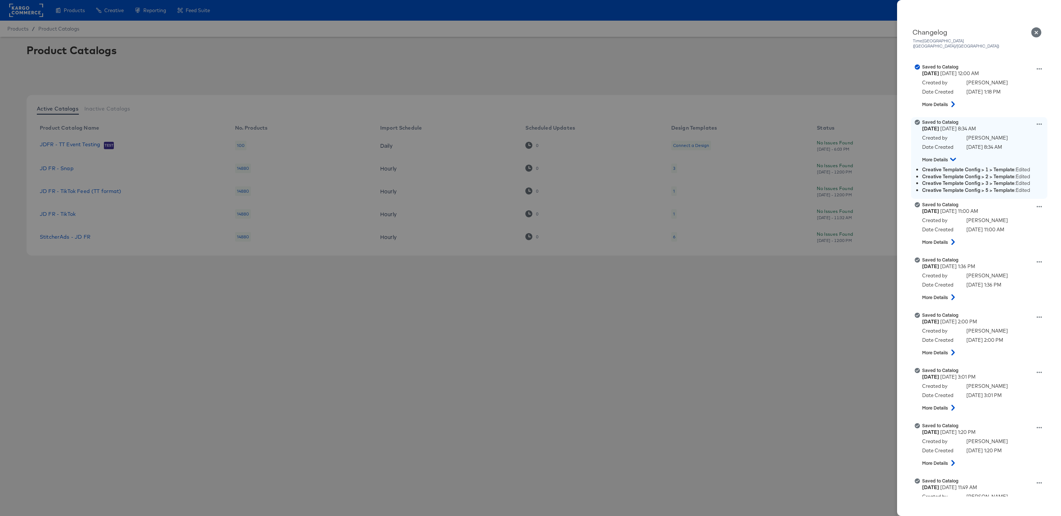
click at [1043, 117] on div "Saved to Catalog [DATE] 8:34 AM Created by [PERSON_NAME] Date Created [DATE] 8:…" at bounding box center [979, 158] width 136 height 82
click at [1043, 119] on div "Saved to Catalog [DATE] 8:34 AM Created by [PERSON_NAME] Date Created [DATE] 8:…" at bounding box center [988, 142] width 133 height 47
click at [1037, 122] on icon at bounding box center [1039, 124] width 5 height 5
click at [1012, 111] on button "View this version" at bounding box center [1005, 116] width 74 height 11
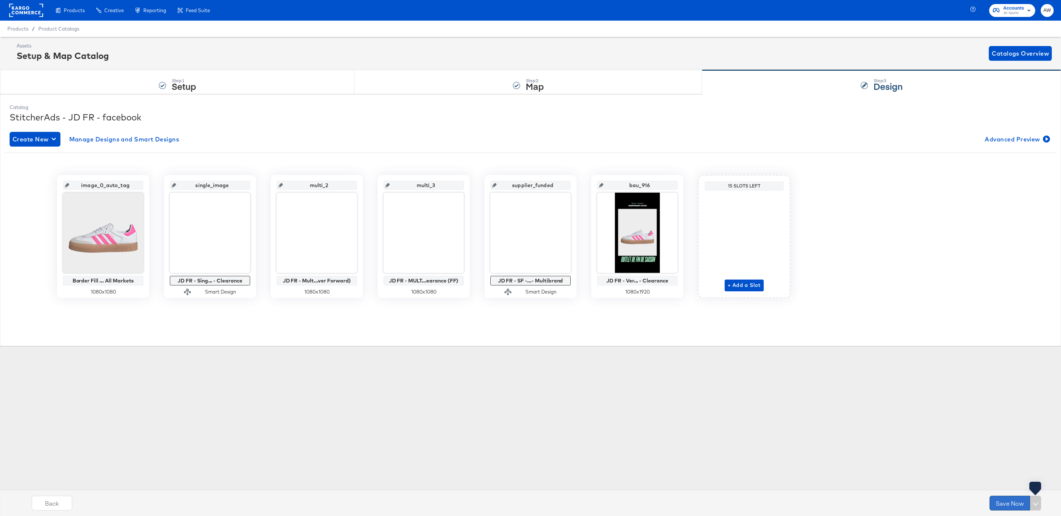
click at [1008, 505] on button "Save Now" at bounding box center [1010, 503] width 41 height 15
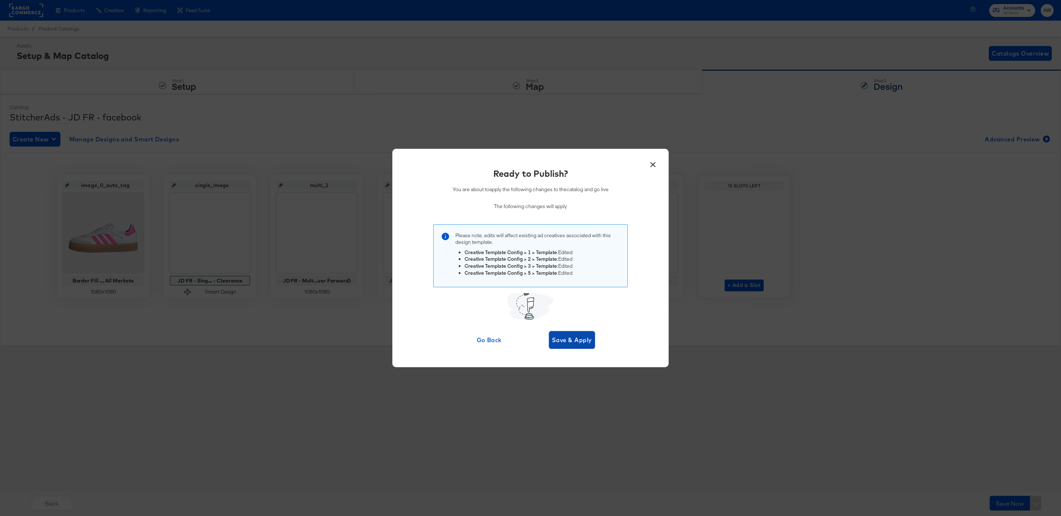
click at [565, 343] on span "Save & Apply" at bounding box center [572, 340] width 40 height 10
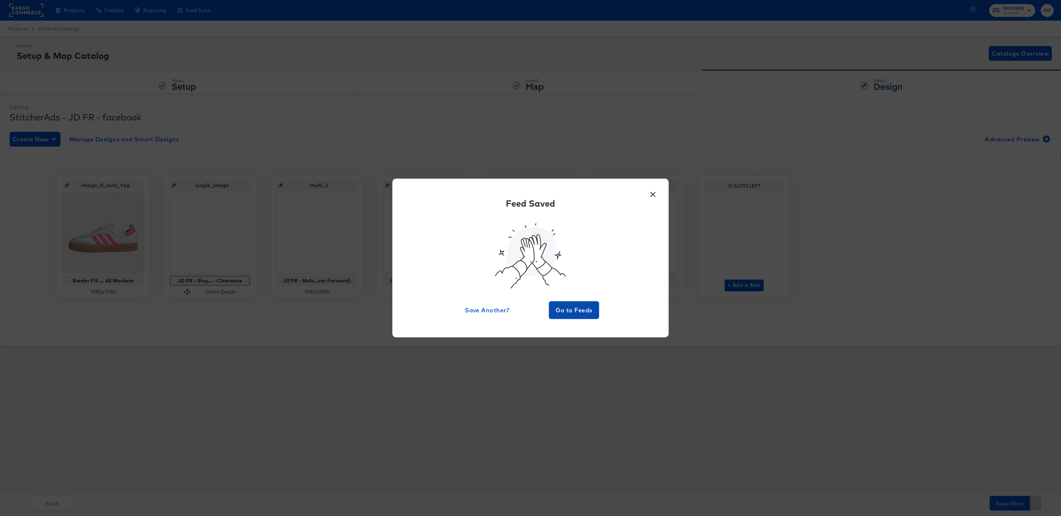
click at [566, 306] on span "Go to Feeds" at bounding box center [574, 310] width 44 height 10
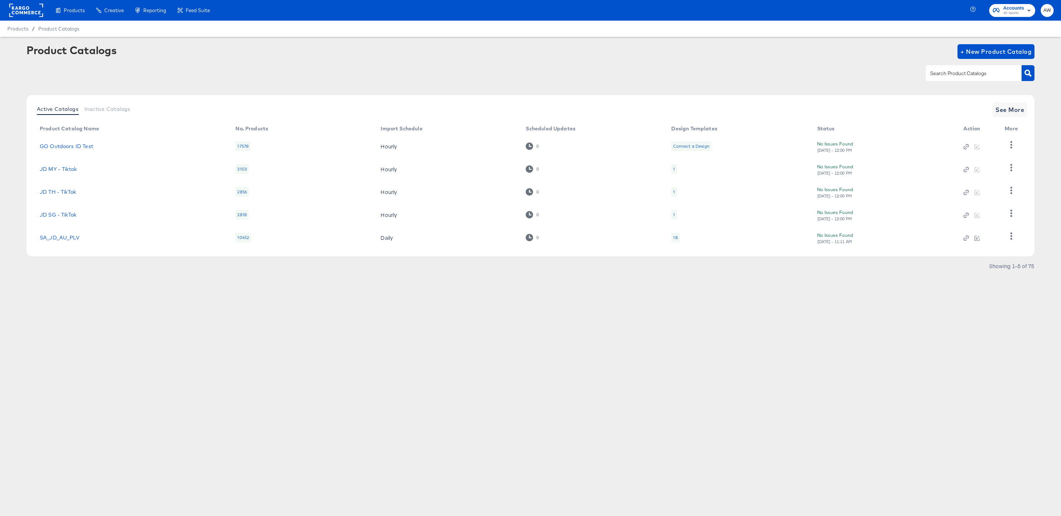
click at [968, 76] on input "text" at bounding box center [968, 73] width 78 height 8
type input "fr"
click at [527, 168] on icon at bounding box center [529, 168] width 7 height 7
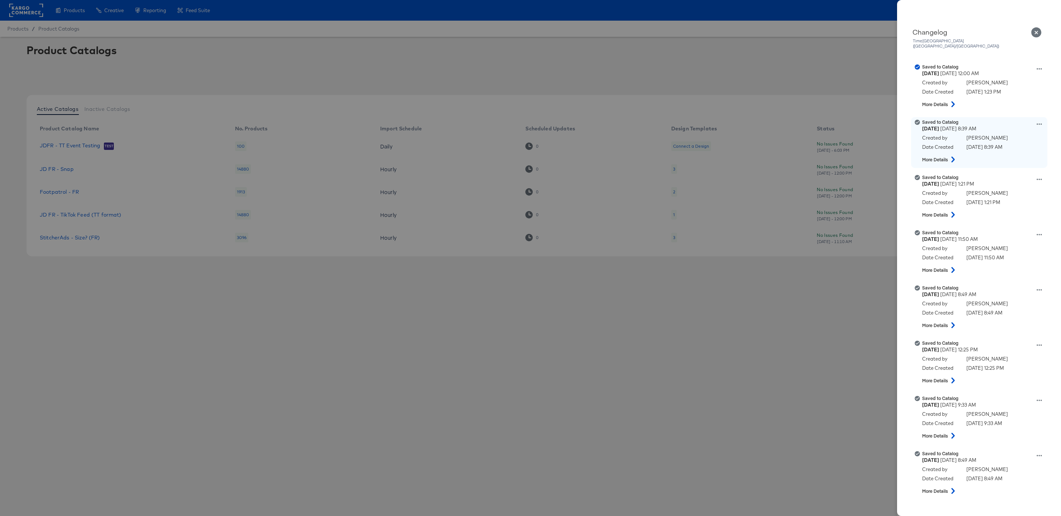
click at [1040, 122] on icon at bounding box center [1039, 124] width 5 height 5
click at [1013, 111] on button "View this version" at bounding box center [1005, 116] width 74 height 11
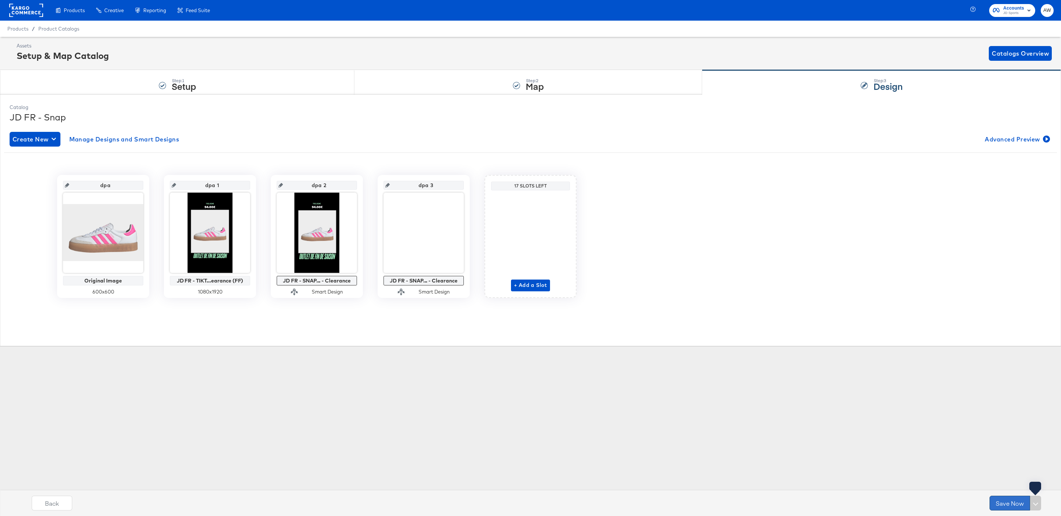
click at [998, 496] on button "Save Now" at bounding box center [1010, 503] width 41 height 15
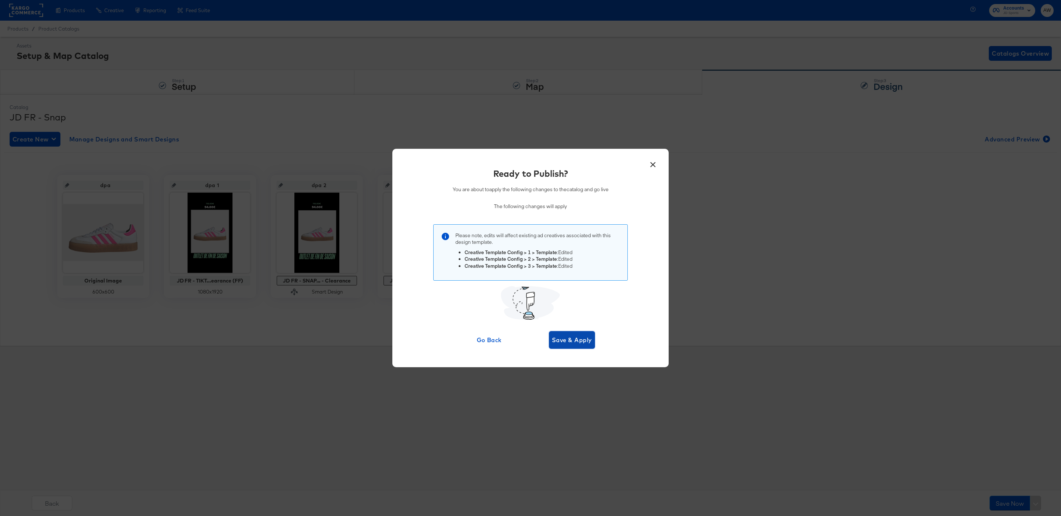
click at [589, 348] on button "Save & Apply" at bounding box center [572, 340] width 46 height 18
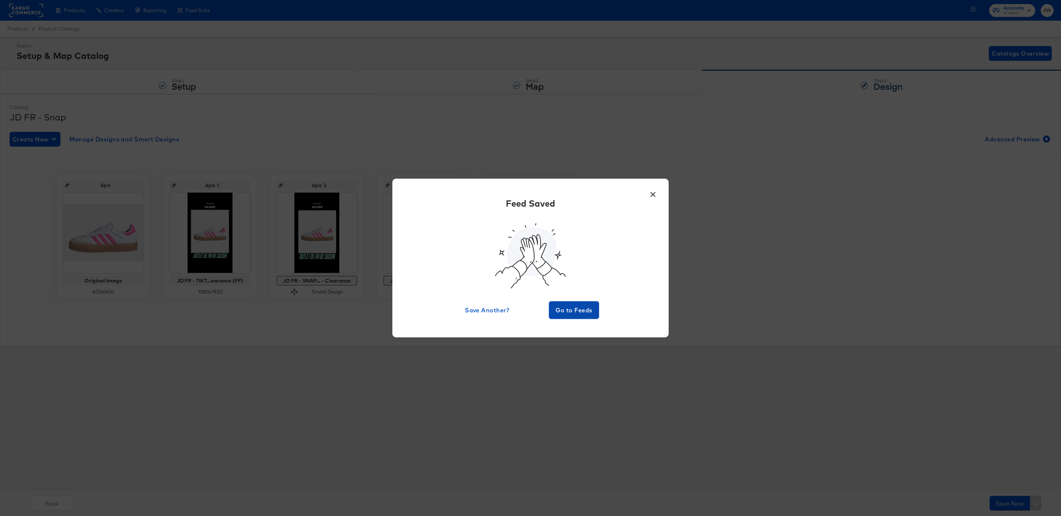
click at [596, 317] on button "Go to Feeds" at bounding box center [574, 310] width 50 height 18
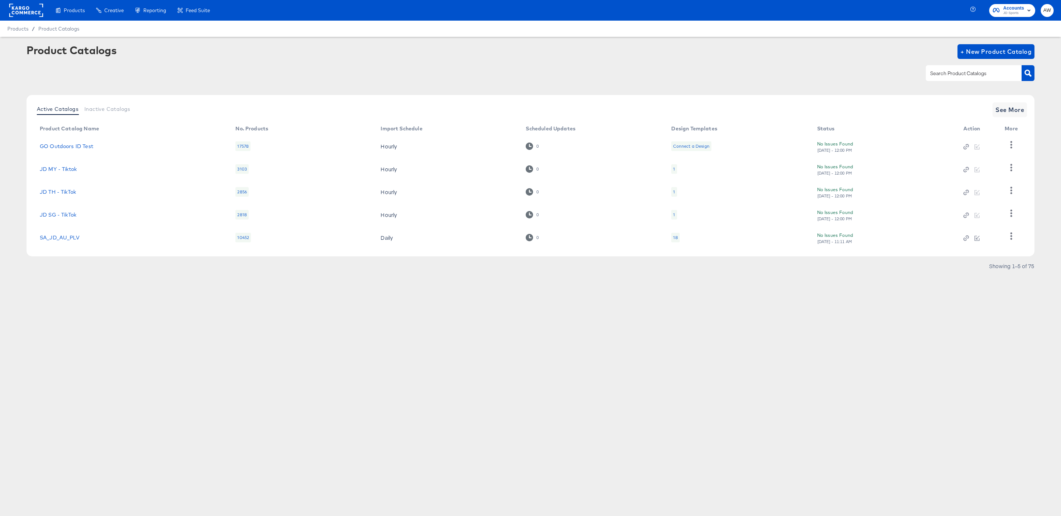
click at [994, 80] on div at bounding box center [974, 72] width 96 height 15
type input "fr"
click at [1000, 110] on span "See More" at bounding box center [1010, 110] width 29 height 10
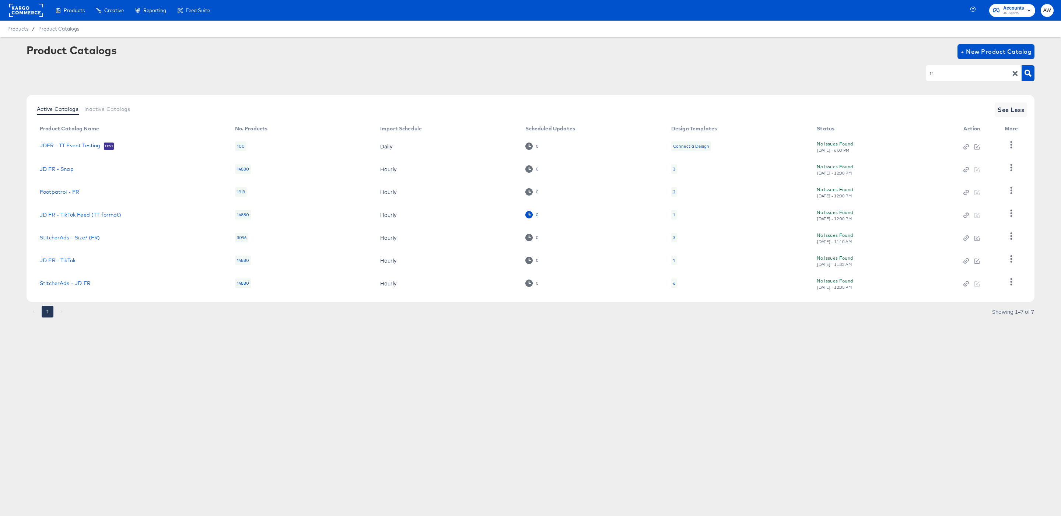
click at [528, 215] on icon at bounding box center [529, 214] width 7 height 7
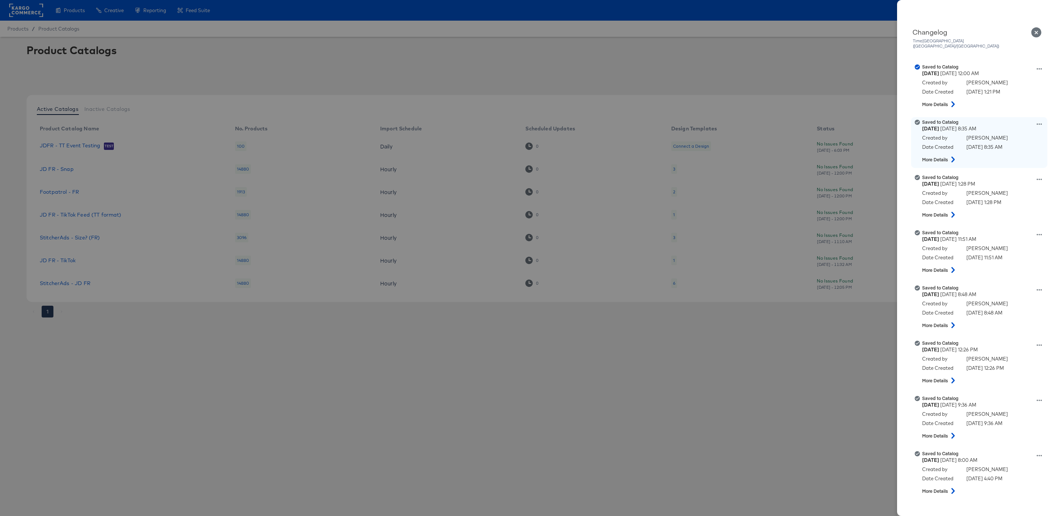
click at [1042, 122] on icon at bounding box center [1039, 124] width 5 height 5
click at [1020, 113] on button "View this version" at bounding box center [1005, 116] width 74 height 11
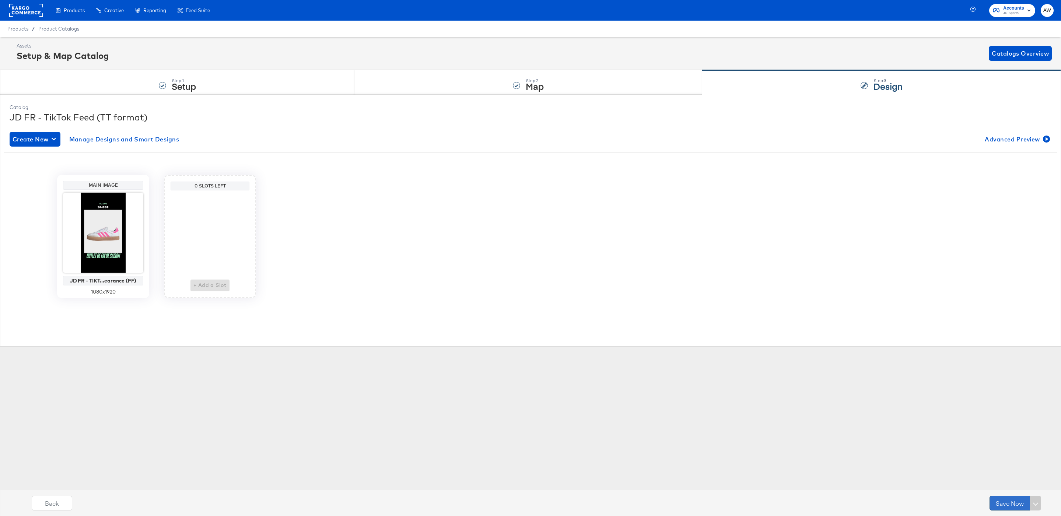
click at [1013, 506] on button "Save Now" at bounding box center [1010, 503] width 41 height 15
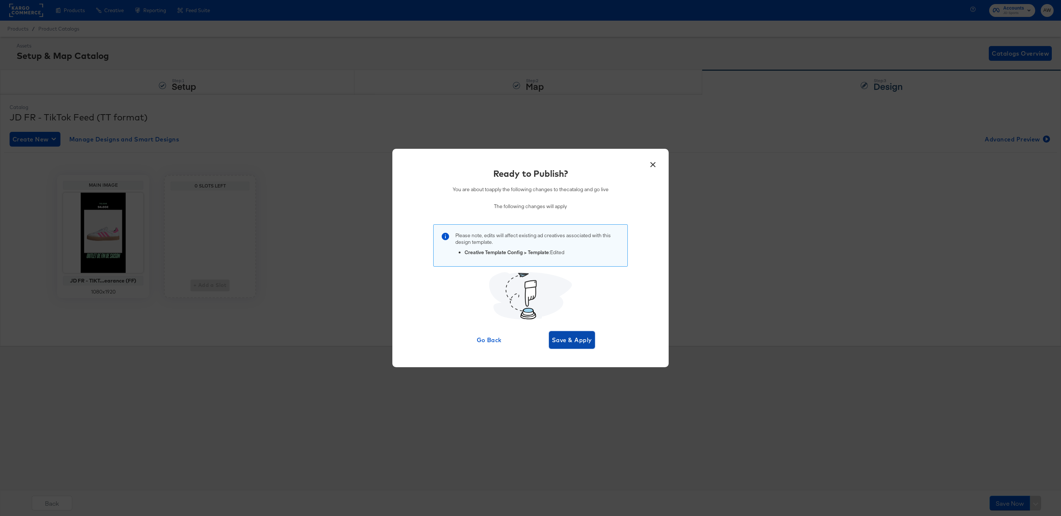
click at [581, 337] on span "Save & Apply" at bounding box center [572, 340] width 40 height 10
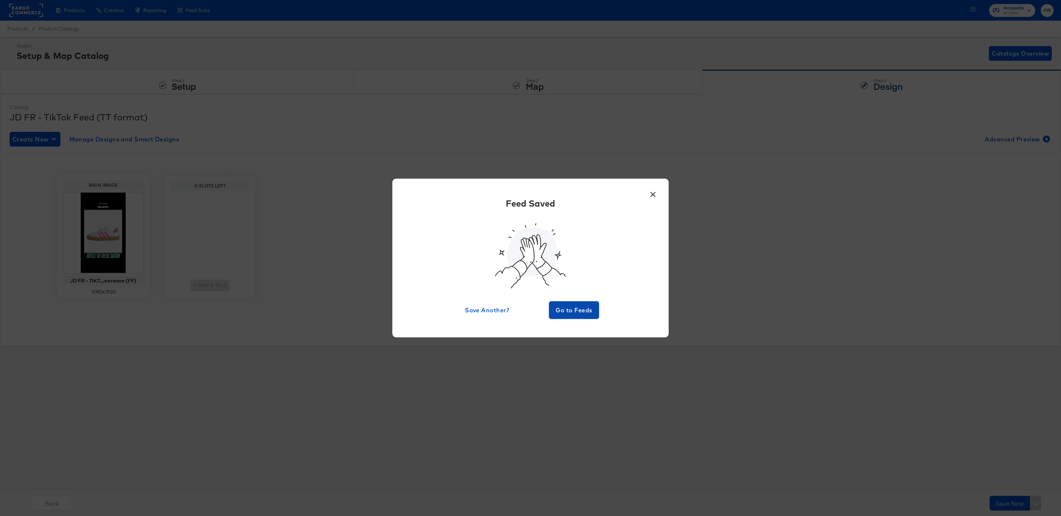
click at [569, 311] on span "Go to Feeds" at bounding box center [574, 310] width 44 height 10
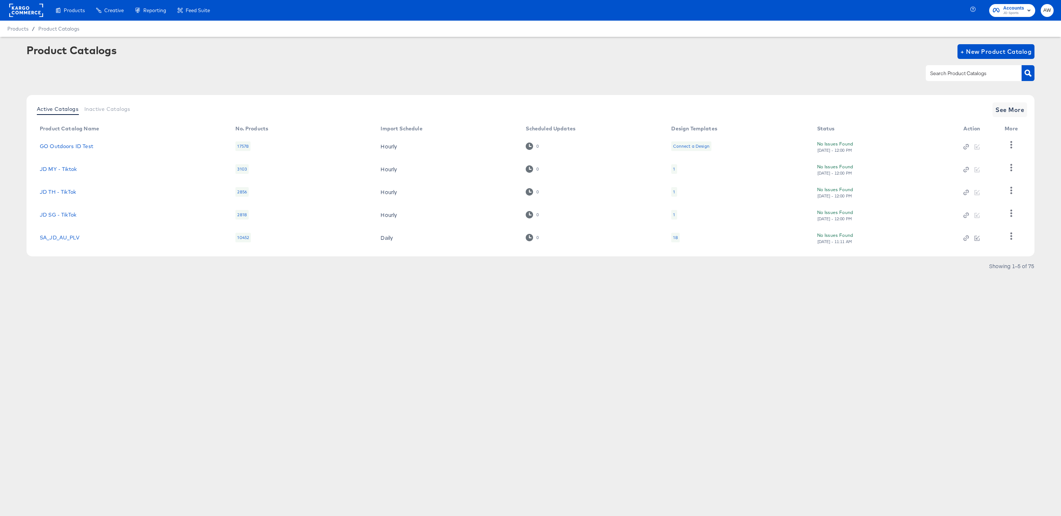
click at [960, 74] on input "text" at bounding box center [968, 73] width 78 height 8
type input "de"
click at [31, 12] on rect at bounding box center [26, 10] width 34 height 13
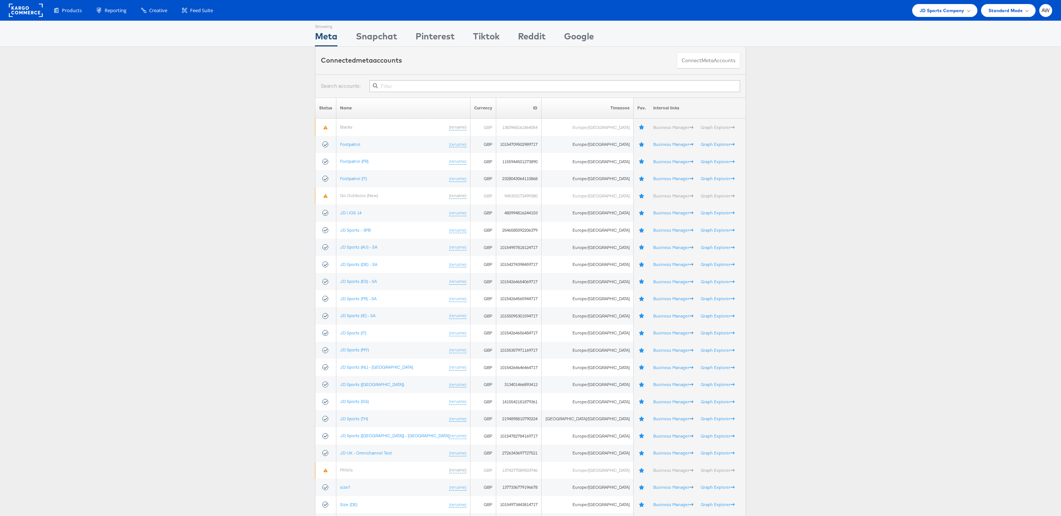
click at [440, 87] on input "text" at bounding box center [555, 86] width 371 height 12
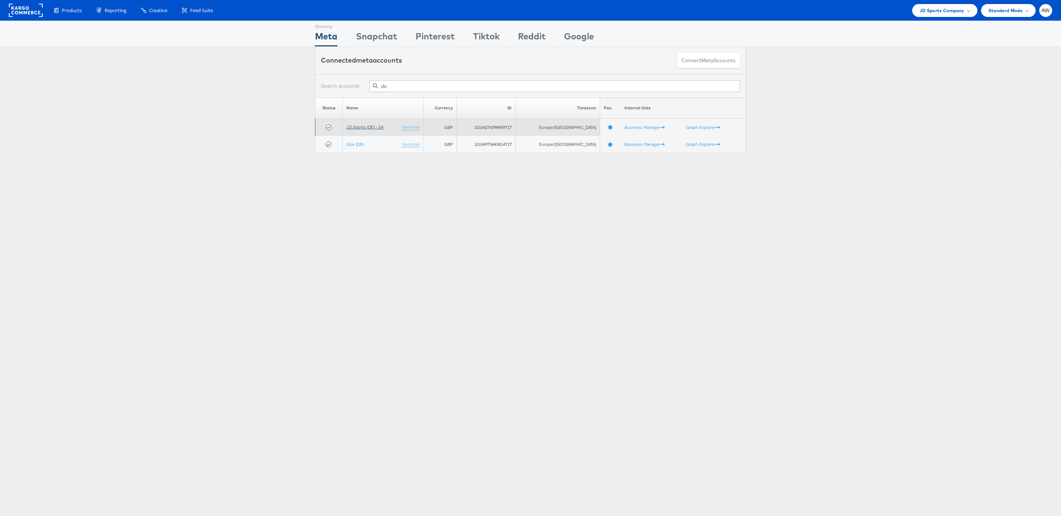
type input "de"
click at [384, 126] on link "JD Sports (DE) - SA" at bounding box center [364, 127] width 37 height 6
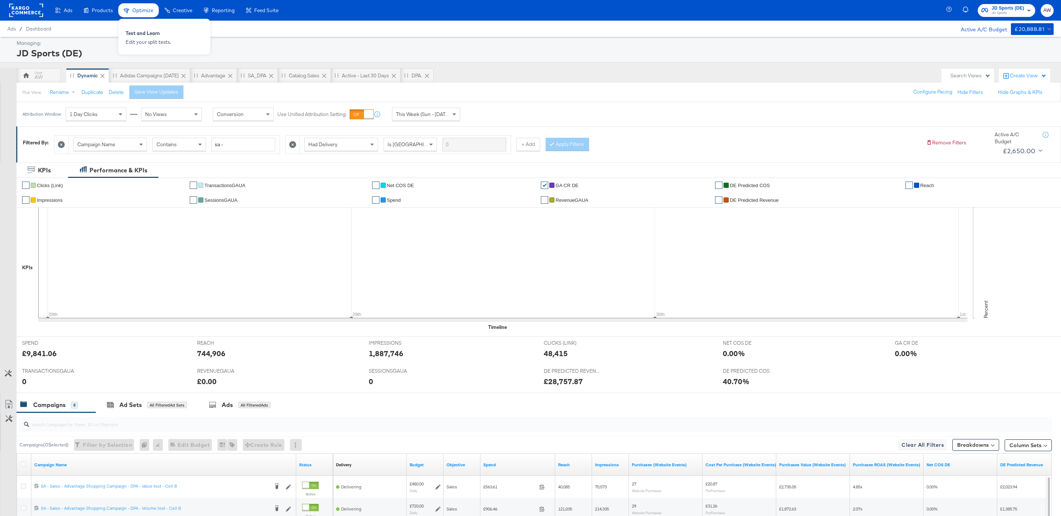
scroll to position [193, 0]
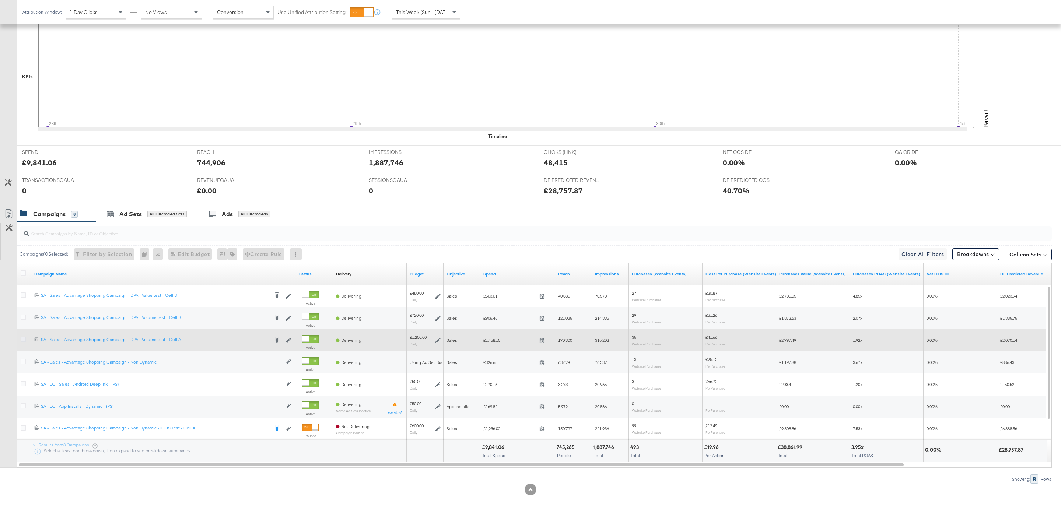
click at [23, 339] on icon at bounding box center [24, 340] width 6 height 6
click at [0, 0] on input "checkbox" at bounding box center [0, 0] width 0 height 0
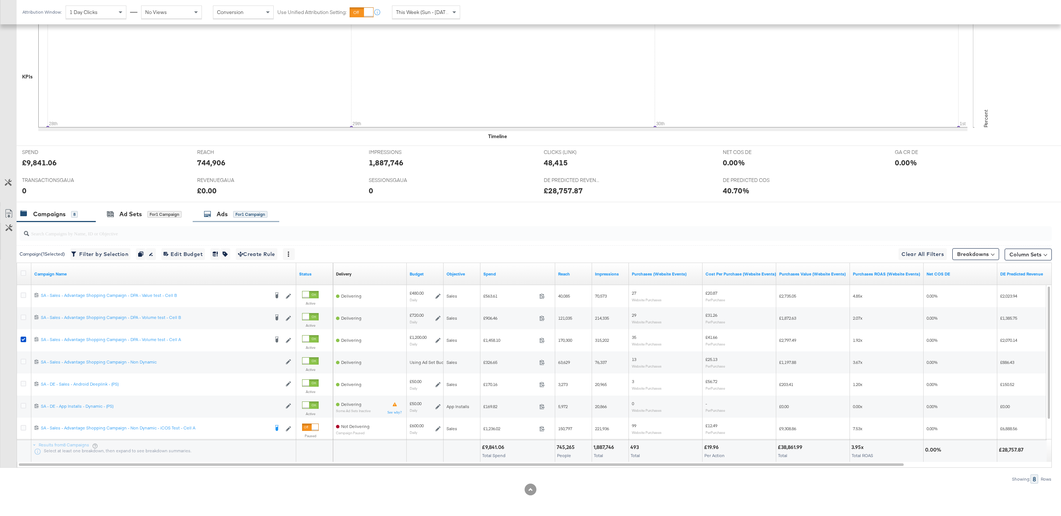
click at [243, 214] on div "for 1 Campaign" at bounding box center [250, 214] width 34 height 7
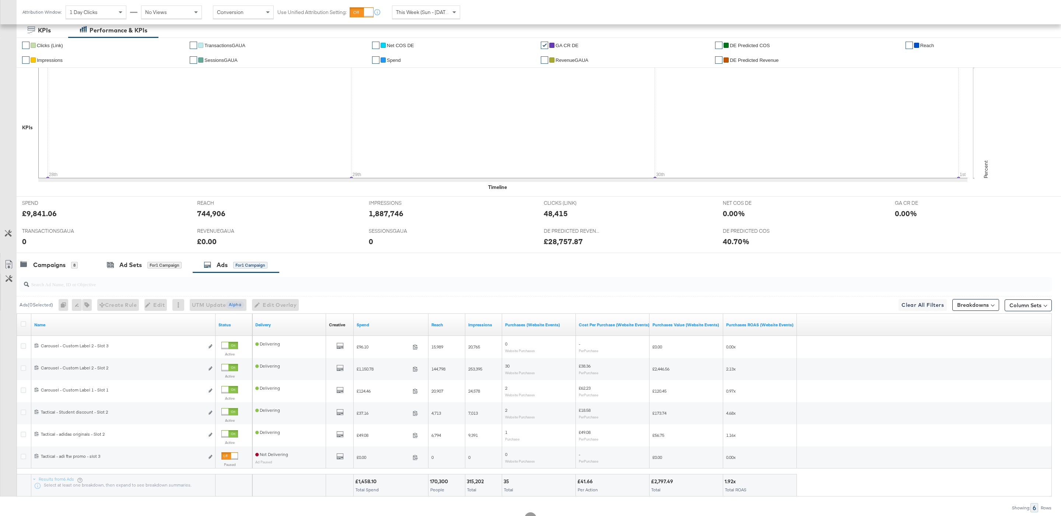
scroll to position [145, 0]
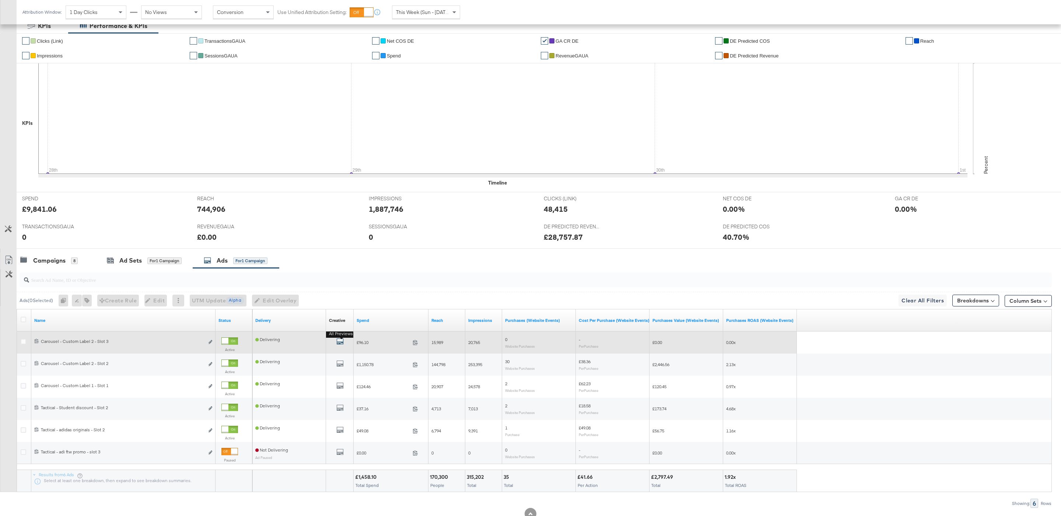
click at [341, 343] on icon "default" at bounding box center [339, 341] width 7 height 7
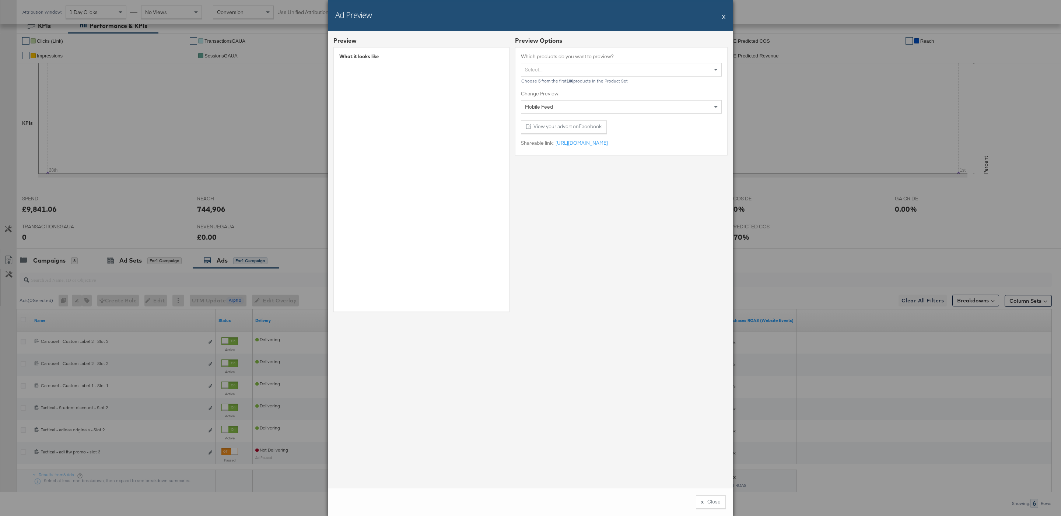
click at [726, 17] on div "Ad Preview X" at bounding box center [530, 15] width 405 height 31
click at [723, 16] on button "X" at bounding box center [724, 16] width 4 height 15
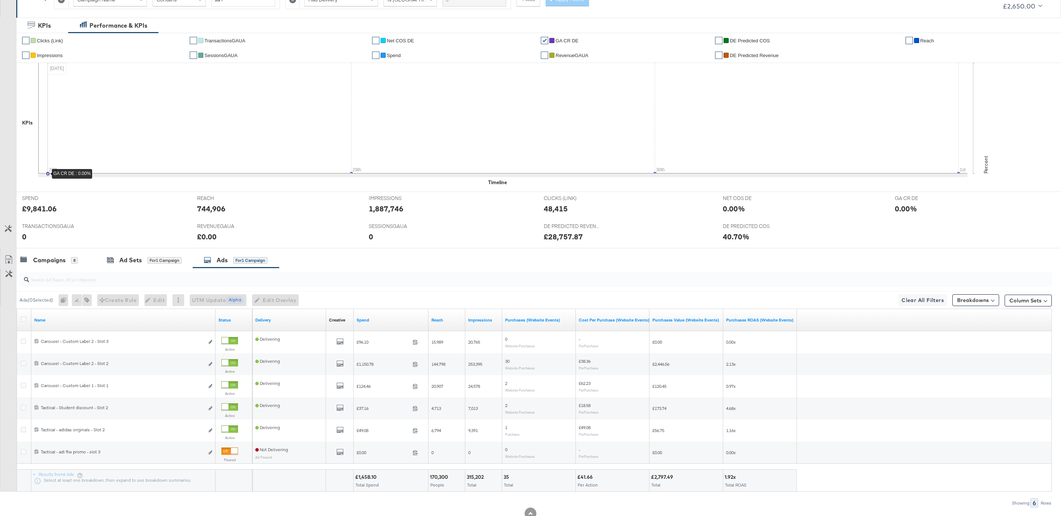
scroll to position [0, 0]
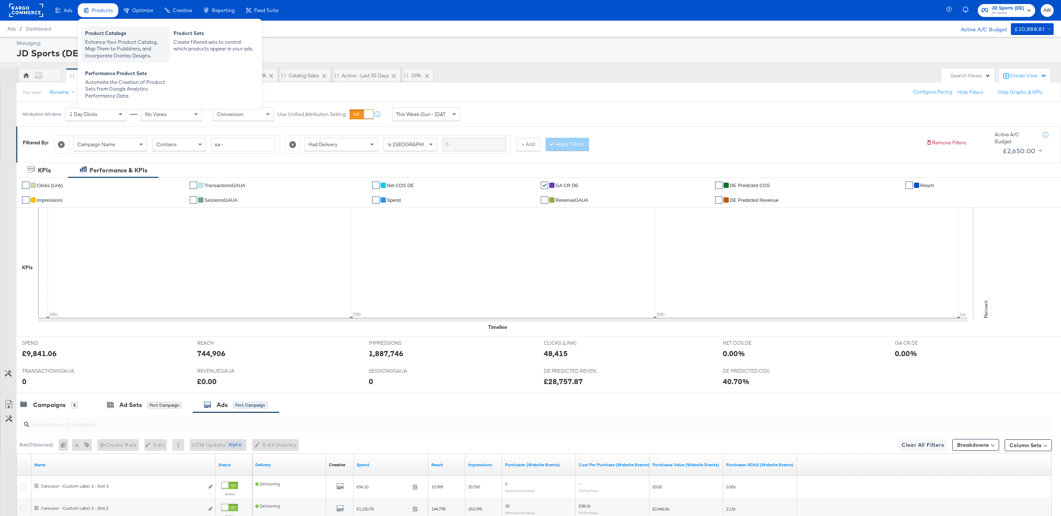
click at [107, 35] on div "Product Catalogs" at bounding box center [125, 34] width 81 height 9
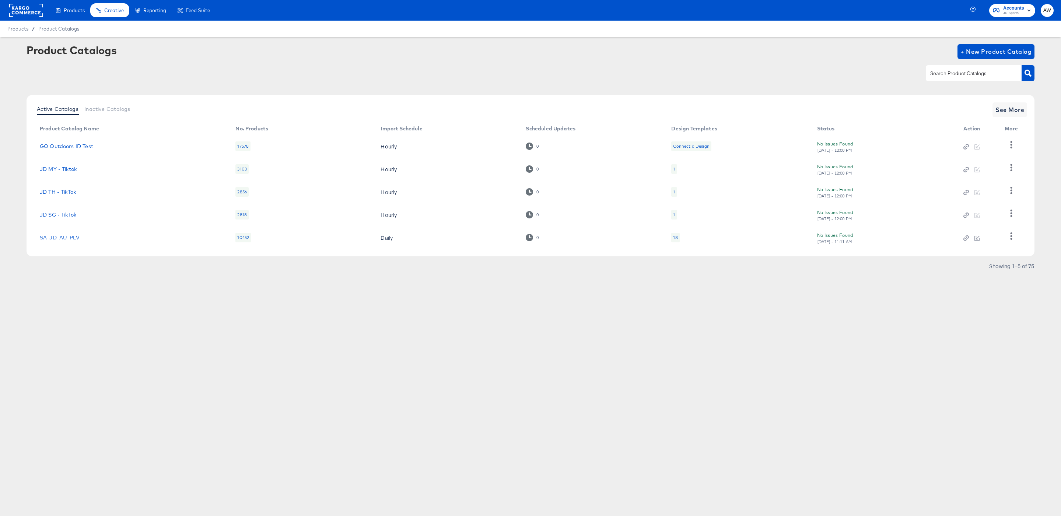
click at [980, 74] on input "text" at bounding box center [968, 73] width 78 height 8
click at [1009, 115] on button "See More" at bounding box center [1010, 109] width 35 height 15
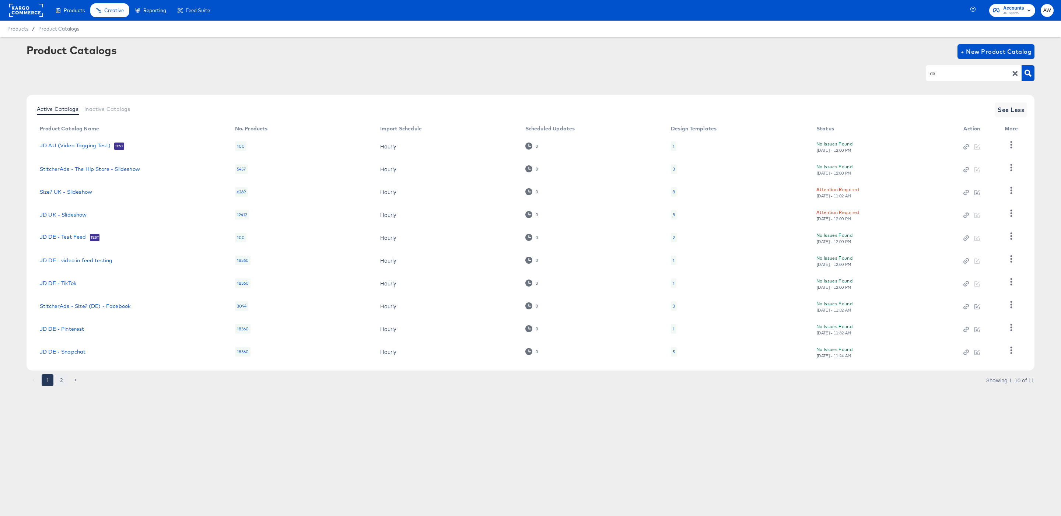
click at [64, 381] on button "2" at bounding box center [62, 380] width 12 height 12
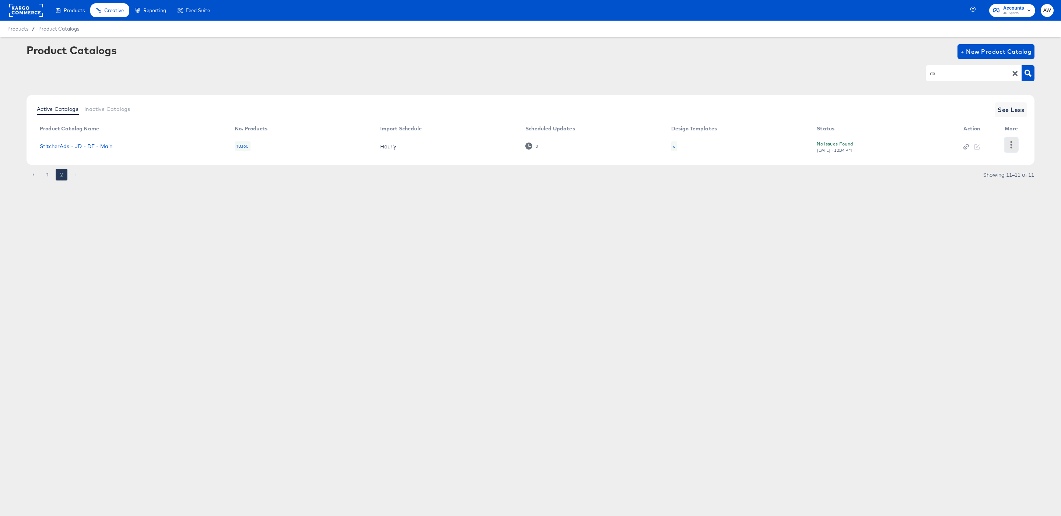
click at [1009, 143] on icon "button" at bounding box center [1011, 144] width 7 height 7
click at [978, 170] on div "HUD Checks (Internal)" at bounding box center [982, 168] width 74 height 12
click at [945, 74] on input "de" at bounding box center [968, 73] width 78 height 8
type input "fr"
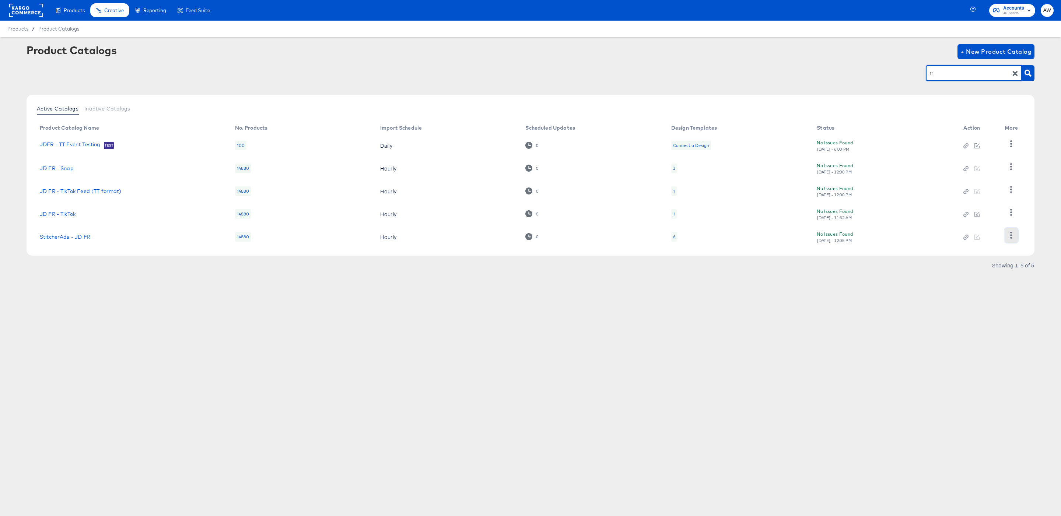
click at [1011, 238] on icon "button" at bounding box center [1012, 235] width 2 height 7
click at [977, 174] on div "HUD Checks (Internal)" at bounding box center [982, 174] width 74 height 12
click at [28, 11] on rect at bounding box center [26, 10] width 34 height 13
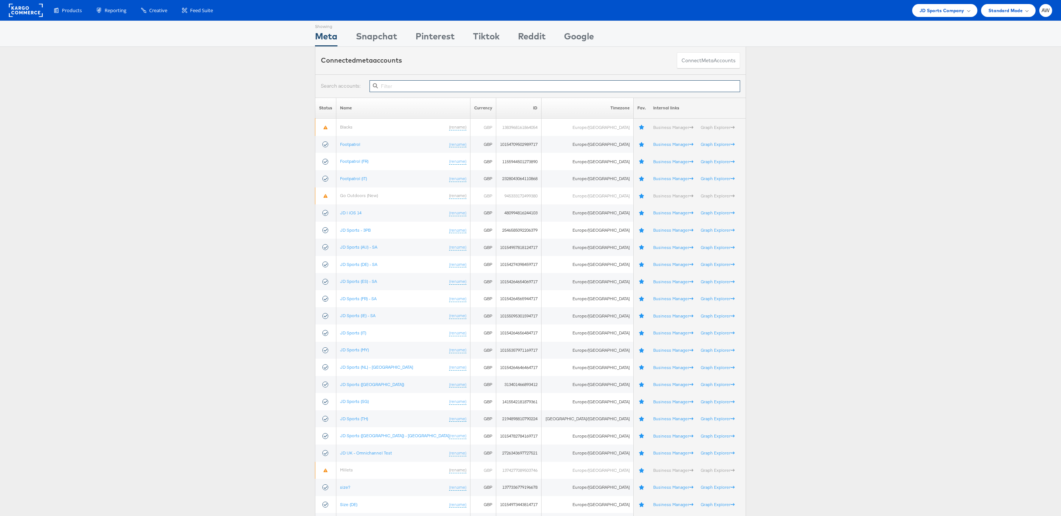
click at [426, 88] on input "text" at bounding box center [555, 86] width 371 height 12
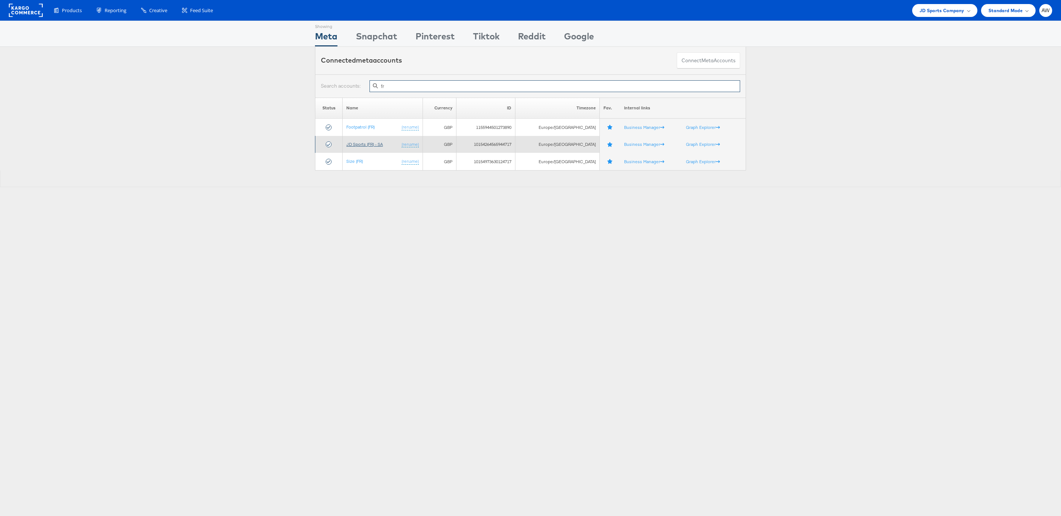
type input "fr"
click at [366, 147] on link "JD Sports (FR) - SA" at bounding box center [364, 145] width 36 height 6
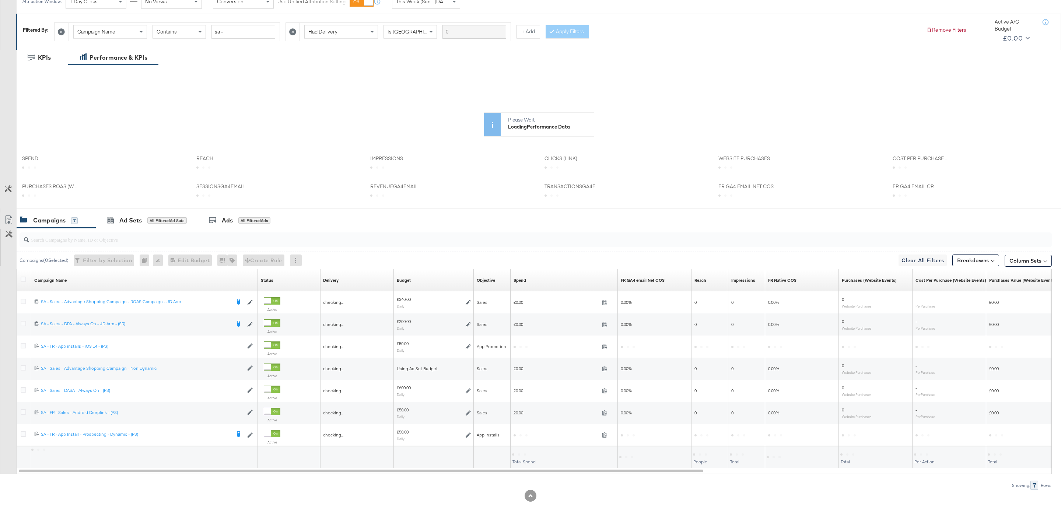
scroll to position [122, 0]
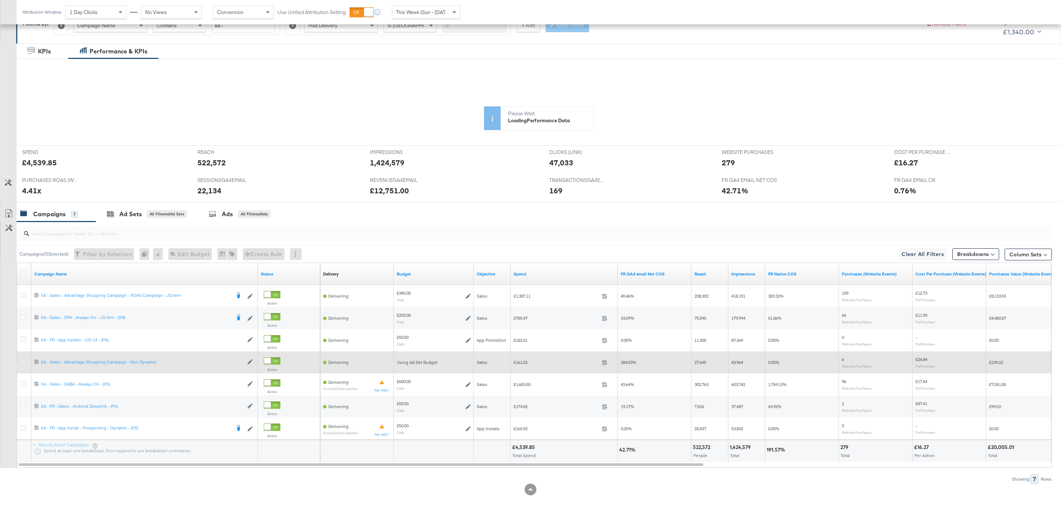
click at [22, 362] on icon at bounding box center [24, 362] width 6 height 6
click at [0, 0] on input "checkbox" at bounding box center [0, 0] width 0 height 0
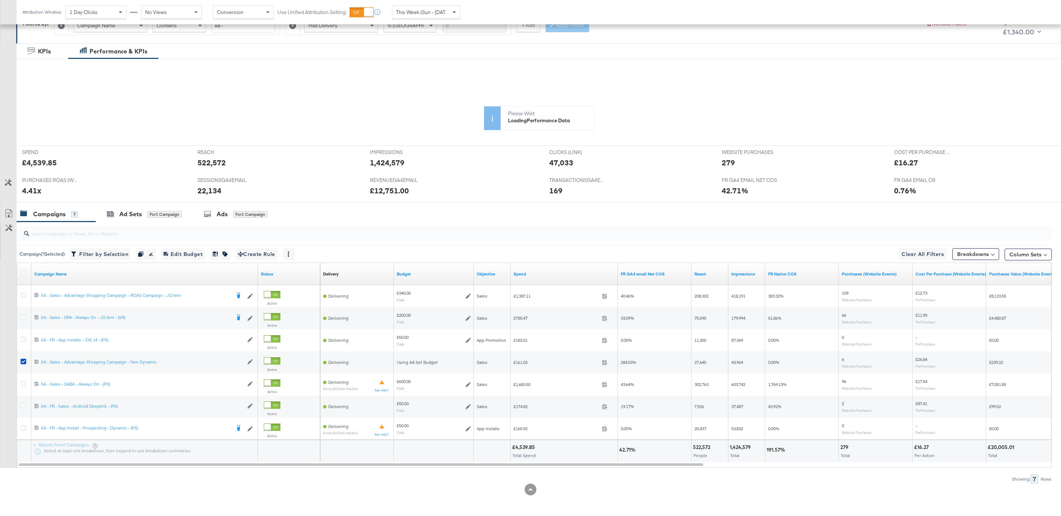
click at [231, 226] on input "search" at bounding box center [491, 230] width 925 height 14
click at [224, 216] on div "Ads" at bounding box center [222, 214] width 11 height 8
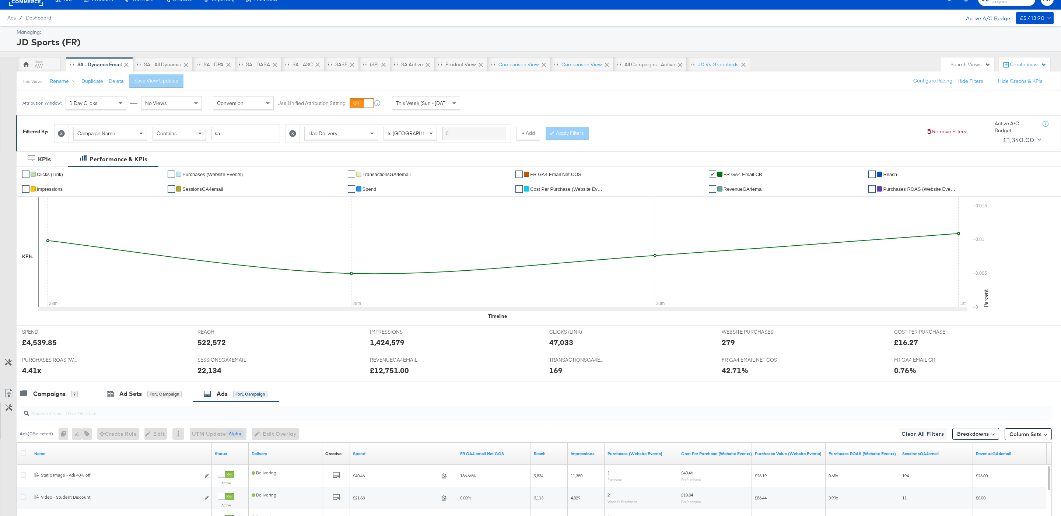
scroll to position [193, 0]
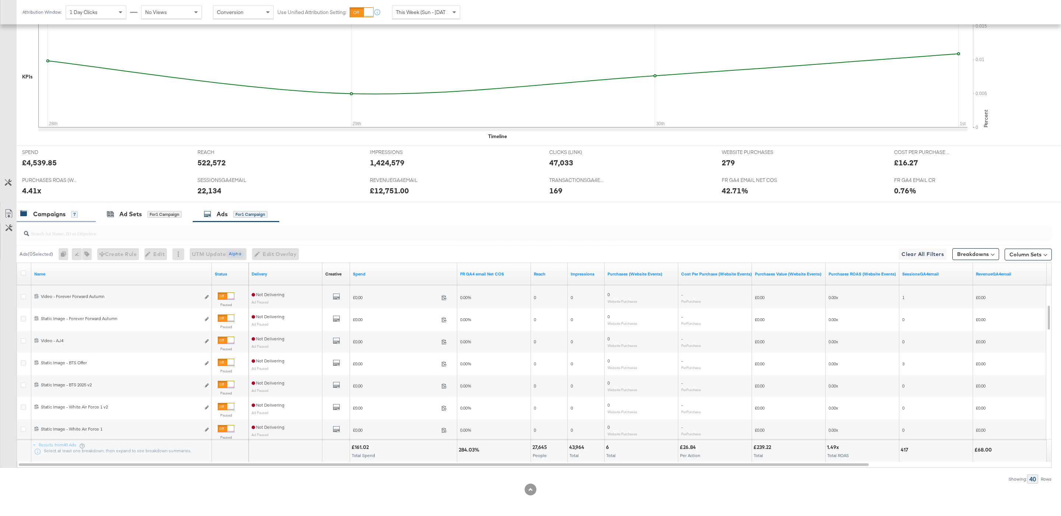
click at [74, 216] on div "7" at bounding box center [74, 214] width 7 height 7
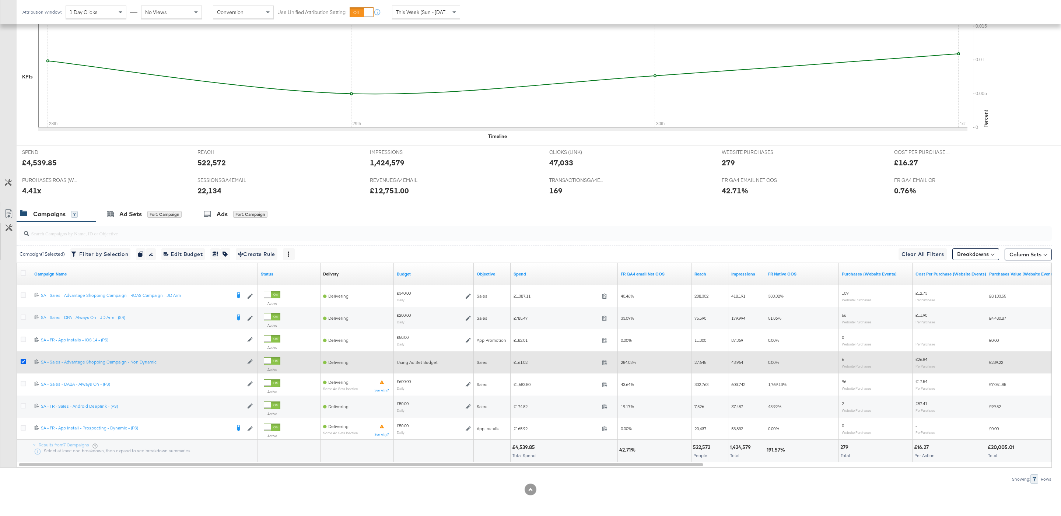
click at [23, 359] on icon at bounding box center [24, 362] width 6 height 6
click at [0, 0] on input "checkbox" at bounding box center [0, 0] width 0 height 0
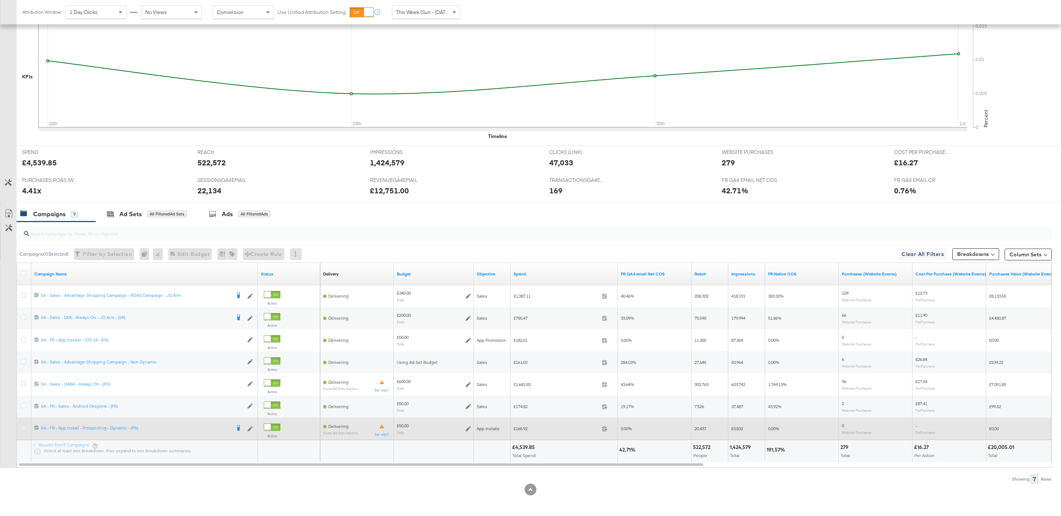
click at [22, 427] on icon at bounding box center [24, 428] width 6 height 6
click at [0, 0] on input "checkbox" at bounding box center [0, 0] width 0 height 0
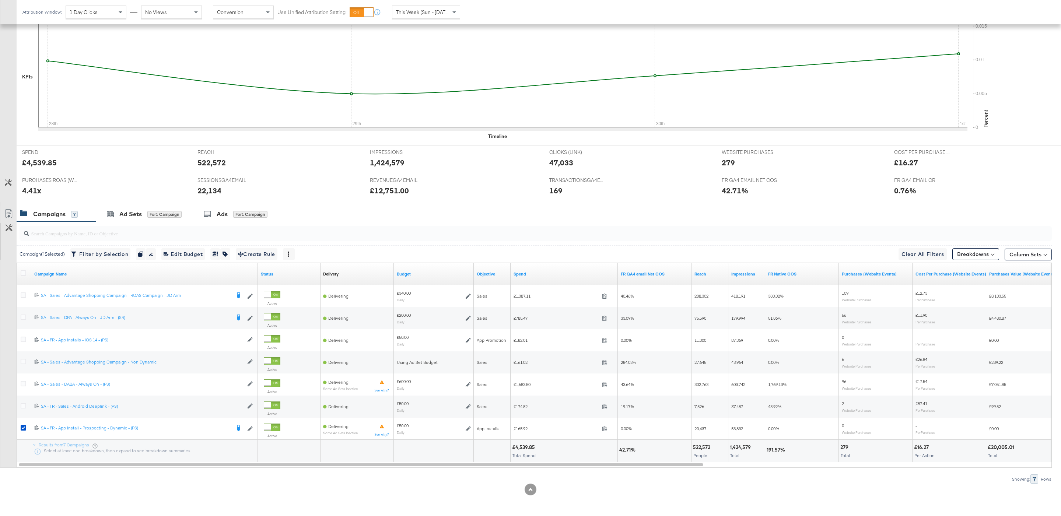
click at [243, 225] on input "search" at bounding box center [491, 230] width 925 height 14
click at [226, 218] on div "Ads" at bounding box center [222, 214] width 11 height 8
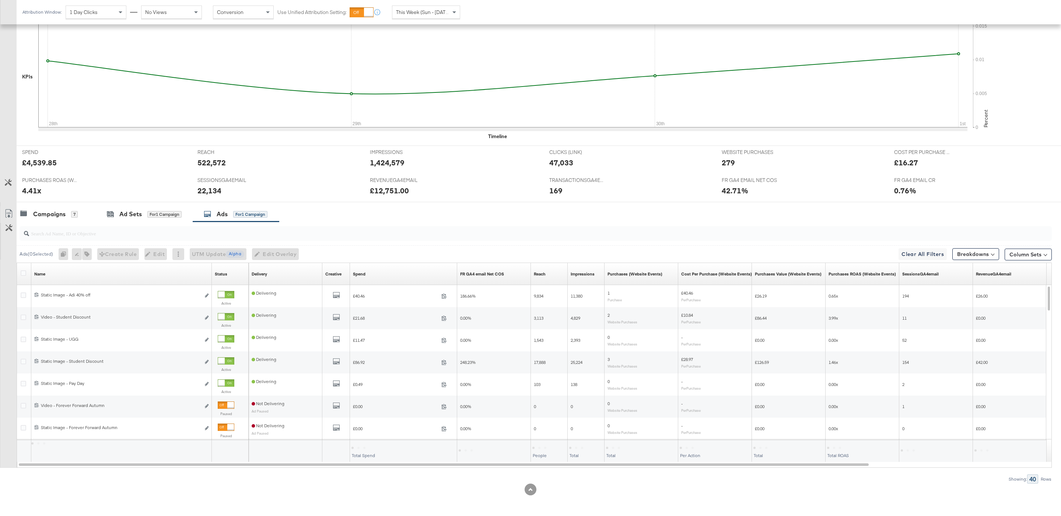
scroll to position [83, 0]
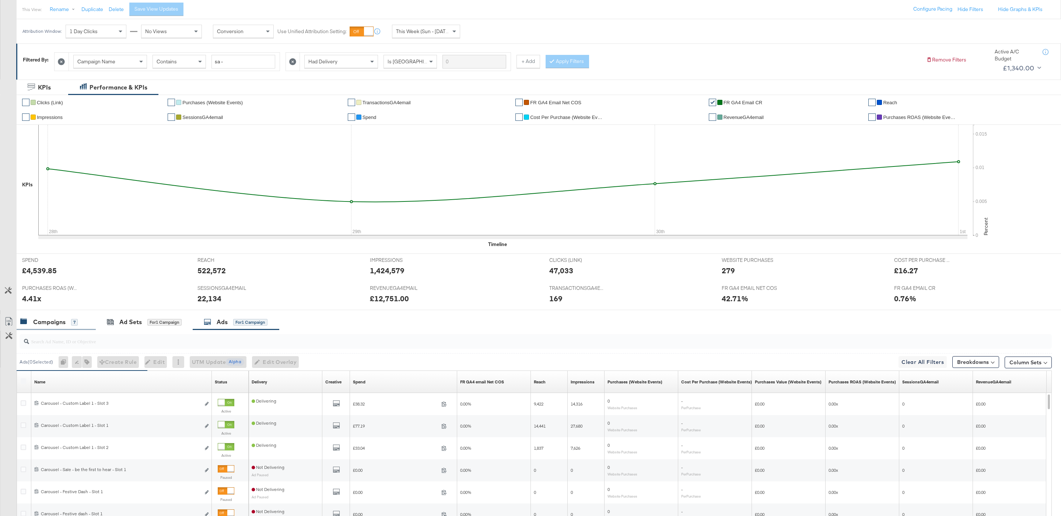
click at [74, 326] on div "7" at bounding box center [74, 322] width 7 height 7
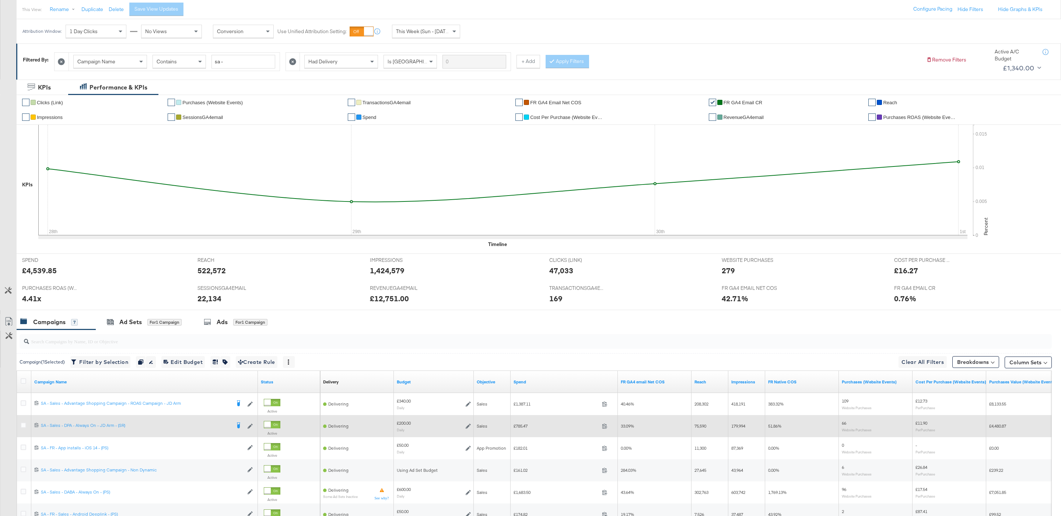
scroll to position [193, 0]
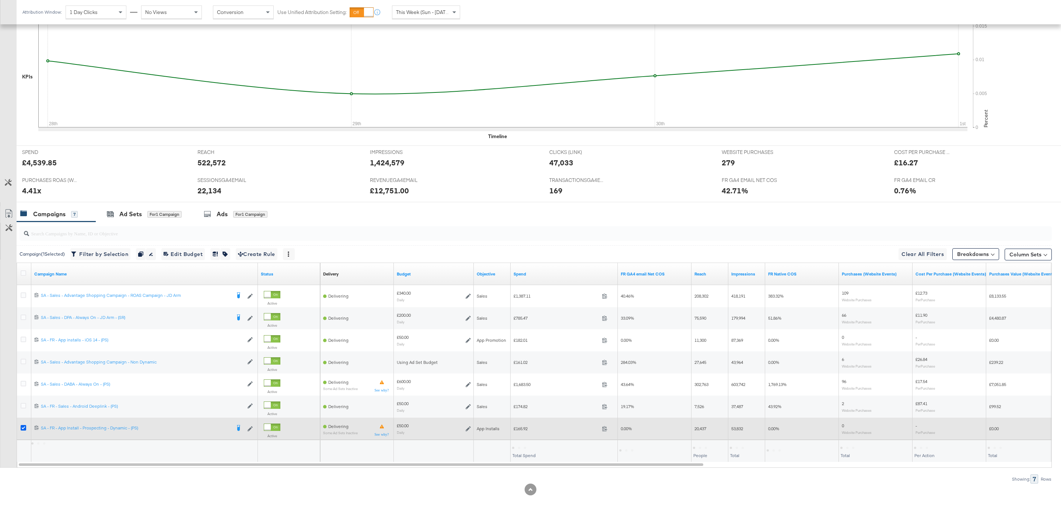
click at [24, 427] on icon at bounding box center [24, 428] width 6 height 6
click at [0, 0] on input "checkbox" at bounding box center [0, 0] width 0 height 0
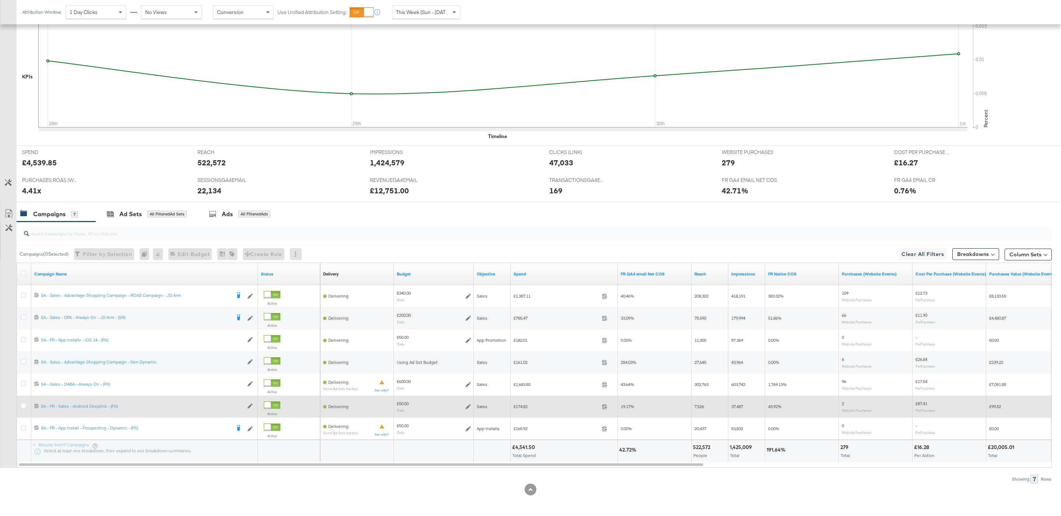
click at [25, 401] on div at bounding box center [25, 406] width 14 height 13
click at [25, 406] on icon at bounding box center [24, 406] width 6 height 6
click at [0, 0] on input "checkbox" at bounding box center [0, 0] width 0 height 0
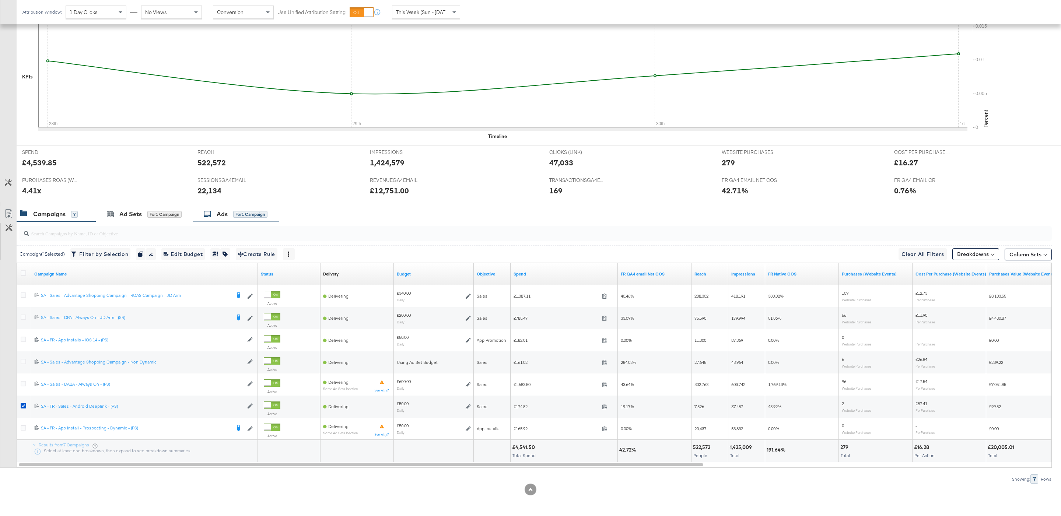
click at [225, 210] on div "Ads" at bounding box center [222, 214] width 11 height 8
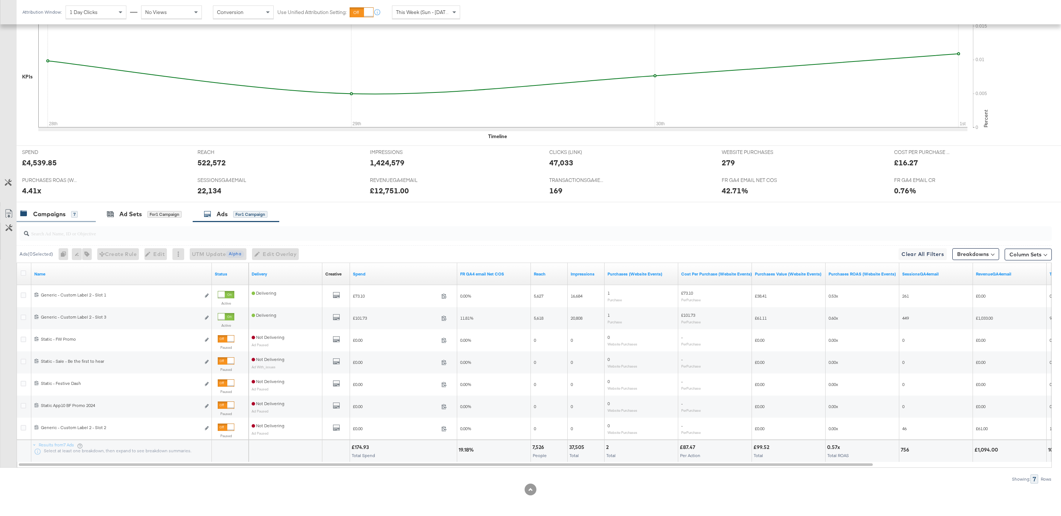
click at [73, 213] on div "7" at bounding box center [74, 214] width 7 height 7
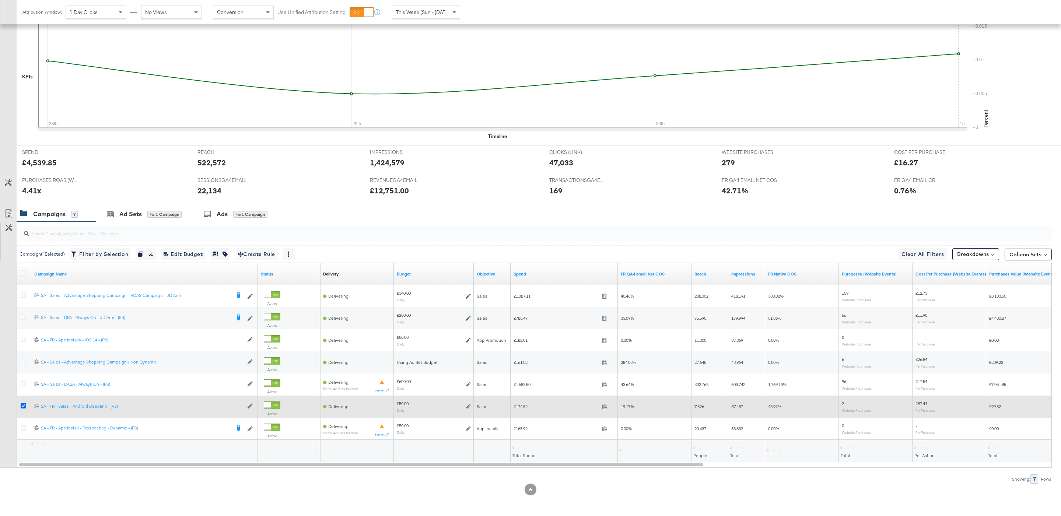
click at [22, 405] on icon at bounding box center [24, 406] width 6 height 6
click at [0, 0] on input "checkbox" at bounding box center [0, 0] width 0 height 0
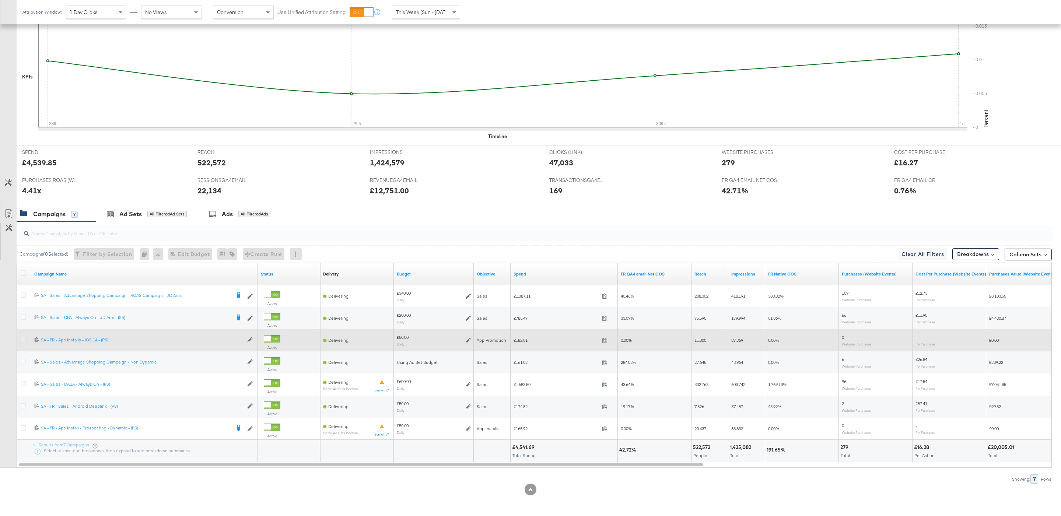
click at [25, 339] on icon at bounding box center [24, 340] width 6 height 6
click at [0, 0] on input "checkbox" at bounding box center [0, 0] width 0 height 0
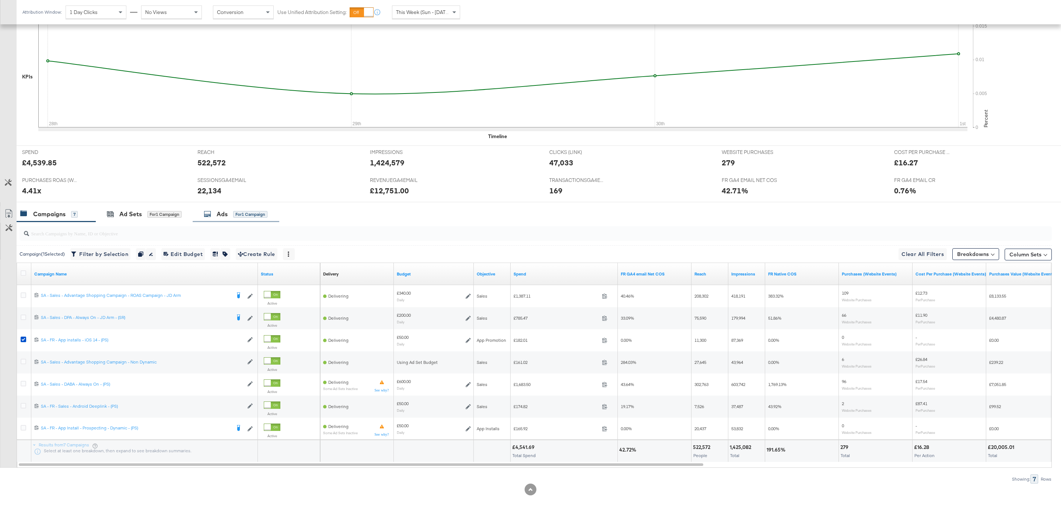
click at [234, 211] on div "for 1 Campaign" at bounding box center [250, 214] width 34 height 7
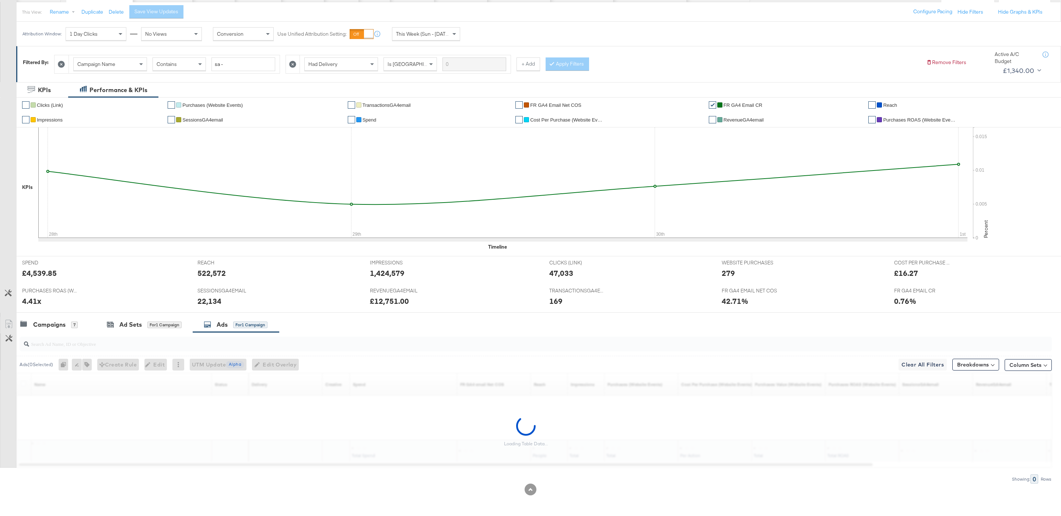
scroll to position [83, 0]
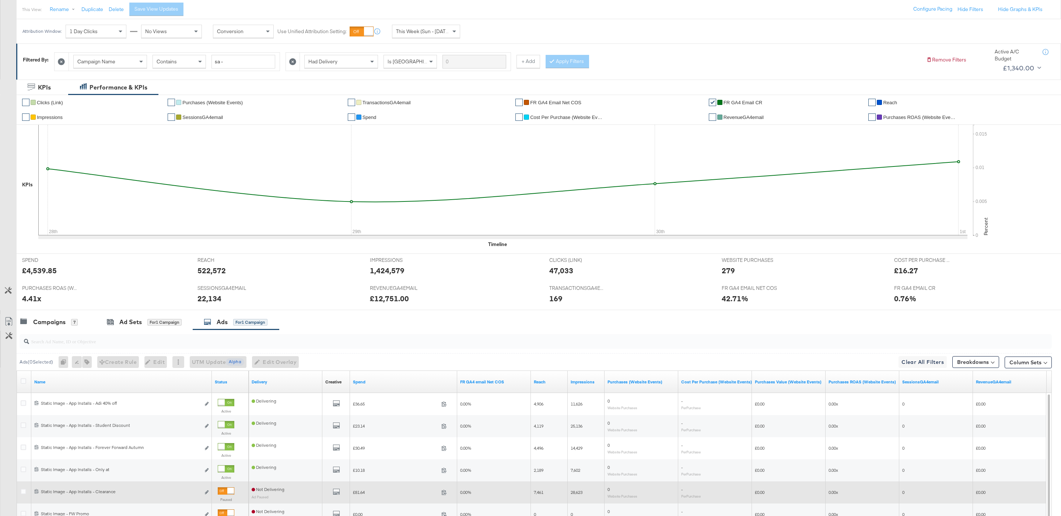
click at [226, 492] on div at bounding box center [226, 491] width 17 height 7
click at [35, 335] on input "search" at bounding box center [491, 338] width 925 height 14
click at [55, 324] on div "Campaigns" at bounding box center [49, 322] width 32 height 8
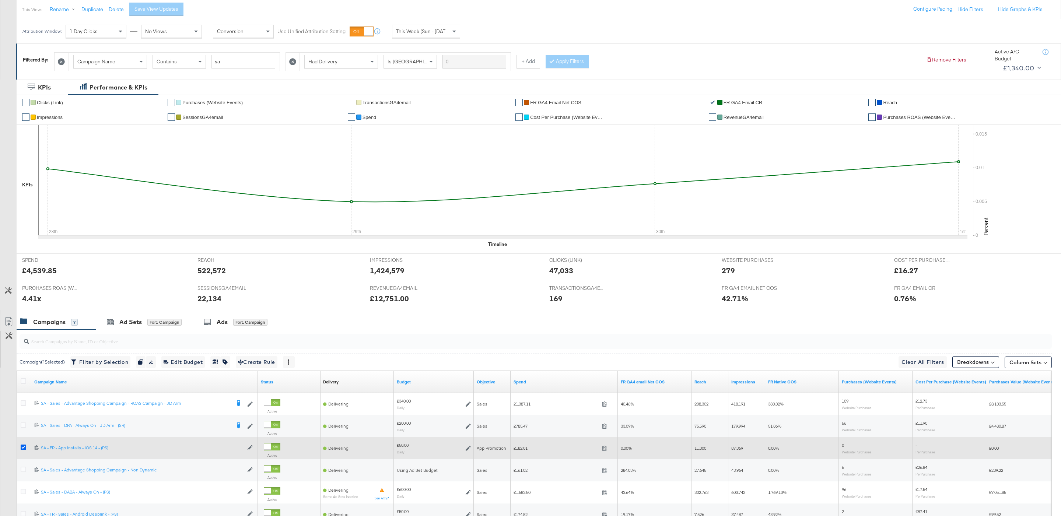
click at [21, 450] on icon at bounding box center [24, 448] width 6 height 6
click at [0, 0] on input "checkbox" at bounding box center [0, 0] width 0 height 0
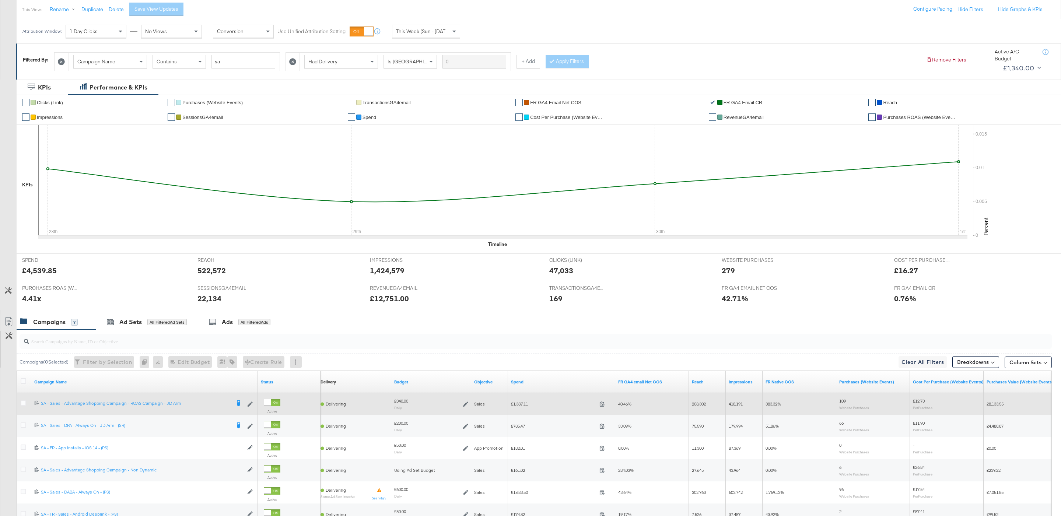
scroll to position [68, 0]
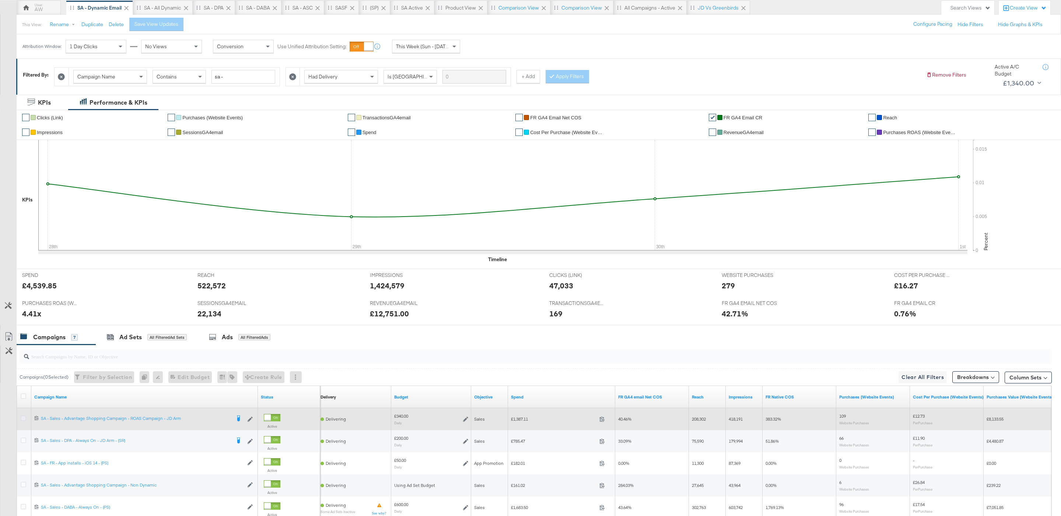
click at [25, 421] on icon at bounding box center [24, 419] width 6 height 6
click at [0, 0] on input "checkbox" at bounding box center [0, 0] width 0 height 0
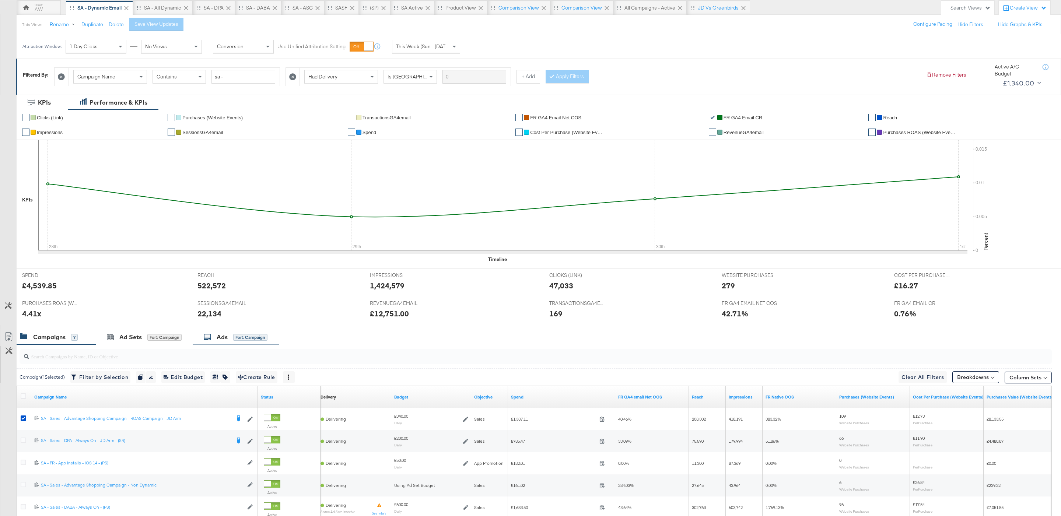
click at [213, 337] on div "Ads for 1 Campaign" at bounding box center [236, 337] width 64 height 8
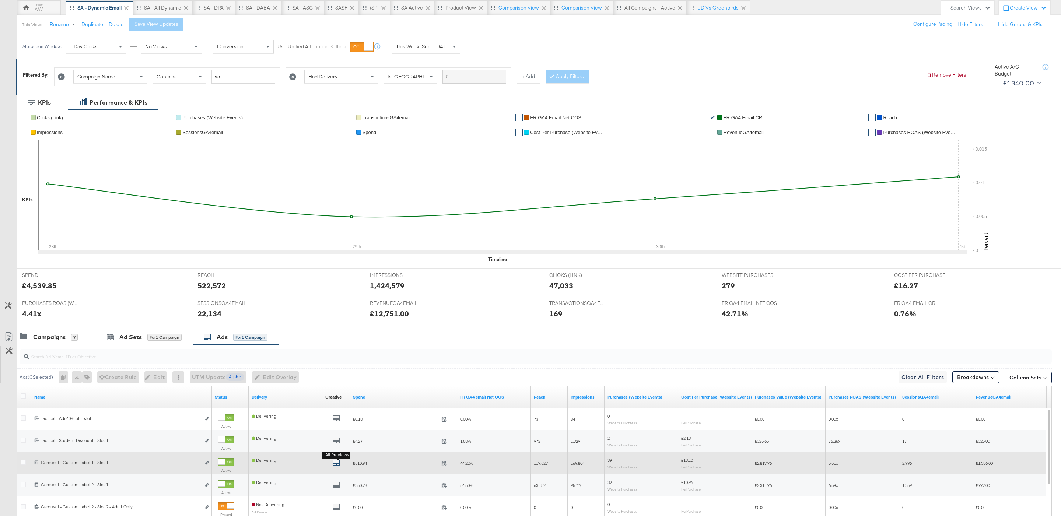
click at [339, 465] on icon "default" at bounding box center [336, 462] width 7 height 7
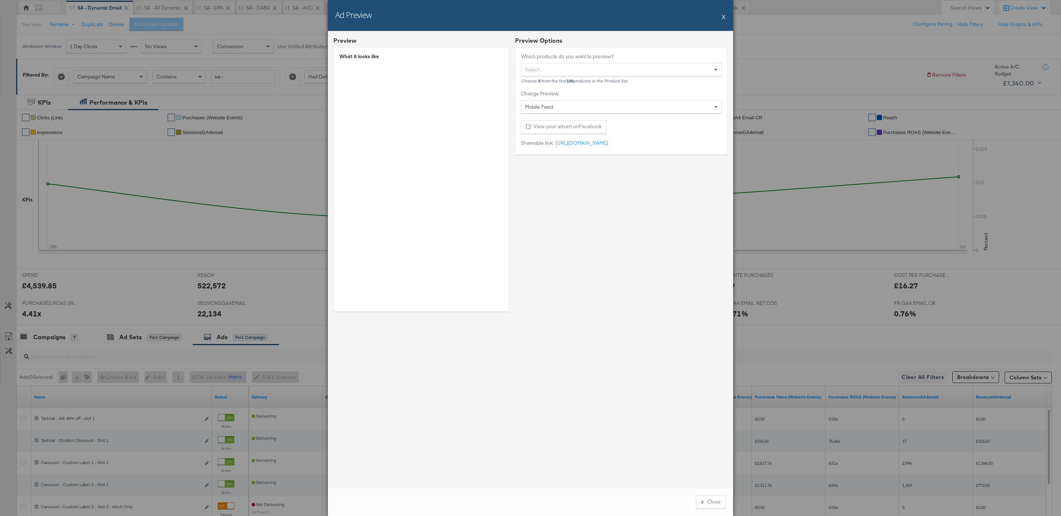
click at [726, 19] on div "Ad Preview X" at bounding box center [530, 15] width 405 height 31
click at [724, 16] on button "X" at bounding box center [724, 16] width 4 height 15
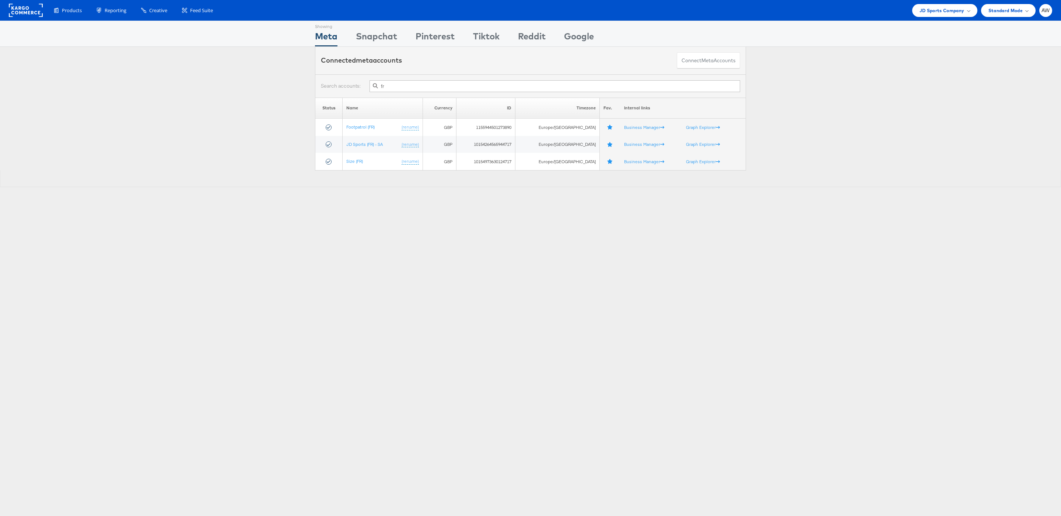
type input "fr"
click at [355, 146] on link "JD Sports (FR) - SA" at bounding box center [364, 145] width 36 height 6
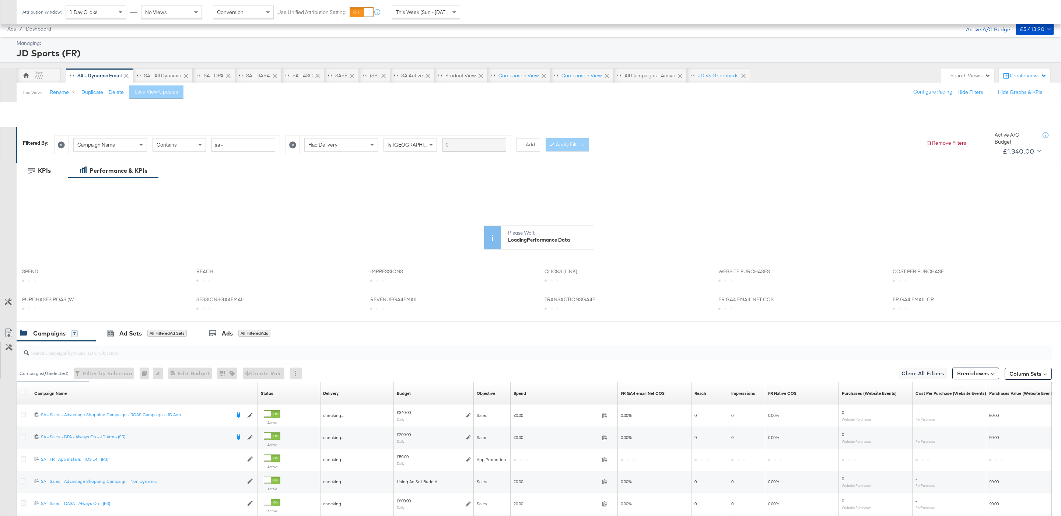
scroll to position [122, 0]
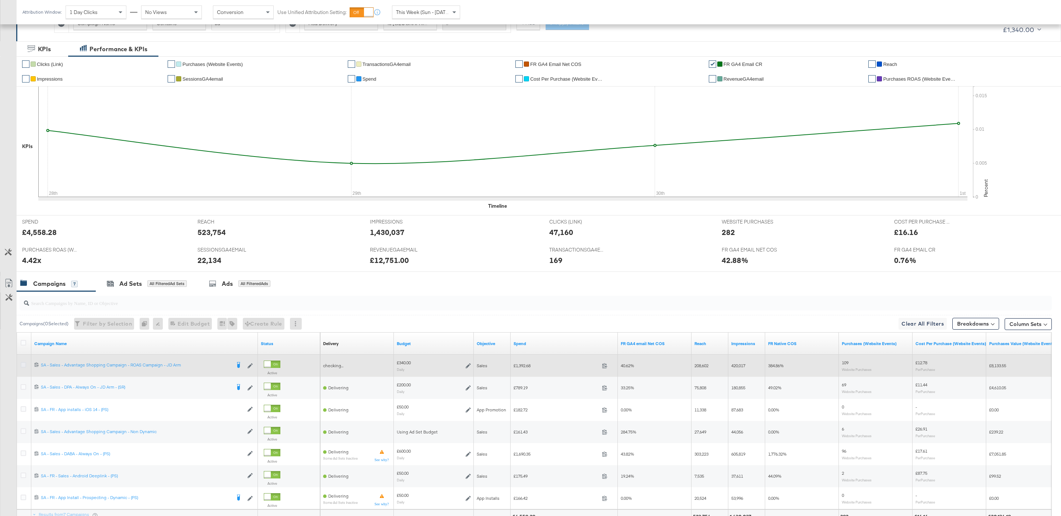
click at [25, 366] on icon at bounding box center [24, 365] width 6 height 6
click at [0, 0] on input "checkbox" at bounding box center [0, 0] width 0 height 0
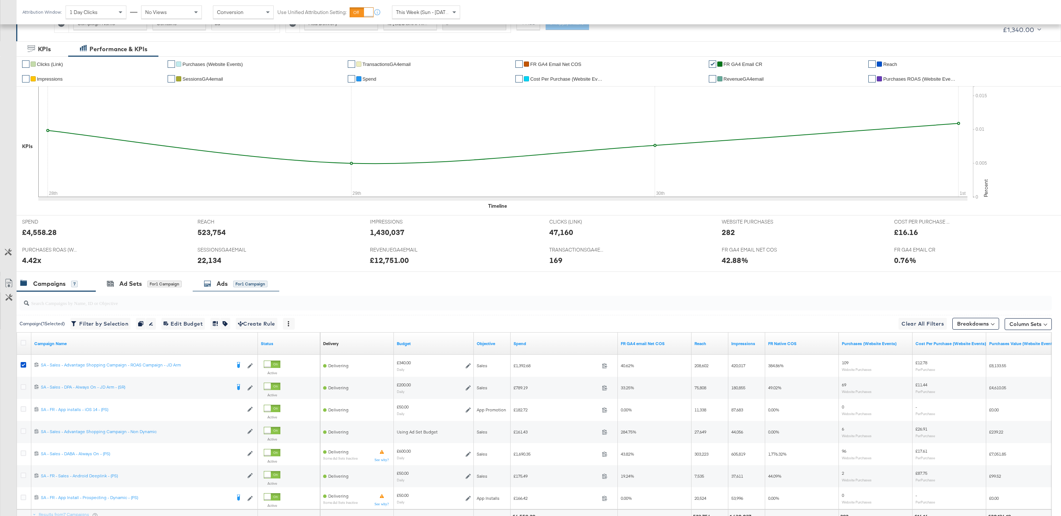
click at [237, 285] on div "for 1 Campaign" at bounding box center [250, 284] width 34 height 7
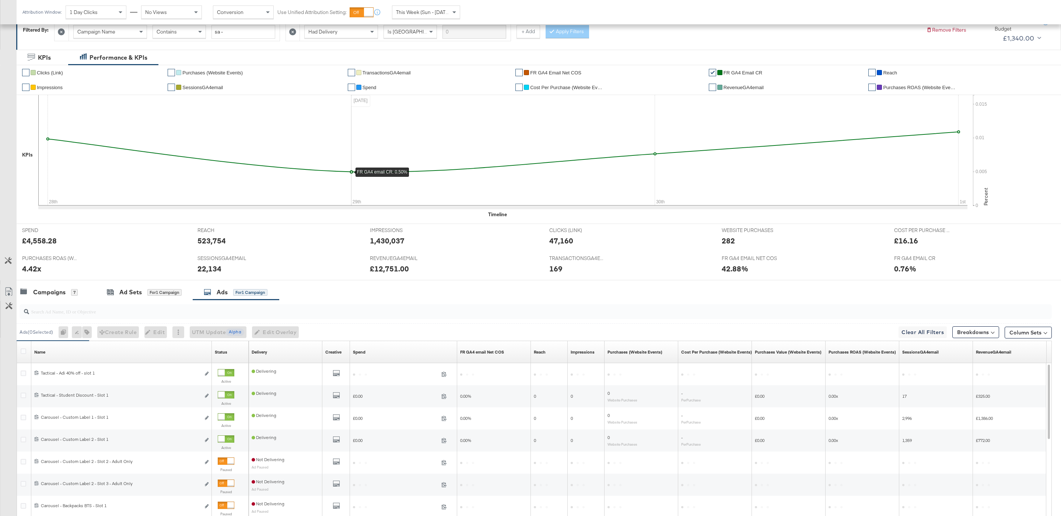
scroll to position [118, 0]
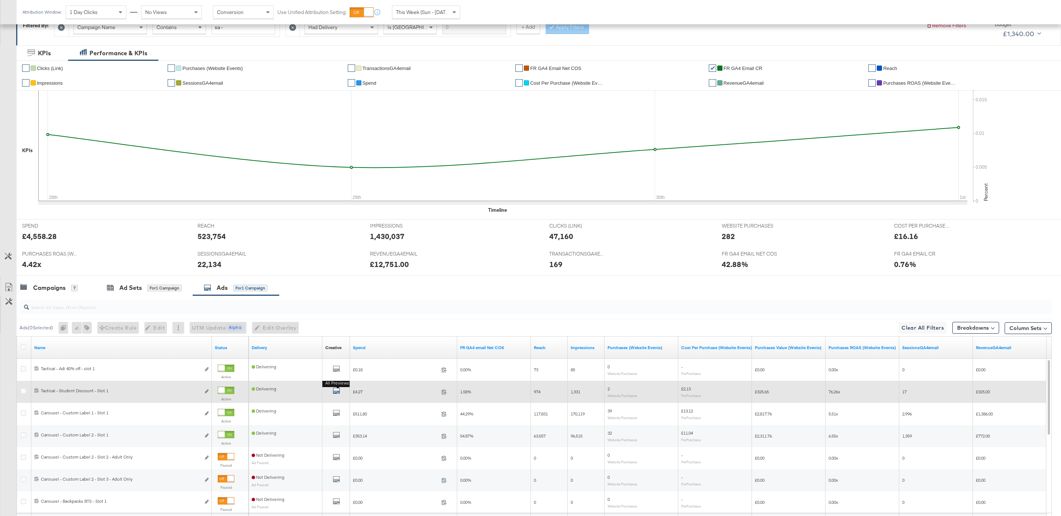
click at [339, 395] on icon "default" at bounding box center [336, 390] width 7 height 7
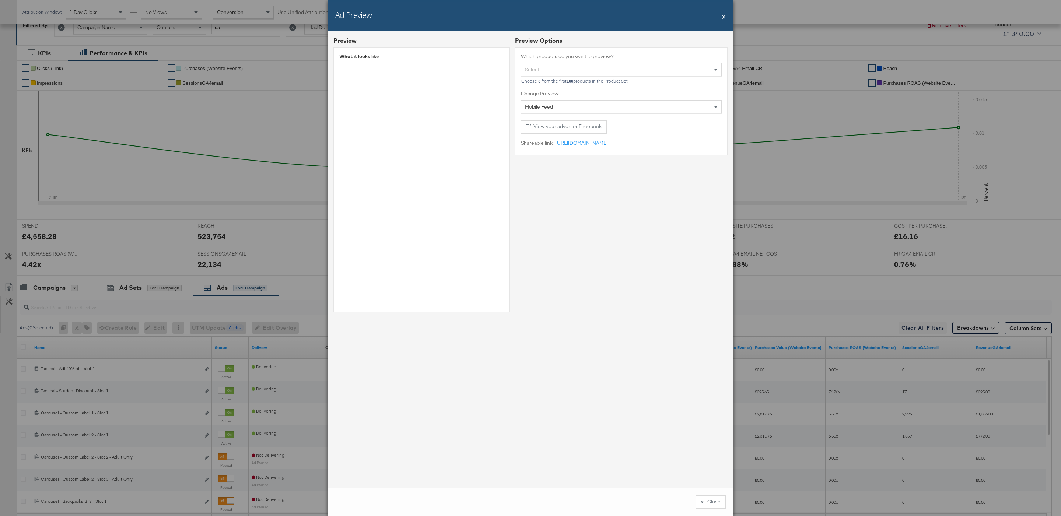
click at [726, 19] on div "Ad Preview X" at bounding box center [530, 15] width 405 height 31
click at [721, 14] on div "Ad Preview X" at bounding box center [530, 15] width 405 height 31
click at [722, 20] on button "X" at bounding box center [724, 16] width 4 height 15
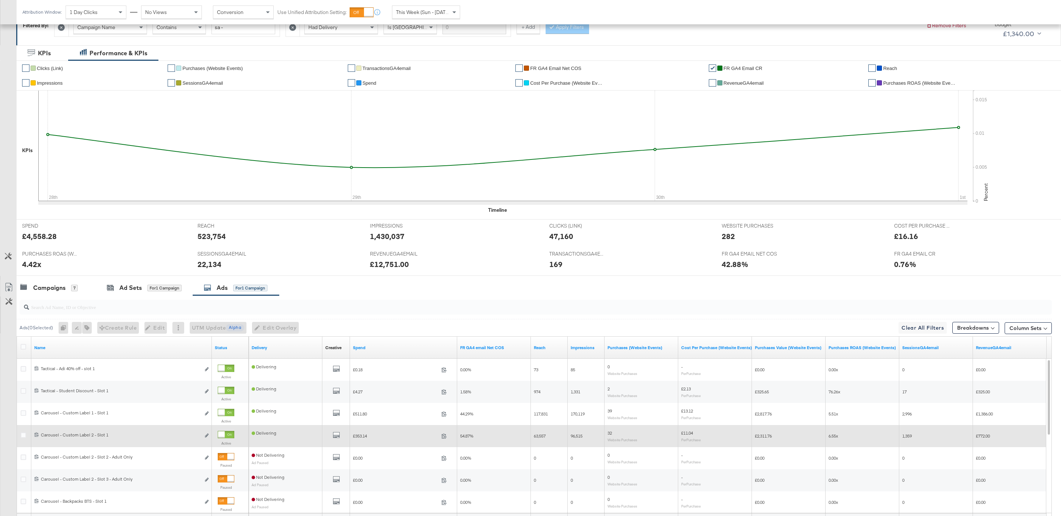
click at [330, 437] on div "All Previews" at bounding box center [336, 436] width 22 height 9
click at [339, 438] on icon "default" at bounding box center [336, 435] width 7 height 7
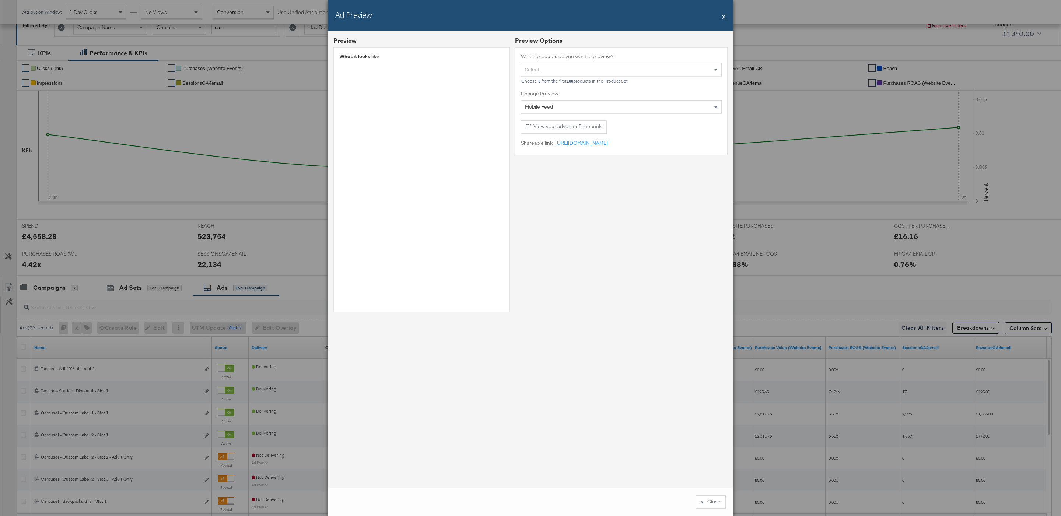
click at [727, 20] on div "Ad Preview X" at bounding box center [530, 15] width 405 height 31
click at [725, 19] on button "X" at bounding box center [724, 16] width 4 height 15
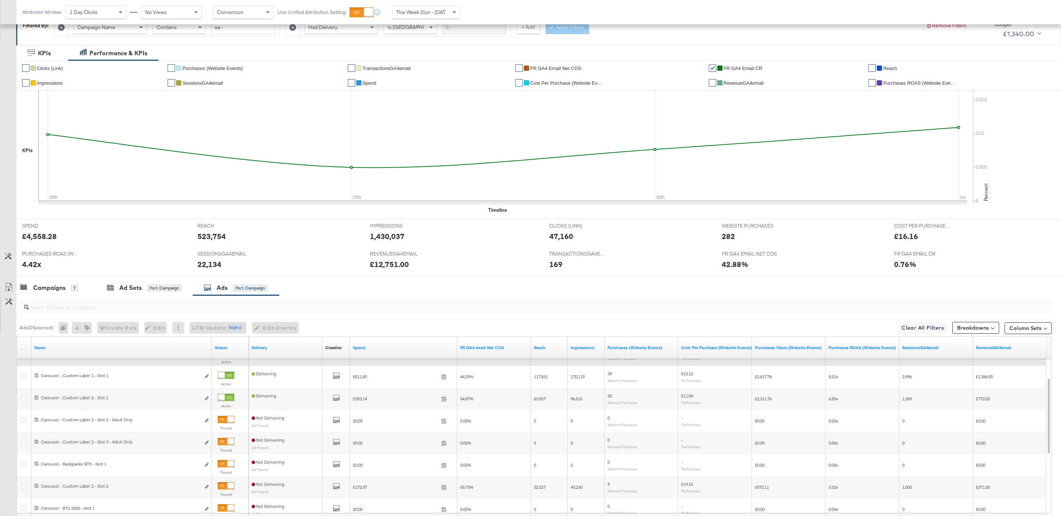
scroll to position [117, 0]
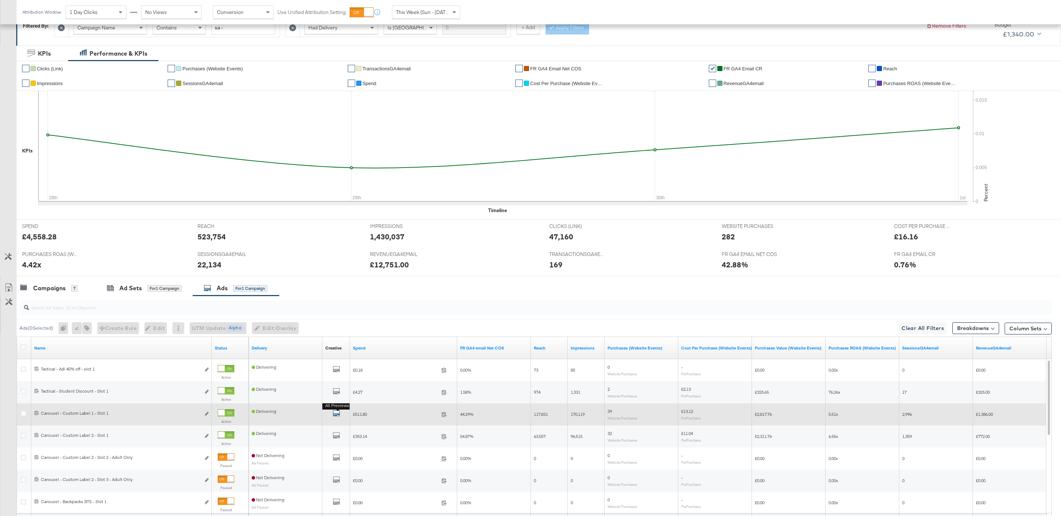
click at [335, 415] on icon "default" at bounding box center [336, 413] width 7 height 7
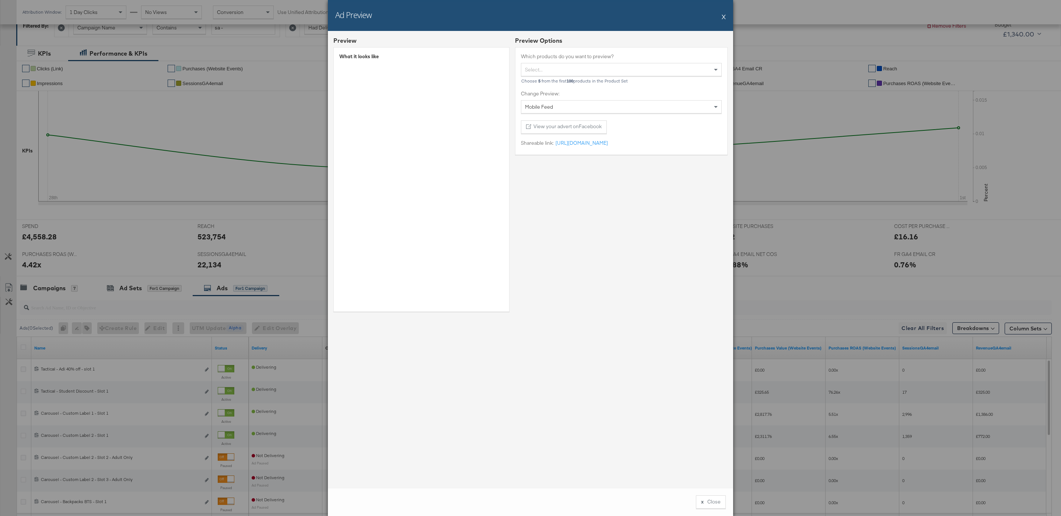
click at [732, 15] on div "Ad Preview X" at bounding box center [530, 15] width 405 height 31
click at [725, 15] on button "X" at bounding box center [724, 16] width 4 height 15
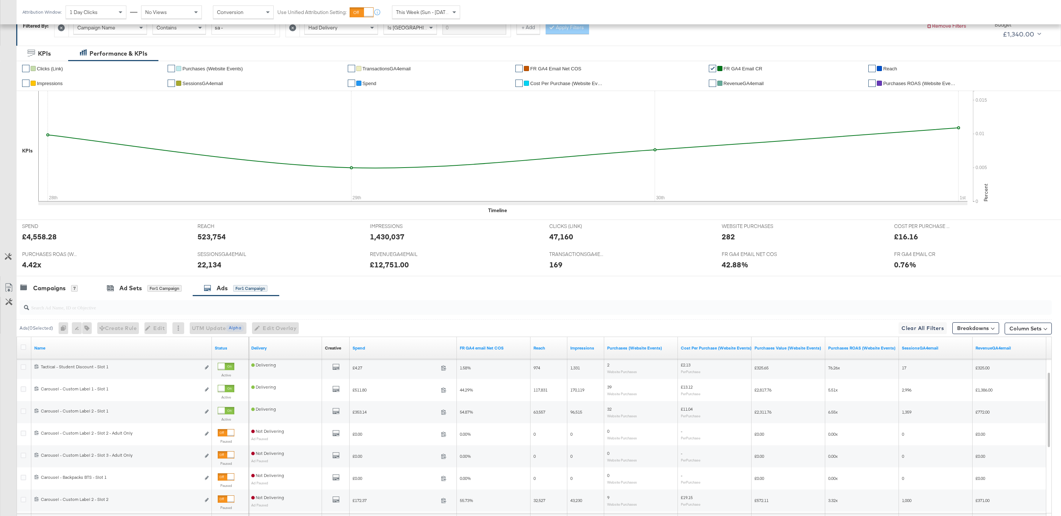
scroll to position [115, 0]
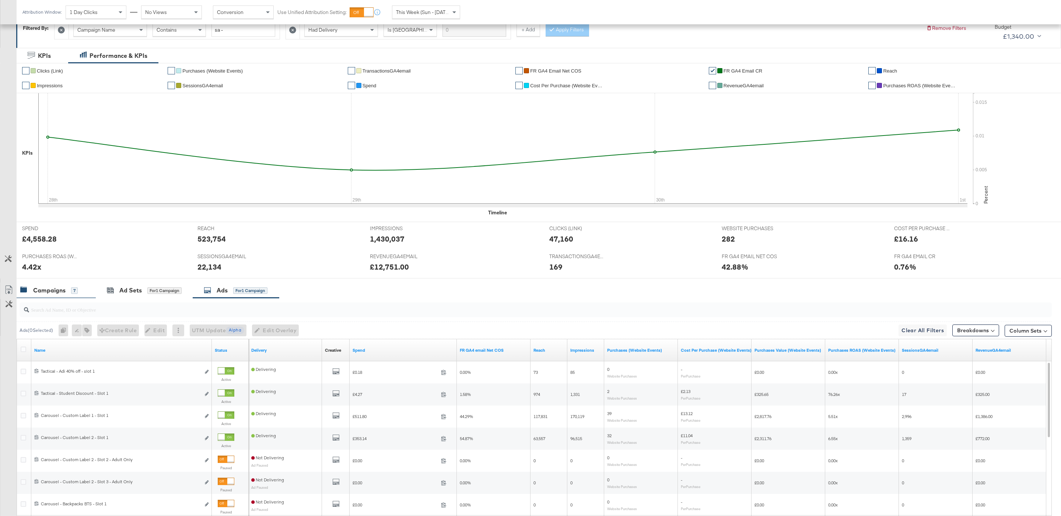
click at [63, 294] on div "Campaigns" at bounding box center [49, 290] width 32 height 8
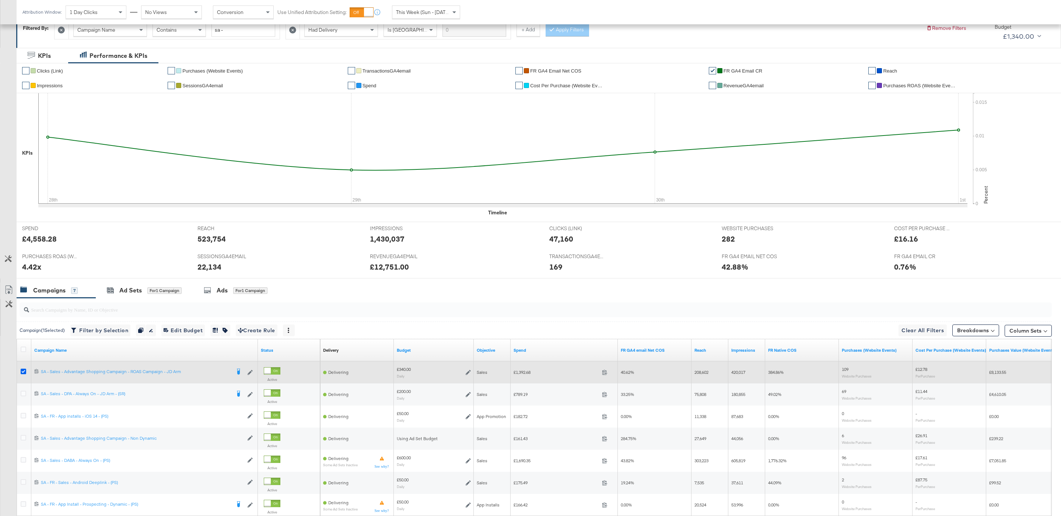
click at [21, 373] on icon at bounding box center [24, 372] width 6 height 6
click at [0, 0] on input "checkbox" at bounding box center [0, 0] width 0 height 0
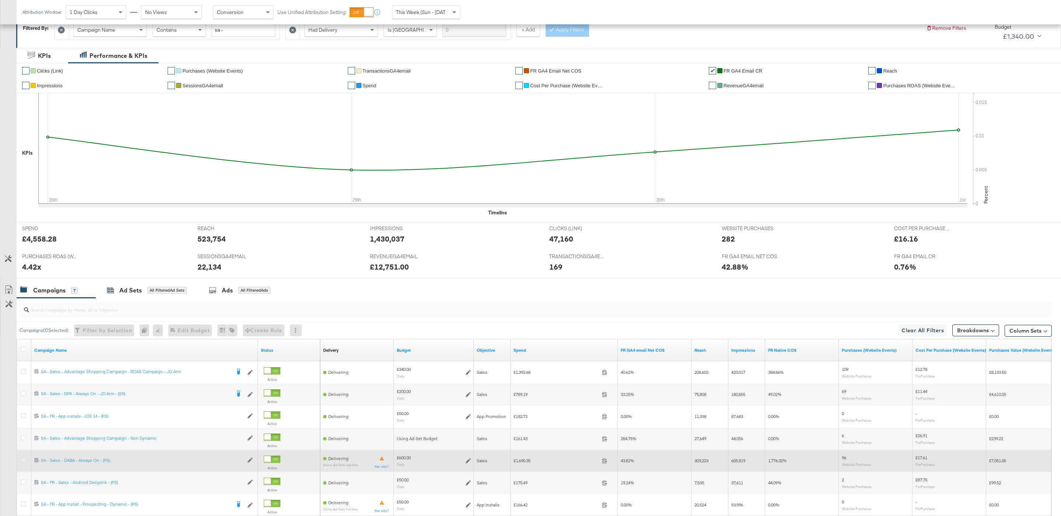
click at [23, 462] on icon at bounding box center [24, 460] width 6 height 6
click at [0, 0] on input "checkbox" at bounding box center [0, 0] width 0 height 0
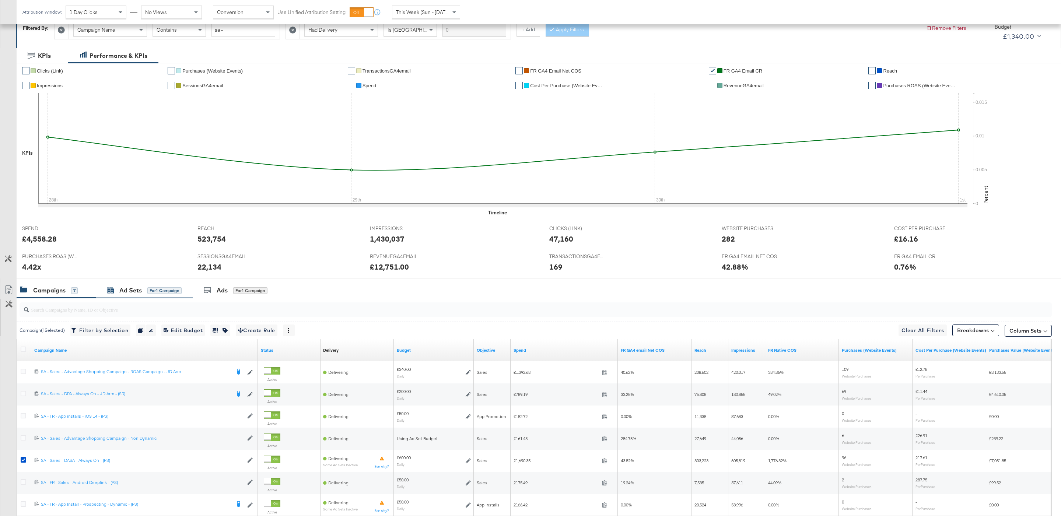
click at [121, 294] on div "Ad Sets" at bounding box center [130, 290] width 22 height 8
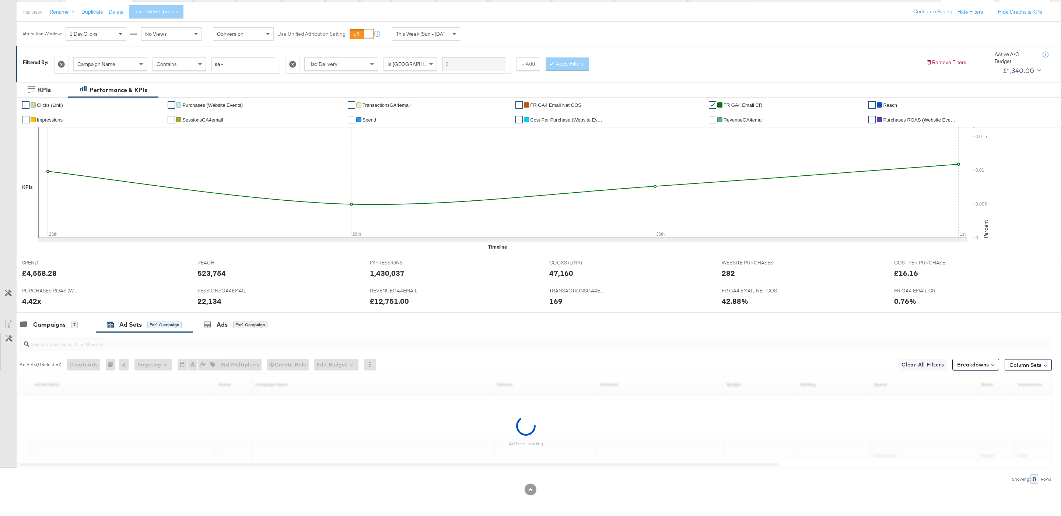
scroll to position [83, 0]
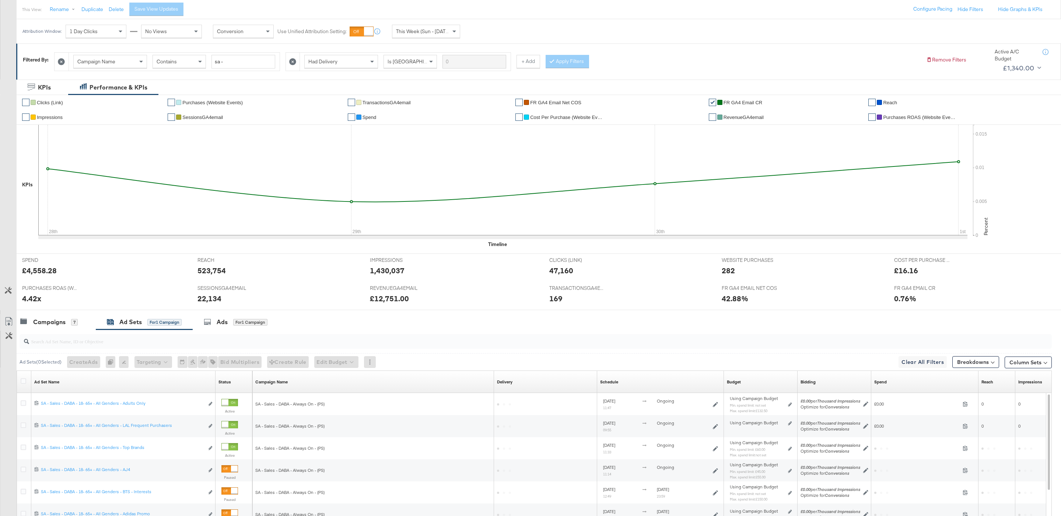
click at [164, 343] on input "search" at bounding box center [491, 338] width 925 height 14
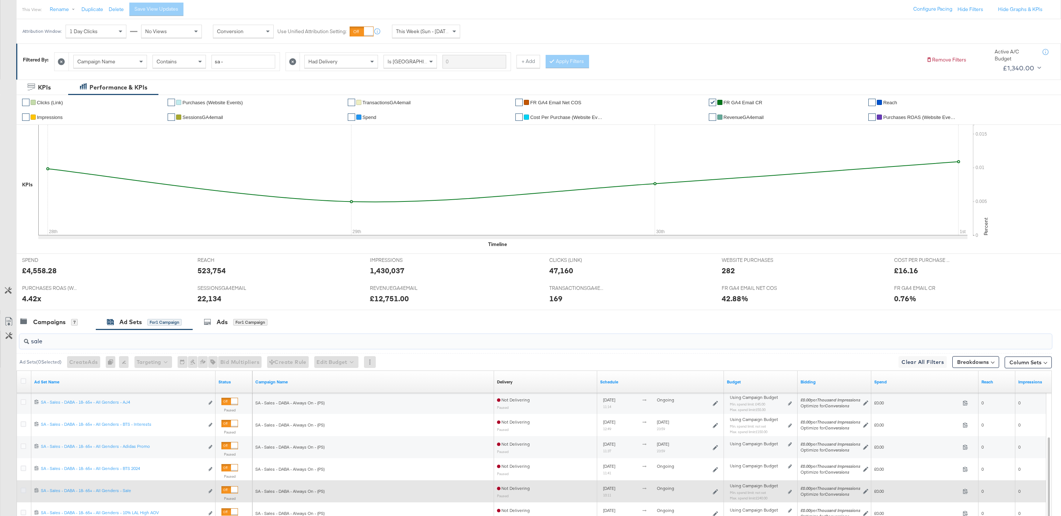
type input "sale"
click at [23, 491] on icon at bounding box center [24, 491] width 6 height 6
click at [0, 0] on input "checkbox" at bounding box center [0, 0] width 0 height 0
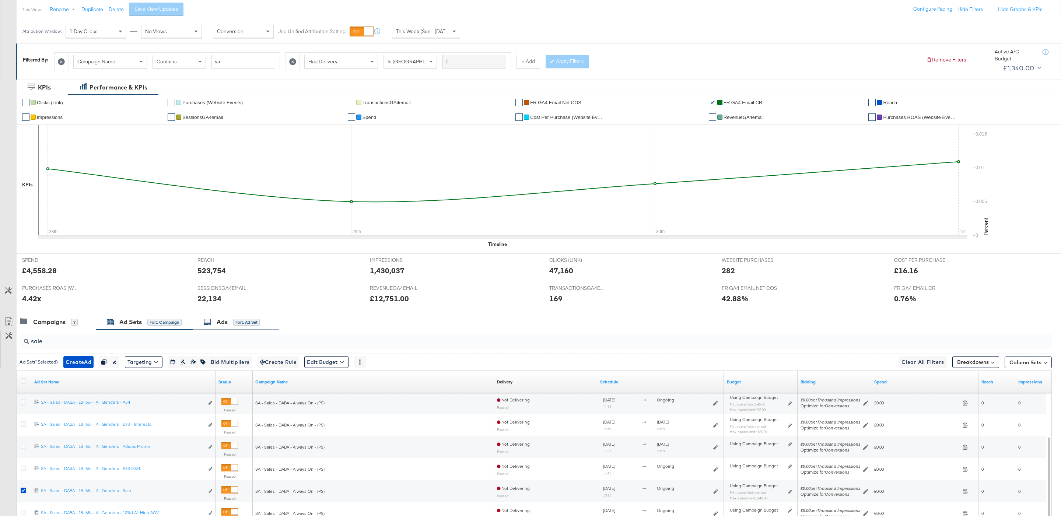
click at [221, 322] on div "Ads" at bounding box center [222, 322] width 11 height 8
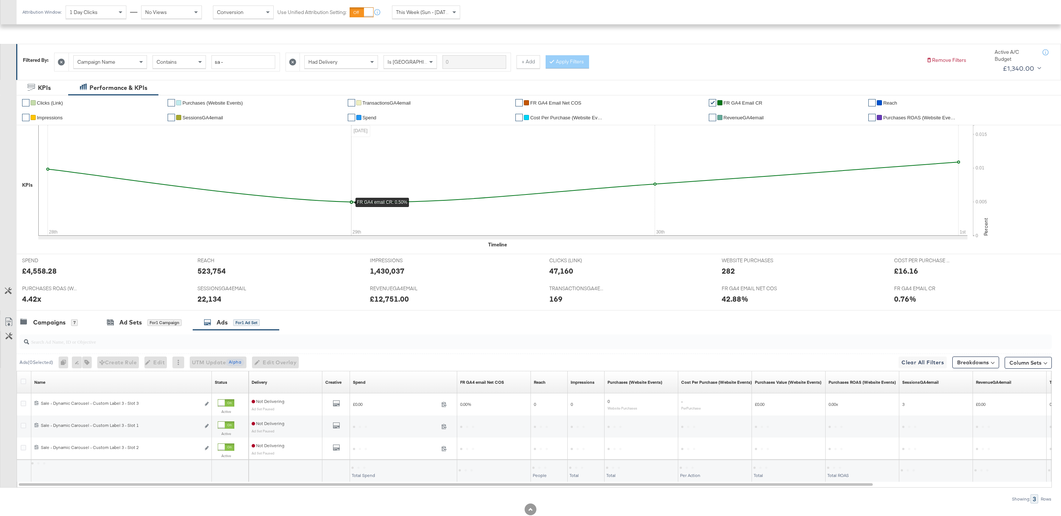
scroll to position [105, 0]
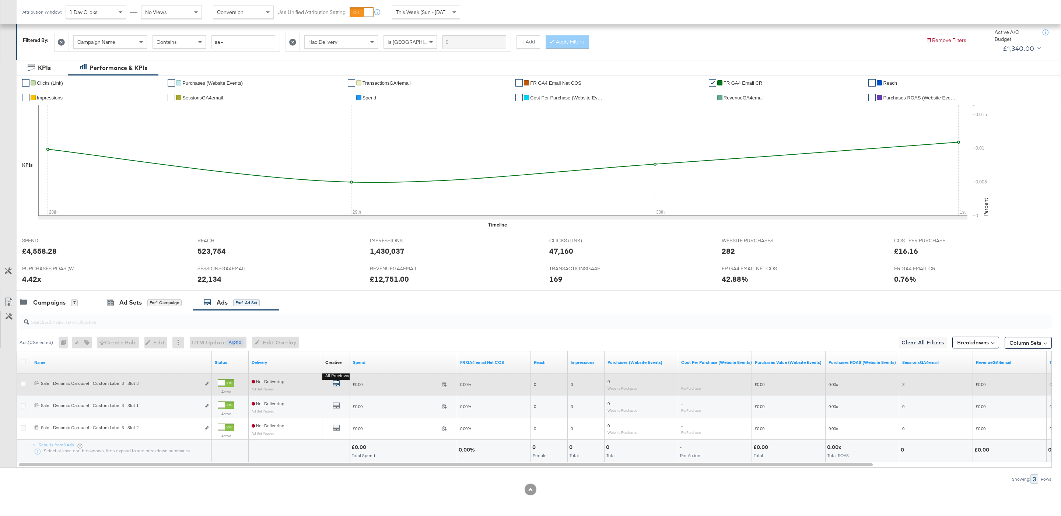
click at [338, 384] on icon "default" at bounding box center [336, 383] width 7 height 7
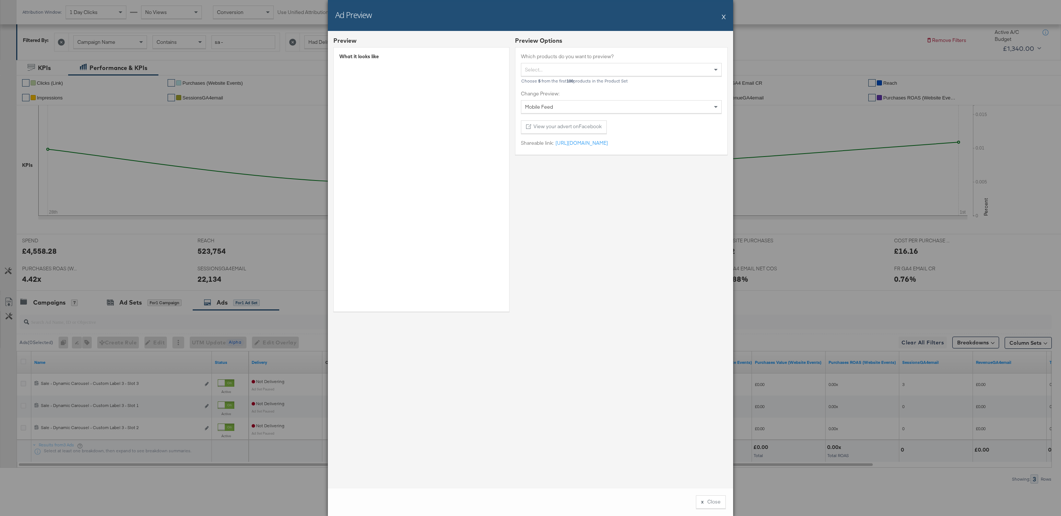
click at [726, 18] on div "Ad Preview X" at bounding box center [530, 15] width 405 height 31
click at [722, 18] on div "Ad Preview X" at bounding box center [530, 15] width 405 height 31
click at [728, 18] on div "Ad Preview X" at bounding box center [530, 15] width 405 height 31
click at [727, 18] on div "Ad Preview X" at bounding box center [530, 15] width 405 height 31
click at [726, 18] on div "Ad Preview X" at bounding box center [530, 15] width 405 height 31
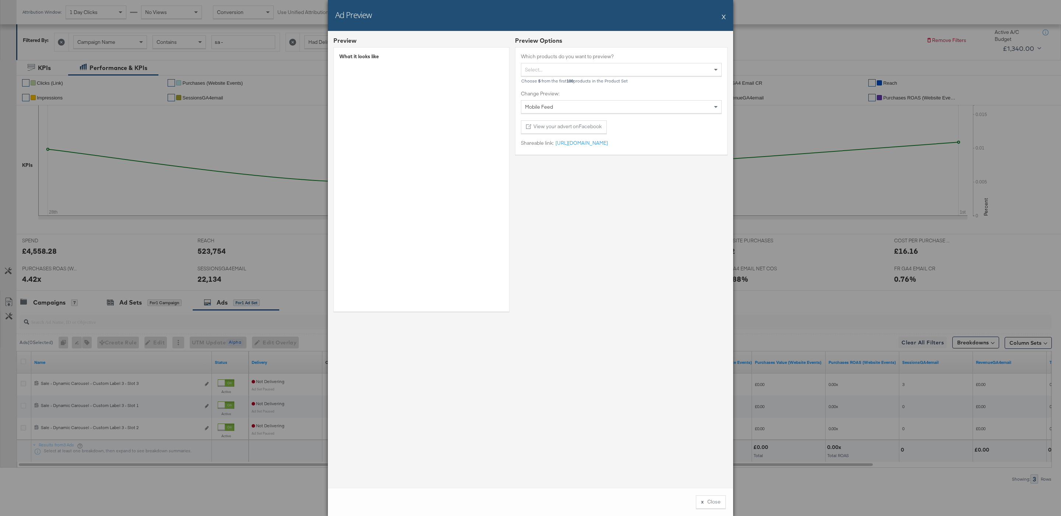
click at [723, 16] on button "X" at bounding box center [724, 16] width 4 height 15
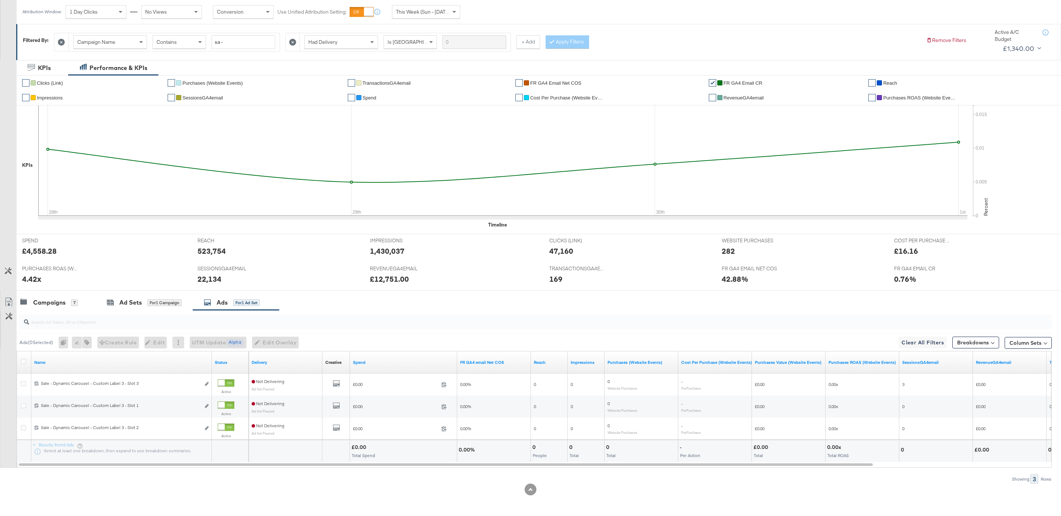
scroll to position [0, 0]
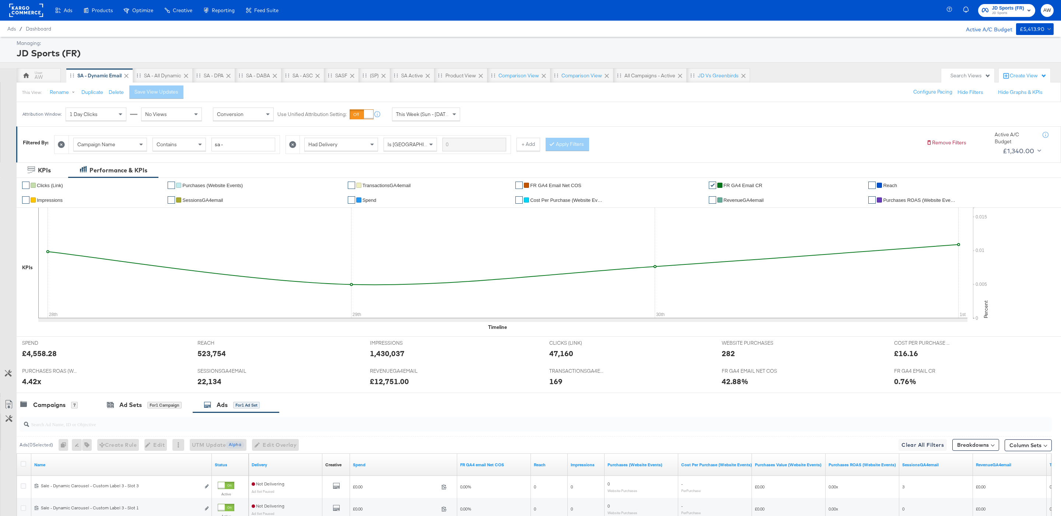
click at [1010, 22] on div "Ads / Dashboard Active A/C Budget £5,413.90" at bounding box center [530, 29] width 1061 height 16
click at [1002, 9] on span "JD Sports (FR)" at bounding box center [1008, 8] width 32 height 8
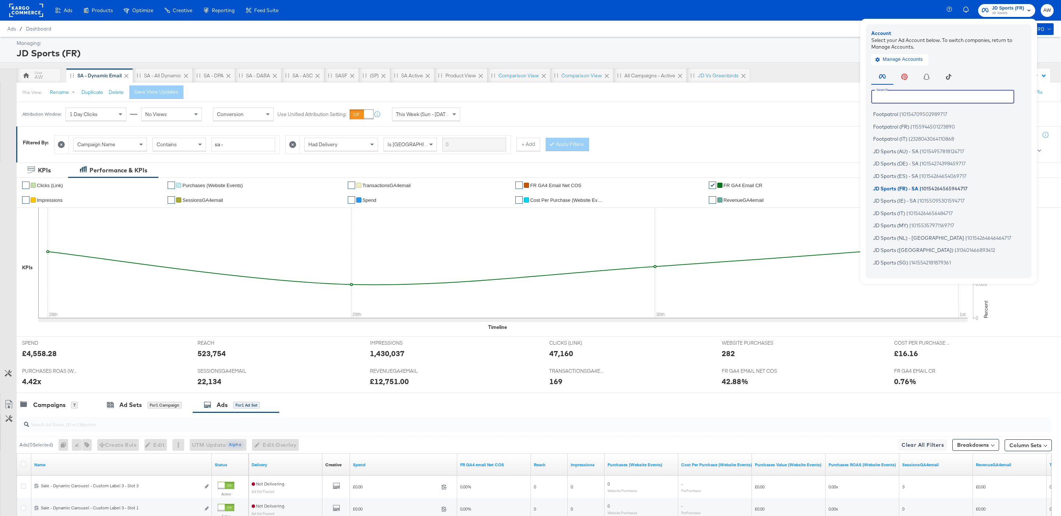
click at [928, 95] on input "text" at bounding box center [943, 96] width 143 height 13
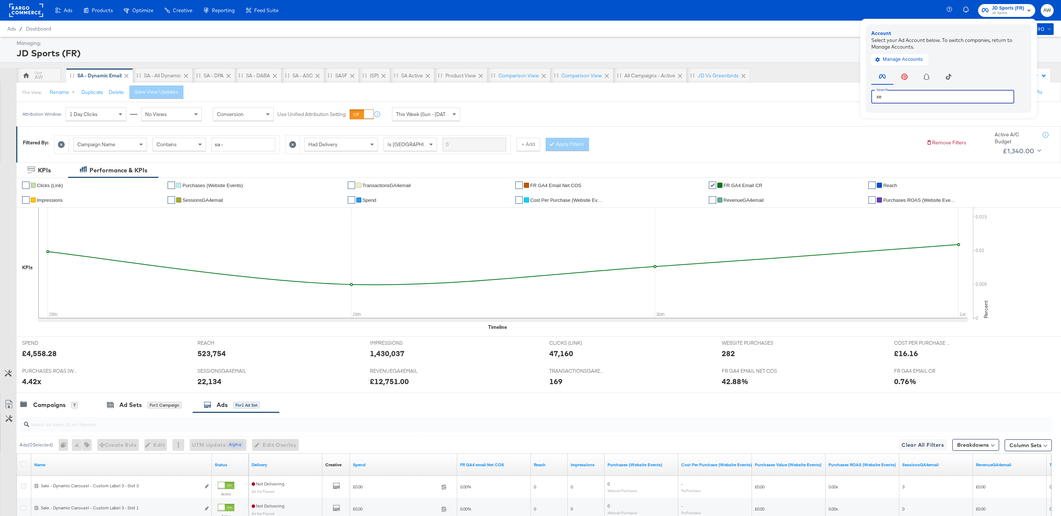
type input "x"
type input "de"
click at [883, 112] on span "JD Sports (DE) - SA" at bounding box center [895, 114] width 45 height 6
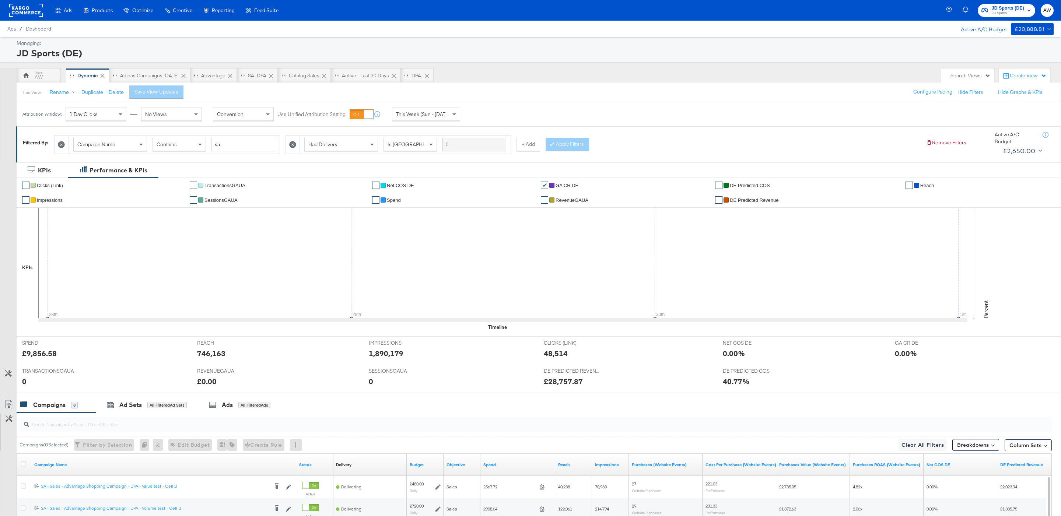
scroll to position [193, 0]
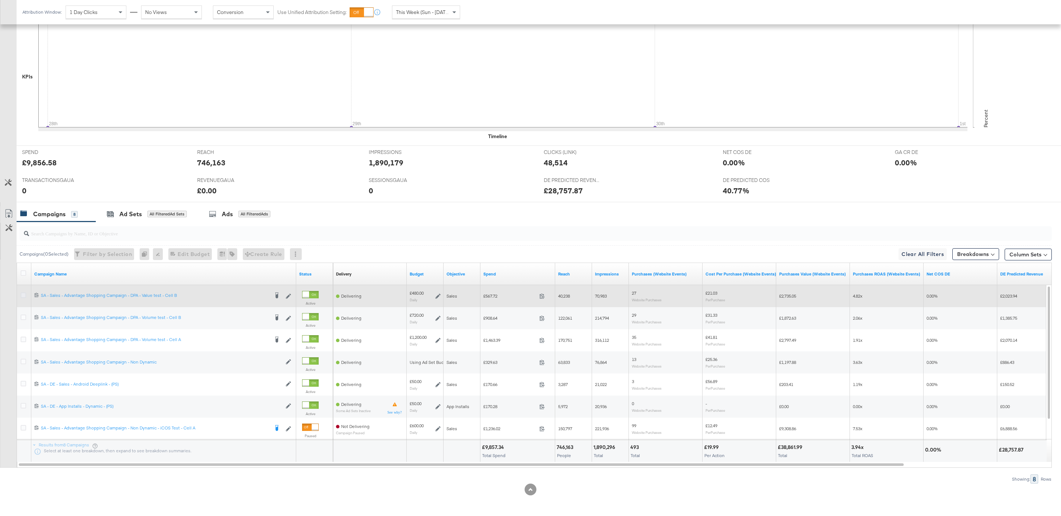
click at [24, 294] on icon at bounding box center [24, 296] width 6 height 6
click at [0, 0] on input "checkbox" at bounding box center [0, 0] width 0 height 0
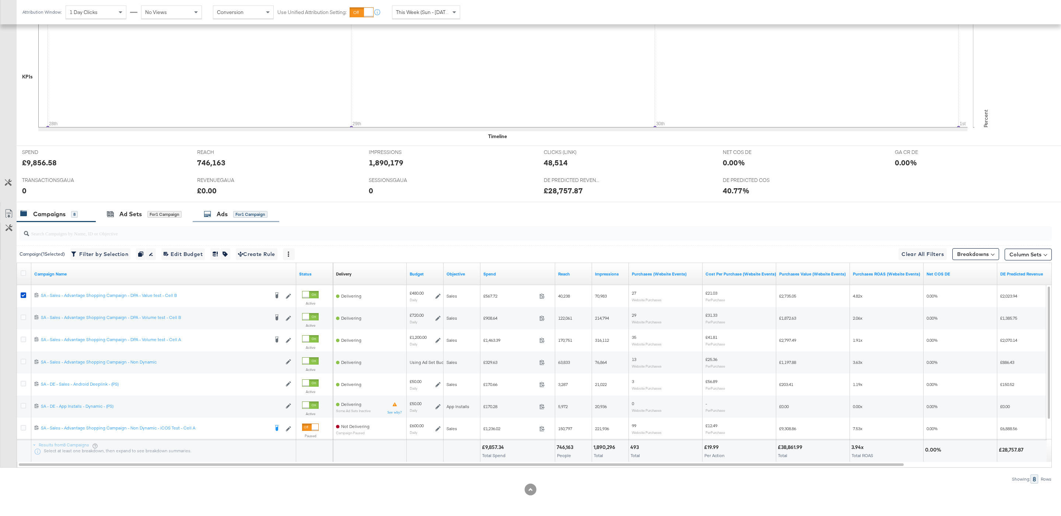
click at [235, 220] on div "Ads for 1 Campaign" at bounding box center [236, 214] width 87 height 16
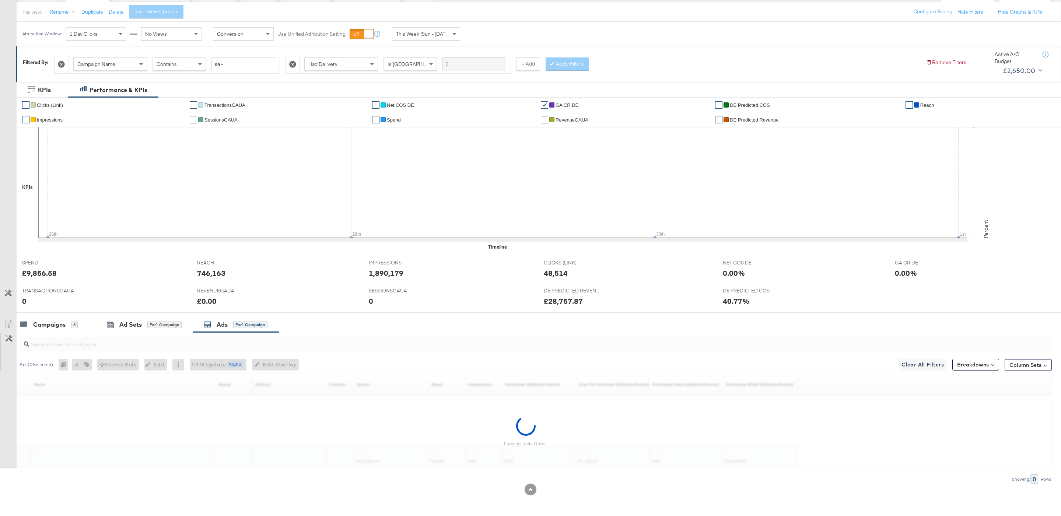
scroll to position [83, 0]
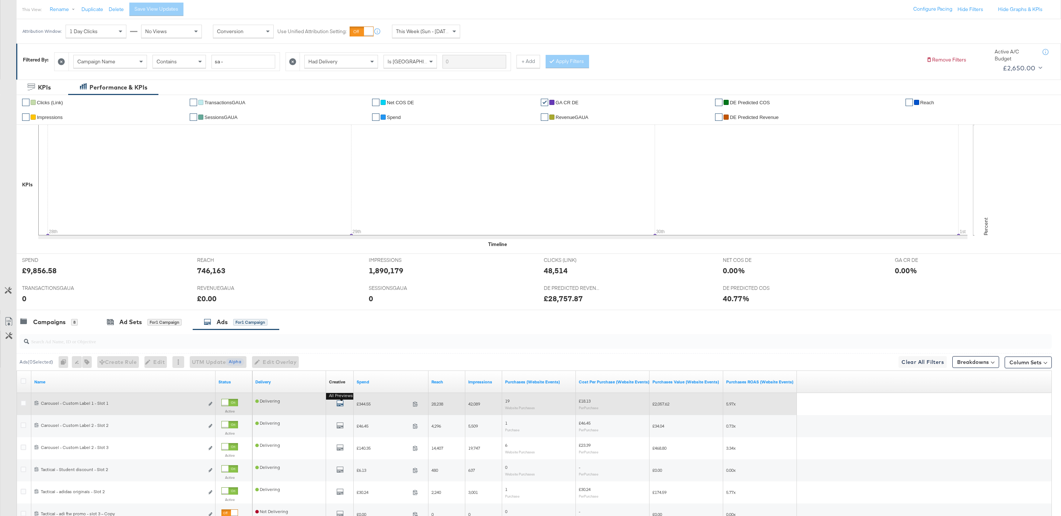
click at [339, 406] on icon "default" at bounding box center [339, 403] width 7 height 7
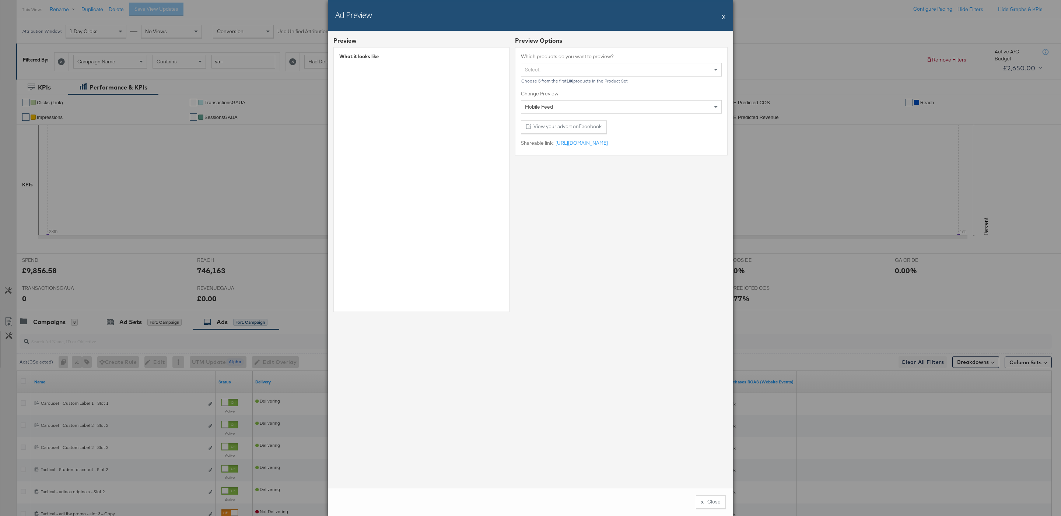
click at [723, 15] on button "X" at bounding box center [724, 16] width 4 height 15
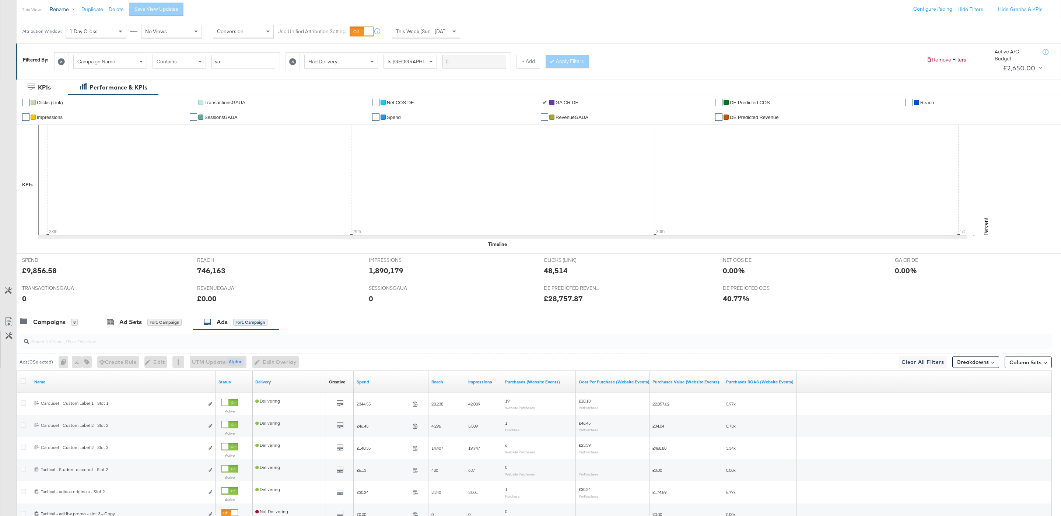
scroll to position [0, 0]
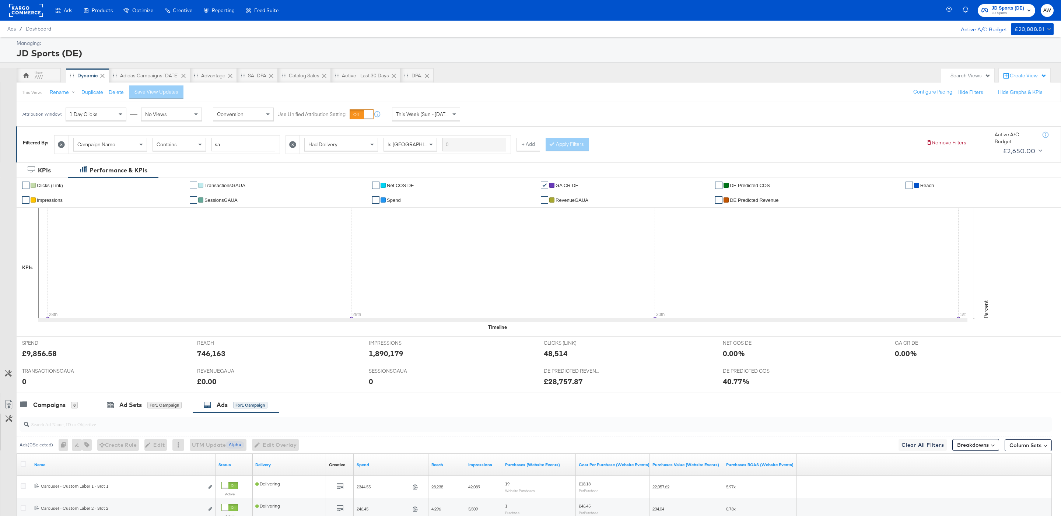
click at [26, 15] on rect at bounding box center [26, 10] width 34 height 13
